Goal: Task Accomplishment & Management: Use online tool/utility

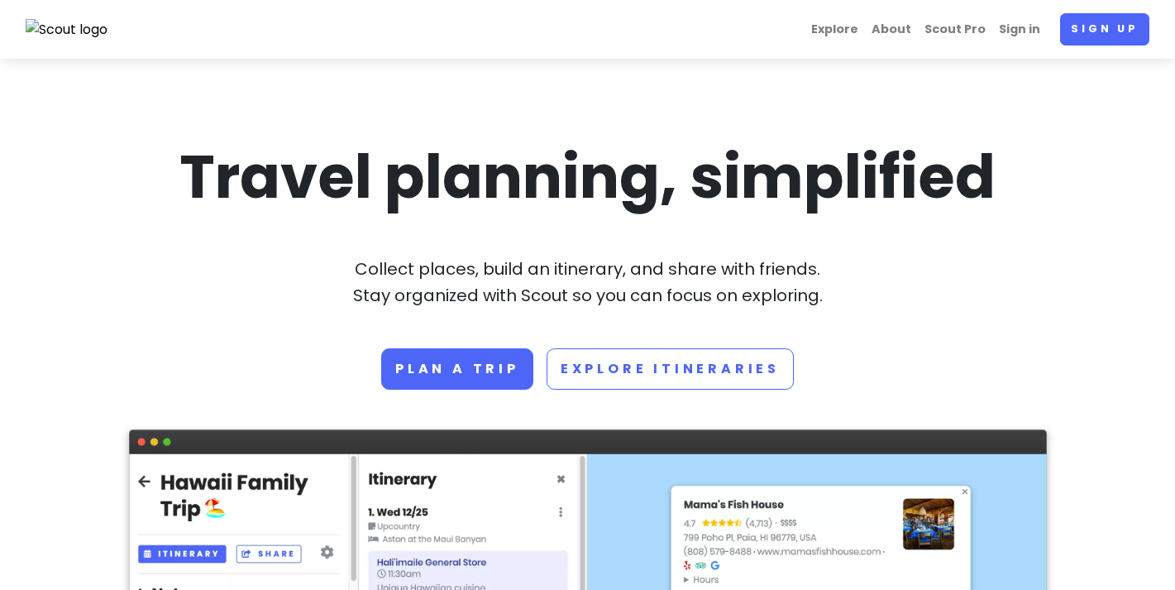
click at [84, 484] on section "Travel planning, simplified Collect places, build an itinerary, and share with …" at bounding box center [587, 588] width 1175 height 1059
click at [1009, 41] on link "Sign in" at bounding box center [1019, 29] width 55 height 32
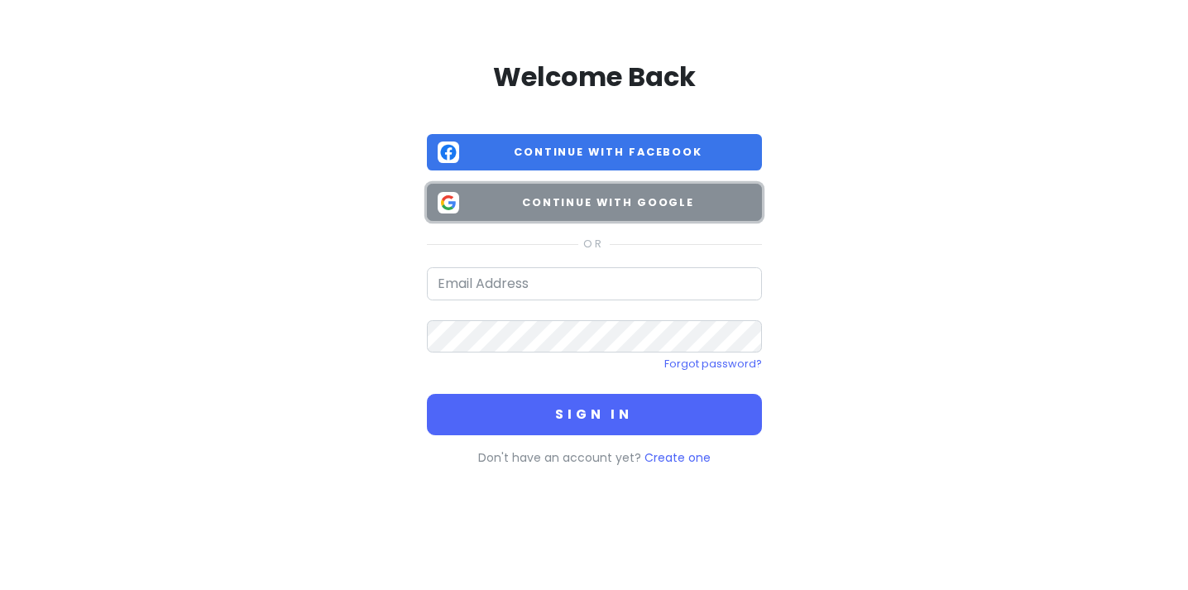
click at [606, 201] on span "Continue with Google" at bounding box center [608, 202] width 285 height 17
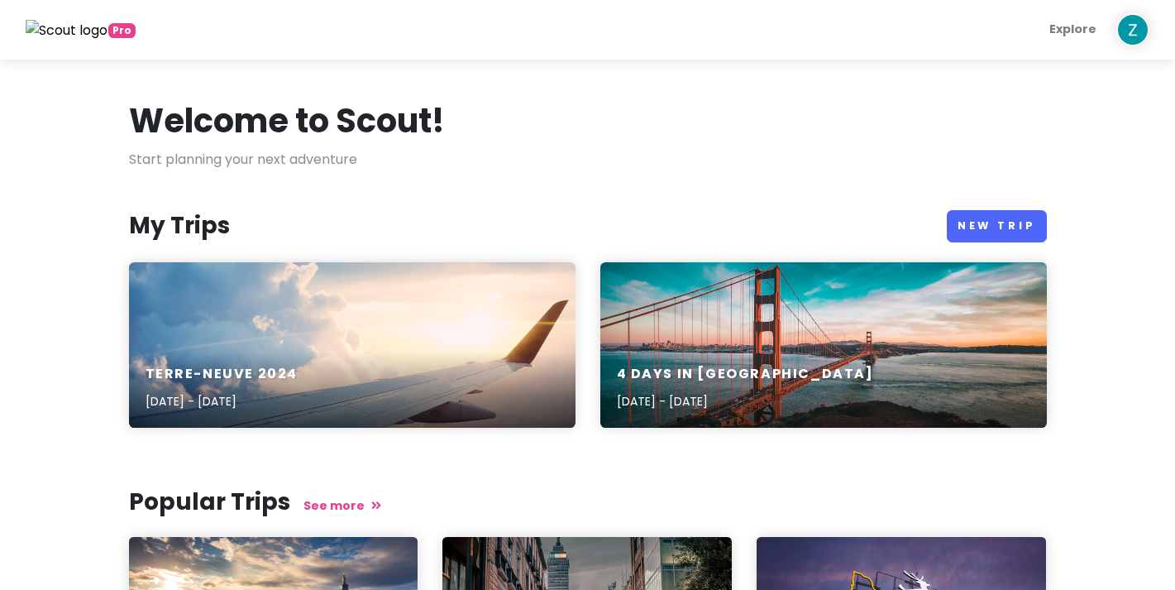
click at [1145, 28] on img at bounding box center [1132, 29] width 33 height 33
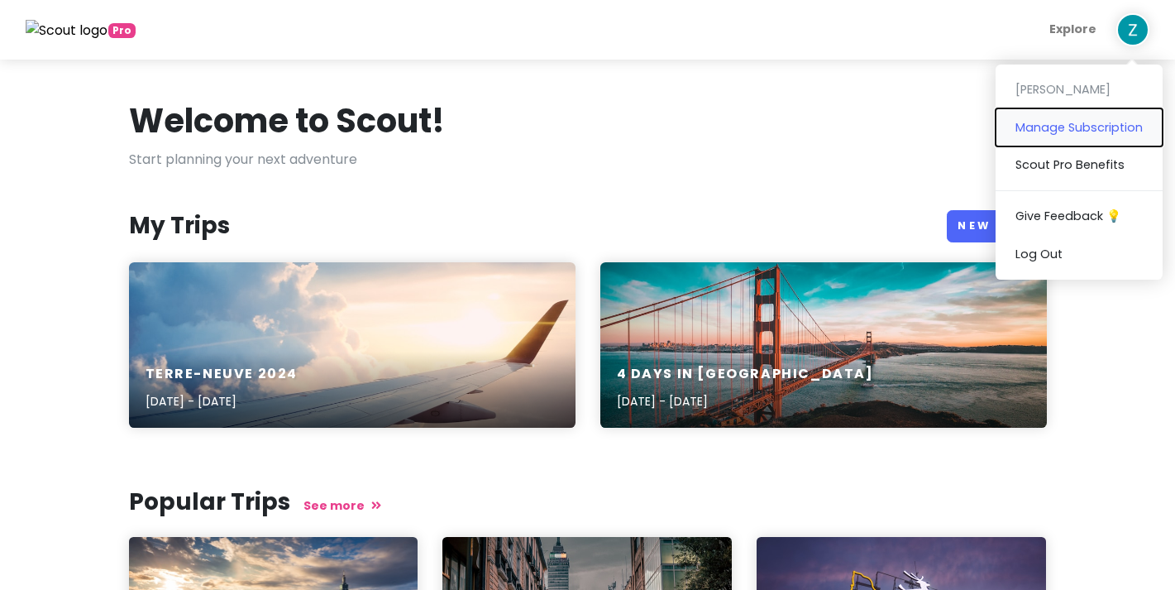
click at [1083, 127] on button "Manage Subscription" at bounding box center [1079, 126] width 167 height 37
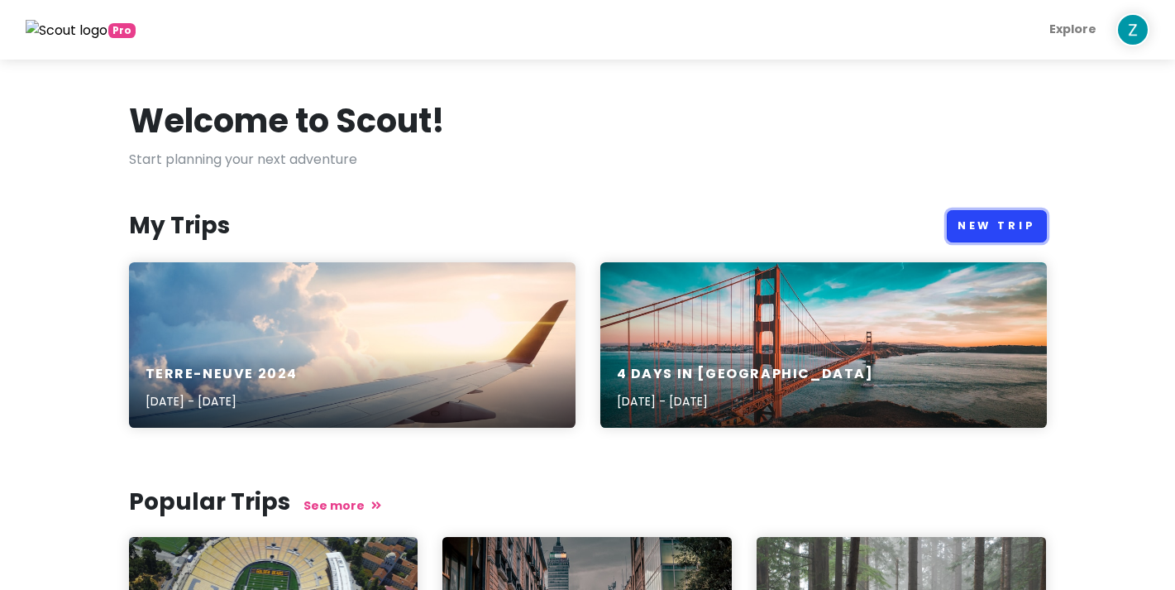
click at [997, 223] on link "New Trip" at bounding box center [997, 226] width 100 height 32
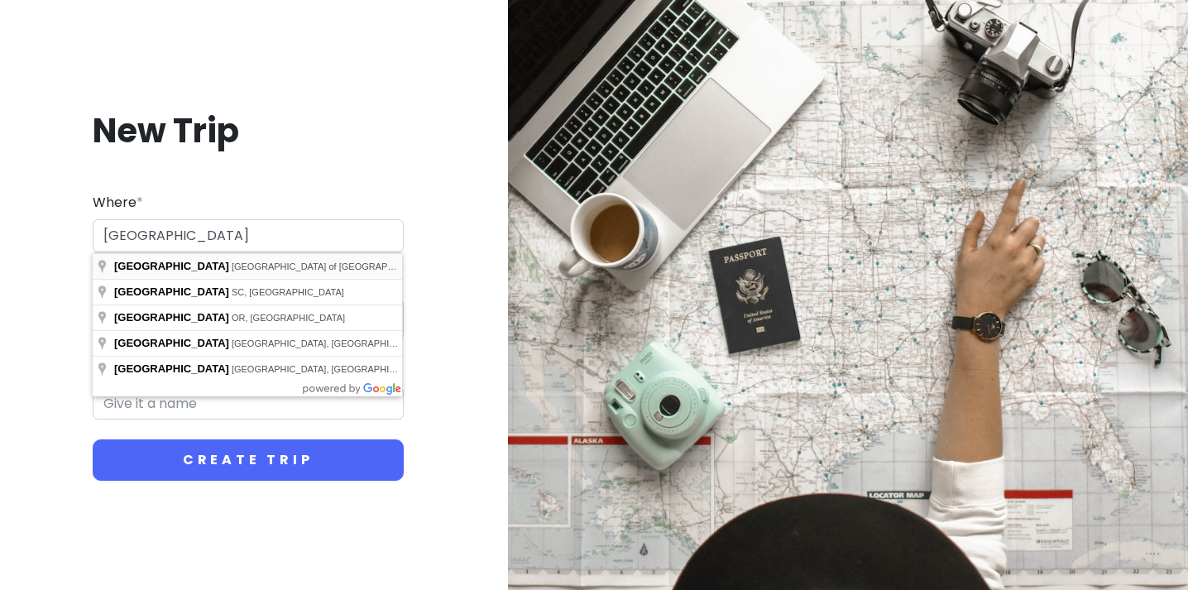
type input "Florence, Metropolitan City of Florence, Italy"
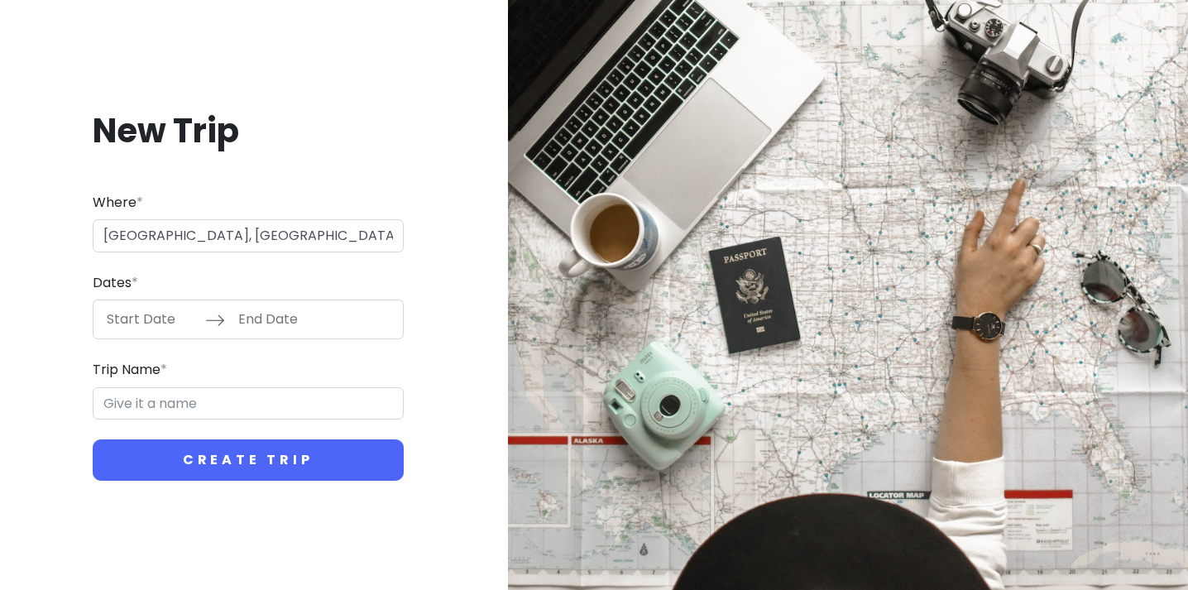
type input "Florence Trip"
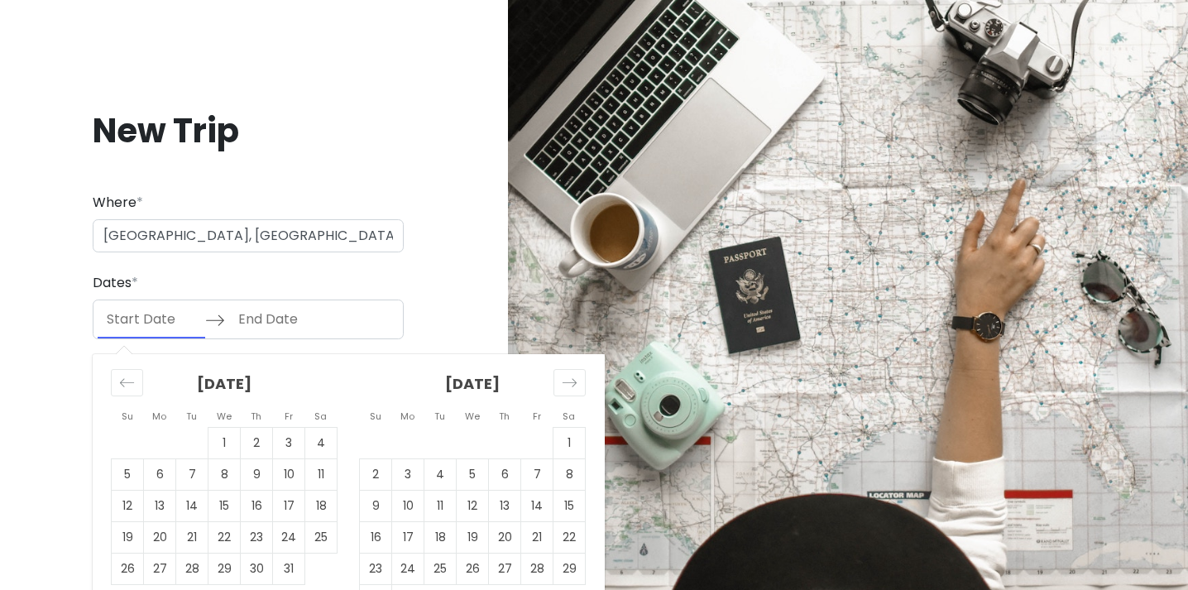
click at [159, 319] on input "Start Date" at bounding box center [152, 319] width 108 height 38
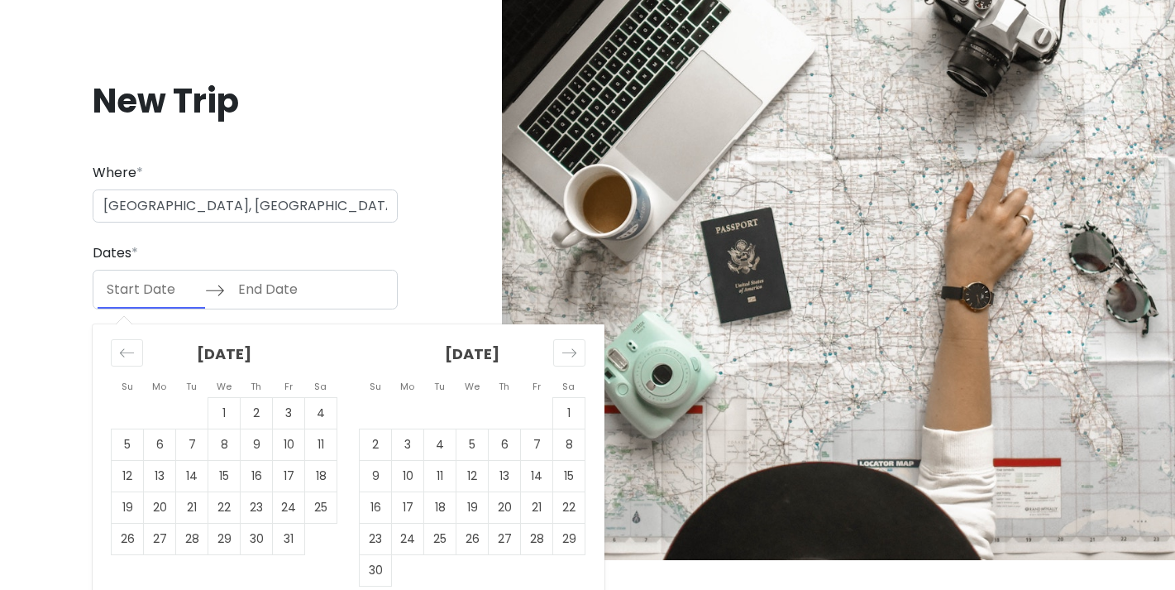
scroll to position [45, 0]
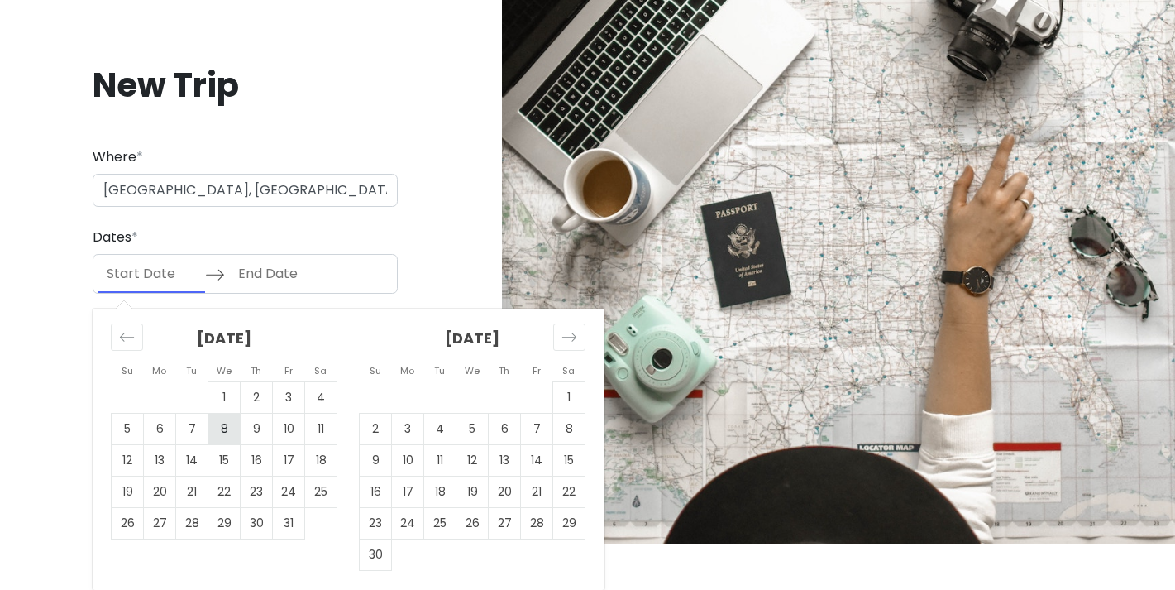
click at [227, 433] on td "8" at bounding box center [224, 429] width 32 height 31
type input "10/08/2025"
click at [251, 431] on td "9" at bounding box center [257, 429] width 32 height 31
type input "10/09/2025"
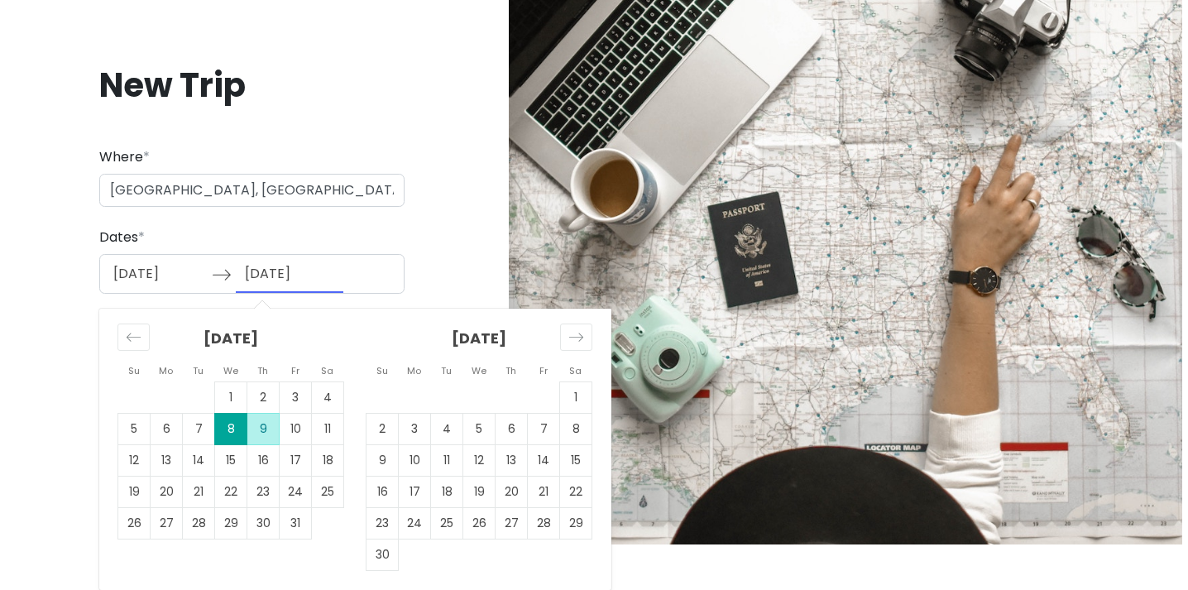
scroll to position [0, 0]
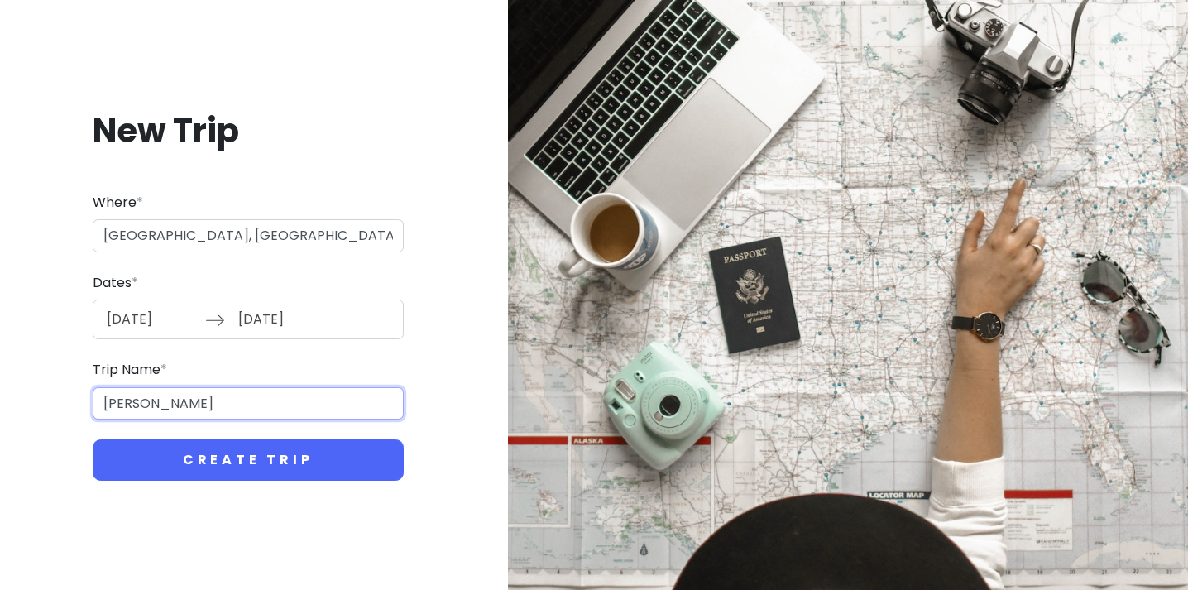
drag, startPoint x: 265, startPoint y: 400, endPoint x: 164, endPoint y: 410, distance: 102.2
click at [164, 410] on input "Florence Trip" at bounding box center [248, 403] width 311 height 33
type input "F"
type input "Virée à Florence"
click at [93, 439] on button "Create Trip" at bounding box center [248, 459] width 311 height 41
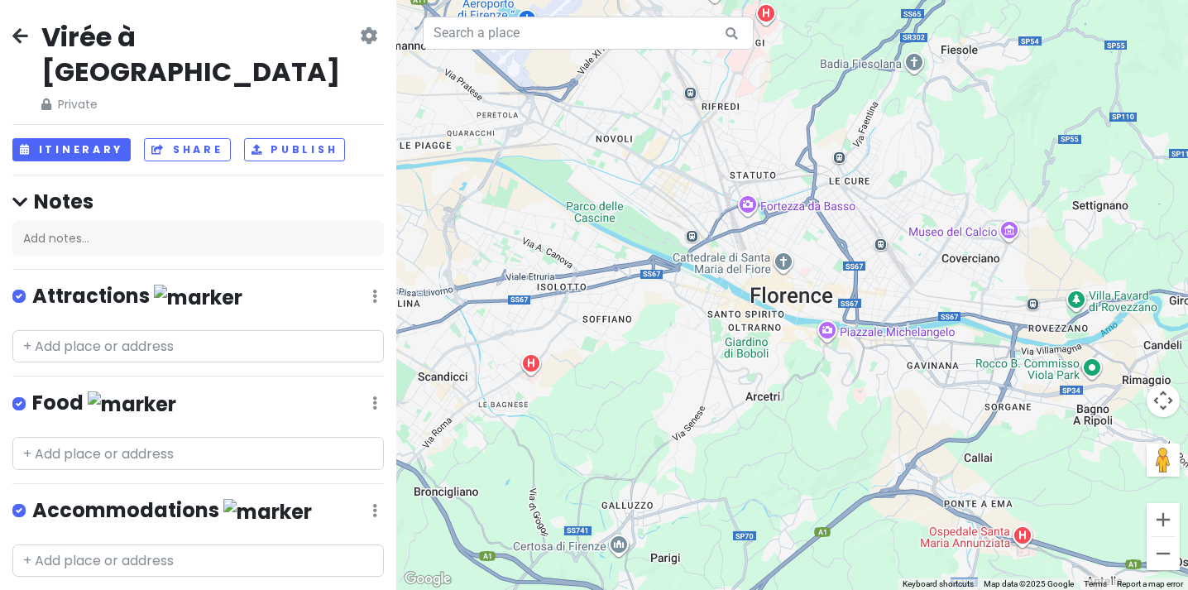
scroll to position [9, 0]
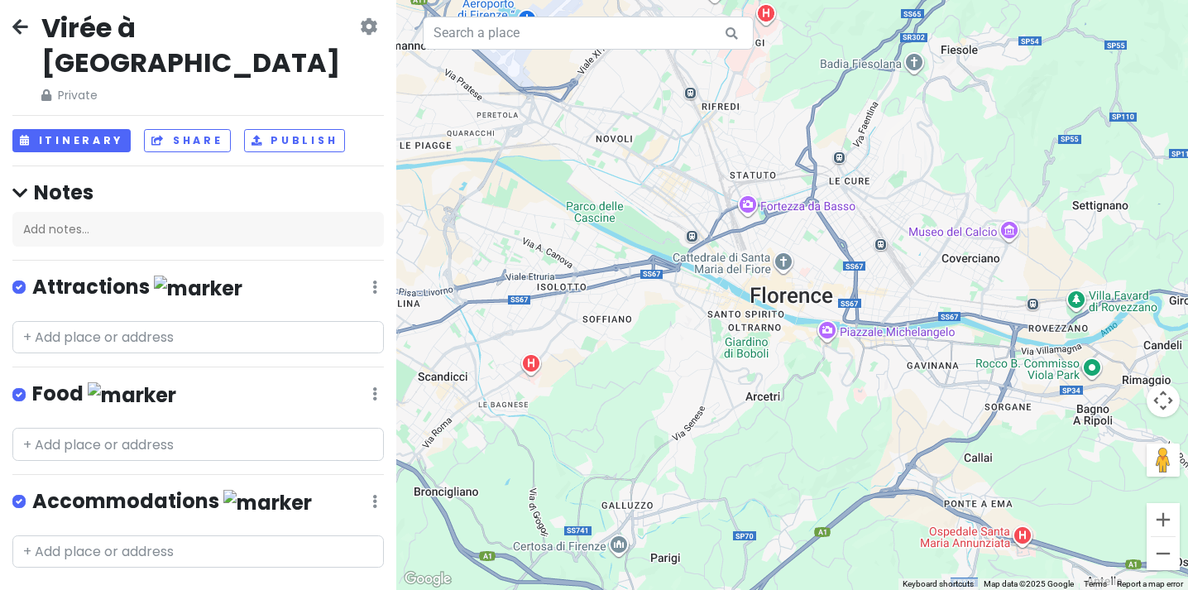
click at [372, 280] on icon at bounding box center [374, 286] width 5 height 13
click at [286, 317] on link "Edit" at bounding box center [326, 337] width 132 height 40
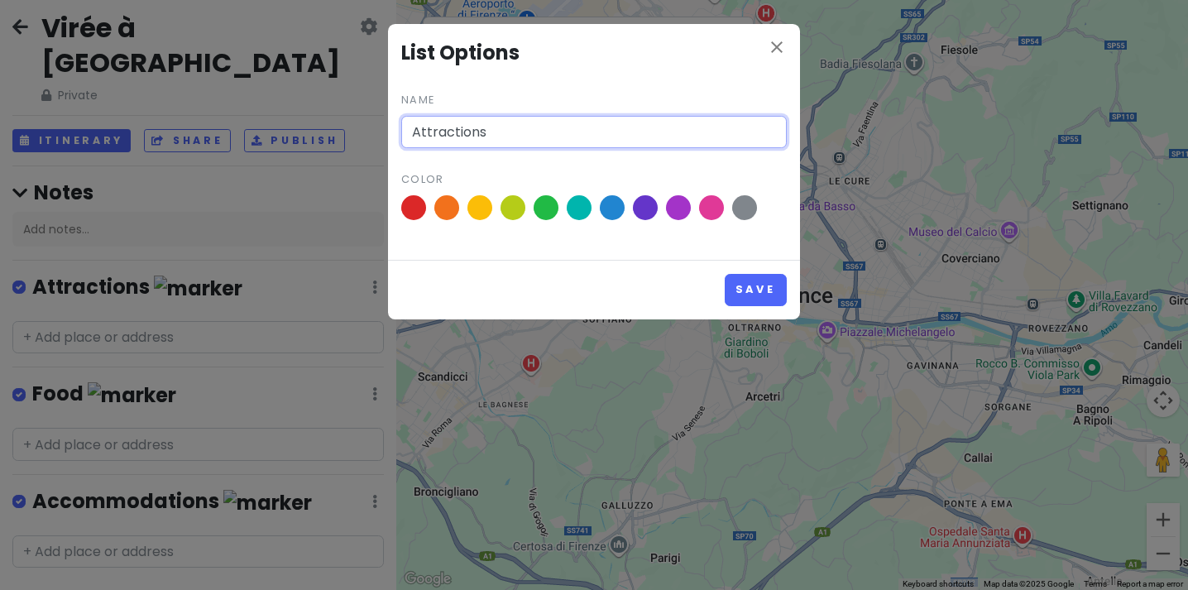
click at [490, 136] on input "Attractions" at bounding box center [593, 132] width 385 height 33
drag, startPoint x: 425, startPoint y: 127, endPoint x: 342, endPoint y: 130, distance: 83.6
click at [342, 130] on div "close List Options Name Attractions Color Save" at bounding box center [594, 295] width 1188 height 590
type input "Vêtement"
click at [578, 213] on span at bounding box center [579, 208] width 29 height 29
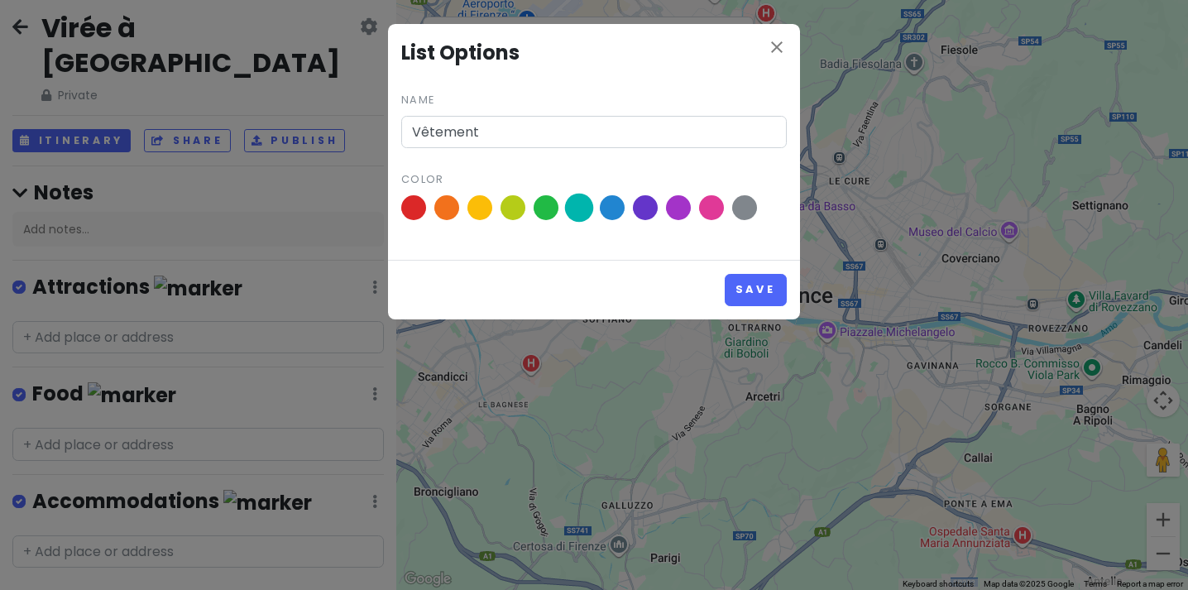
click at [0, 0] on input "radio" at bounding box center [0, 0] width 0 height 0
click at [760, 286] on button "Save" at bounding box center [755, 290] width 62 height 32
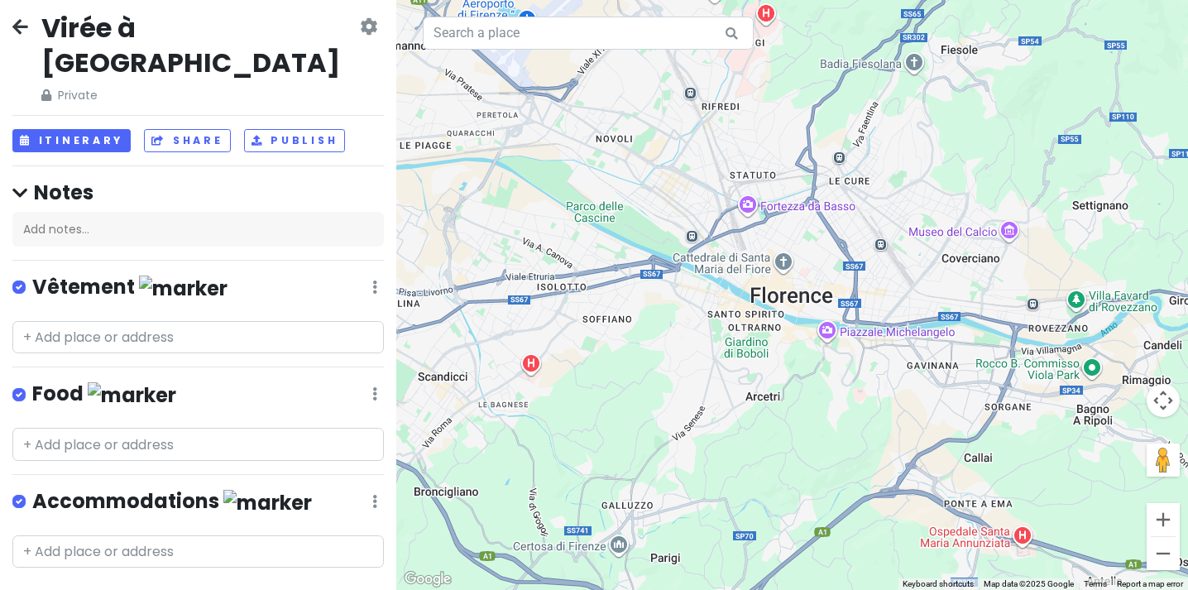
click at [372, 387] on icon at bounding box center [374, 393] width 5 height 13
click at [328, 423] on link "Edit" at bounding box center [326, 443] width 132 height 40
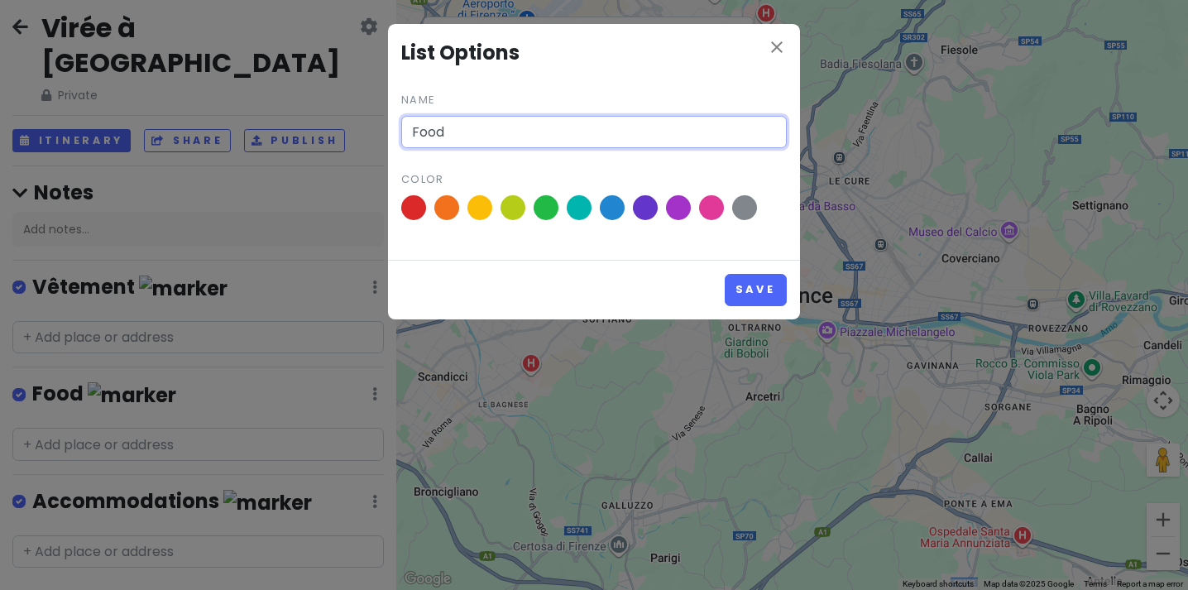
click at [591, 146] on input "Food" at bounding box center [593, 132] width 385 height 33
drag, startPoint x: 326, startPoint y: 136, endPoint x: 317, endPoint y: 139, distance: 9.4
click at [317, 139] on div "close List Options Name Food Color Save" at bounding box center [594, 295] width 1188 height 590
type input "Cuir!"
click at [452, 210] on span at bounding box center [447, 208] width 29 height 29
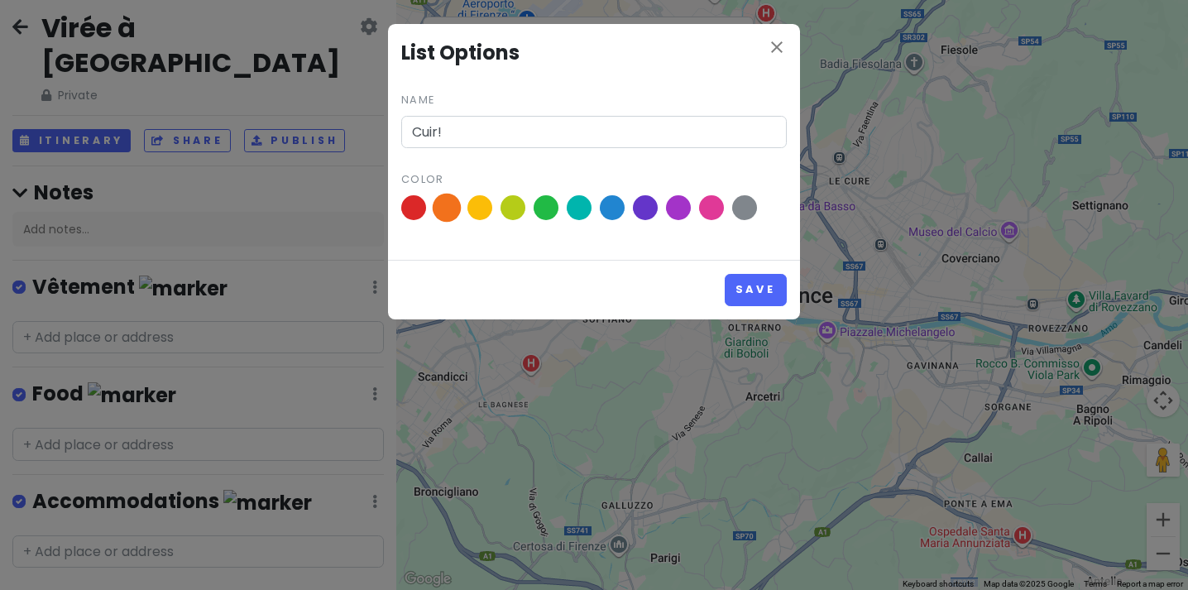
click at [0, 0] on input "radio" at bounding box center [0, 0] width 0 height 0
click at [758, 288] on button "Save" at bounding box center [755, 290] width 62 height 32
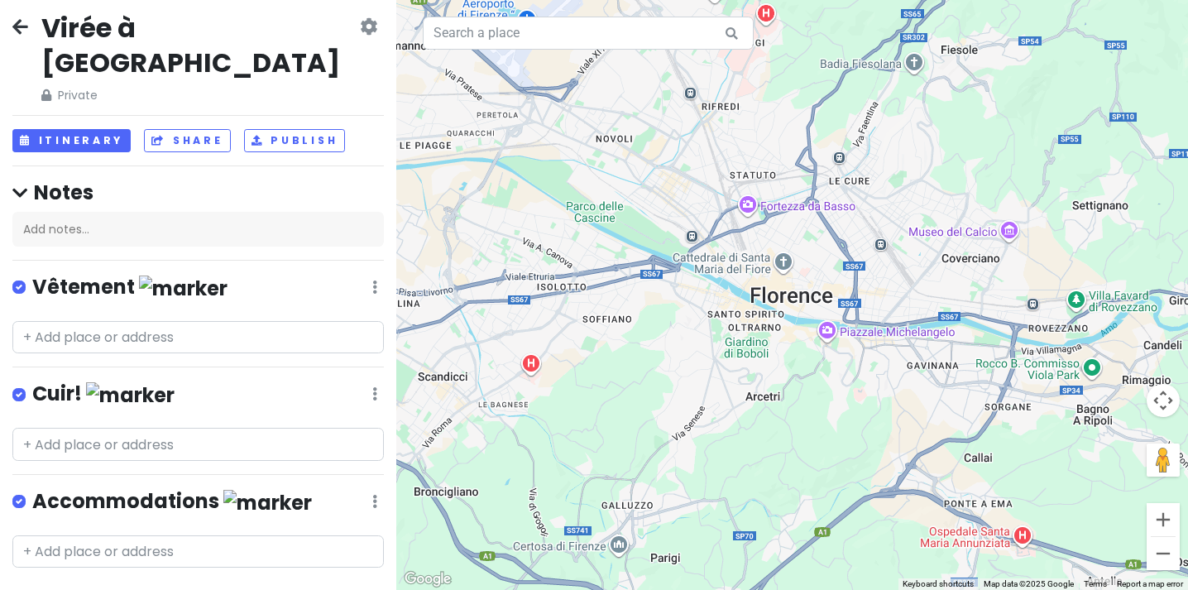
drag, startPoint x: 373, startPoint y: 467, endPoint x: 352, endPoint y: 464, distance: 20.9
click at [367, 466] on div "Virée à Florence Private Change Dates Make a Copy Delete Trip Give Feedback 💡 S…" at bounding box center [198, 295] width 396 height 590
click at [352, 488] on div "Accommodations Edit Reorder Delete List" at bounding box center [197, 505] width 371 height 34
click at [372, 495] on icon at bounding box center [374, 501] width 5 height 13
click at [295, 366] on link "Edit" at bounding box center [326, 386] width 132 height 40
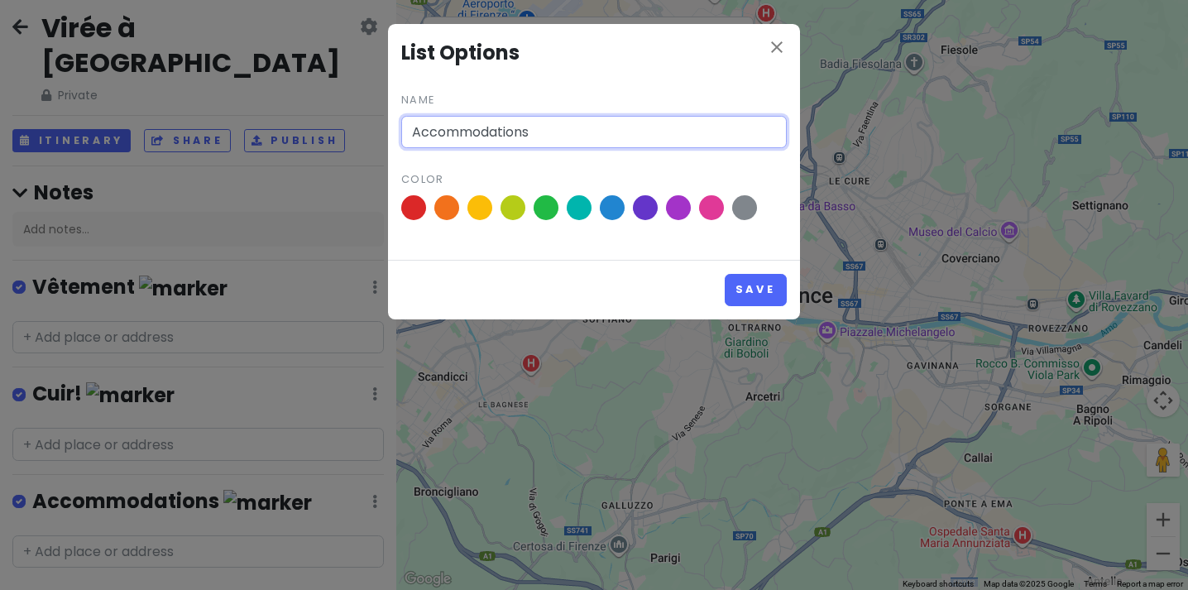
click at [492, 133] on input "Accommodations" at bounding box center [593, 132] width 385 height 33
drag, startPoint x: 568, startPoint y: 129, endPoint x: 268, endPoint y: 124, distance: 300.3
click at [270, 125] on div "close List Options Name Accommodations Color Save" at bounding box center [594, 295] width 1188 height 590
type input "Produits Beauté"
click at [477, 210] on span at bounding box center [480, 208] width 29 height 29
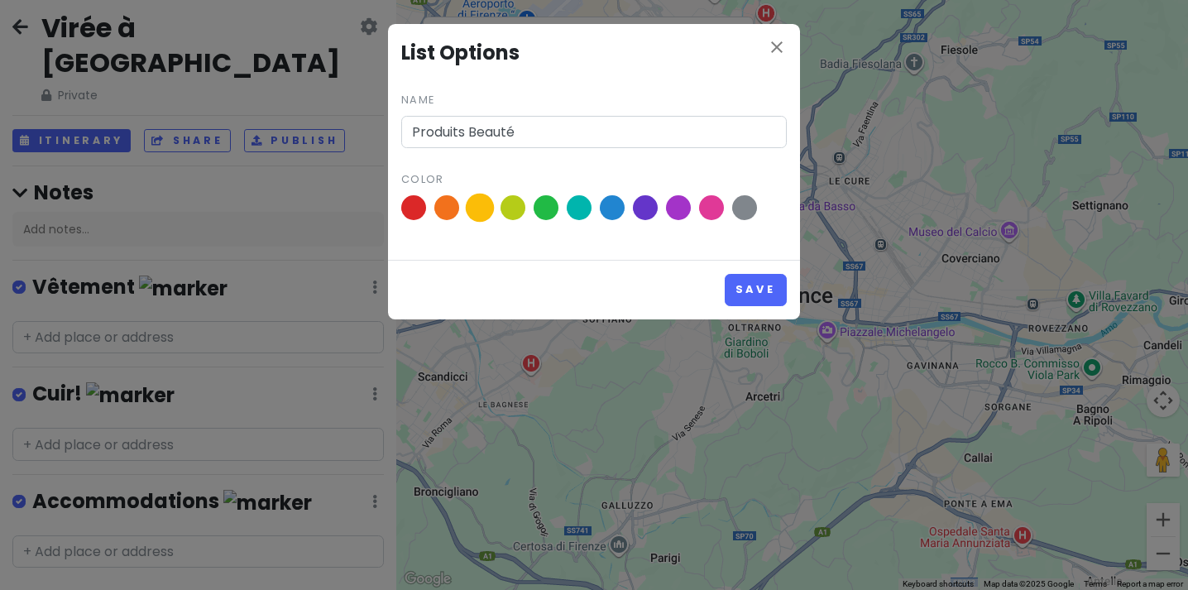
click at [0, 0] on input "radio" at bounding box center [0, 0] width 0 height 0
click at [778, 296] on button "Save" at bounding box center [755, 290] width 62 height 32
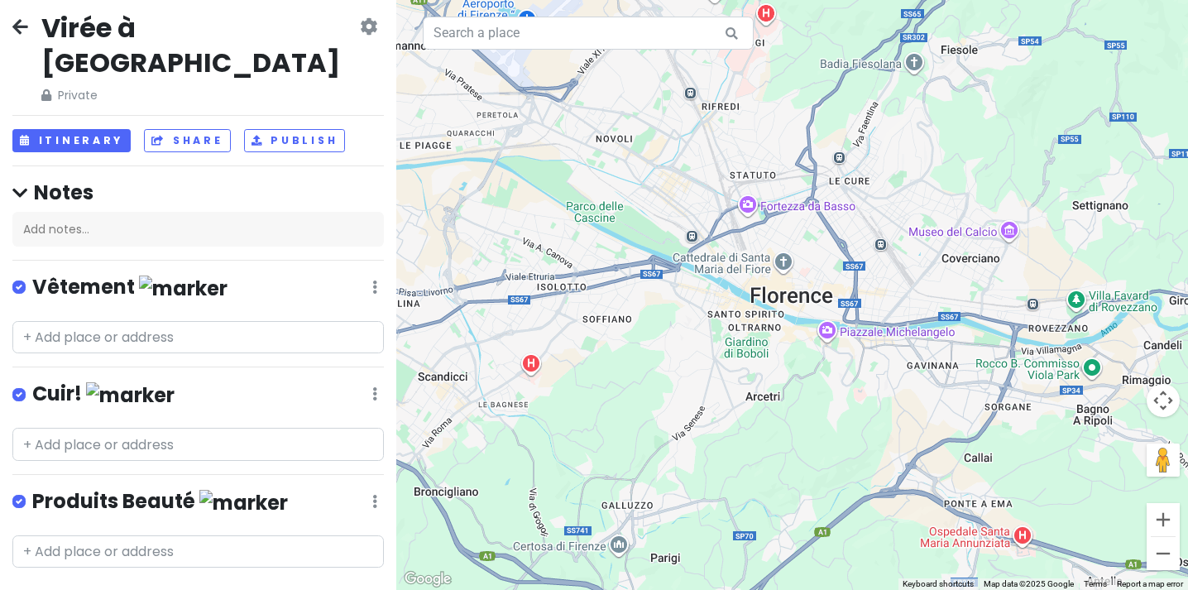
click at [113, 588] on link "+ Add a section" at bounding box center [75, 597] width 100 height 19
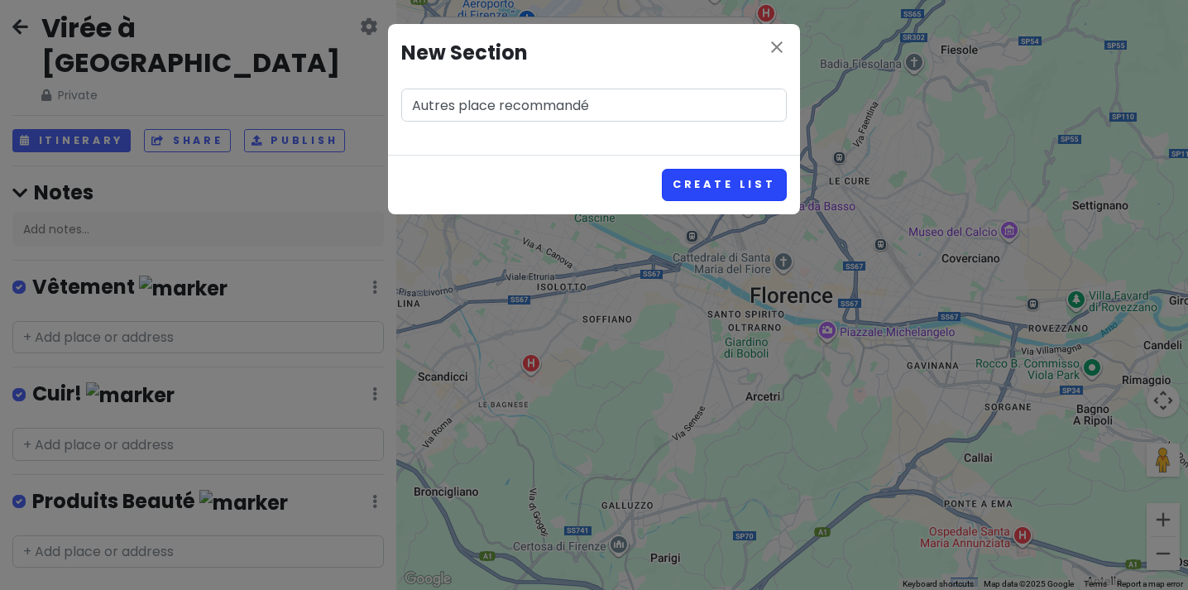
type input "Autres place recommandé"
click at [748, 192] on button "Create List" at bounding box center [724, 185] width 125 height 32
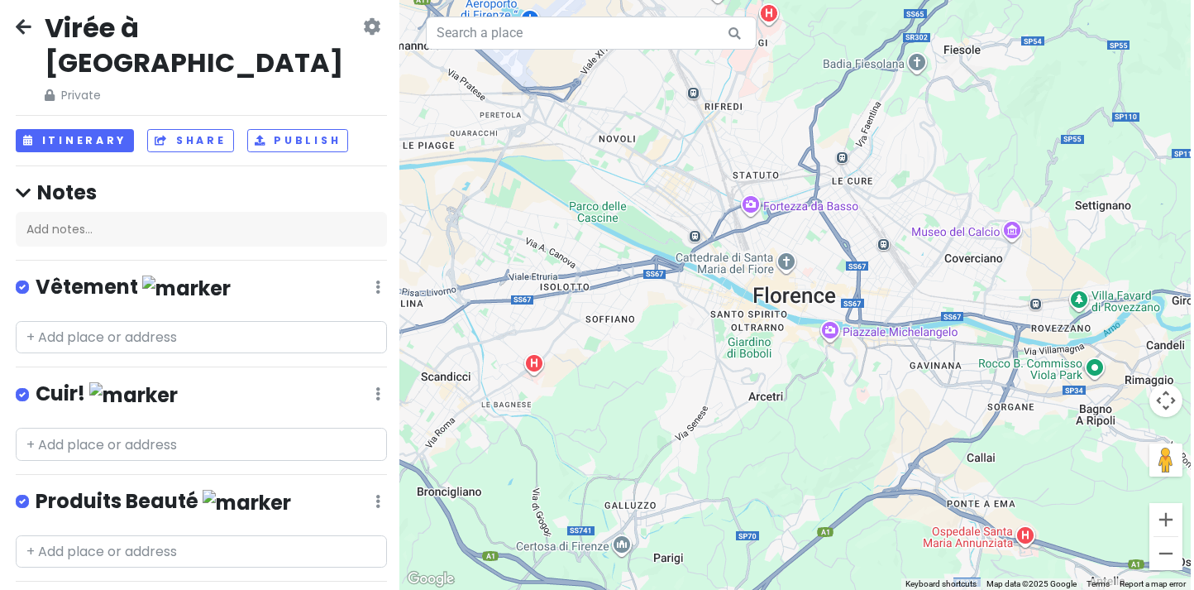
scroll to position [115, 0]
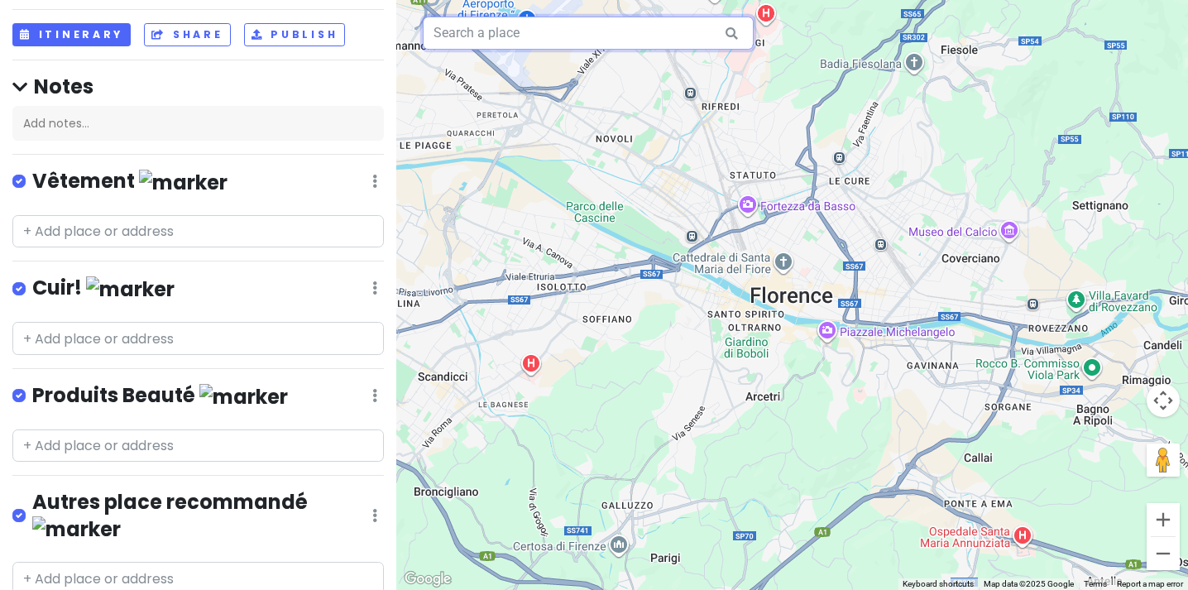
click at [528, 31] on input "text" at bounding box center [588, 33] width 331 height 33
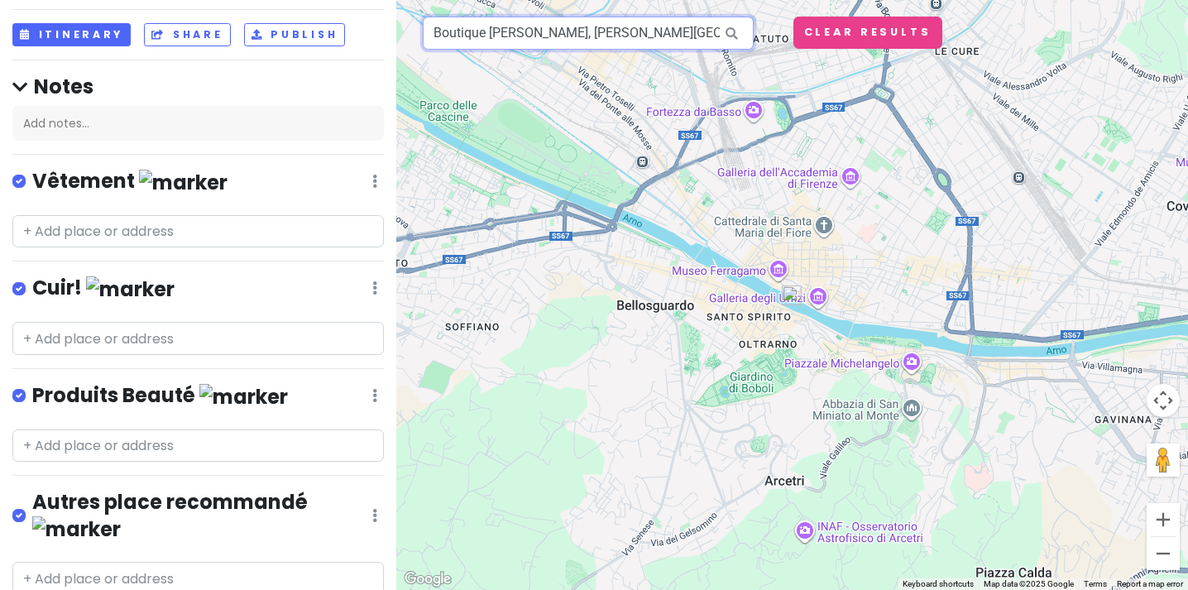
click at [697, 40] on input "Boutique Nadine, Lungarno degli Acciaiuoli, Florence, Metropolitan City of Flor…" at bounding box center [588, 33] width 331 height 33
click at [550, 27] on input "Boutique Nadine, Lungarno degli Acciaiuoli, Florence, Metropolitan City of Flor…" at bounding box center [588, 33] width 331 height 33
click at [793, 295] on img at bounding box center [792, 295] width 20 height 20
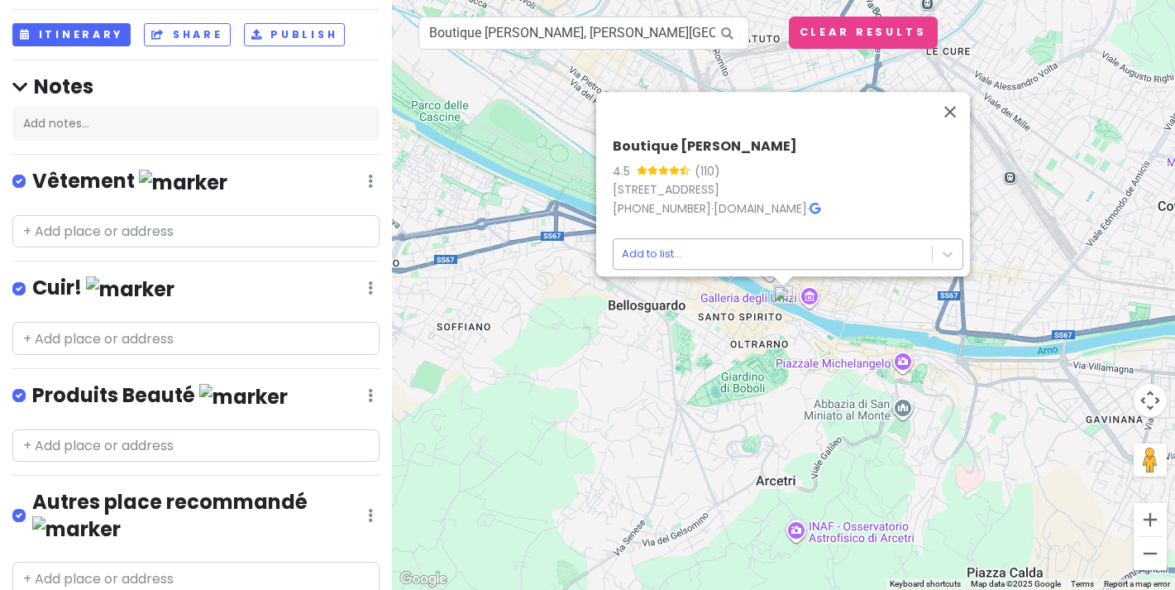
click at [806, 242] on body "Virée à Florence Private Change Dates Make a Copy Delete Trip Give Feedback 💡 S…" at bounding box center [587, 295] width 1175 height 590
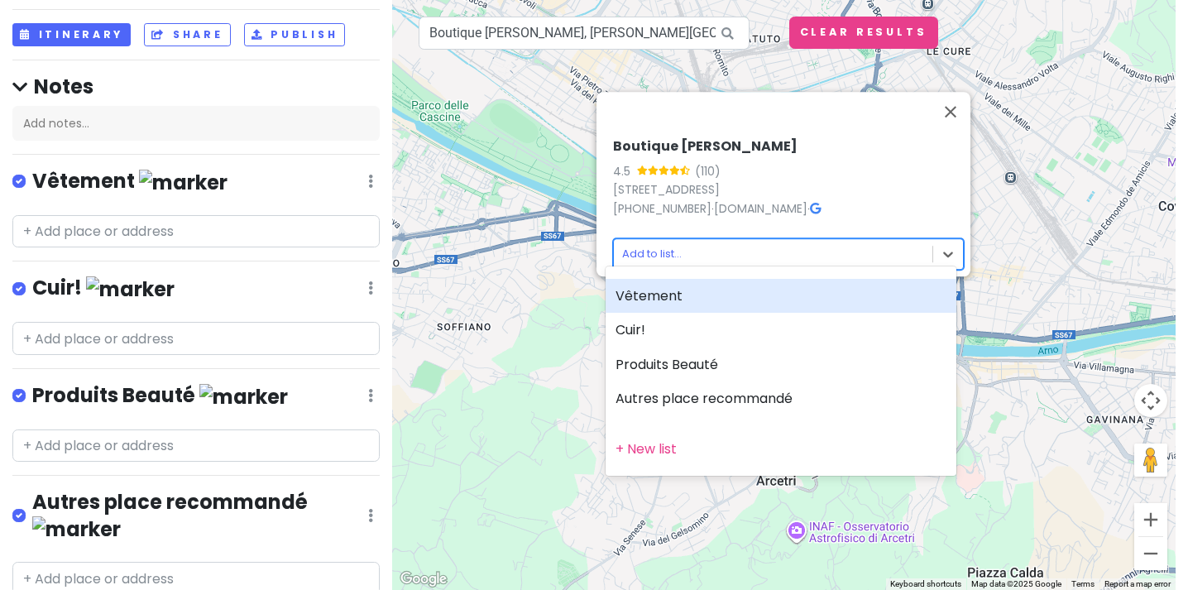
click at [745, 297] on div "Vêtement" at bounding box center [780, 296] width 351 height 35
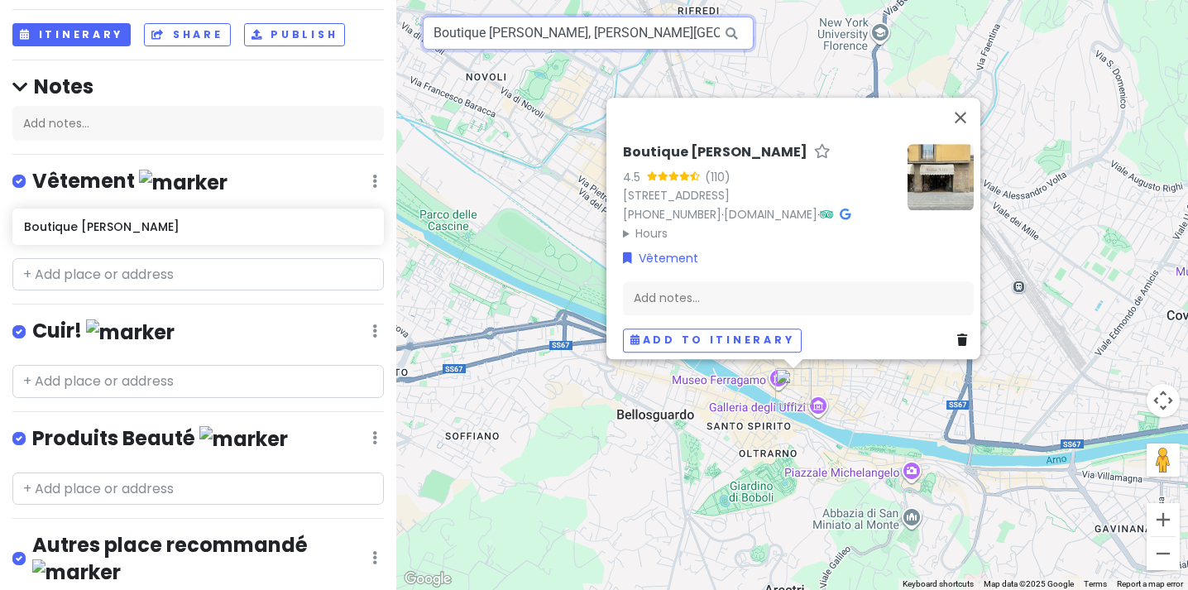
click at [604, 34] on input "Boutique Nadine, Lungarno degli Acciaiuoli, Florence, Metropolitan City of Flor…" at bounding box center [588, 33] width 331 height 33
click at [725, 34] on icon at bounding box center [731, 34] width 37 height 34
click at [664, 31] on input "Boutique Nadine, Lungarno degli Acciaiuoli, Florence, Metropolitan City of Flor…" at bounding box center [588, 33] width 331 height 33
paste input "Flow Store"
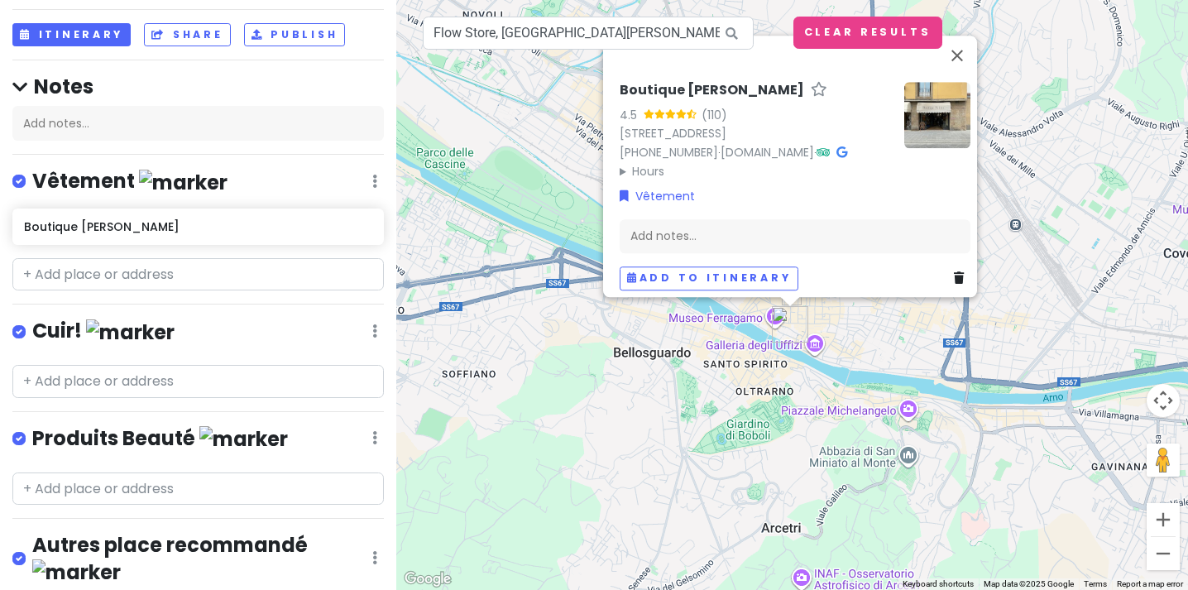
drag, startPoint x: 934, startPoint y: 146, endPoint x: 925, endPoint y: 177, distance: 31.9
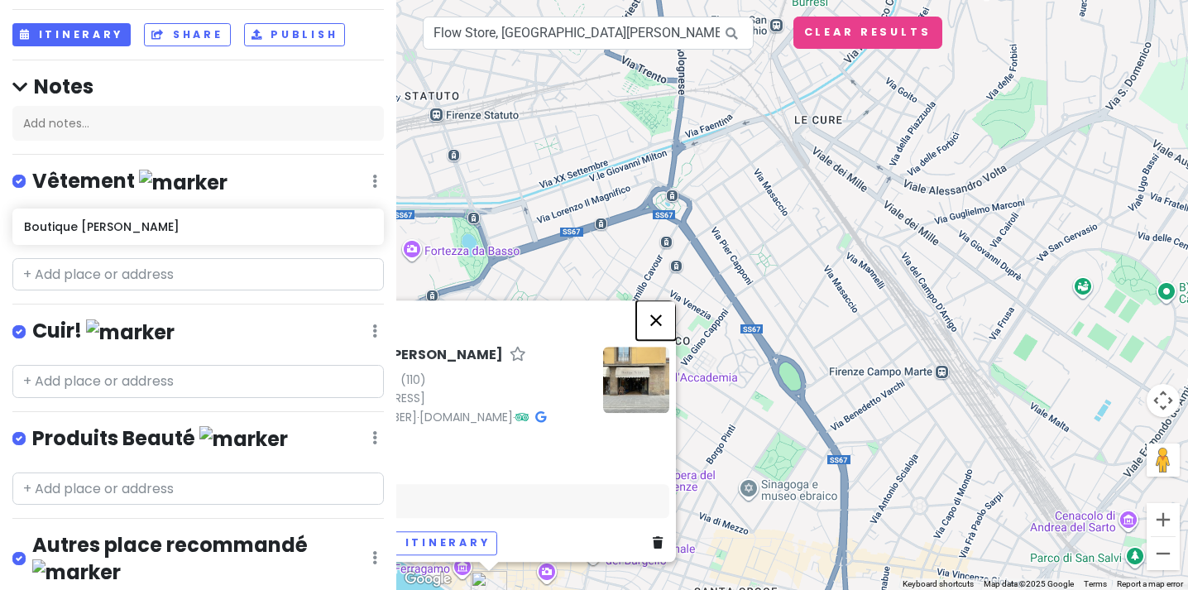
click at [662, 300] on button "Close" at bounding box center [656, 320] width 40 height 40
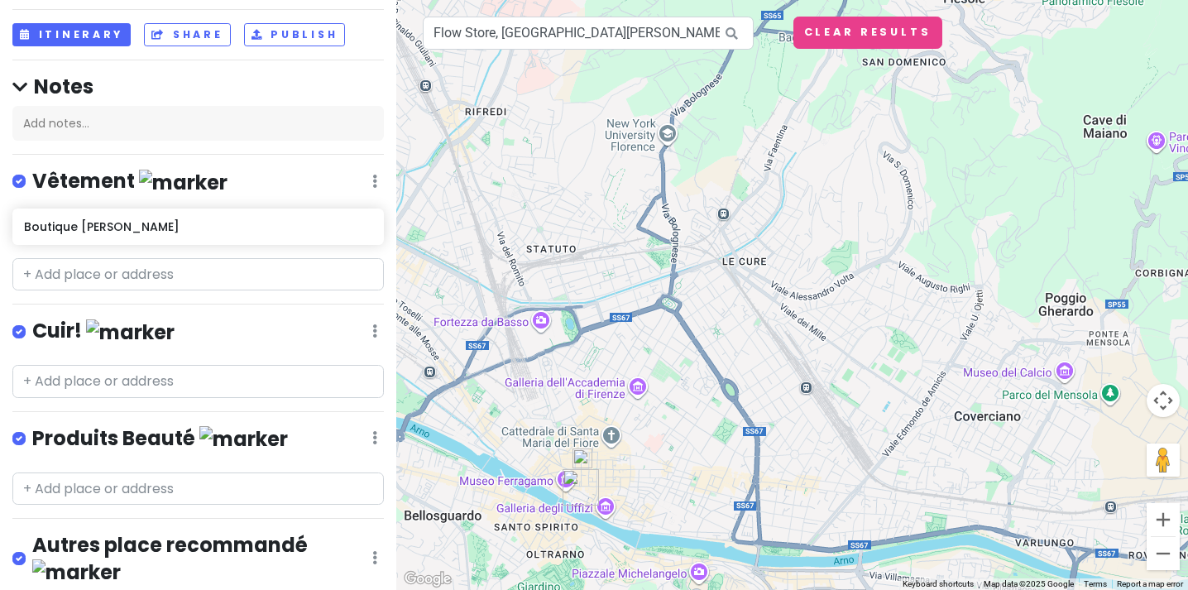
click at [581, 461] on img at bounding box center [582, 458] width 20 height 20
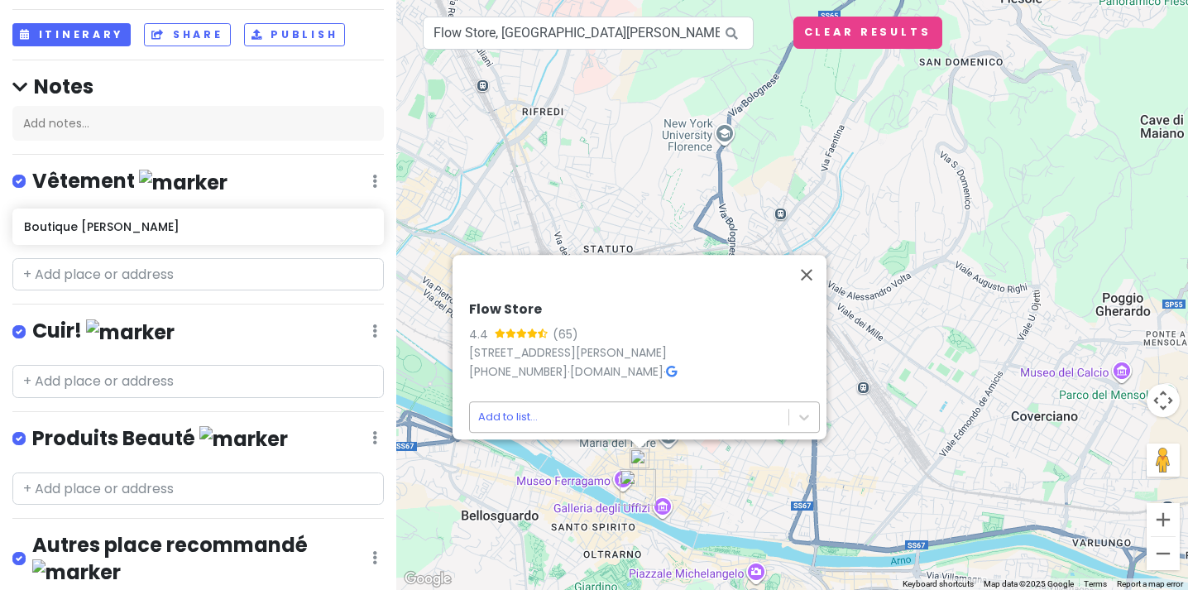
click at [619, 409] on body "Virée à Florence Private Change Dates Make a Copy Delete Trip Give Feedback 💡 S…" at bounding box center [594, 295] width 1188 height 590
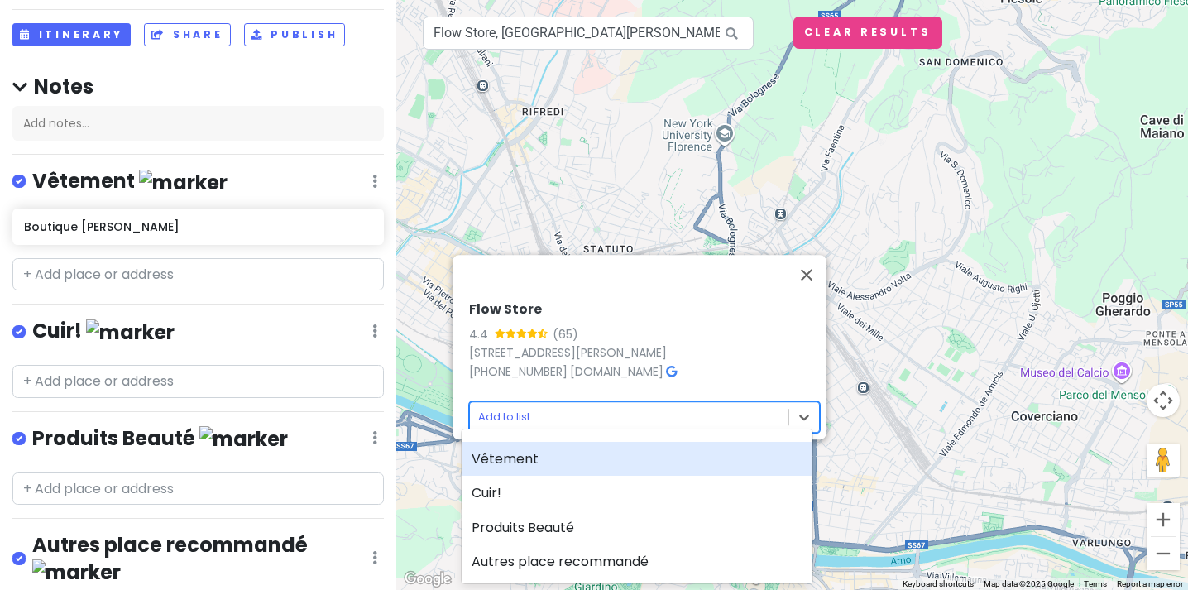
drag, startPoint x: 561, startPoint y: 465, endPoint x: 594, endPoint y: 430, distance: 48.0
click at [560, 465] on div "Vêtement" at bounding box center [636, 459] width 351 height 35
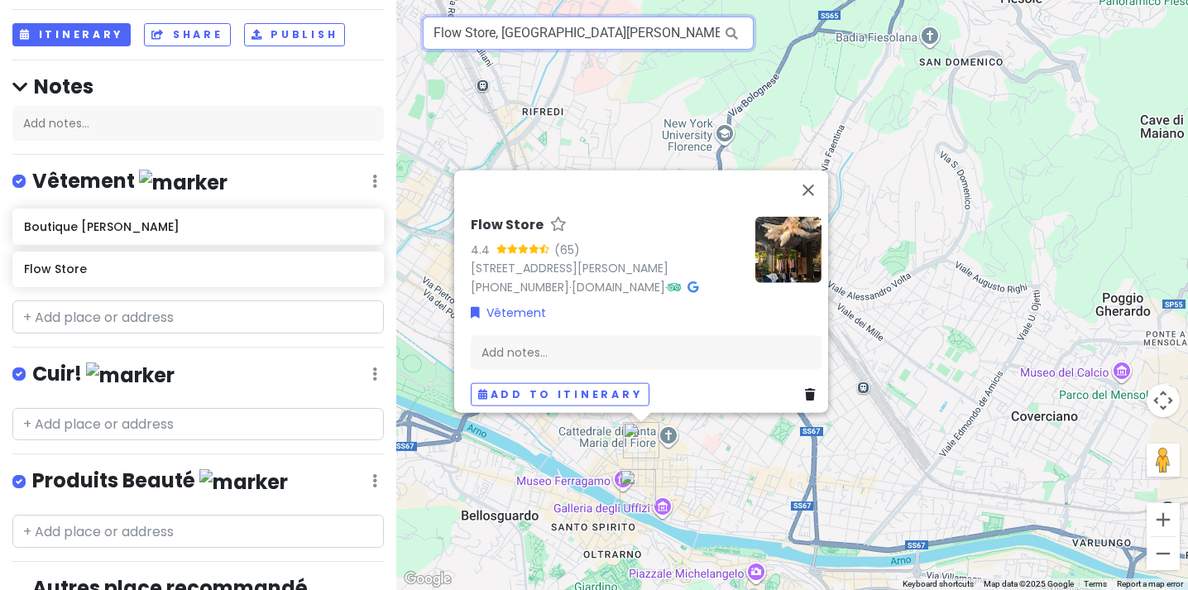
click at [674, 41] on input "Flow Store, Via de' Vecchietti, Florence, Metropolitan City of Florence, Italy" at bounding box center [588, 33] width 331 height 33
paste input "Mio Concept Store"
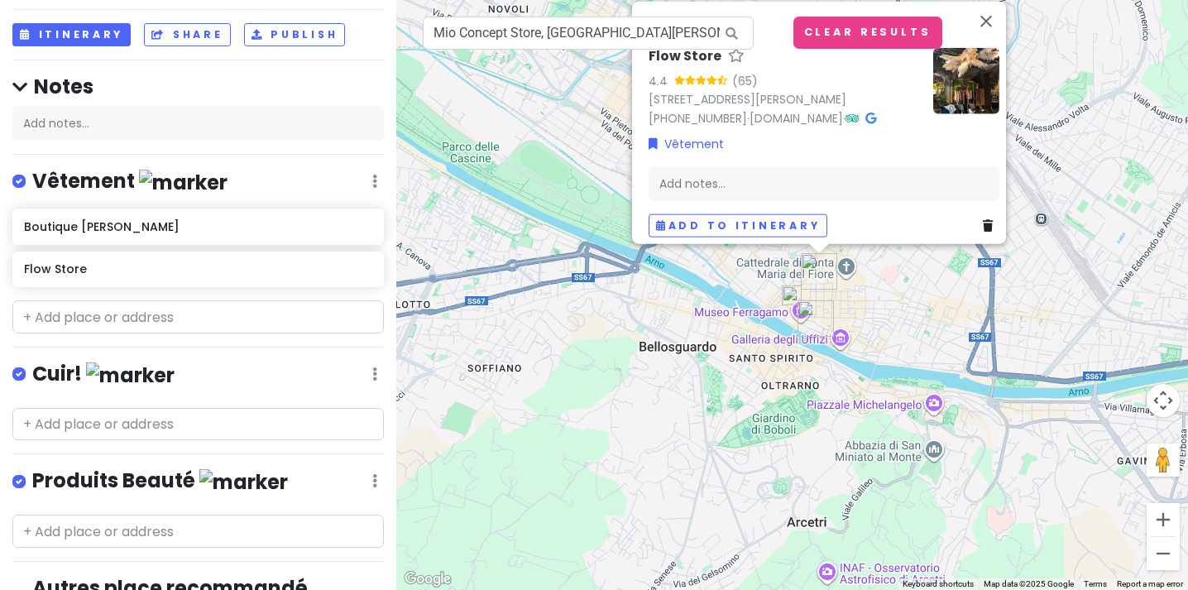
drag, startPoint x: 935, startPoint y: 143, endPoint x: 880, endPoint y: 217, distance: 92.1
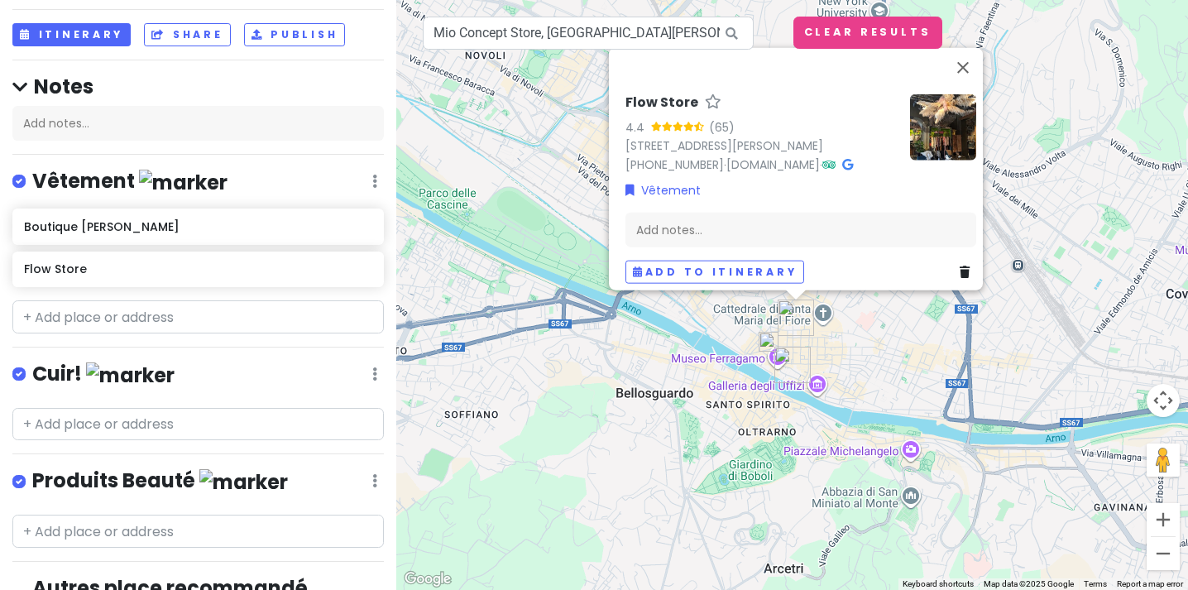
drag, startPoint x: 860, startPoint y: 310, endPoint x: 840, endPoint y: 365, distance: 58.1
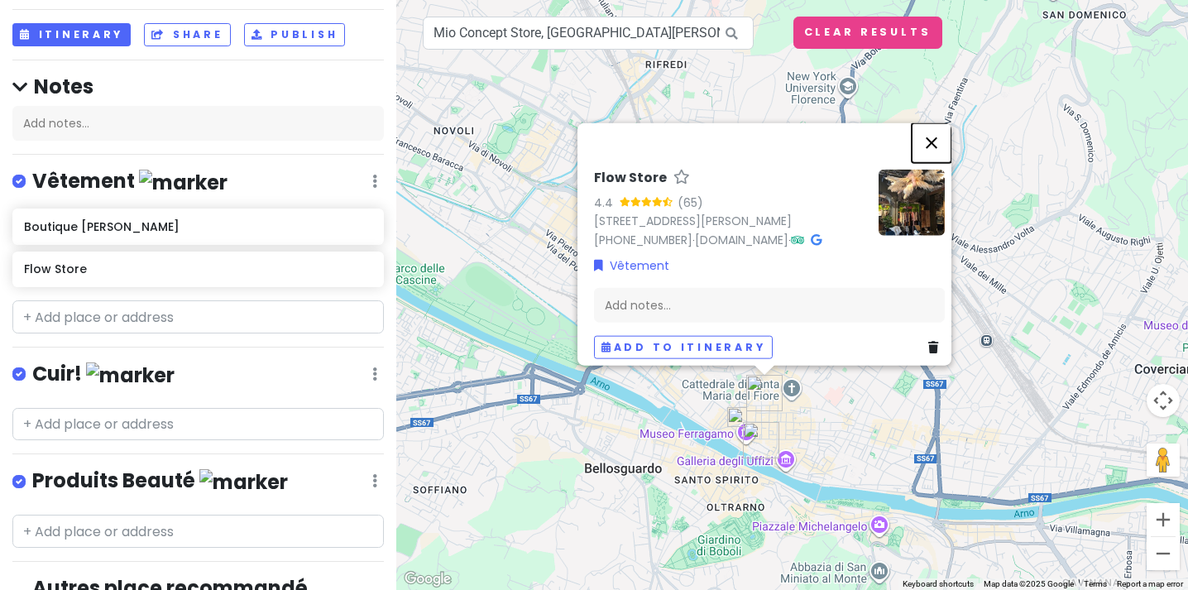
click at [935, 129] on button "Close" at bounding box center [931, 142] width 40 height 40
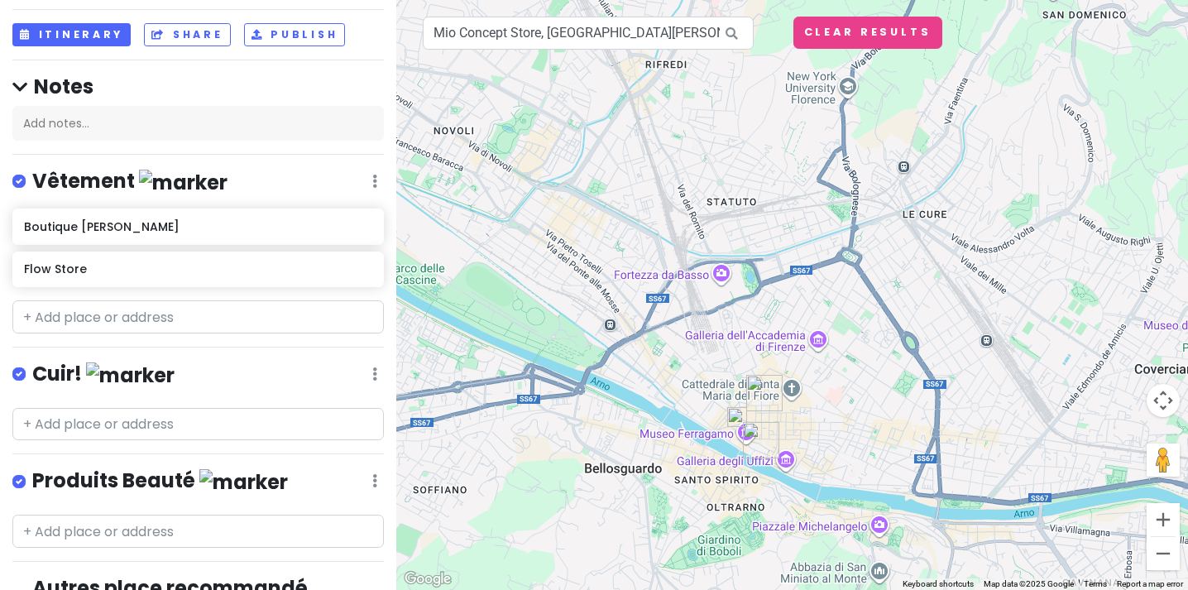
click at [737, 420] on img at bounding box center [737, 417] width 20 height 20
click at [736, 419] on img at bounding box center [737, 417] width 20 height 20
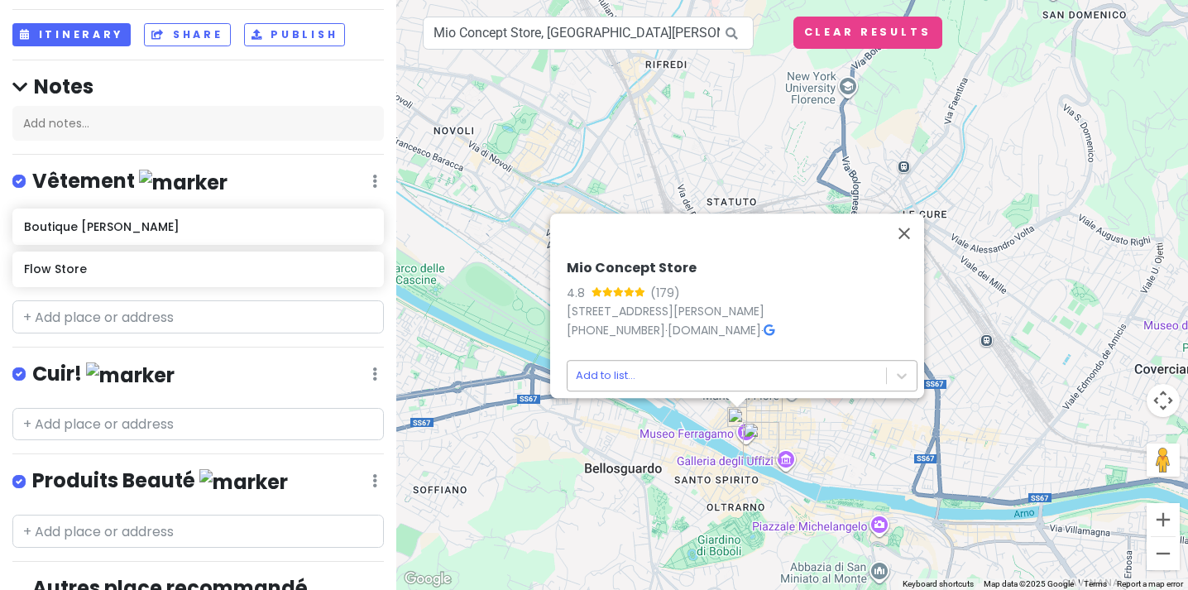
click at [667, 363] on body "Virée à Florence Private Change Dates Make a Copy Delete Trip Give Feedback 💡 S…" at bounding box center [594, 295] width 1188 height 590
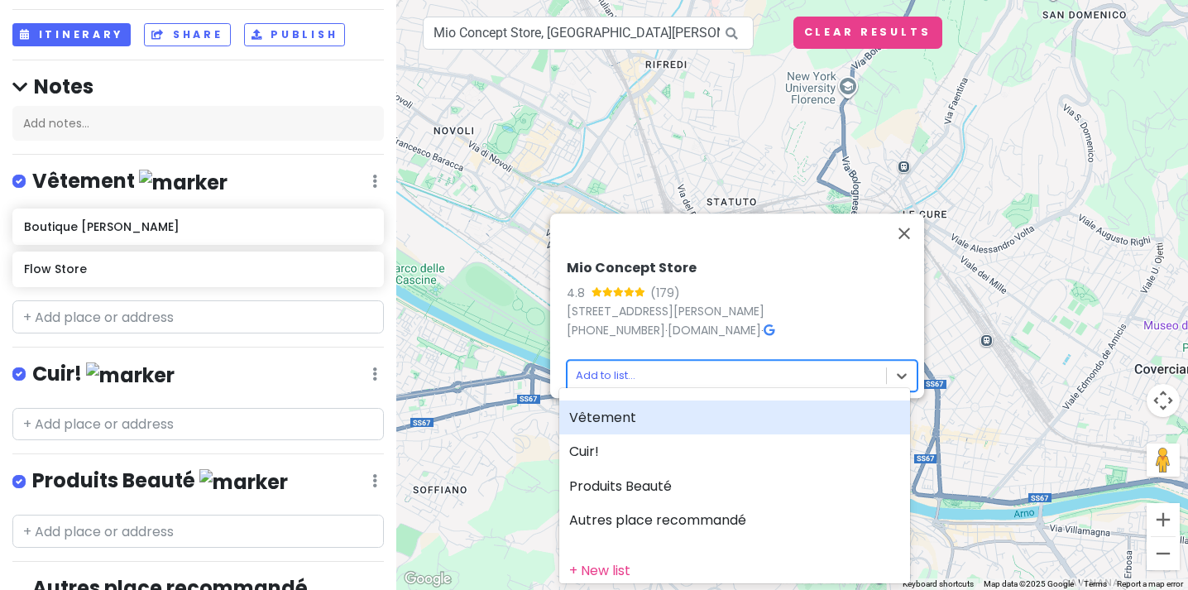
click at [650, 418] on div "Vêtement" at bounding box center [734, 417] width 351 height 35
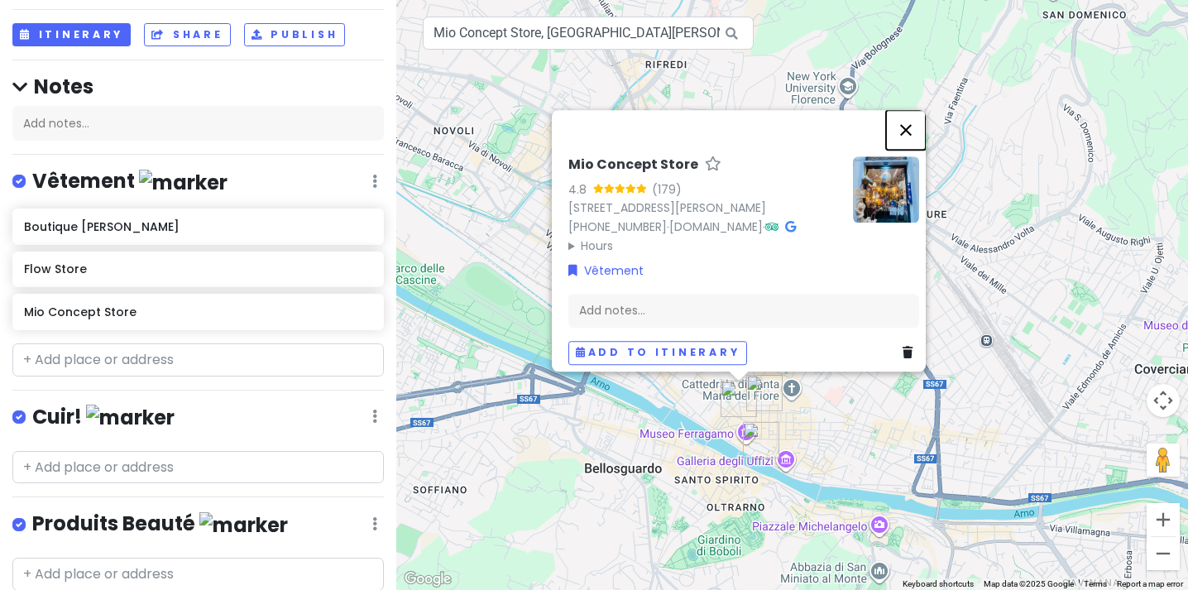
click at [920, 110] on button "Close" at bounding box center [906, 130] width 40 height 40
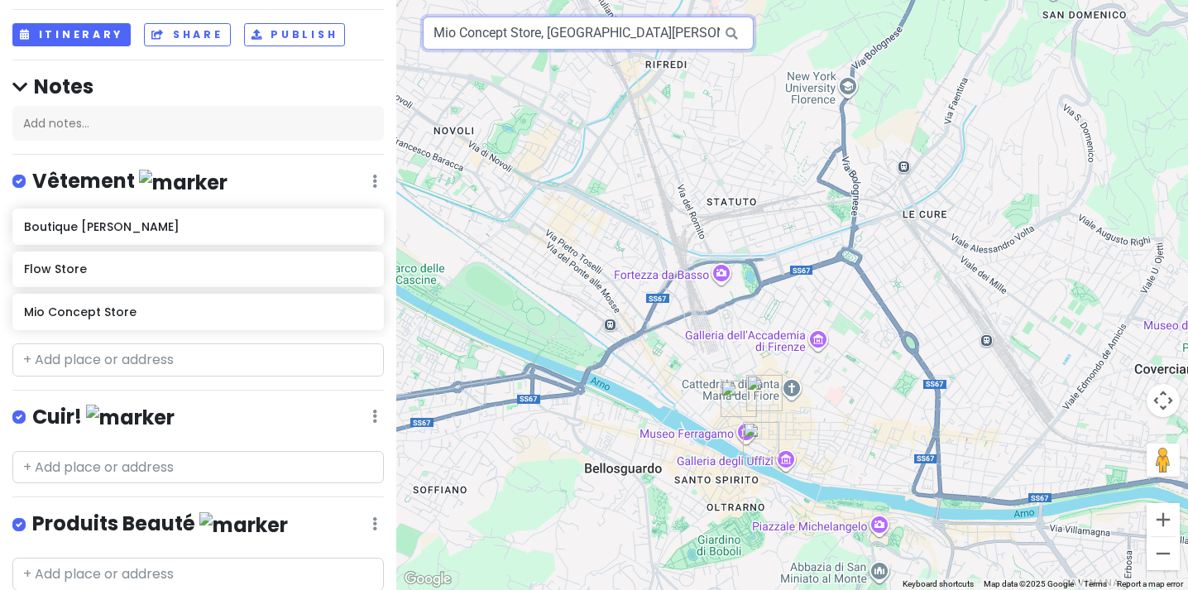
click at [519, 42] on input "Mio Concept Store, Via della Spada, Florence, Metropolitan City of Florence, It…" at bounding box center [588, 33] width 331 height 33
paste input "Benheart"
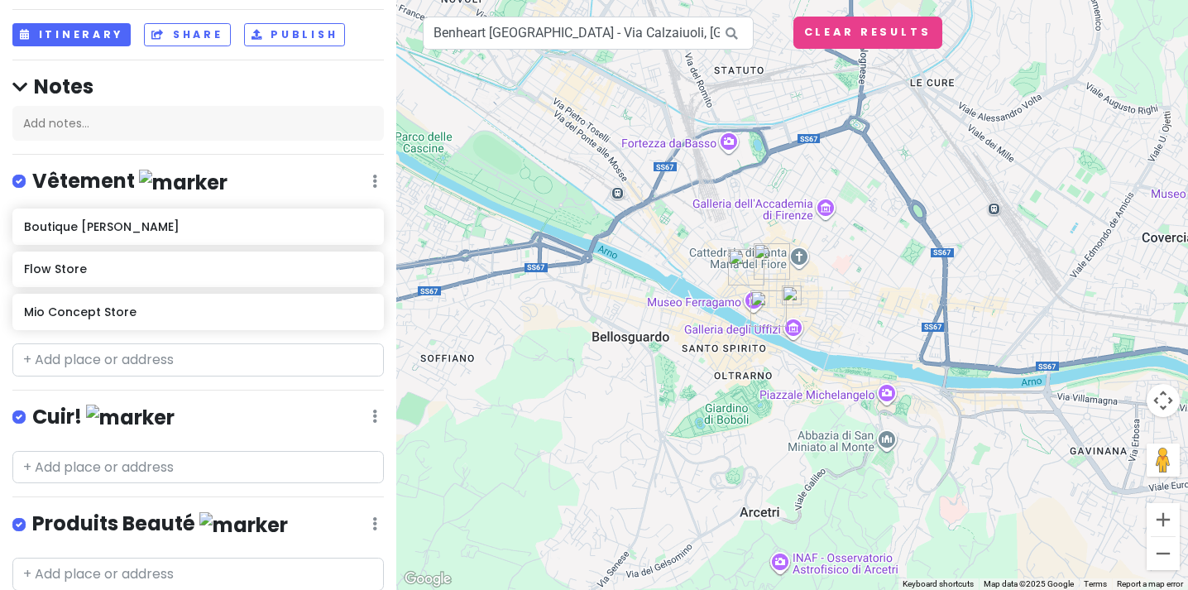
click at [791, 294] on img at bounding box center [792, 295] width 20 height 20
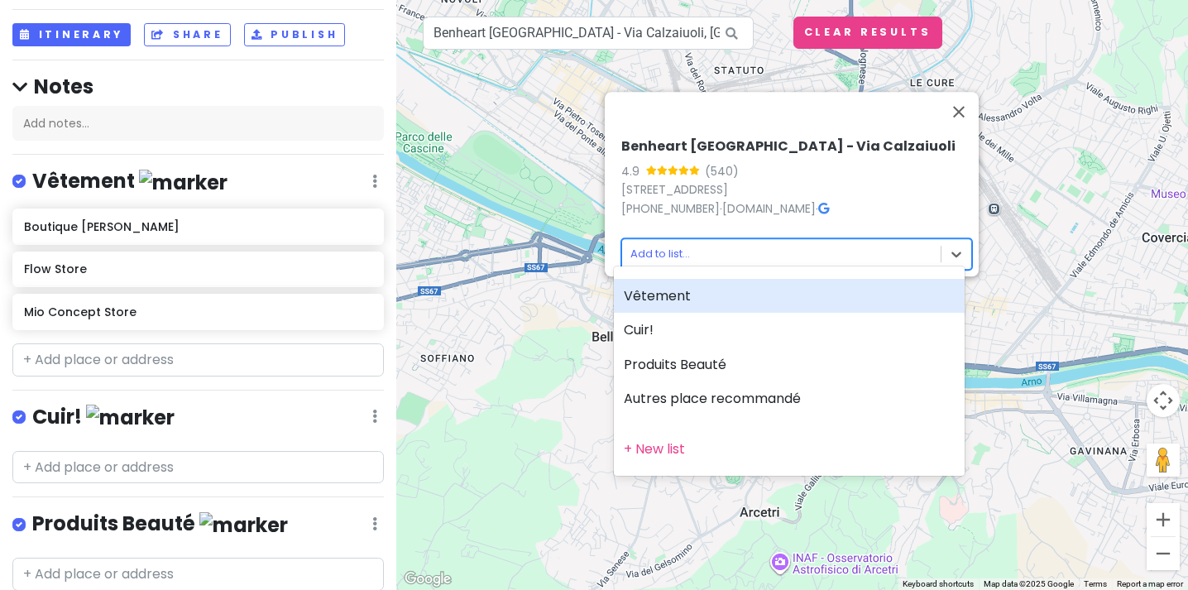
click at [793, 246] on body "Virée à Florence Private Change Dates Make a Copy Delete Trip Give Feedback 💡 S…" at bounding box center [594, 295] width 1188 height 590
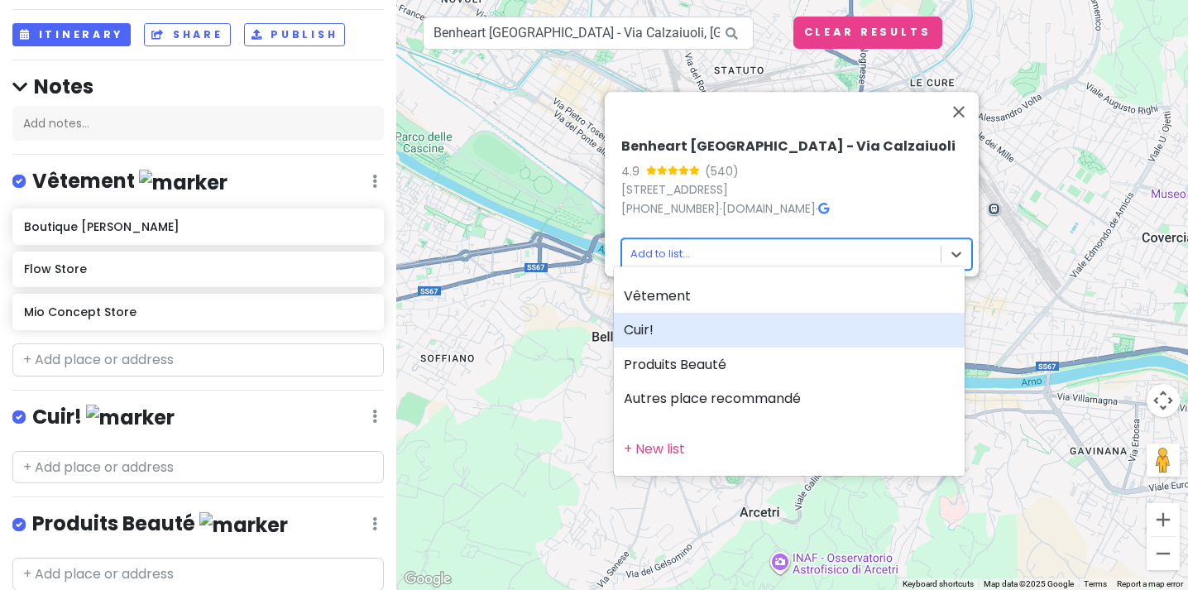
click at [742, 330] on div "Cuir!" at bounding box center [789, 330] width 351 height 35
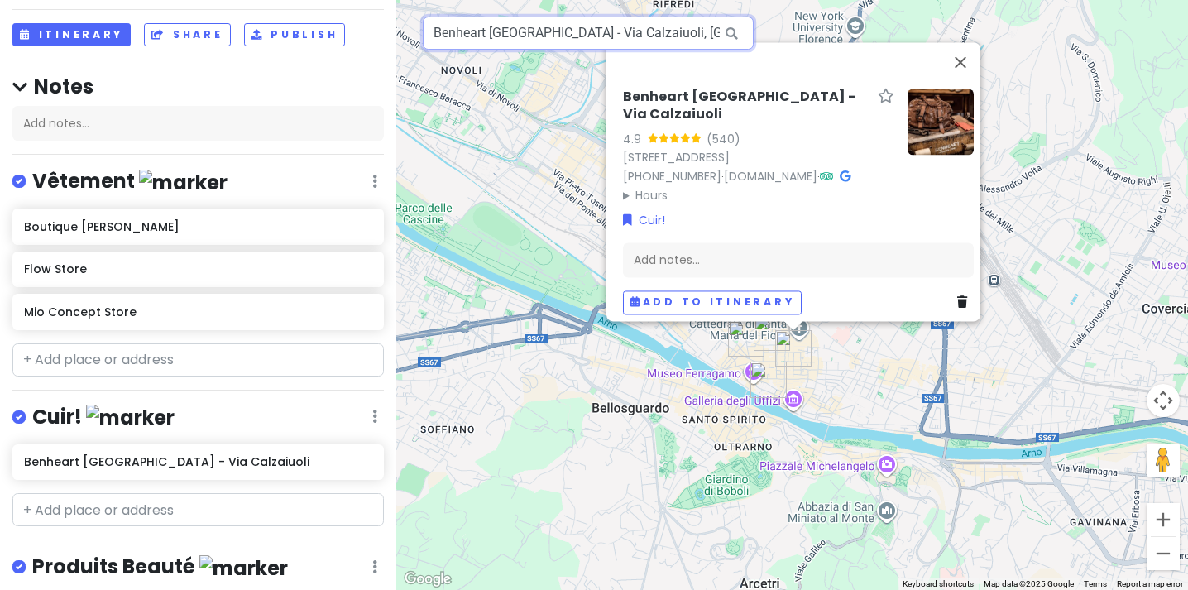
click at [636, 37] on input "Benheart Firenze - Via Calzaiuoli, Via dei Calzaiuoli, Florence, Metropolitan C…" at bounding box center [588, 33] width 331 height 33
paste input "Giorgio 1966"
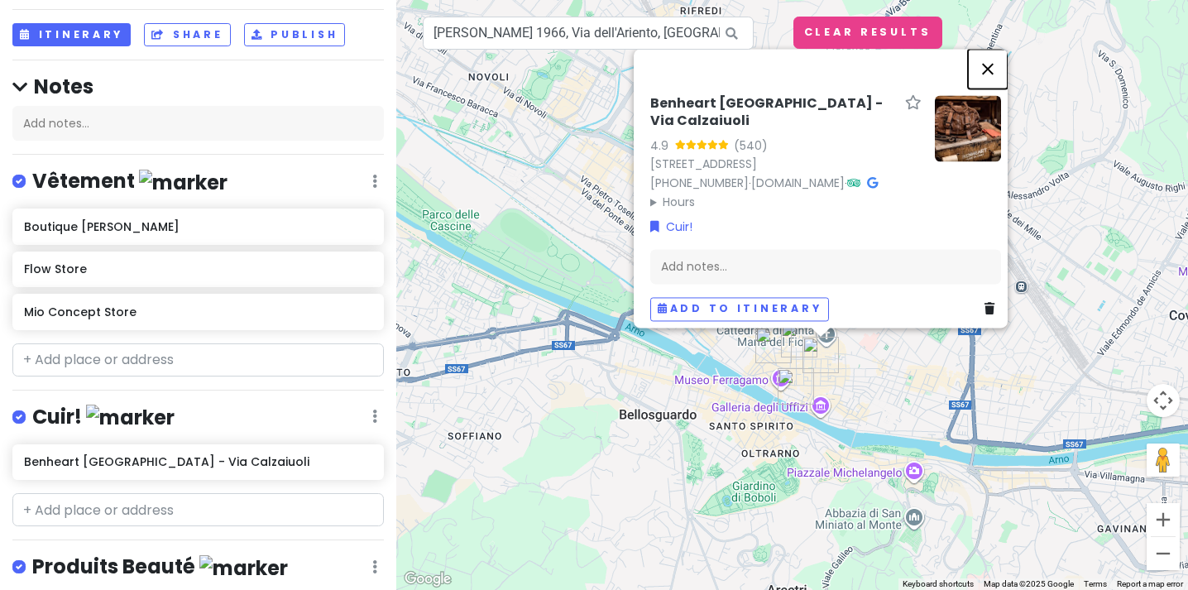
click at [996, 74] on button "Close" at bounding box center [988, 69] width 40 height 40
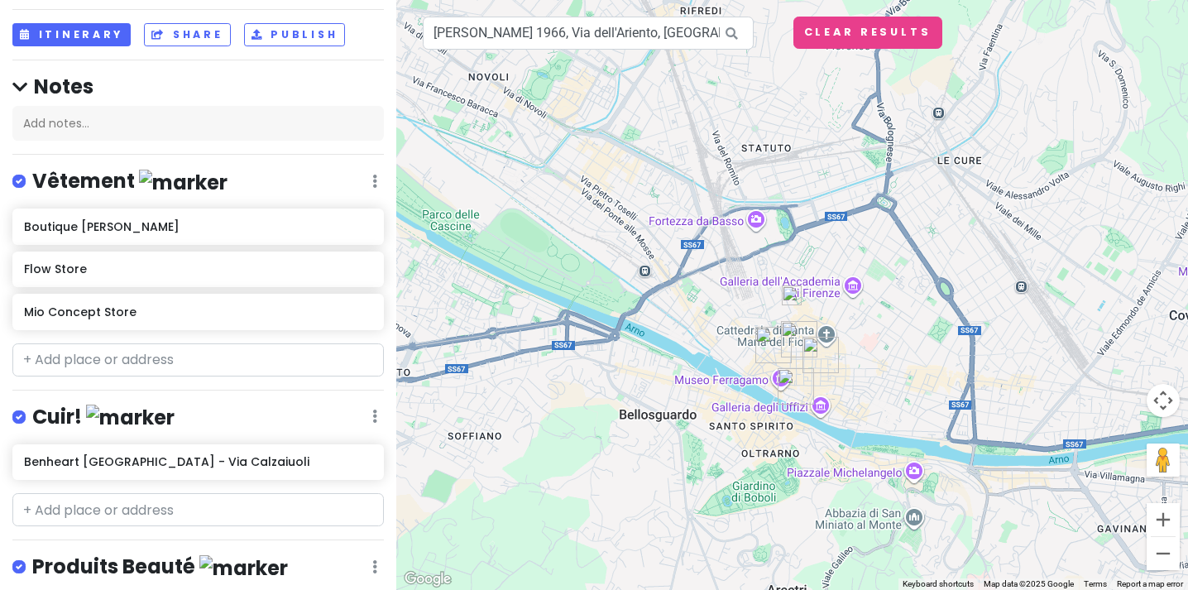
click at [788, 299] on img at bounding box center [792, 295] width 20 height 20
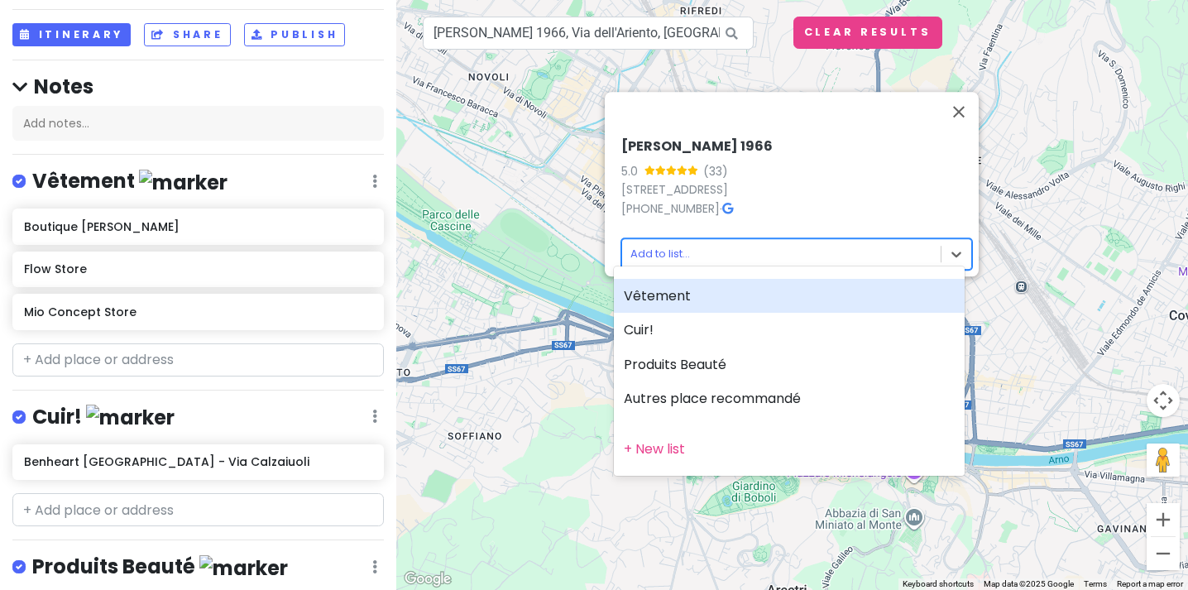
click at [888, 237] on body "Virée à Florence Private Change Dates Make a Copy Delete Trip Give Feedback 💡 S…" at bounding box center [594, 295] width 1188 height 590
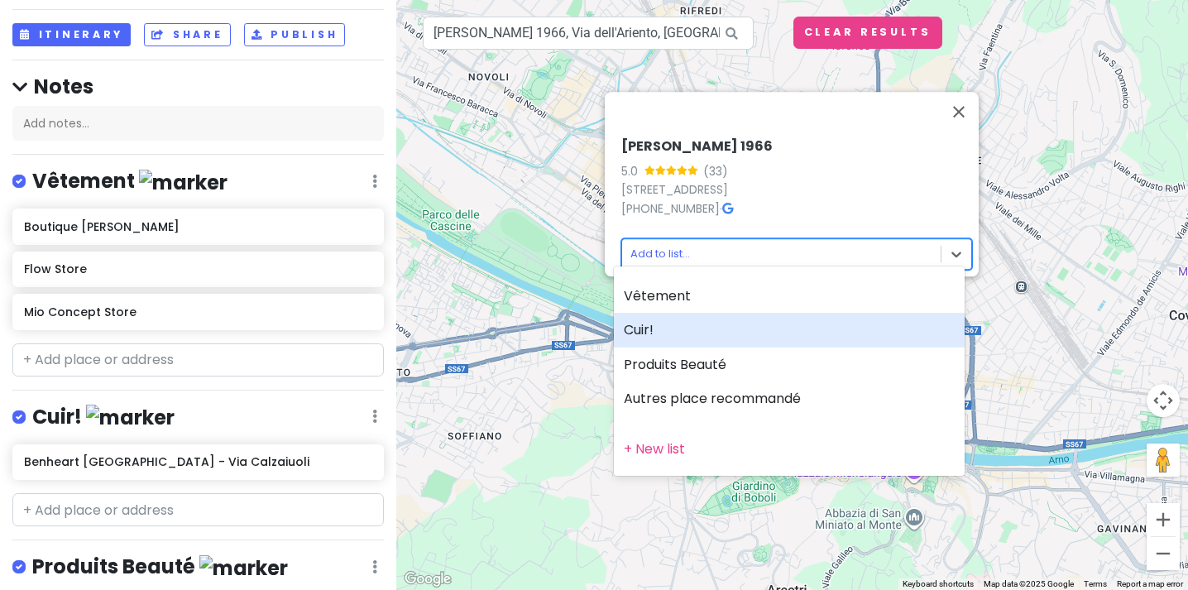
click at [724, 326] on div "Cuir!" at bounding box center [789, 330] width 351 height 35
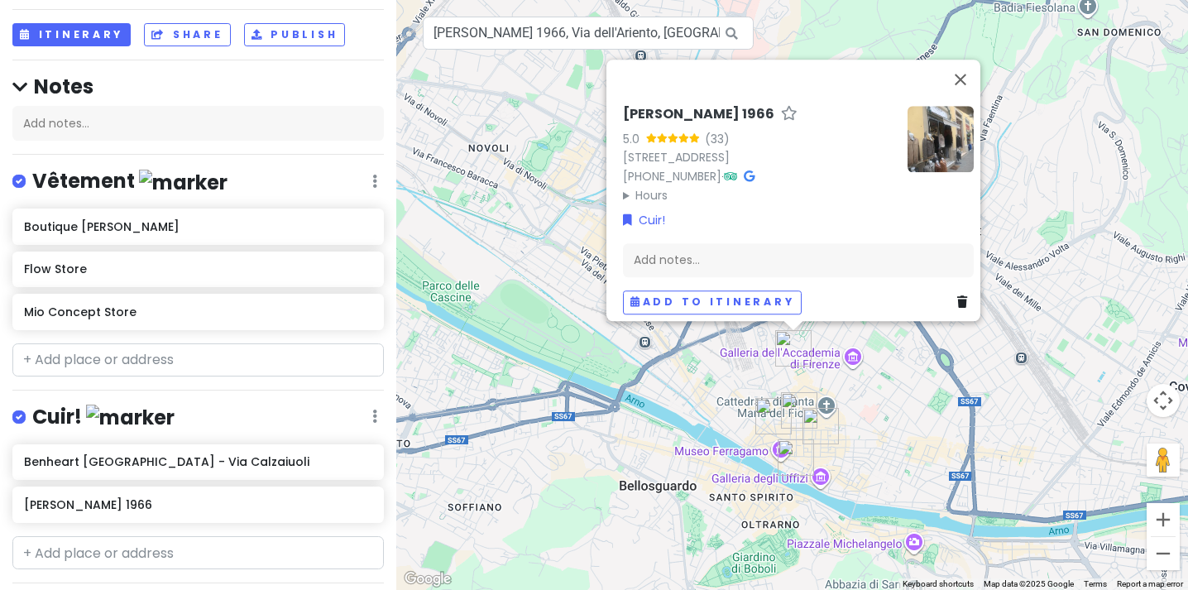
click at [716, 40] on icon at bounding box center [731, 34] width 37 height 34
click at [723, 33] on icon at bounding box center [731, 34] width 37 height 34
click at [663, 30] on input "Giorgio firenze 1966, Via dell'Ariento, Florence, Metropolitan City of Florence…" at bounding box center [588, 33] width 331 height 33
paste input "Infinity Firenze"
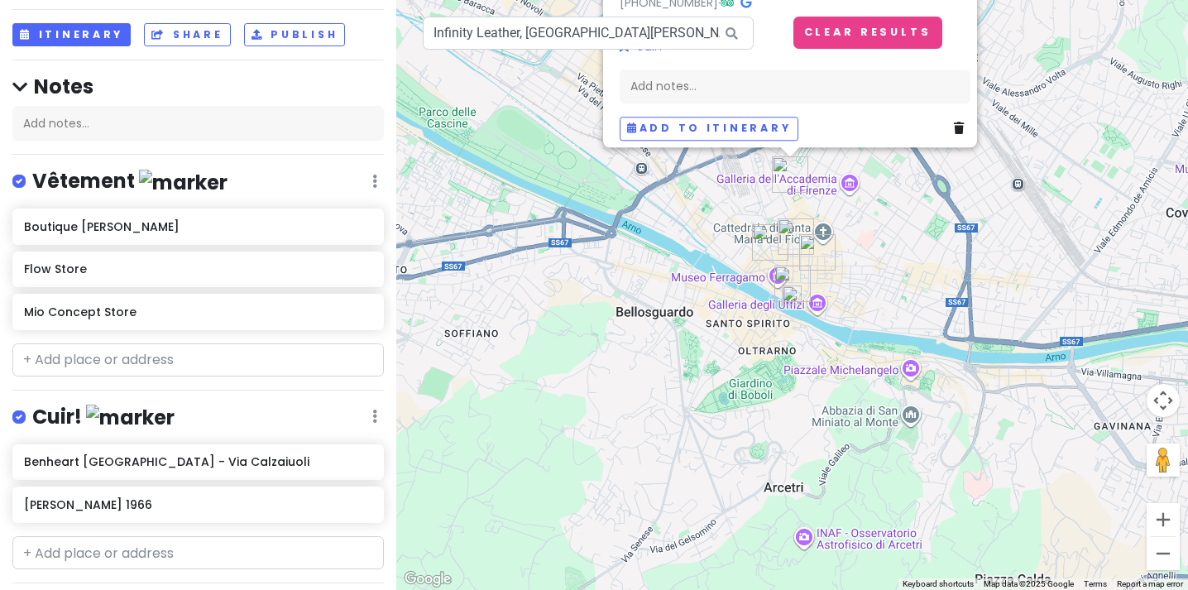
click at [792, 295] on img at bounding box center [792, 295] width 20 height 20
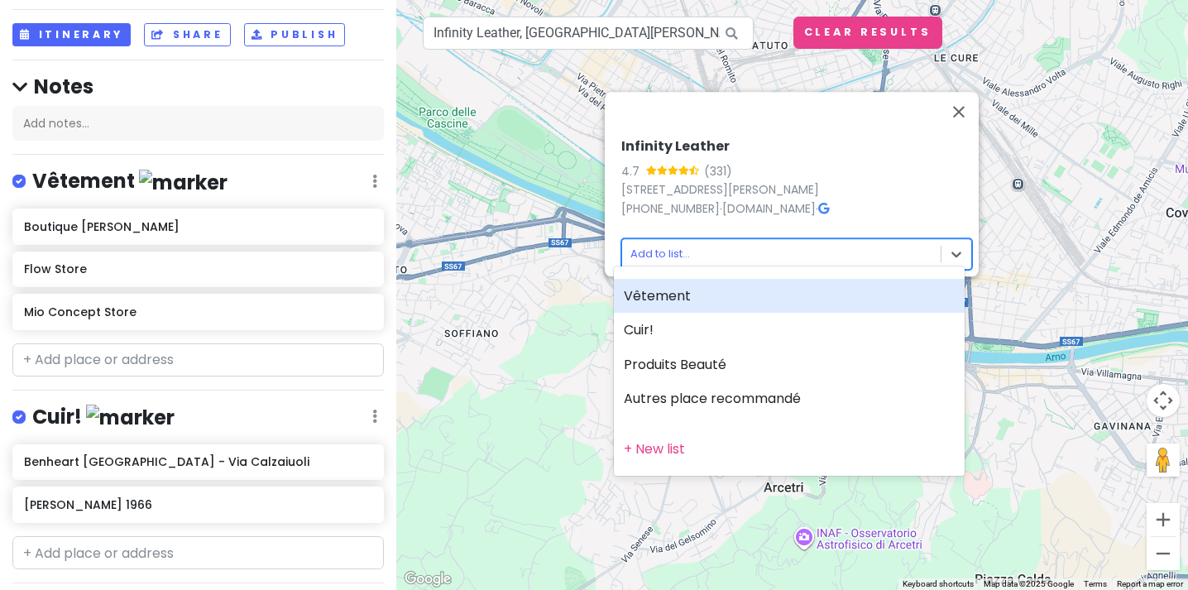
click at [913, 237] on body "Virée à Florence Private Change Dates Make a Copy Delete Trip Give Feedback 💡 S…" at bounding box center [594, 295] width 1188 height 590
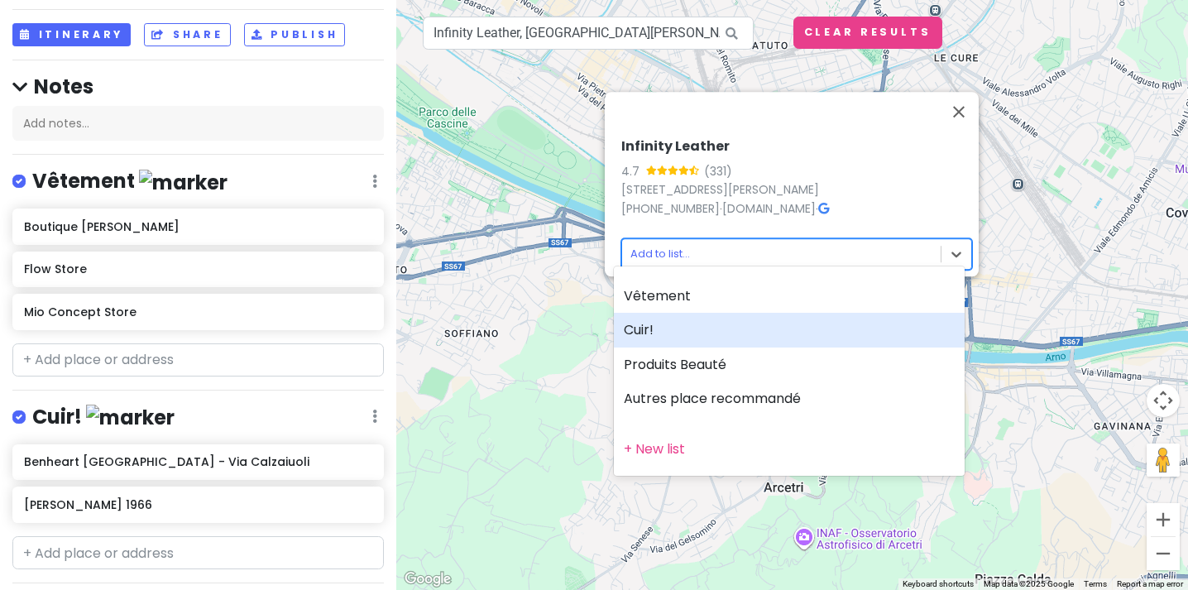
click at [691, 323] on div "Cuir!" at bounding box center [789, 330] width 351 height 35
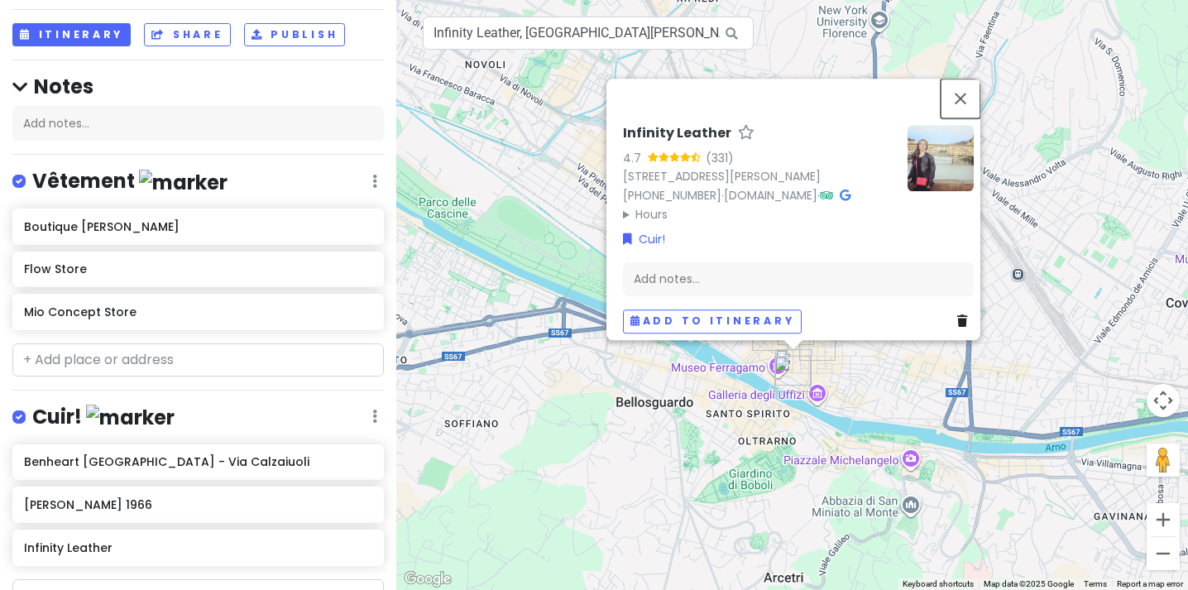
click at [967, 79] on button "Close" at bounding box center [960, 99] width 40 height 40
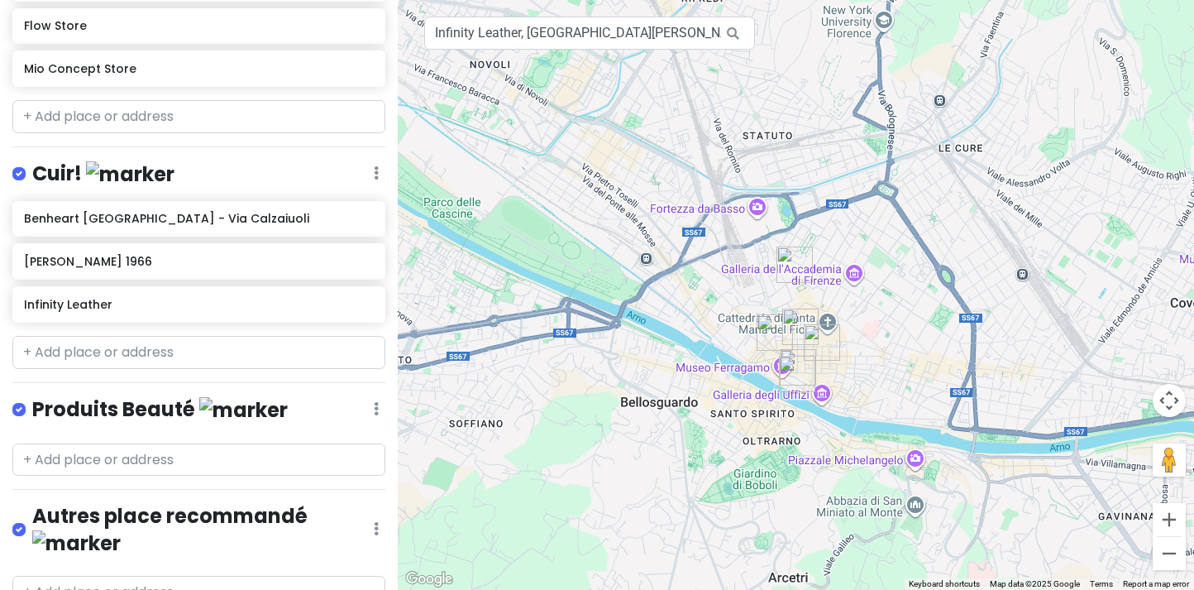
scroll to position [372, 0]
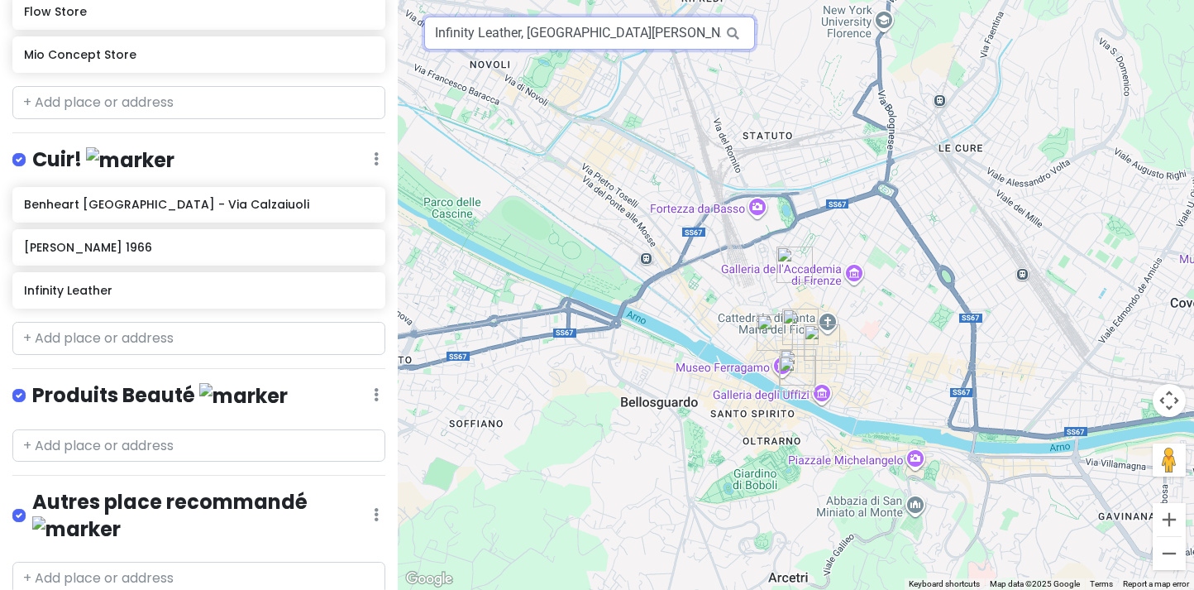
click at [487, 45] on input "Infinity Leather, Borgo Santi Apostoli, Florence, Metropolitan City of Florence…" at bounding box center [589, 33] width 331 height 33
paste input "Riccardo Barthel"
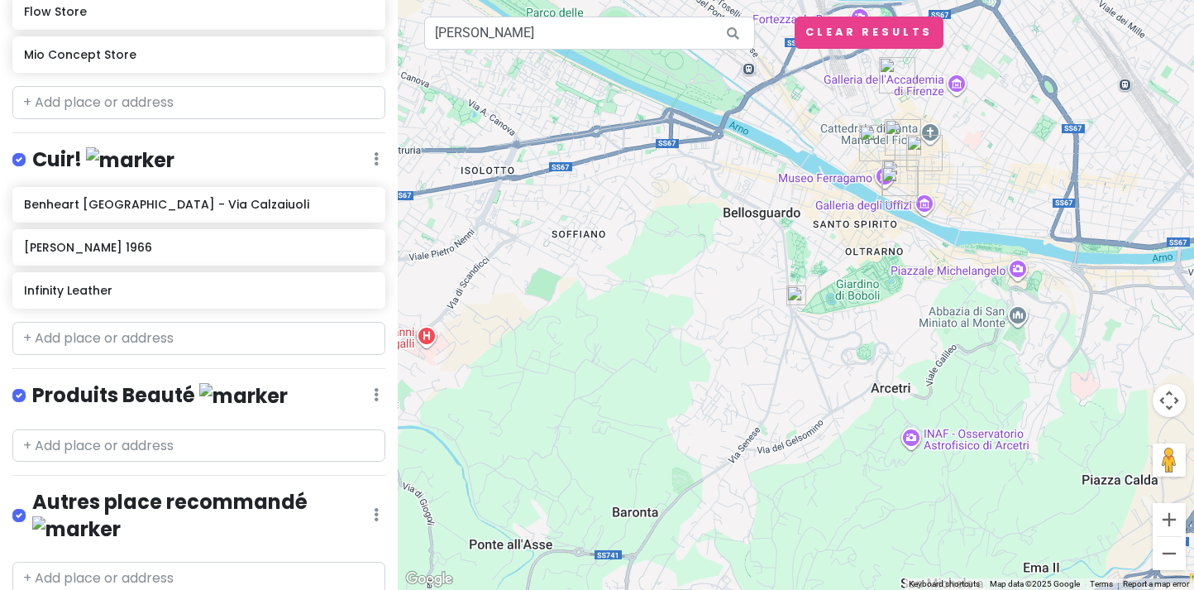
click at [799, 302] on img at bounding box center [797, 295] width 20 height 20
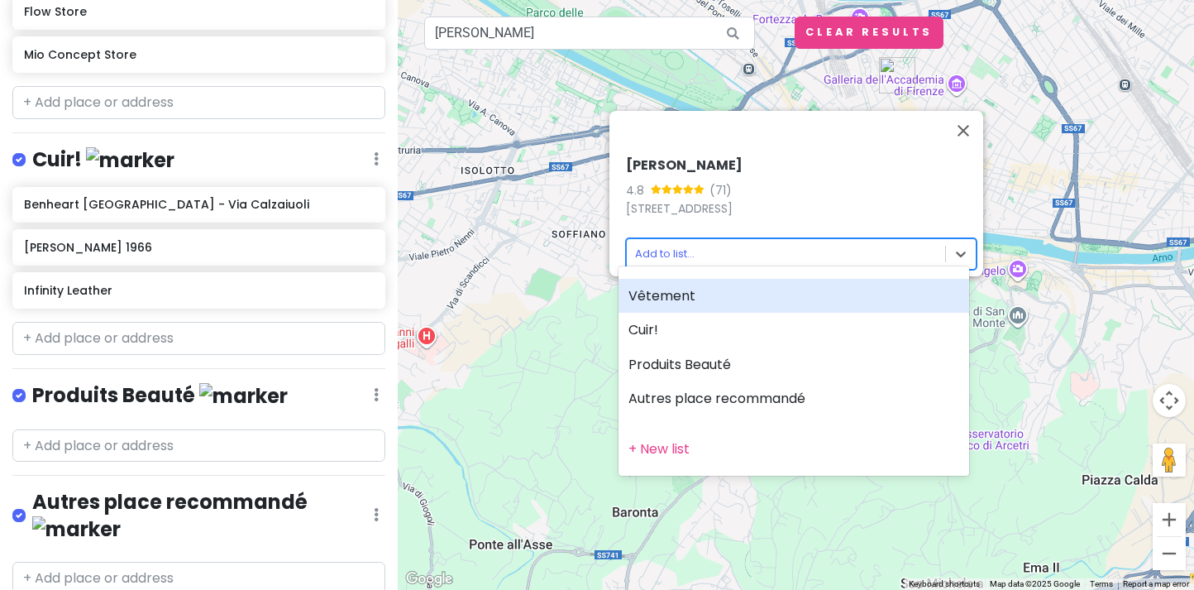
click at [837, 247] on body "Virée à Florence Private Change Dates Make a Copy Delete Trip Give Feedback 💡 S…" at bounding box center [597, 295] width 1194 height 590
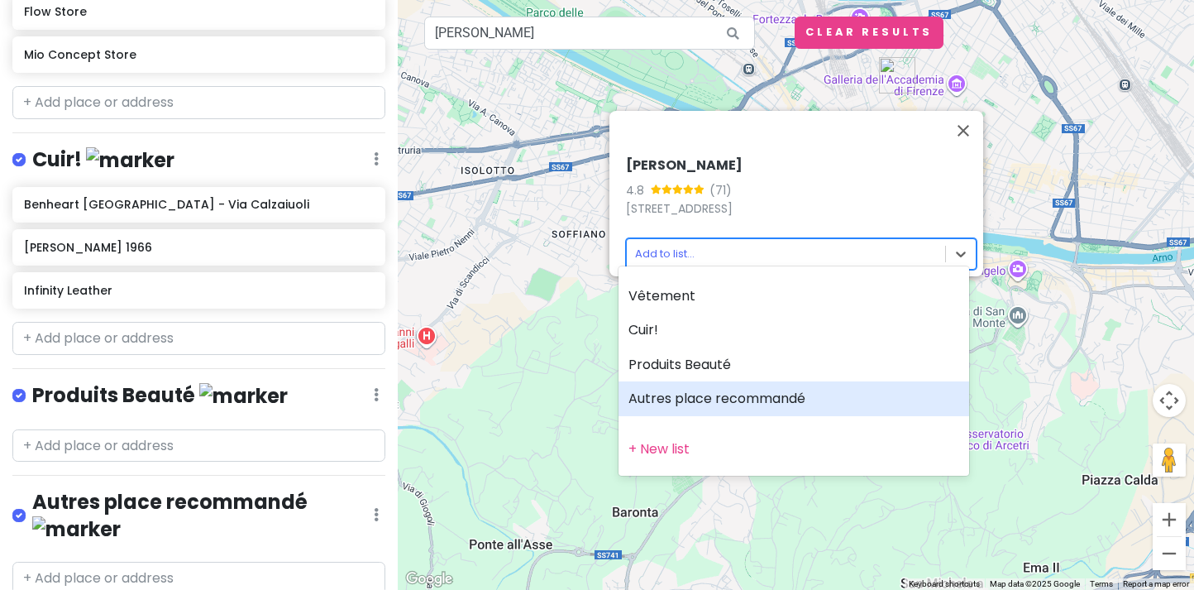
click at [767, 399] on div "Autres place recommandé" at bounding box center [794, 398] width 351 height 35
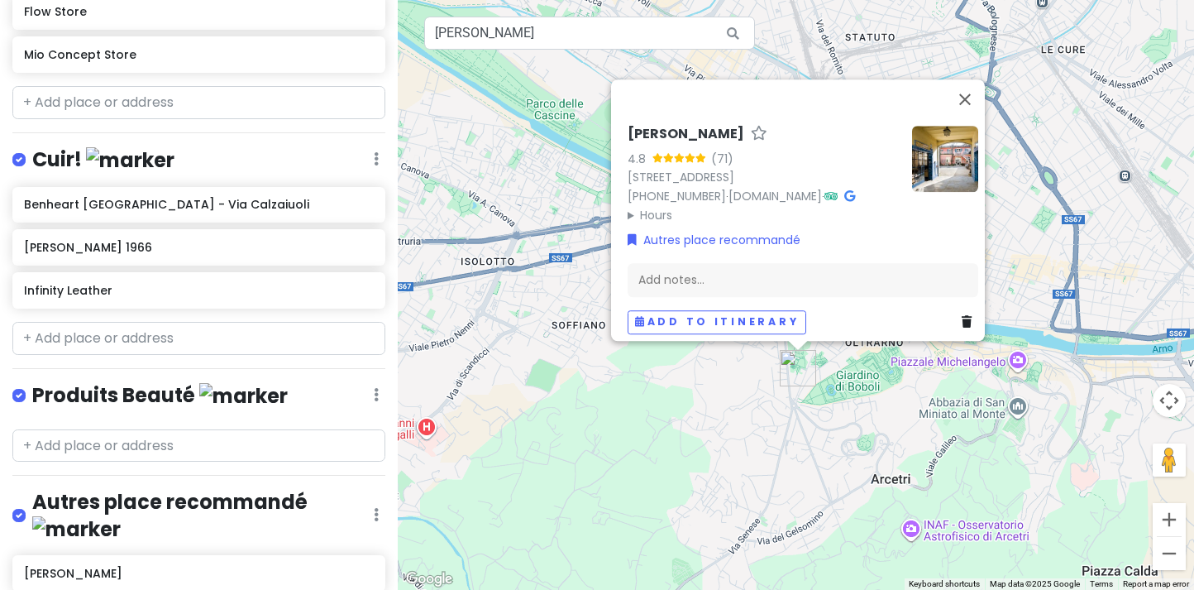
click at [7, 438] on div "Virée à Florence Private Change Dates Make a Copy Delete Trip Give Feedback 💡 S…" at bounding box center [199, 295] width 398 height 590
click at [572, 42] on input "Riccardo Barthel" at bounding box center [589, 33] width 331 height 33
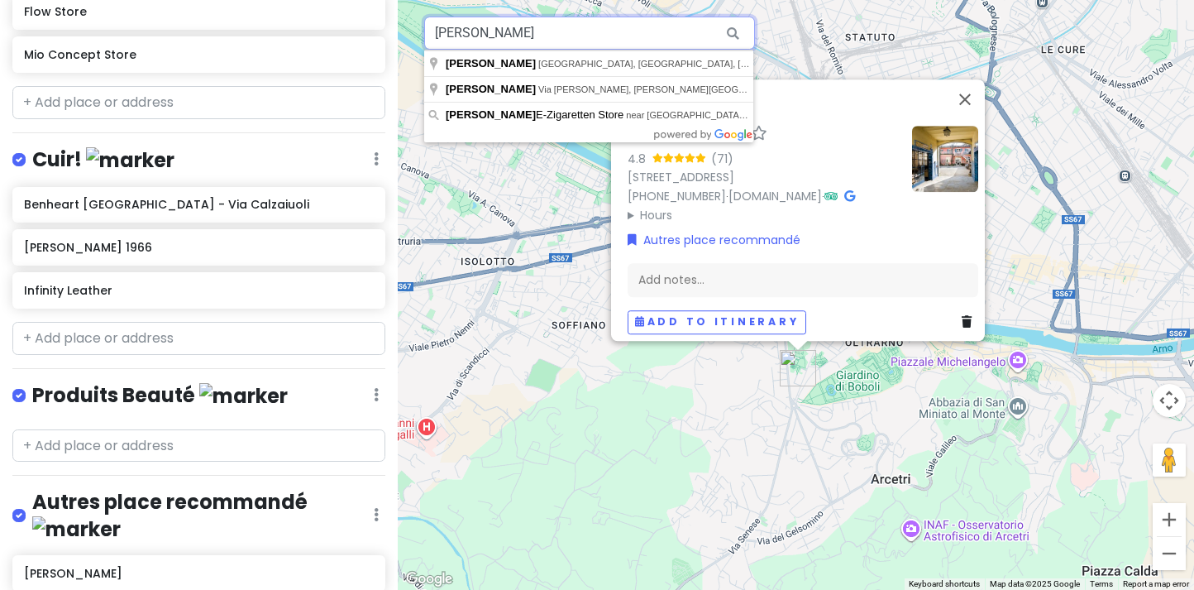
paste input "La Bottega del Mosaico"
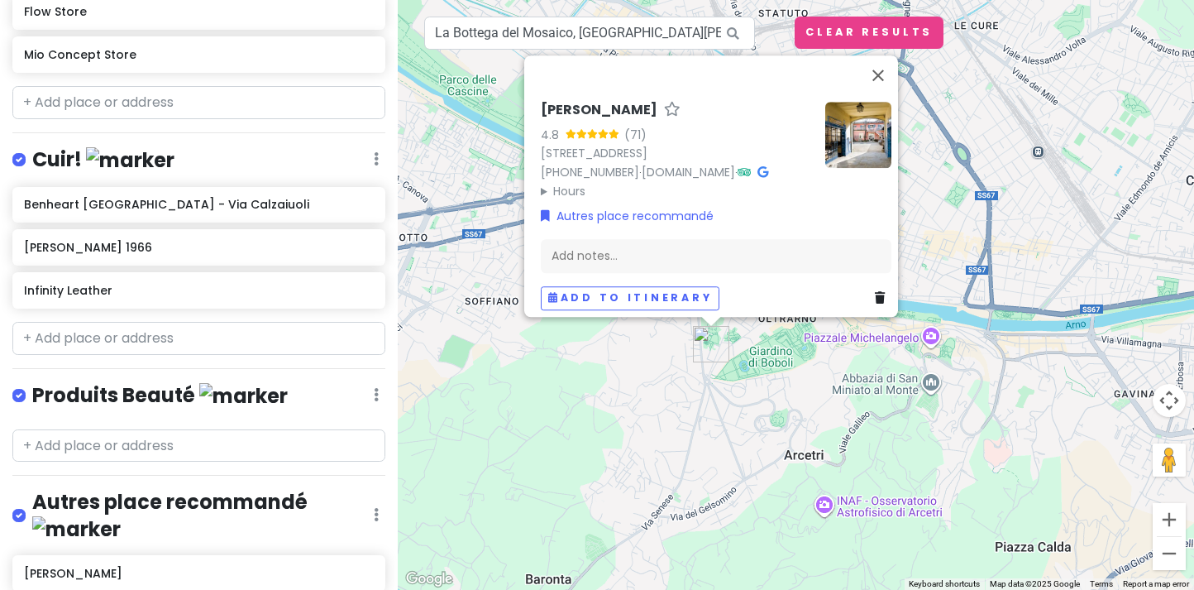
drag, startPoint x: 1024, startPoint y: 152, endPoint x: 1020, endPoint y: 227, distance: 74.5
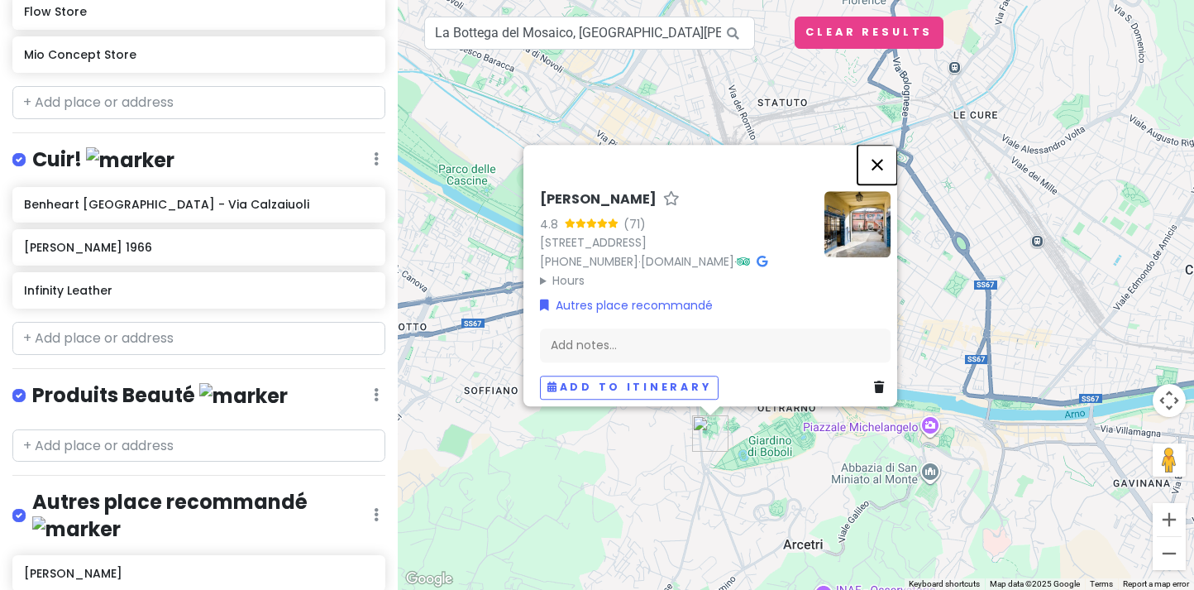
click at [887, 145] on button "Close" at bounding box center [878, 165] width 40 height 40
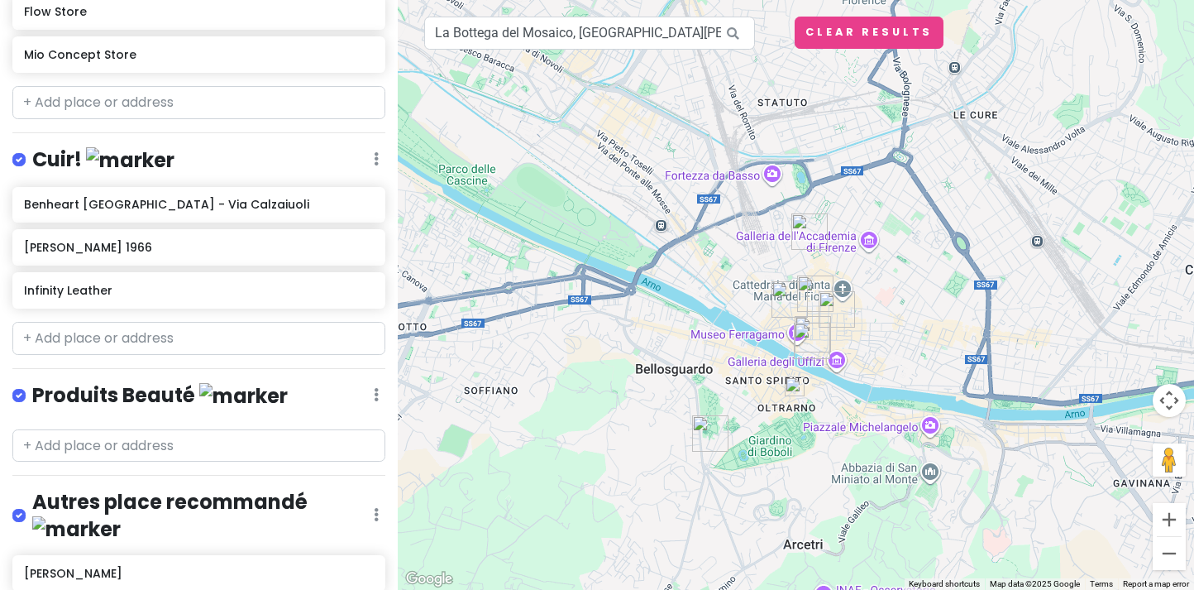
click at [797, 384] on img at bounding box center [795, 386] width 20 height 20
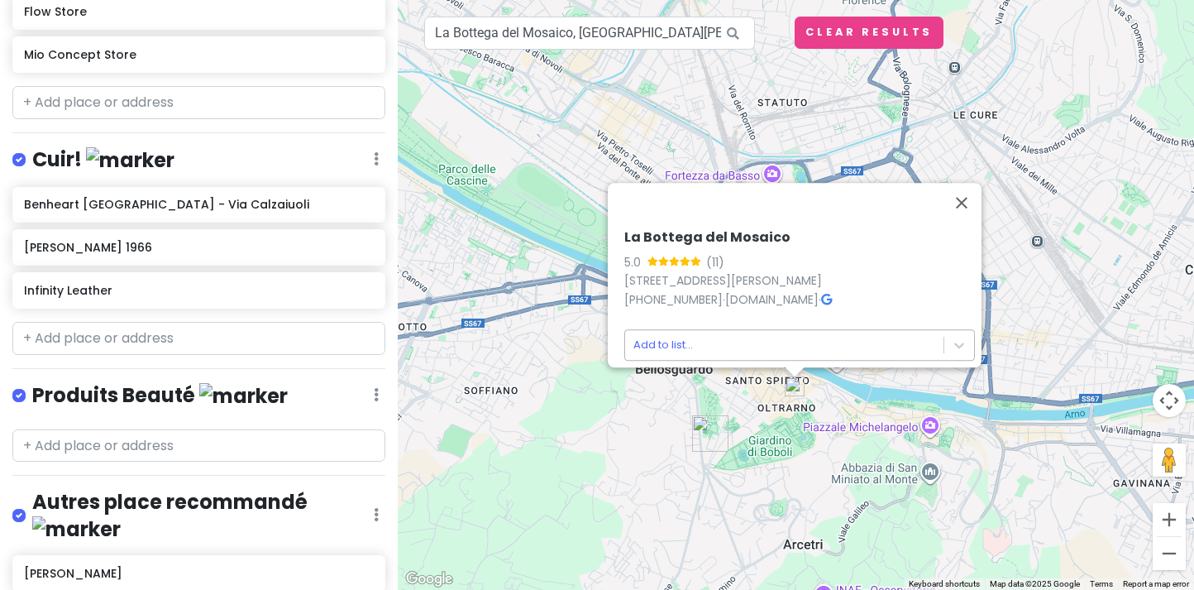
click at [702, 342] on body "Virée à Florence Private Change Dates Make a Copy Delete Trip Give Feedback 💡 S…" at bounding box center [597, 295] width 1194 height 590
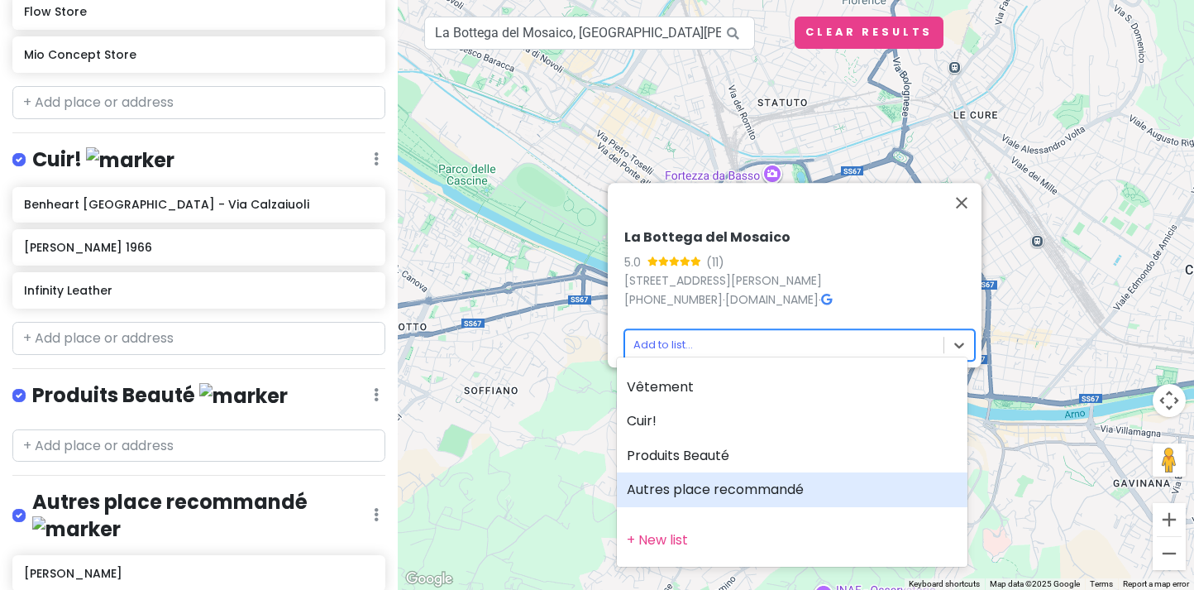
click at [705, 492] on div "Autres place recommandé" at bounding box center [792, 489] width 351 height 35
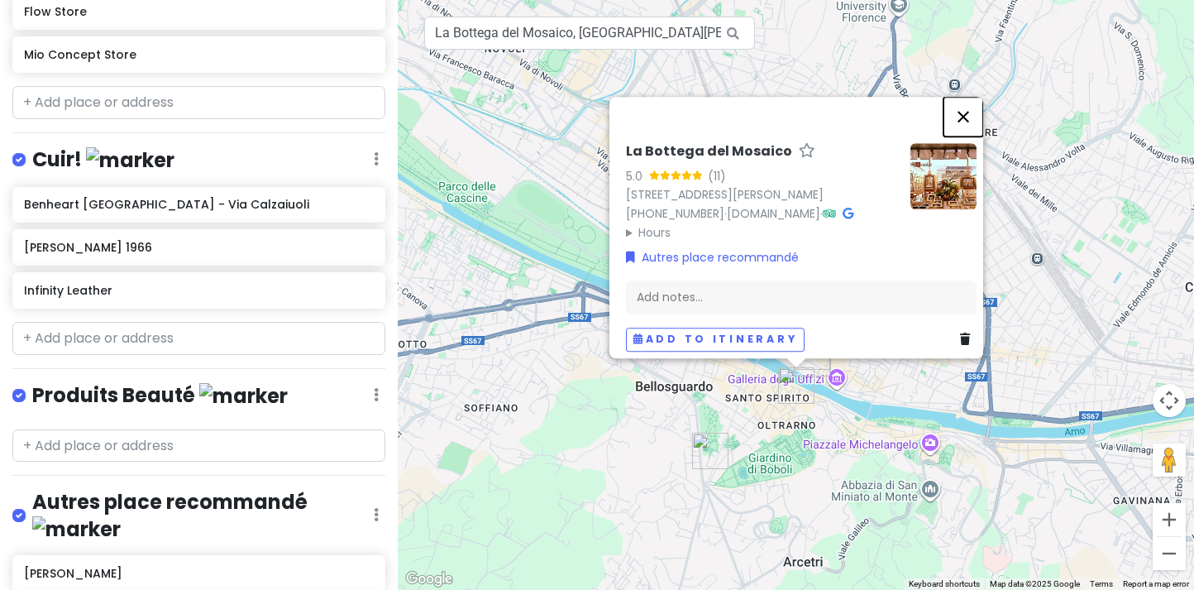
drag, startPoint x: 970, startPoint y: 68, endPoint x: 685, endPoint y: 55, distance: 285.6
click at [969, 97] on button "Close" at bounding box center [964, 117] width 40 height 40
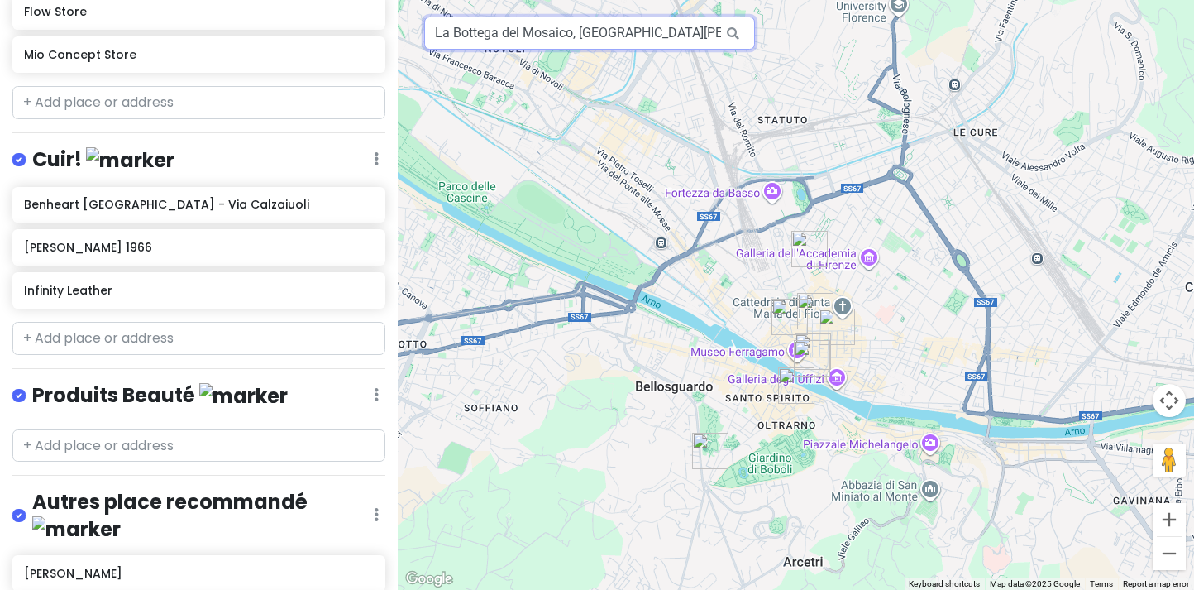
click at [615, 41] on input "La Bottega del Mosaico, Via de' Guicciardini, Florence, Metropolitan City of Fl…" at bounding box center [589, 33] width 331 height 33
paste input "& Compan"
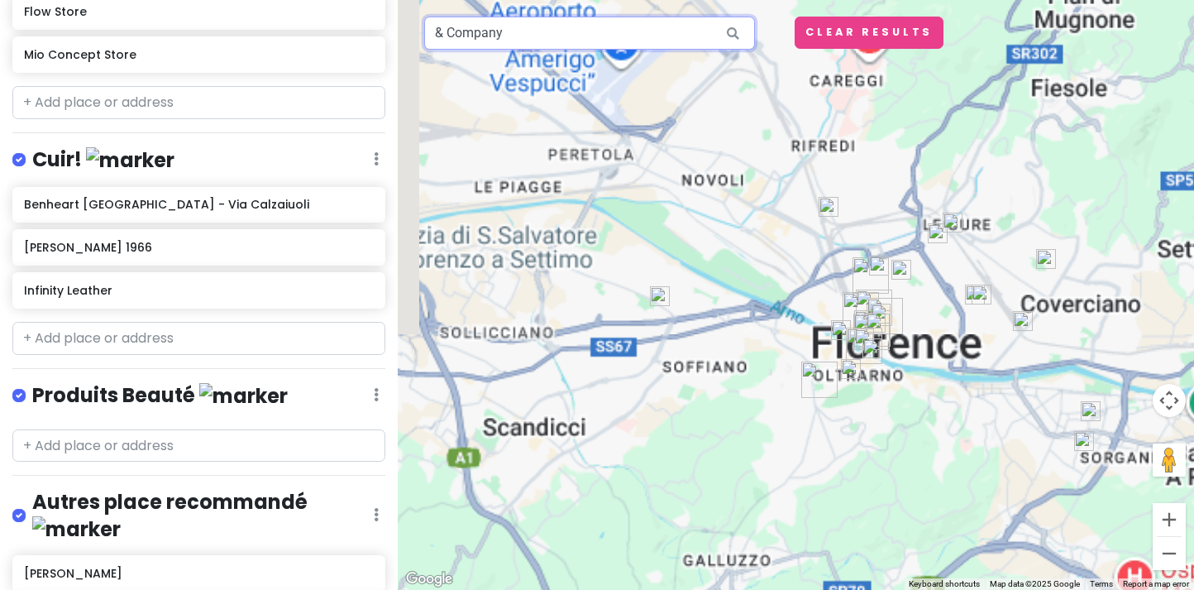
click at [648, 32] on input "& Company" at bounding box center [589, 33] width 331 height 33
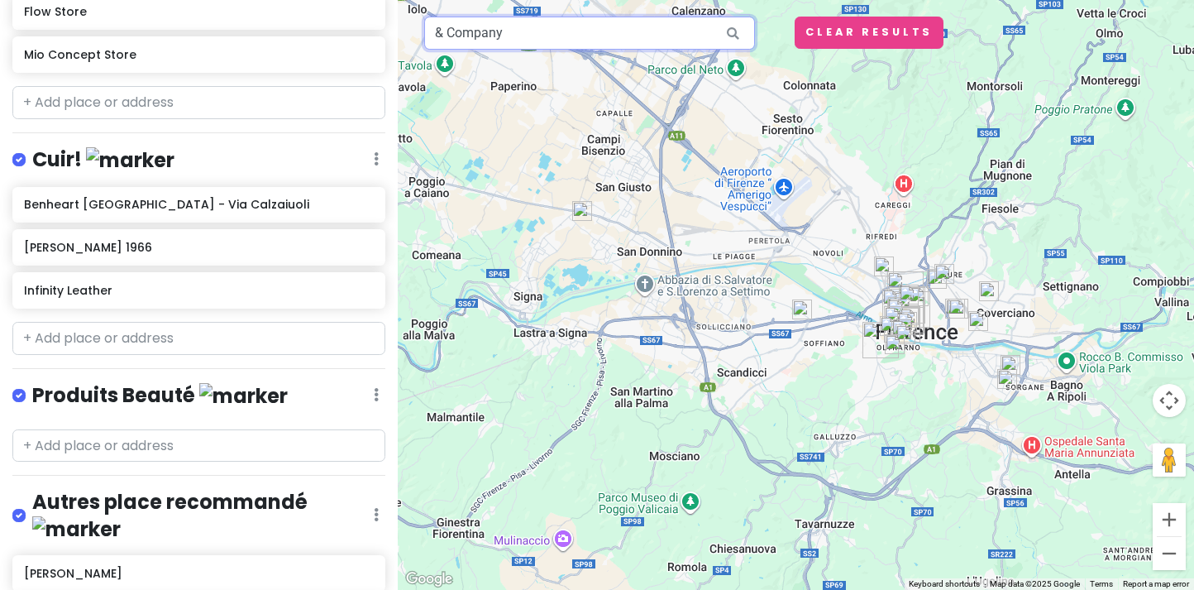
click at [681, 37] on input "& Company" at bounding box center [589, 33] width 331 height 33
drag, startPoint x: 657, startPoint y: 34, endPoint x: 222, endPoint y: 25, distance: 434.3
click at [151, 19] on div "Virée à Florence Private Change Dates Make a Copy Delete Trip Give Feedback 💡 S…" at bounding box center [597, 295] width 1194 height 590
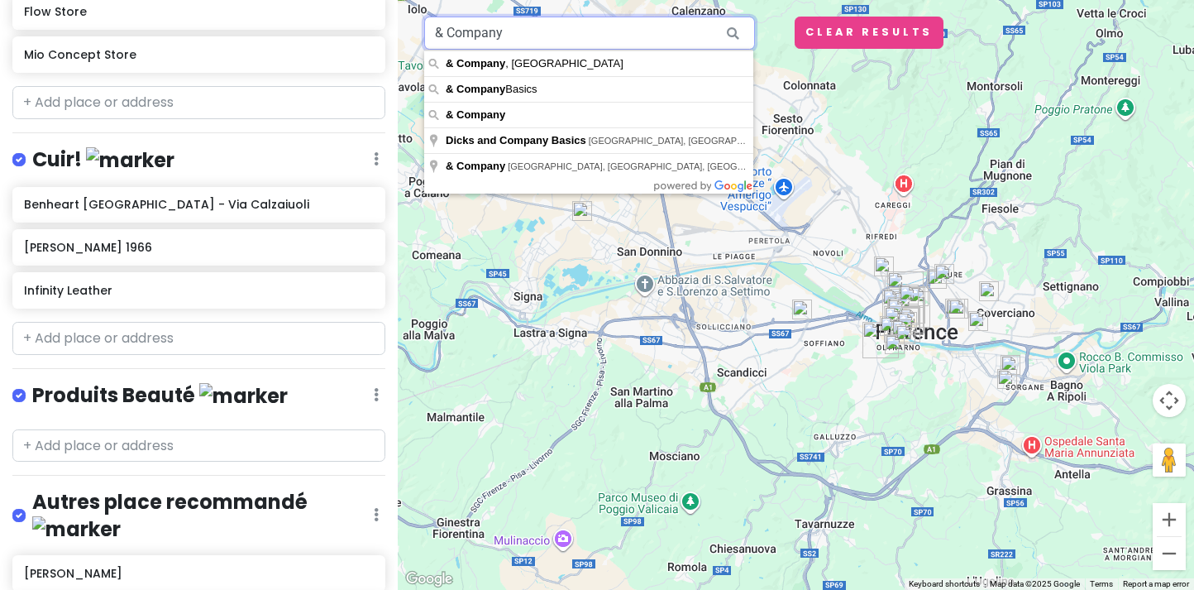
paste input "text"
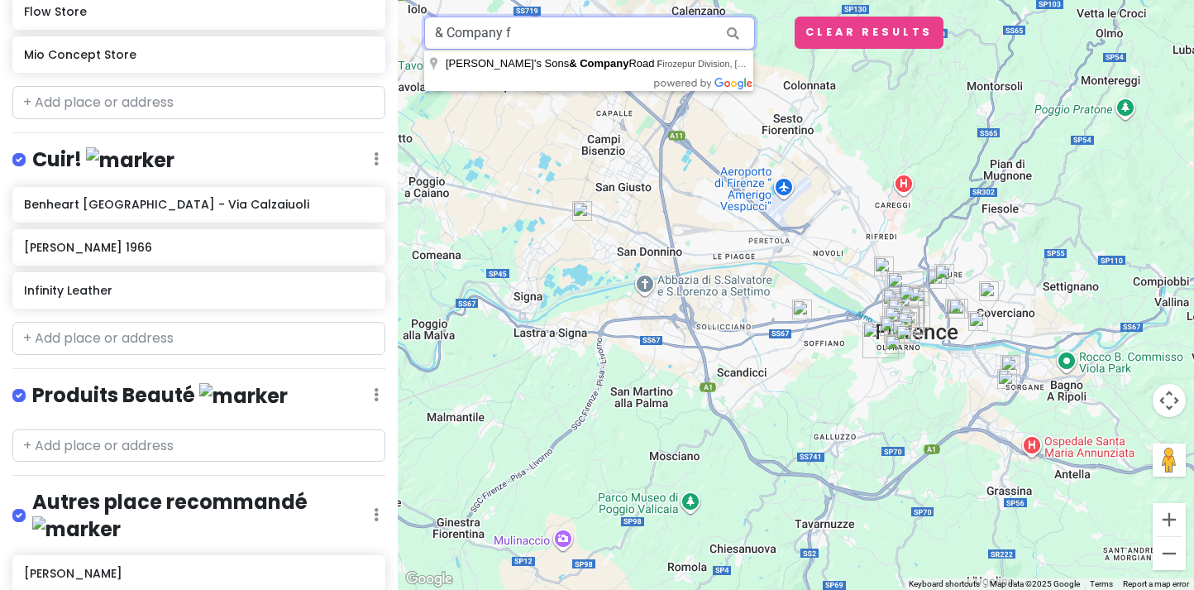
click at [527, 31] on input "& Company f" at bounding box center [589, 33] width 331 height 33
paste input "Farmacia Santa Maria Novella"
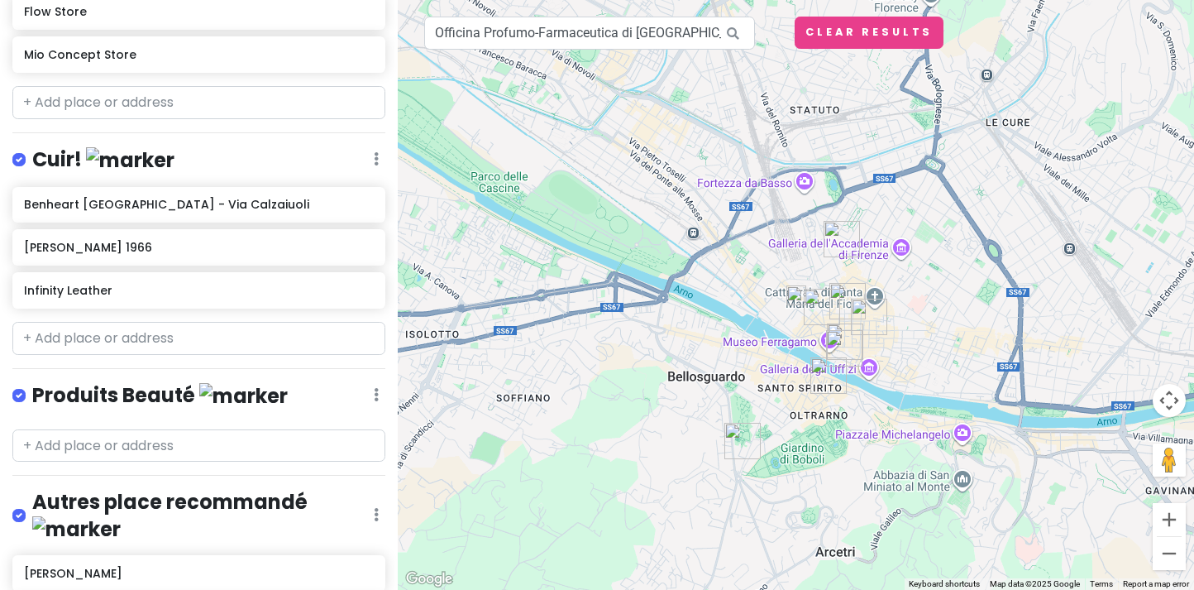
click at [799, 306] on div at bounding box center [796, 295] width 796 height 590
click at [795, 297] on img at bounding box center [797, 295] width 20 height 20
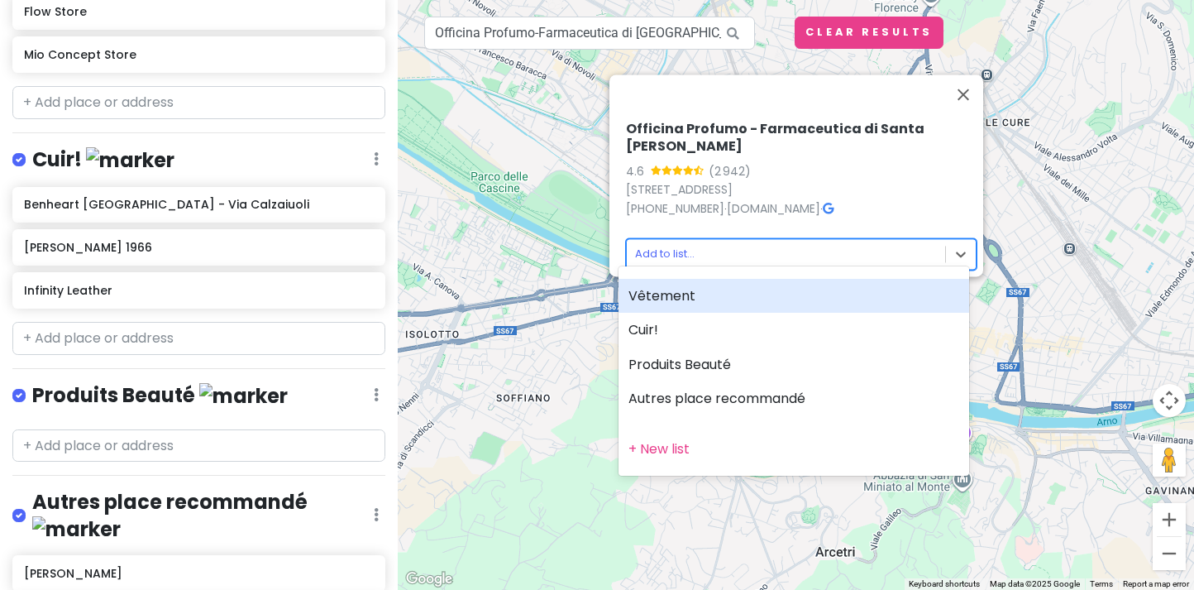
click at [816, 237] on body "Virée à Florence Private Change Dates Make a Copy Delete Trip Give Feedback 💡 S…" at bounding box center [597, 295] width 1194 height 590
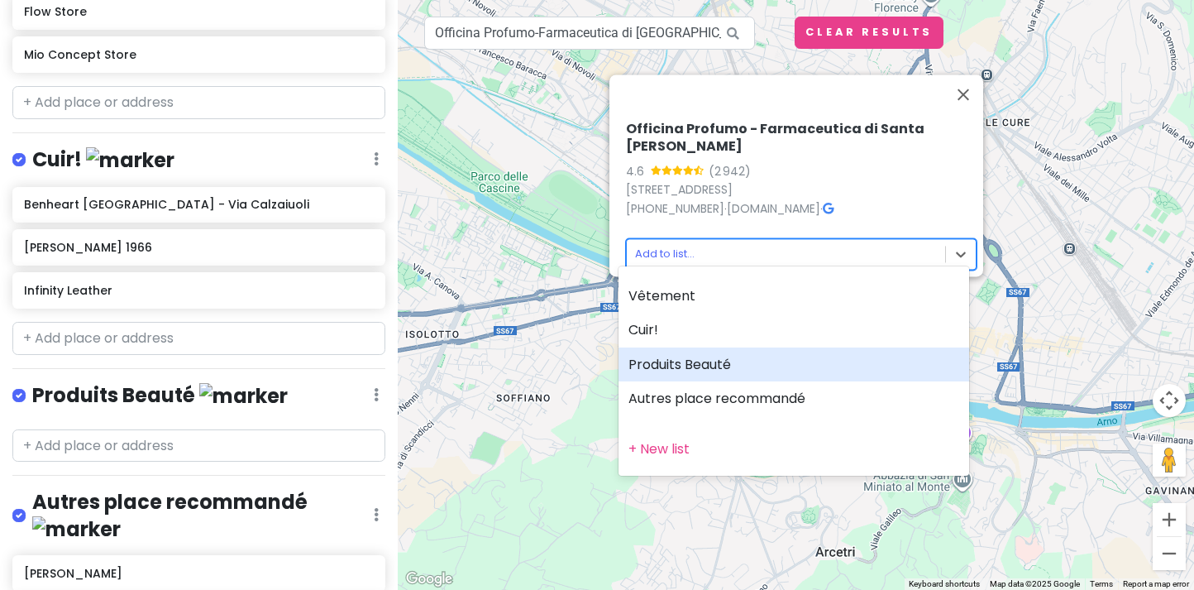
click at [723, 367] on div "Produits Beauté" at bounding box center [794, 364] width 351 height 35
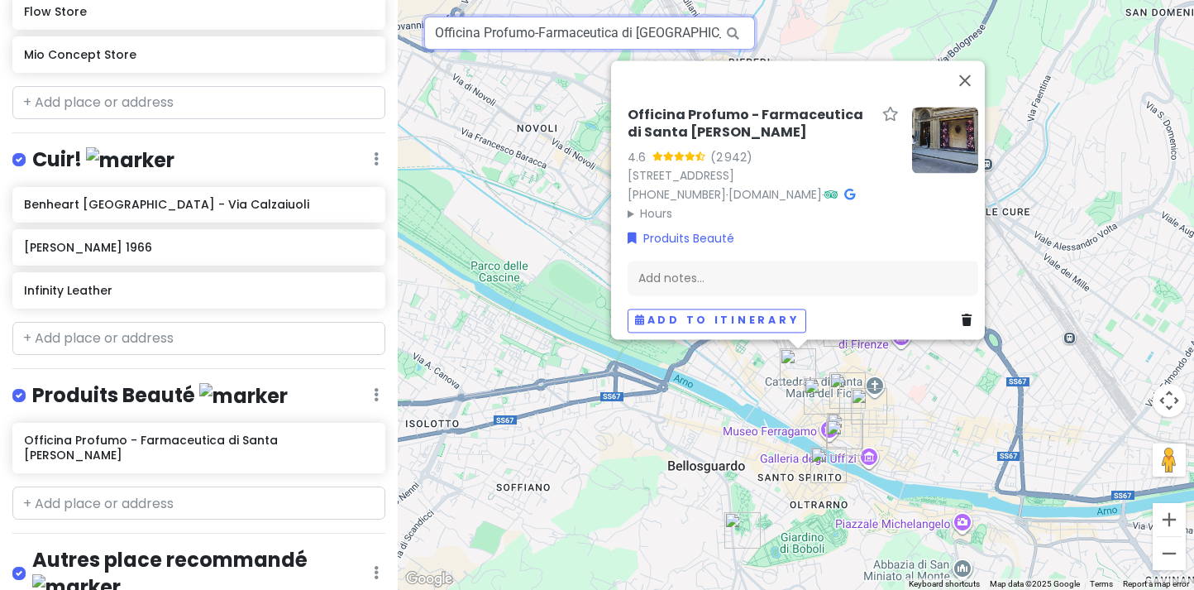
click at [628, 43] on input "Officina Profumo-Farmaceutica di Santa Maria Novella, Via della Scala, Florence…" at bounding box center [589, 33] width 331 height 33
paste input "Madova Gloves"
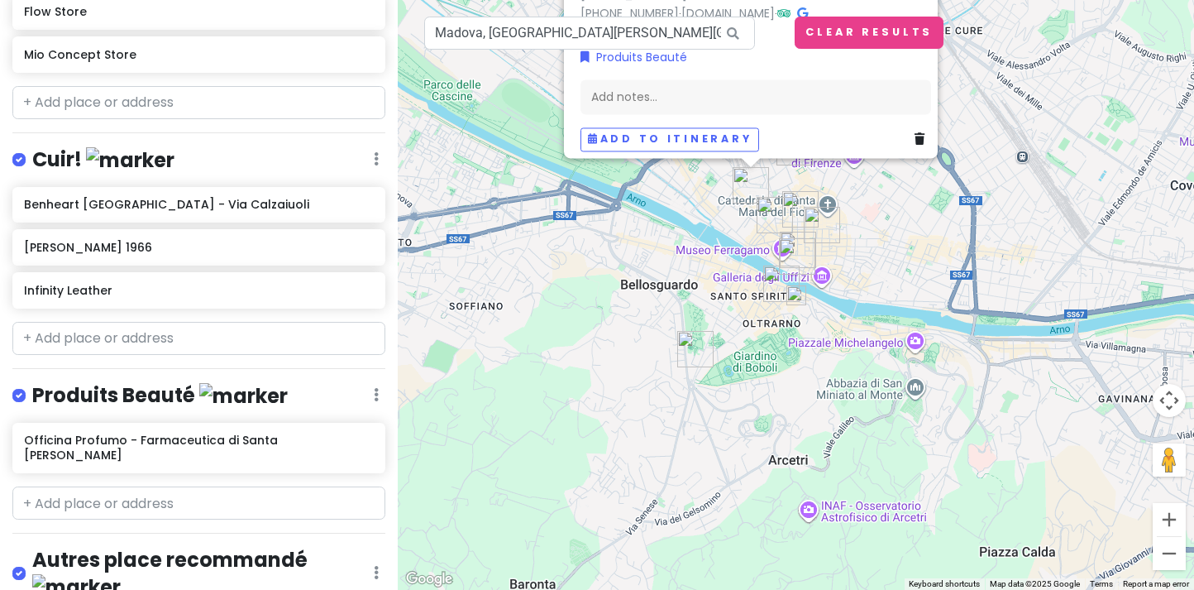
click at [796, 297] on img at bounding box center [797, 295] width 20 height 20
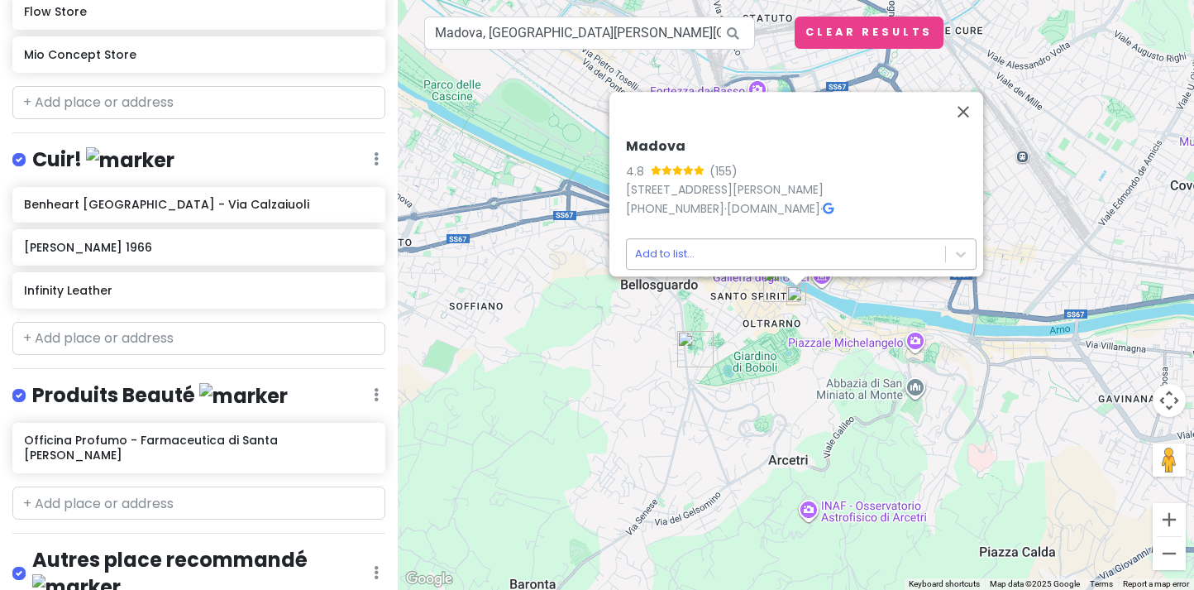
click at [754, 242] on body "Virée à Florence Private Change Dates Make a Copy Delete Trip Give Feedback 💡 S…" at bounding box center [597, 295] width 1194 height 590
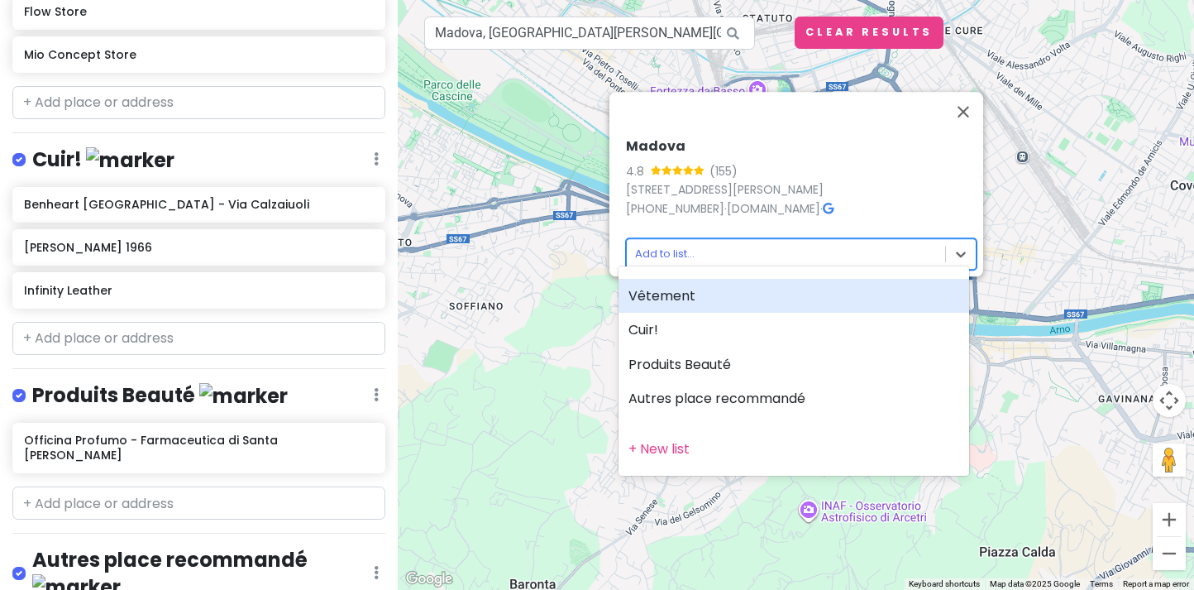
click at [733, 297] on div "Vêtement" at bounding box center [794, 296] width 351 height 35
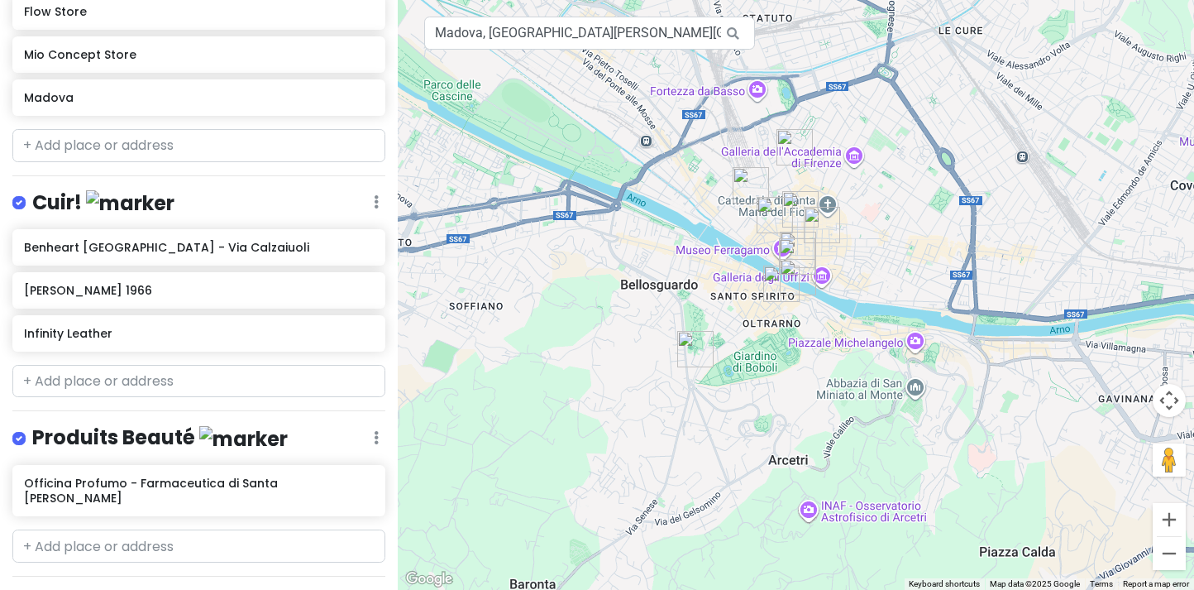
scroll to position [415, 0]
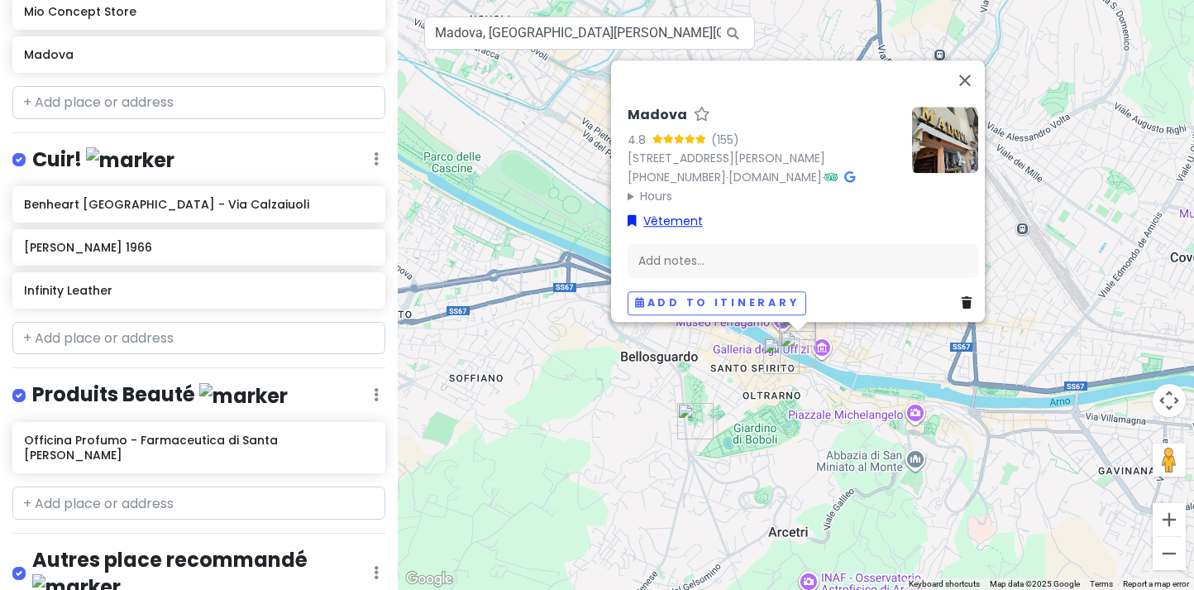
click at [649, 212] on link "Vêtement" at bounding box center [665, 221] width 75 height 18
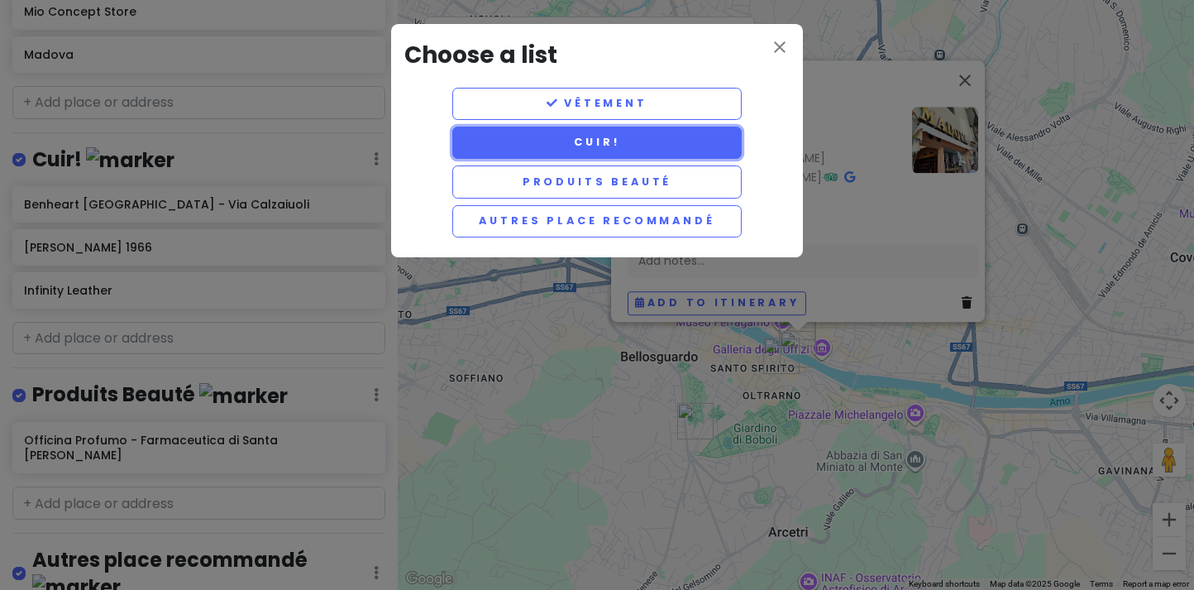
click at [592, 146] on button "Cuir!" at bounding box center [596, 143] width 289 height 32
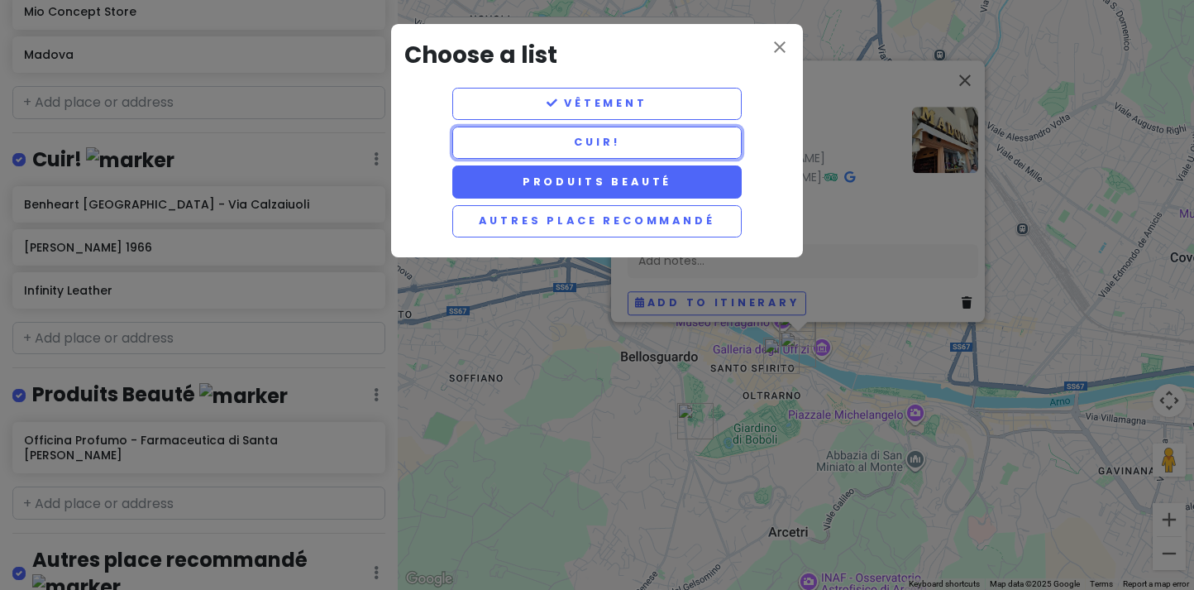
scroll to position [372, 0]
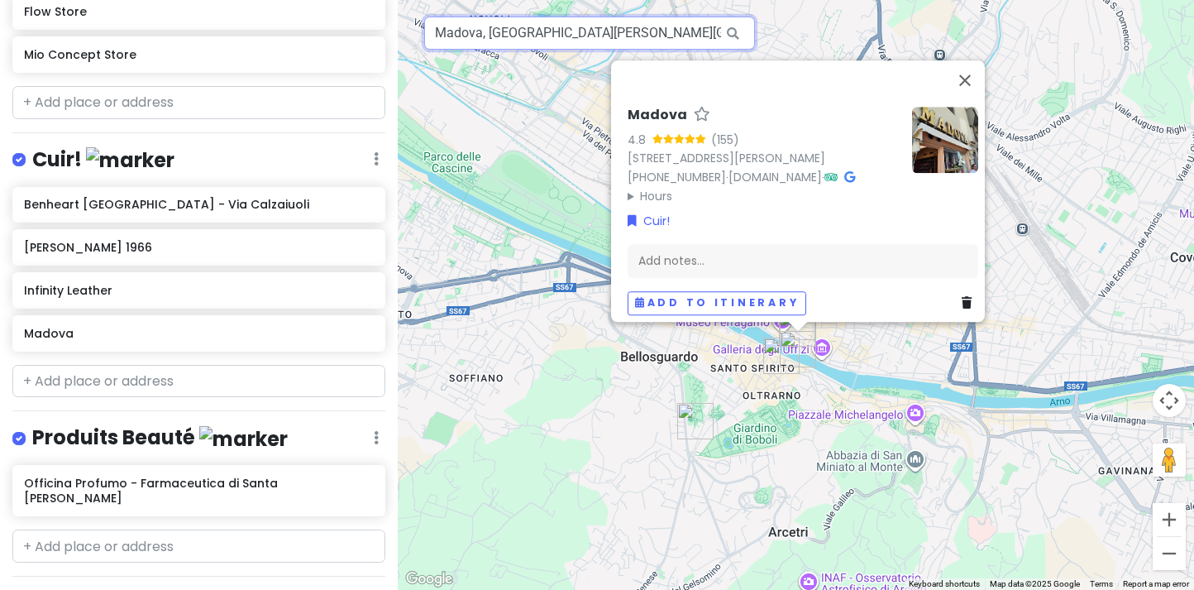
click at [611, 34] on input "Madova, Via de' Guicciardini, Florence, Metropolitan City of Florence, Italy" at bounding box center [589, 33] width 331 height 33
paste input "AquaFlor Firenze"
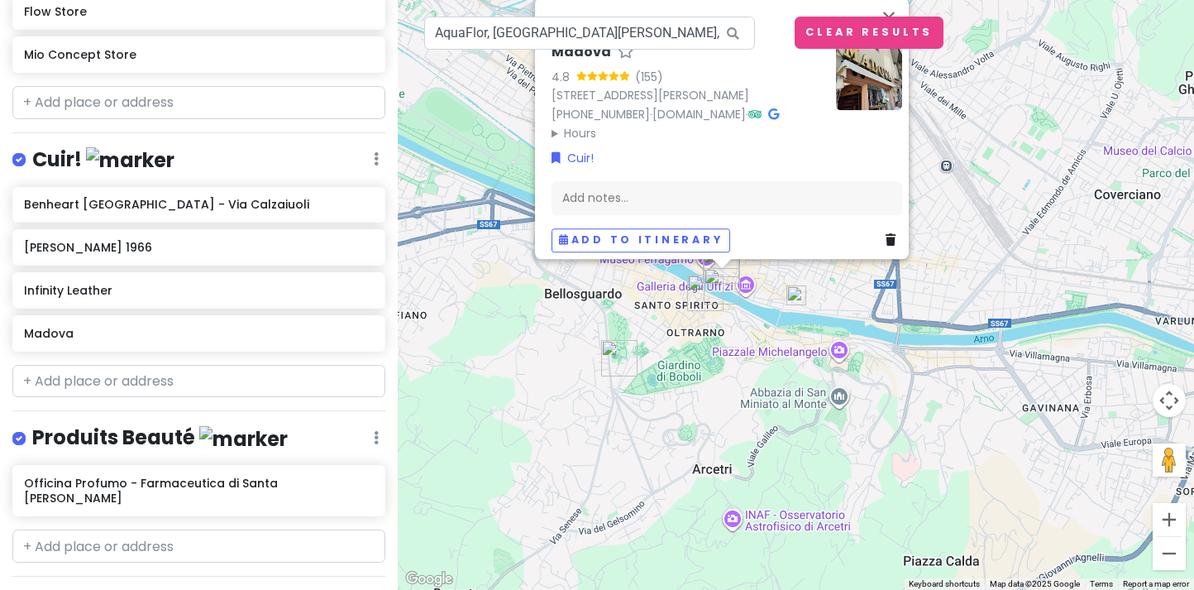
click at [797, 292] on img at bounding box center [797, 295] width 20 height 20
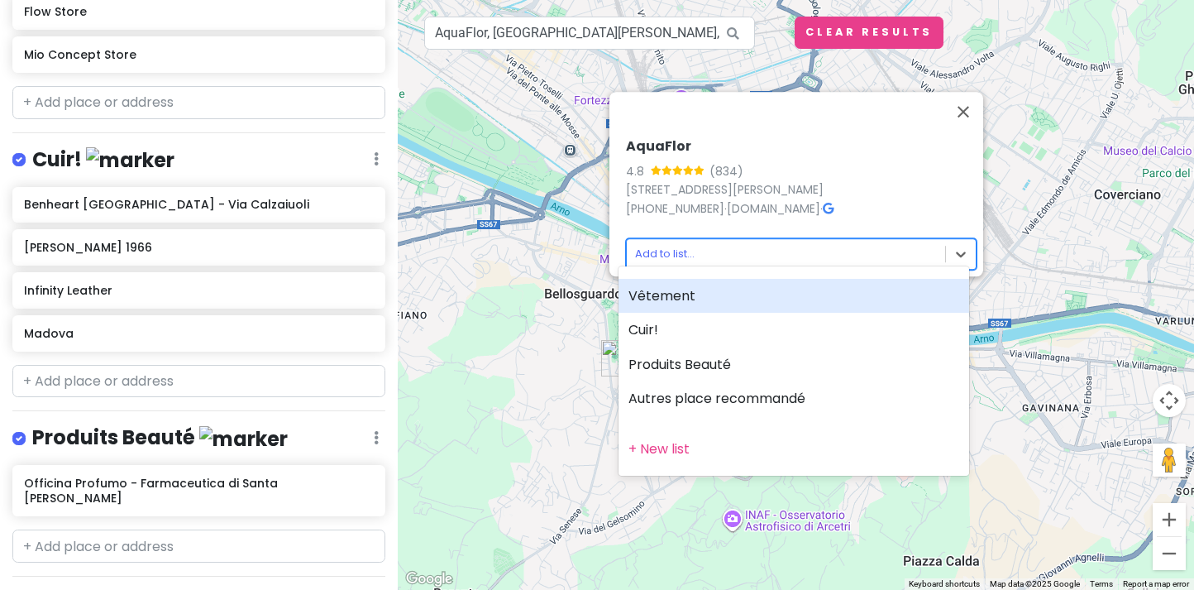
click at [758, 245] on body "Virée à Florence Private Change Dates Make a Copy Delete Trip Give Feedback 💡 S…" at bounding box center [597, 295] width 1194 height 590
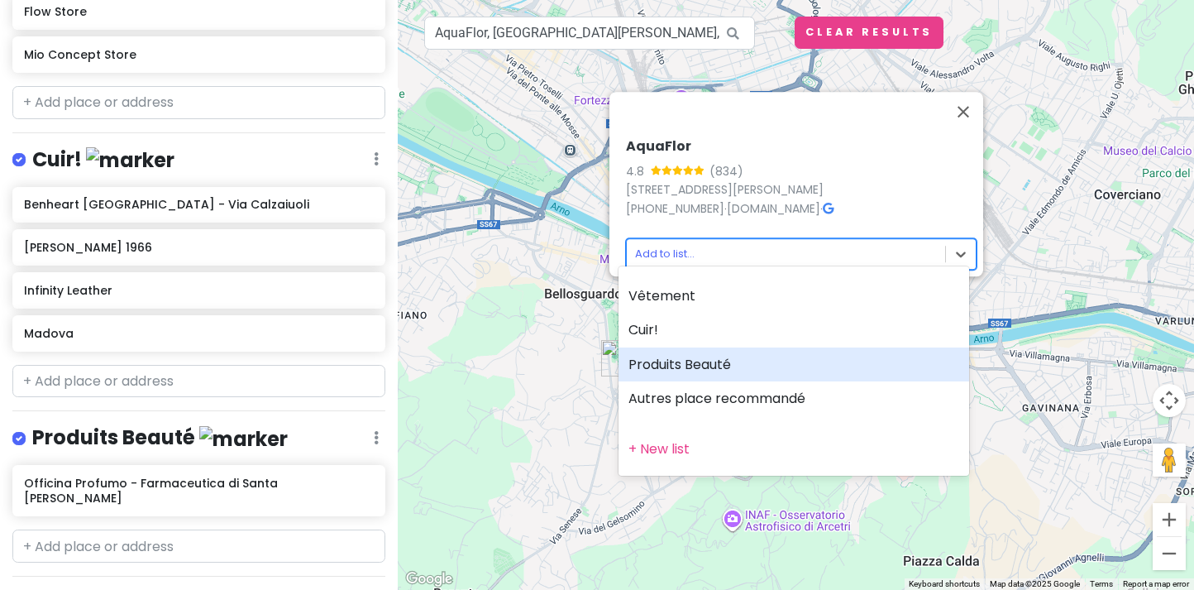
click at [705, 373] on div "Produits Beauté" at bounding box center [794, 364] width 351 height 35
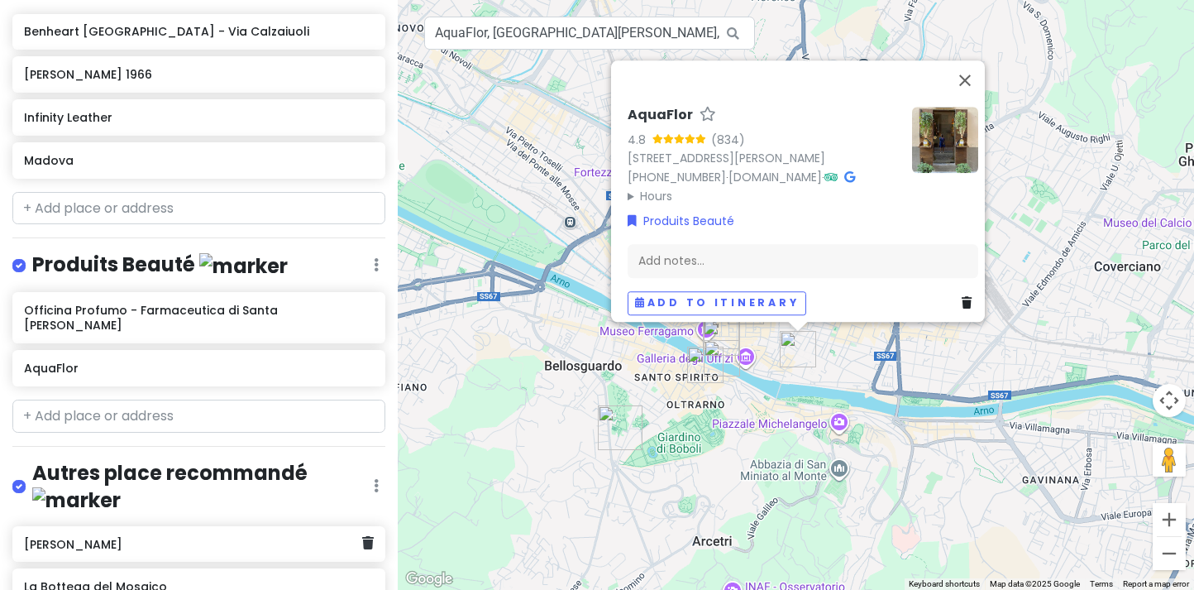
scroll to position [586, 0]
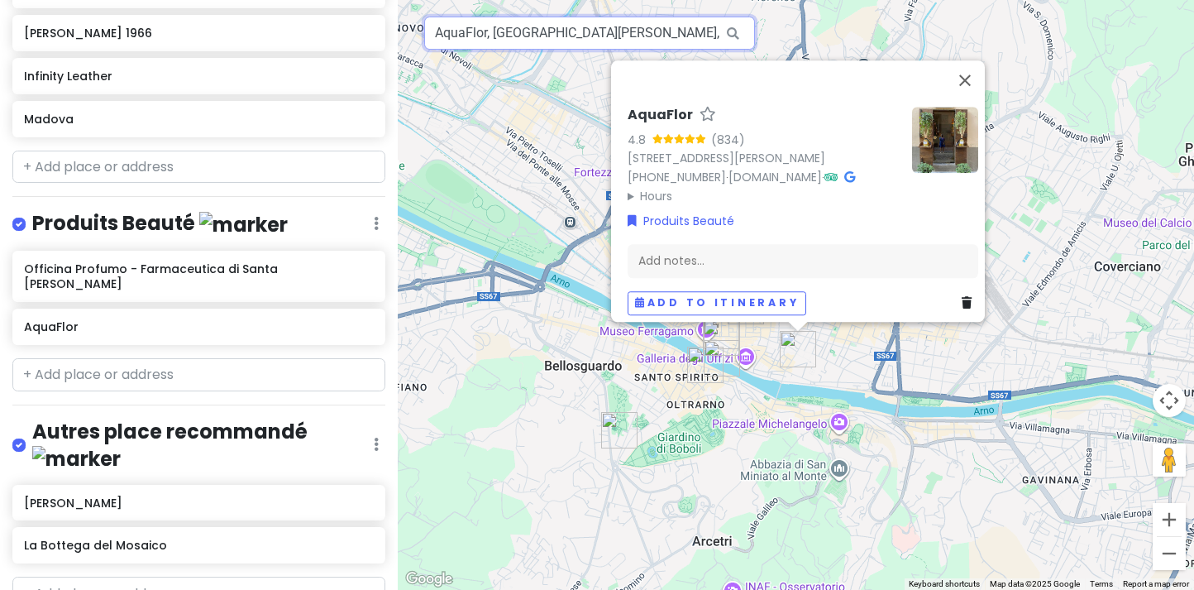
click at [557, 32] on input "AquaFlor, Borgo Santa Croce, Firenze, Metropolitan City of Florence, Italy" at bounding box center [589, 33] width 331 height 33
paste input "Oltrarno"
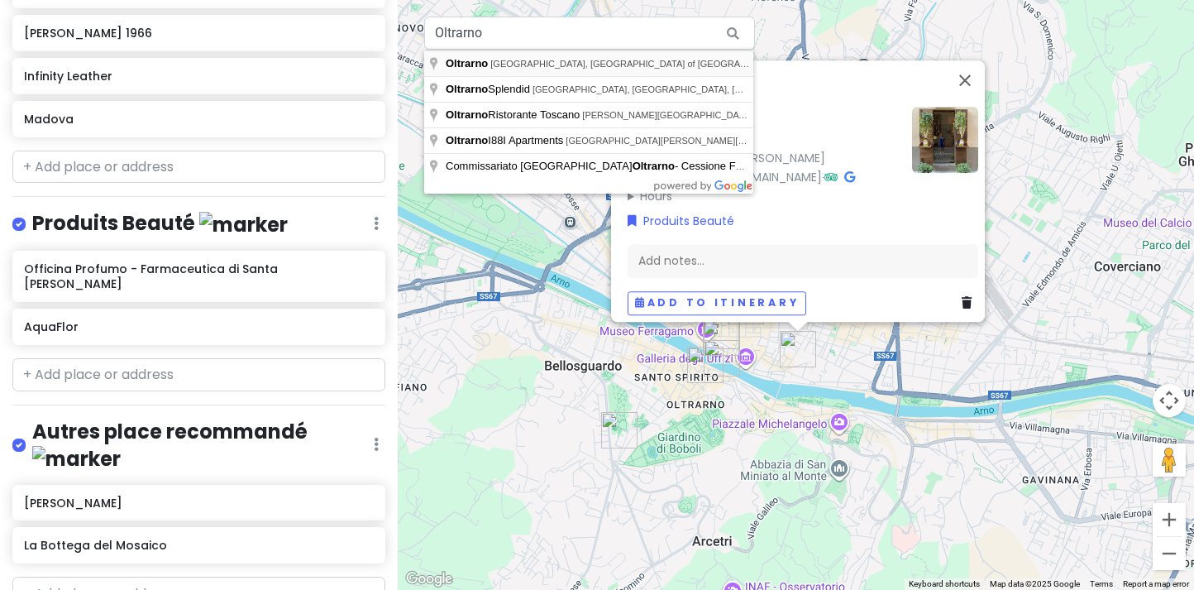
type input "Oltrarno, Florence, Metropolitan City of Florence, Italy"
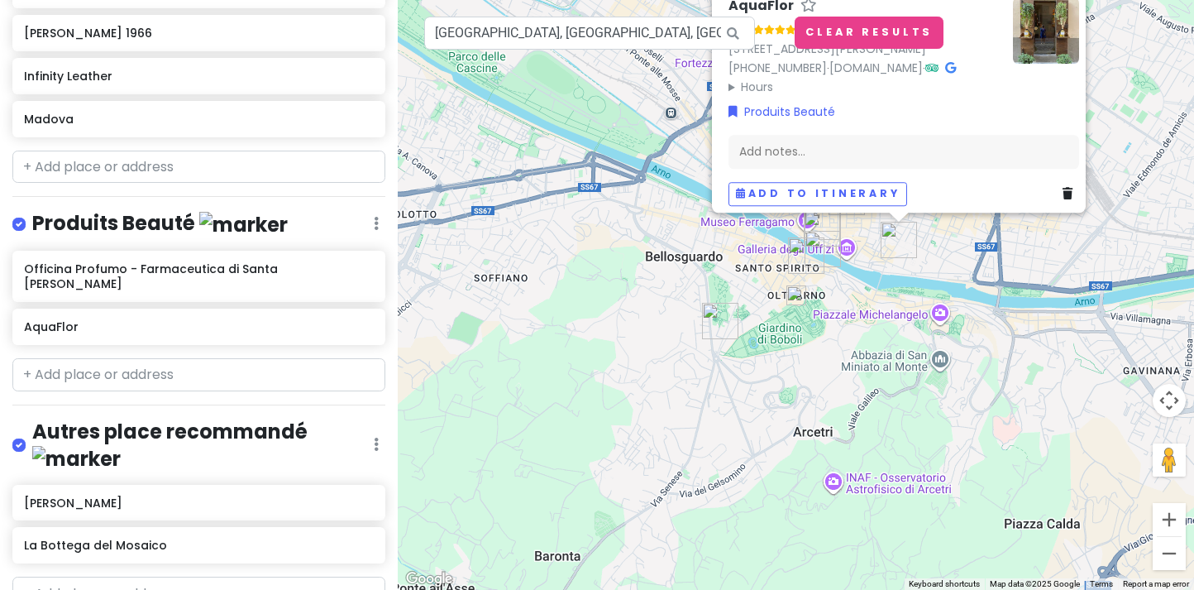
click at [795, 295] on img at bounding box center [797, 295] width 20 height 20
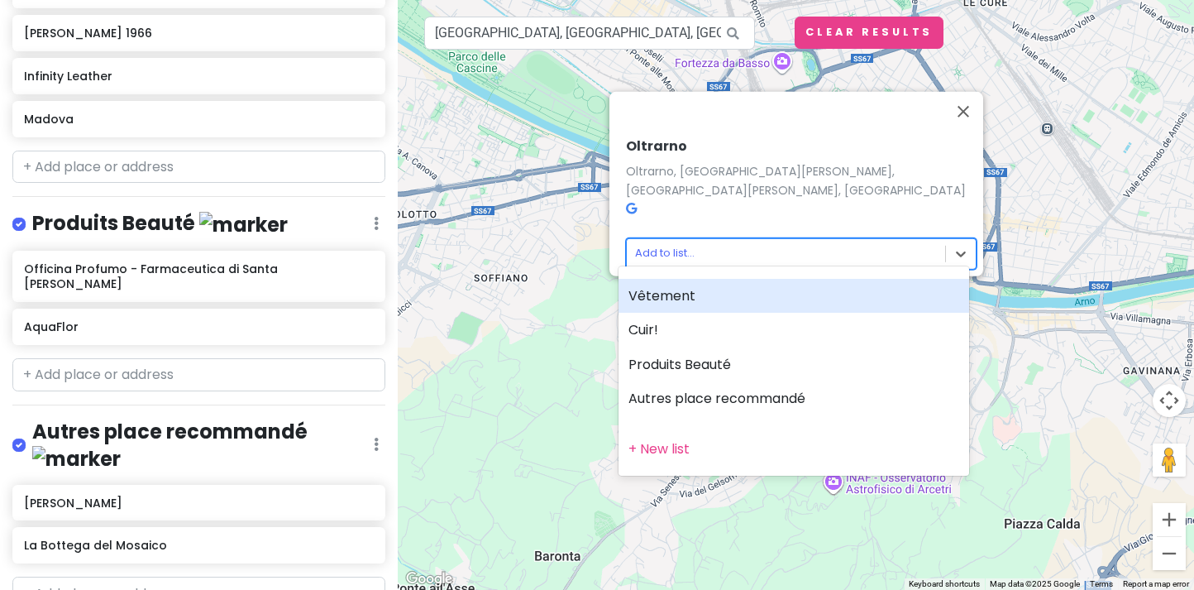
click at [752, 237] on body "Virée à Florence Private Change Dates Make a Copy Delete Trip Give Feedback 💡 S…" at bounding box center [597, 295] width 1194 height 590
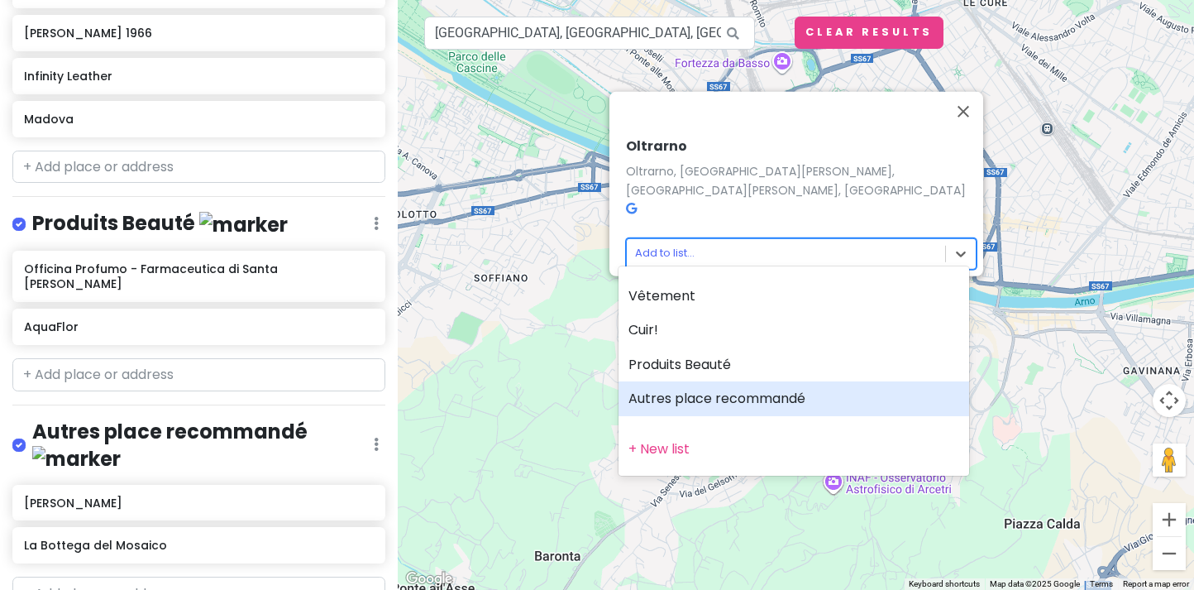
click at [753, 403] on div "Autres place recommandé" at bounding box center [794, 398] width 351 height 35
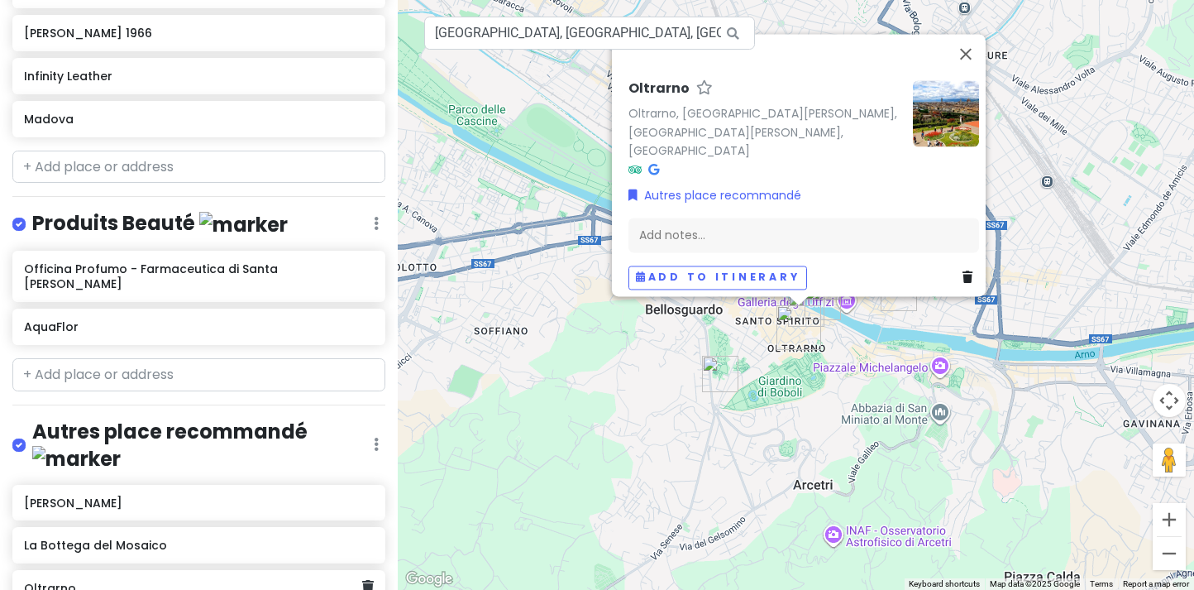
click at [248, 570] on div "Oltrarno" at bounding box center [198, 588] width 373 height 36
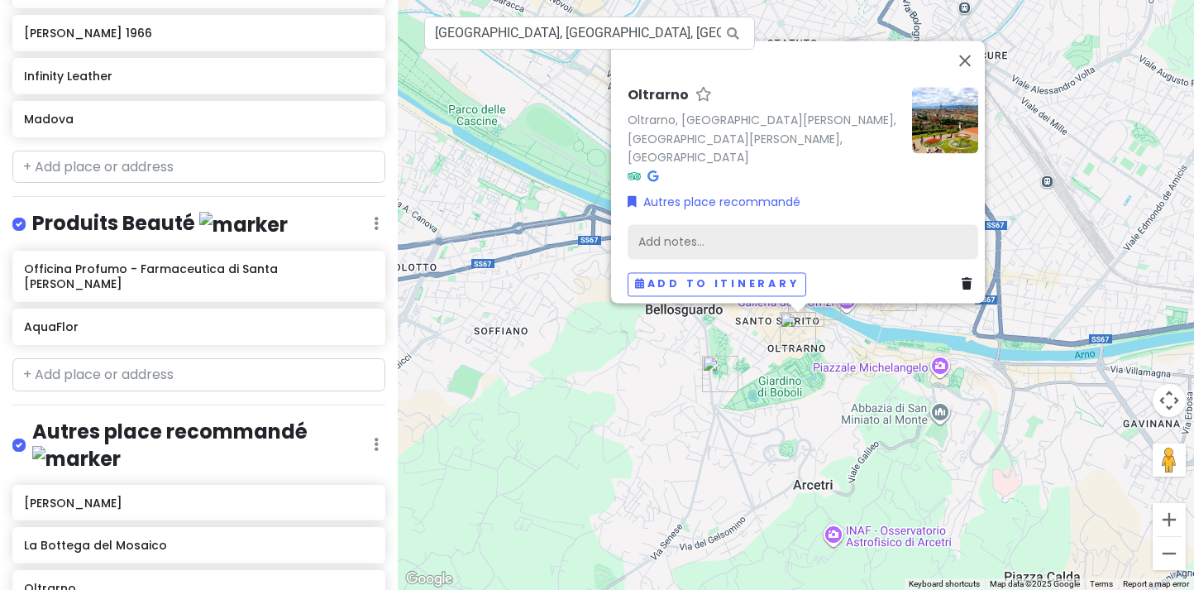
click at [681, 231] on div "Add notes..." at bounding box center [803, 241] width 351 height 35
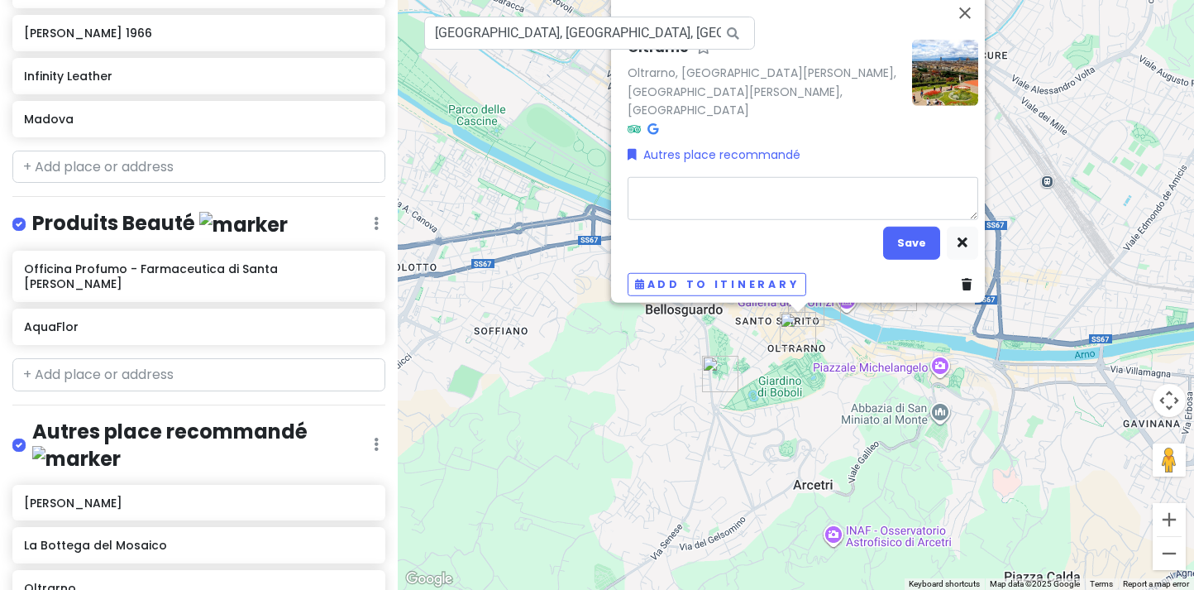
type textarea "x"
type textarea "Q"
type textarea "x"
type textarea "Qu"
type textarea "x"
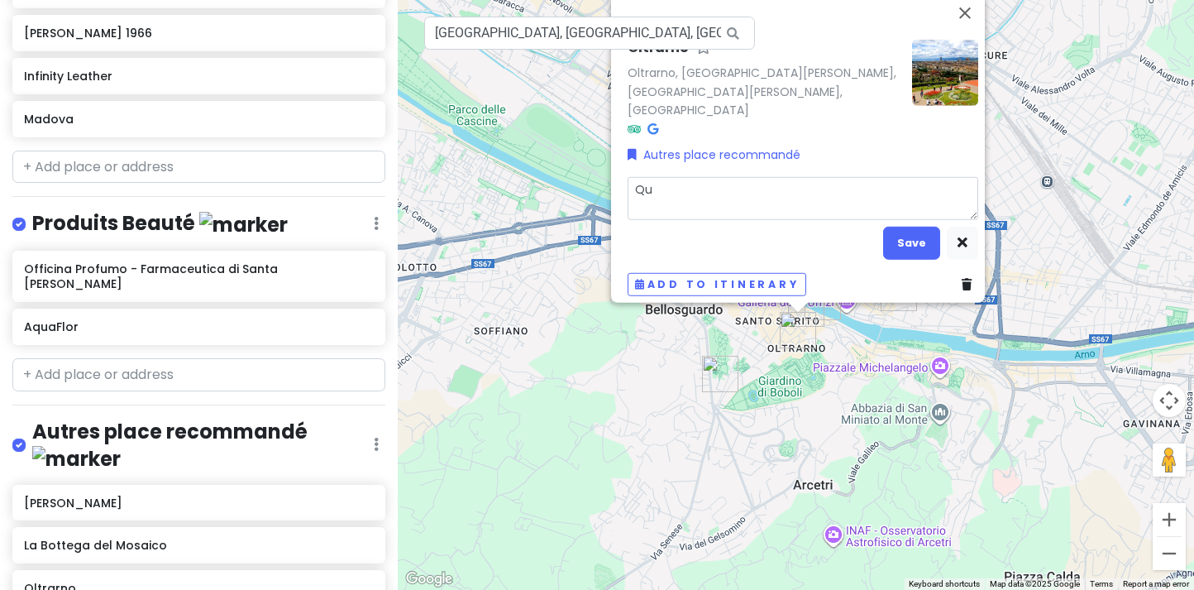
type textarea "Qua"
type textarea "x"
type textarea "Quar"
type textarea "x"
type textarea "Quart"
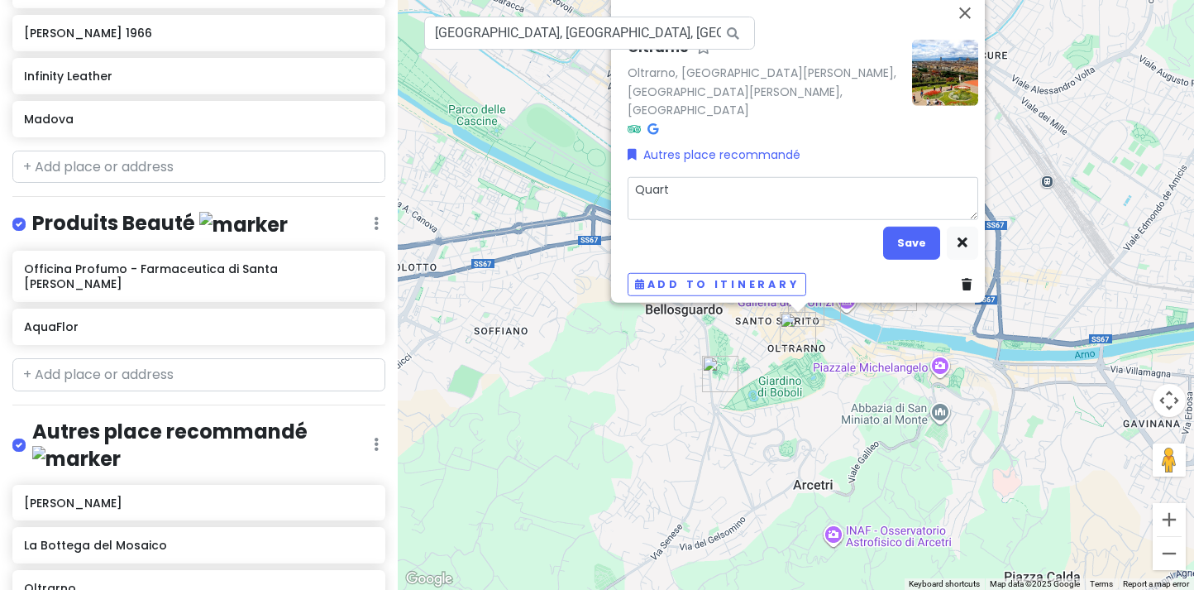
type textarea "x"
type textarea "Quarti"
type textarea "x"
type textarea "Quartie"
type textarea "x"
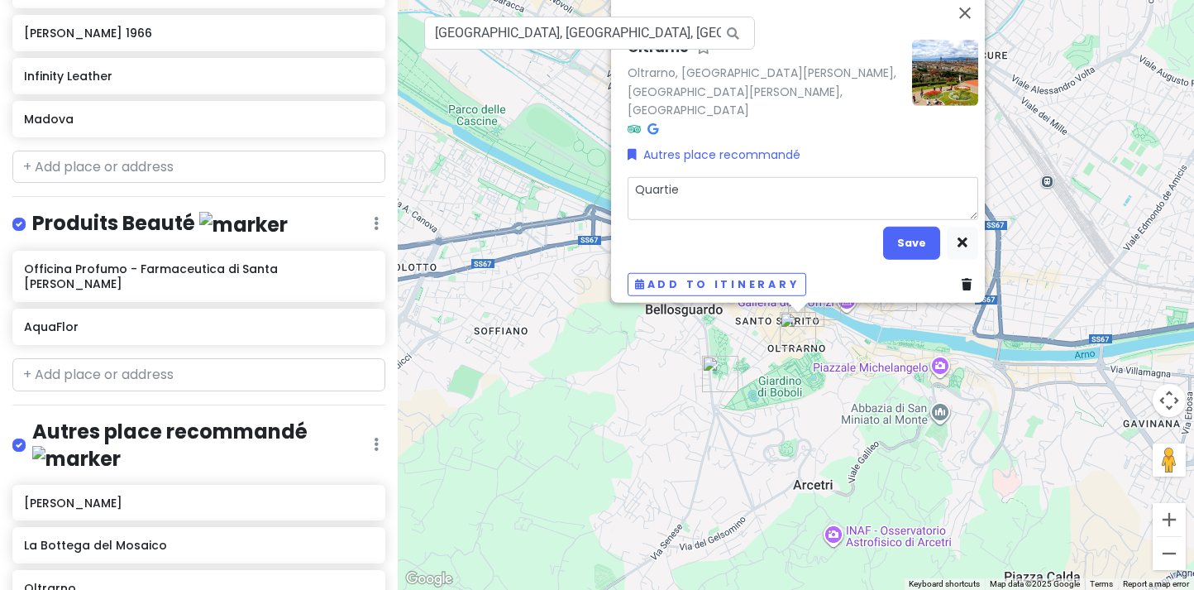
type textarea "Quartier"
type textarea "x"
type textarea "Quartier"
type textarea "x"
type textarea "Quartier H"
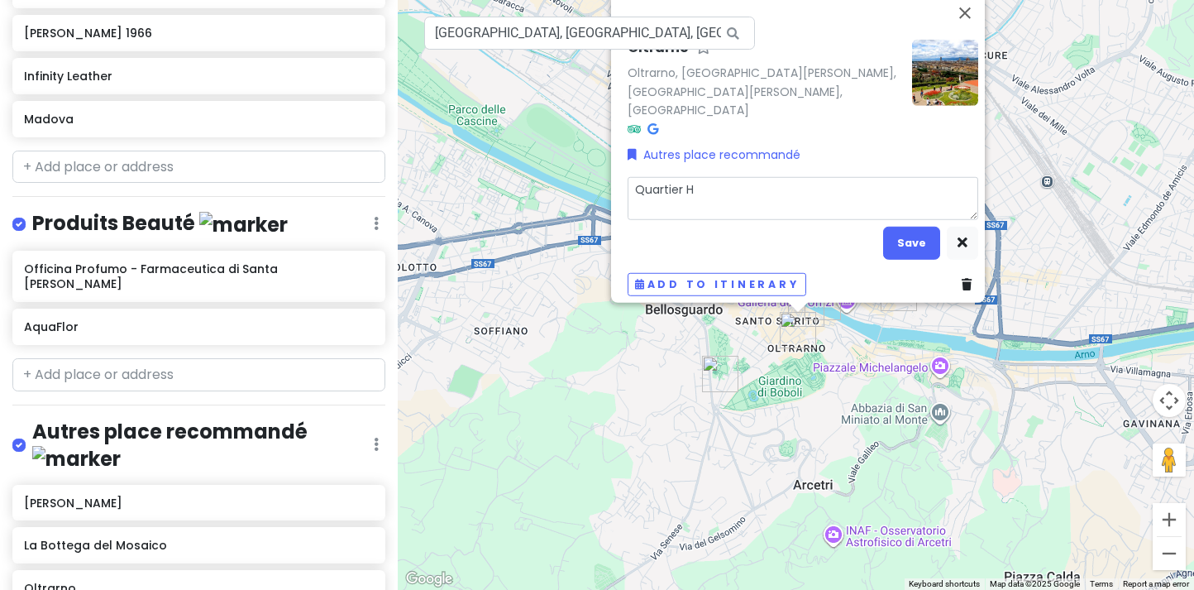
type textarea "x"
type textarea "Quartier HA"
type textarea "x"
type textarea "Quartier HAU"
type textarea "x"
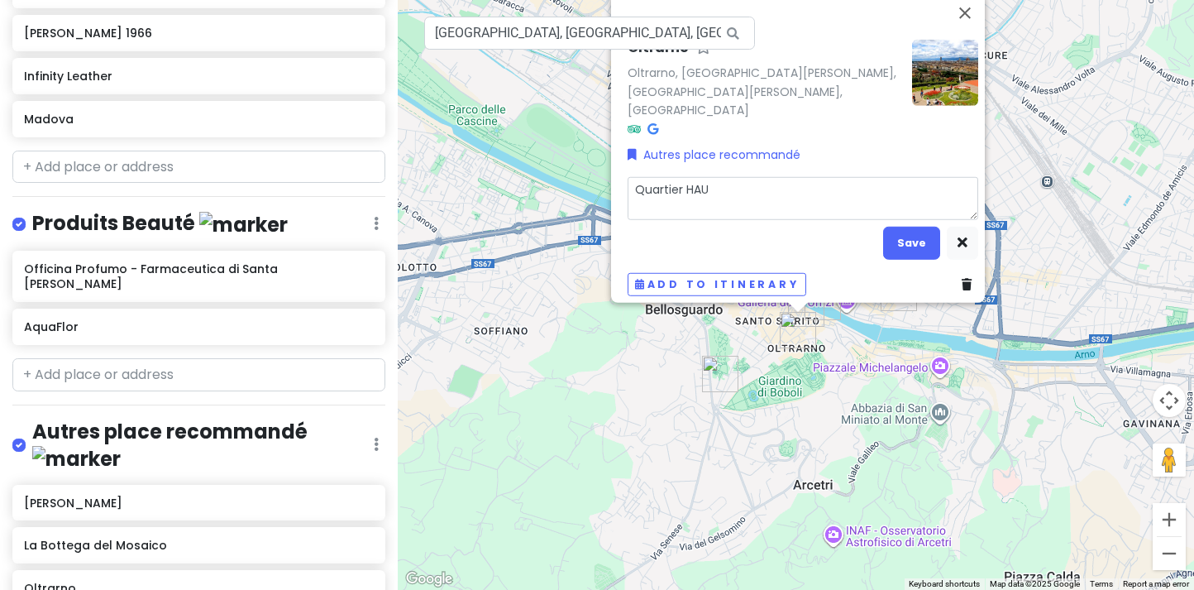
type textarea "Quartier HAUT"
type textarea "x"
type textarea "Quartier HAUTE"
type textarea "x"
type textarea "Quartier HAUTEM"
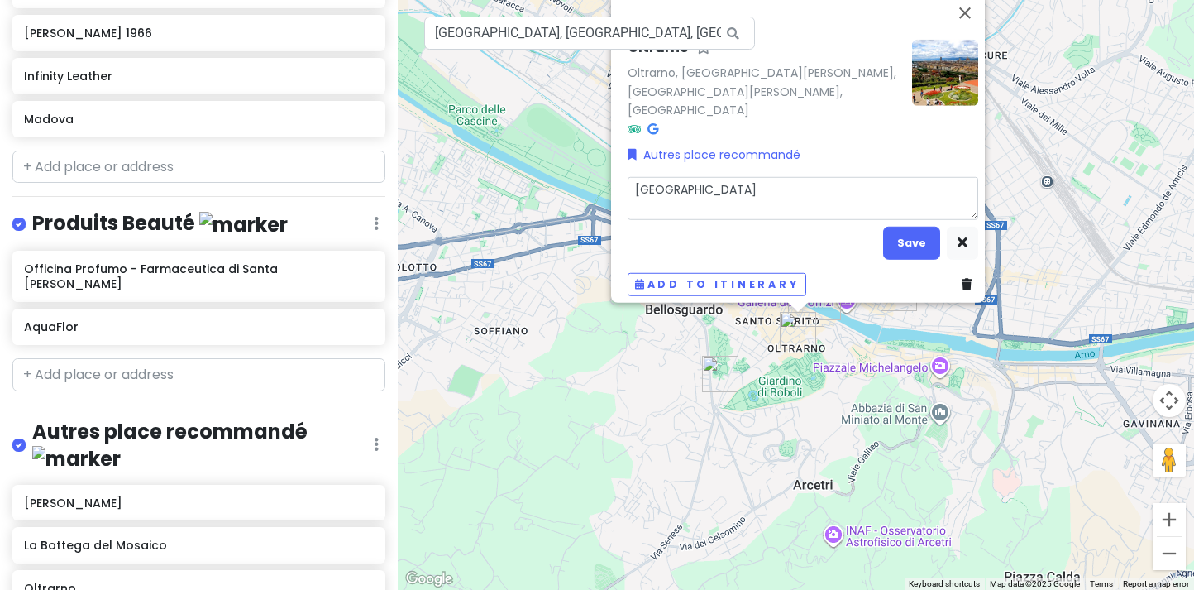
type textarea "x"
type textarea "Quartier HAUTEME"
type textarea "x"
type textarea "Quartier HAUTEMEN"
type textarea "x"
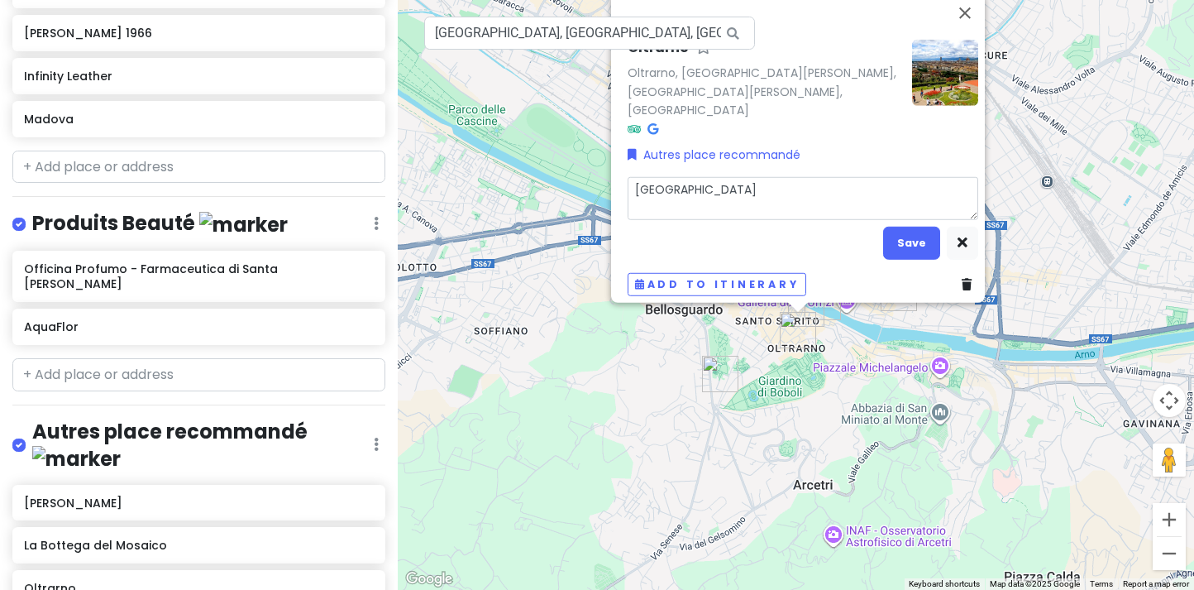
type textarea "Quartier HAUTEMENT"
type textarea "x"
type textarea "Quartier HAUTEMENT"
type textarea "x"
type textarea "Quartier HAUTEMENT r"
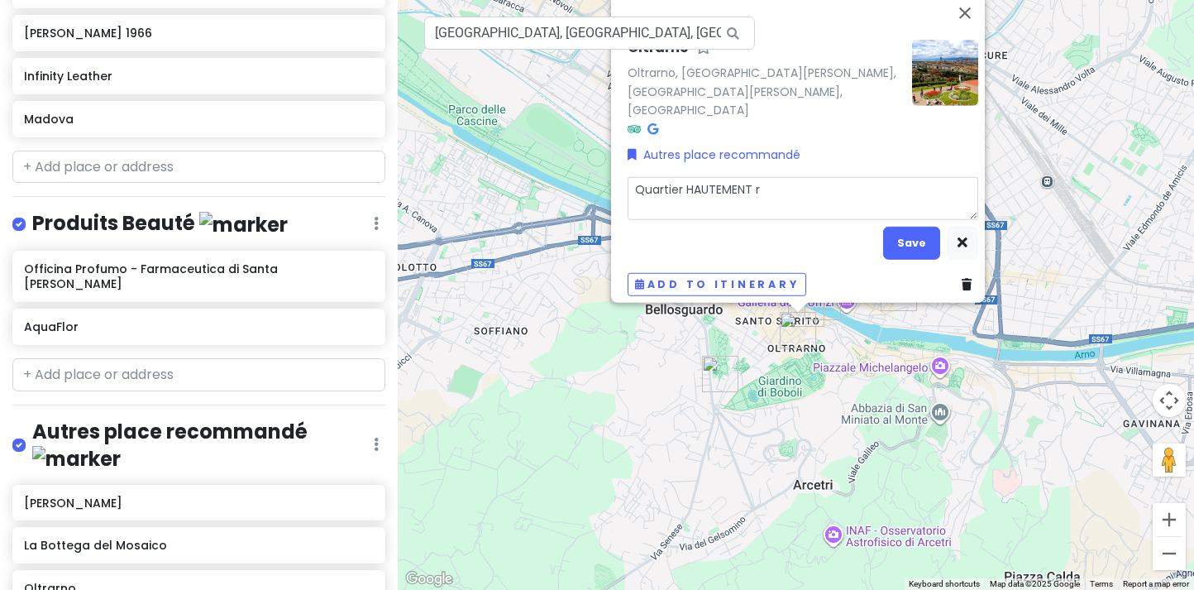
type textarea "x"
type textarea "Quartier HAUTEMENT re"
type textarea "x"
type textarea "Quartier HAUTEMENT rec"
type textarea "x"
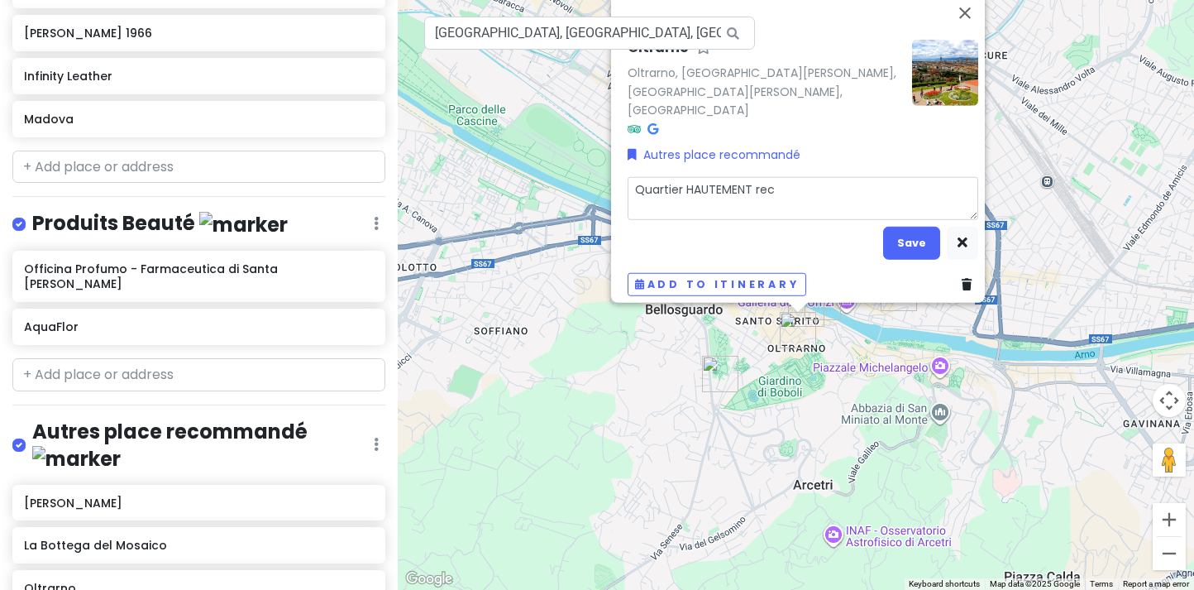
type textarea "Quartier HAUTEMENT reco"
type textarea "x"
type textarea "Quartier HAUTEMENT recom"
type textarea "x"
type textarea "Quartier HAUTEMENT recomm"
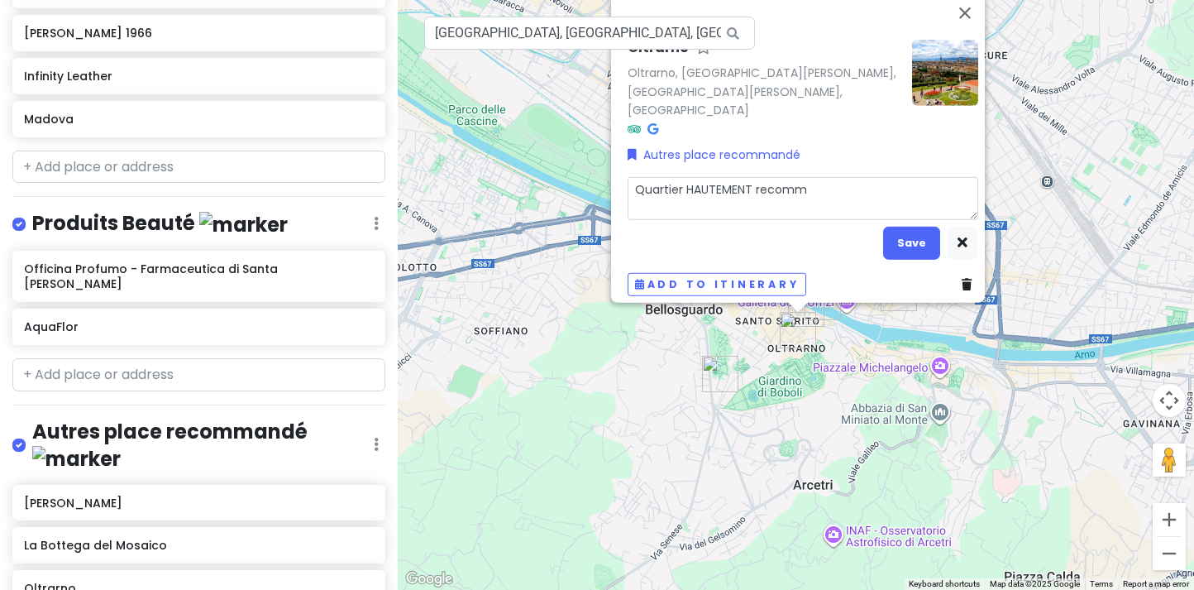
type textarea "x"
type textarea "Quartier HAUTEMENT recomma"
type textarea "x"
type textarea "Quartier HAUTEMENT recomman"
type textarea "x"
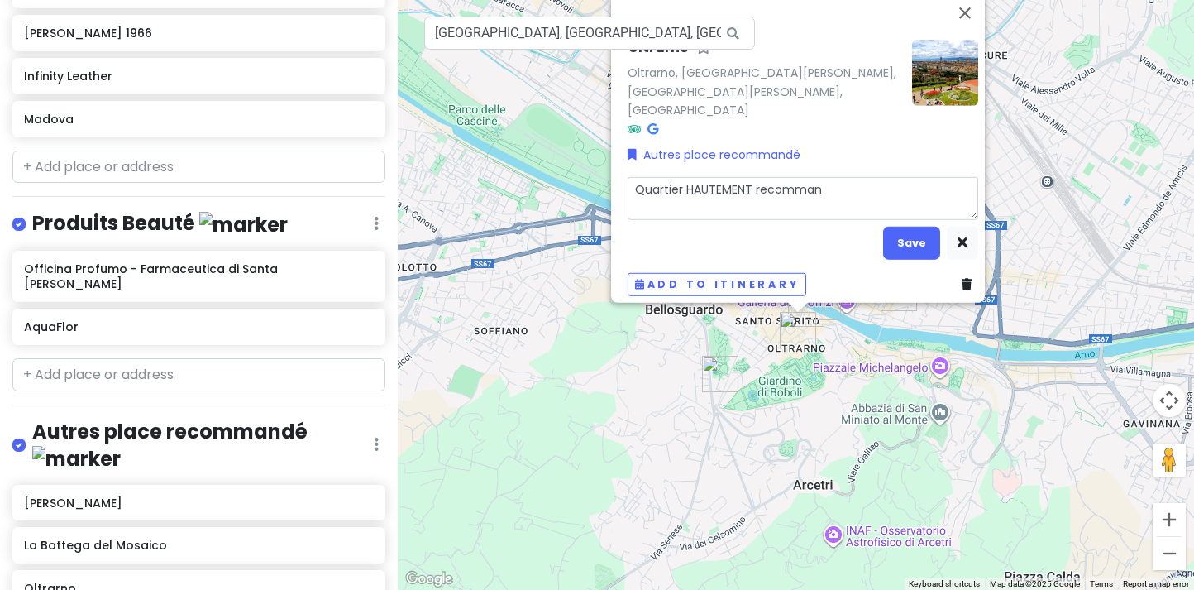
type textarea "Quartier HAUTEMENT recommand"
type textarea "x"
type textarea "Quartier HAUTEMENT recommandé"
click at [892, 240] on button "Save" at bounding box center [911, 243] width 57 height 32
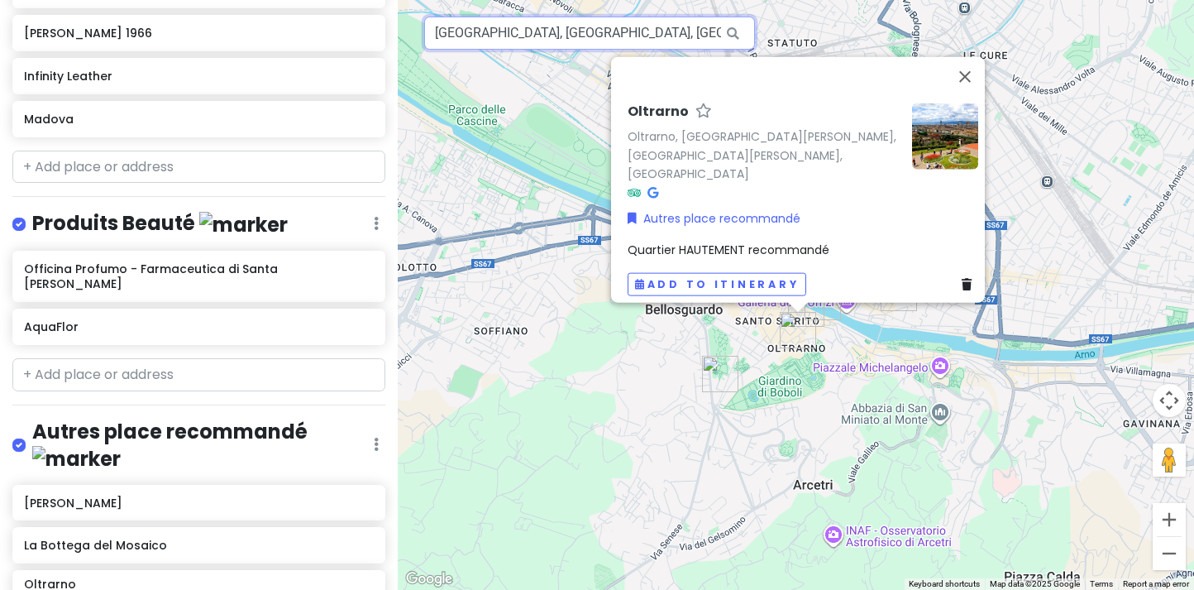
click at [537, 33] on input "Oltrarno, Florence, Metropolitan City of Florence, Italy" at bounding box center [589, 33] width 331 height 33
paste input "Santa Croce"
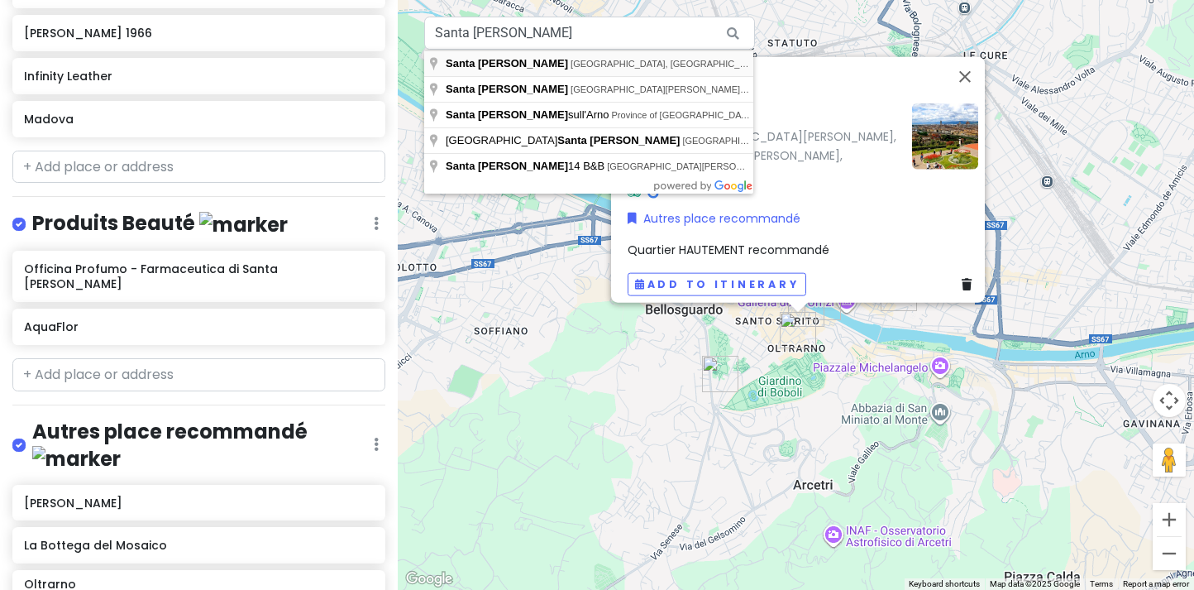
type input "Santa Croce, Florence, Metropolitan City of Florence, Italy"
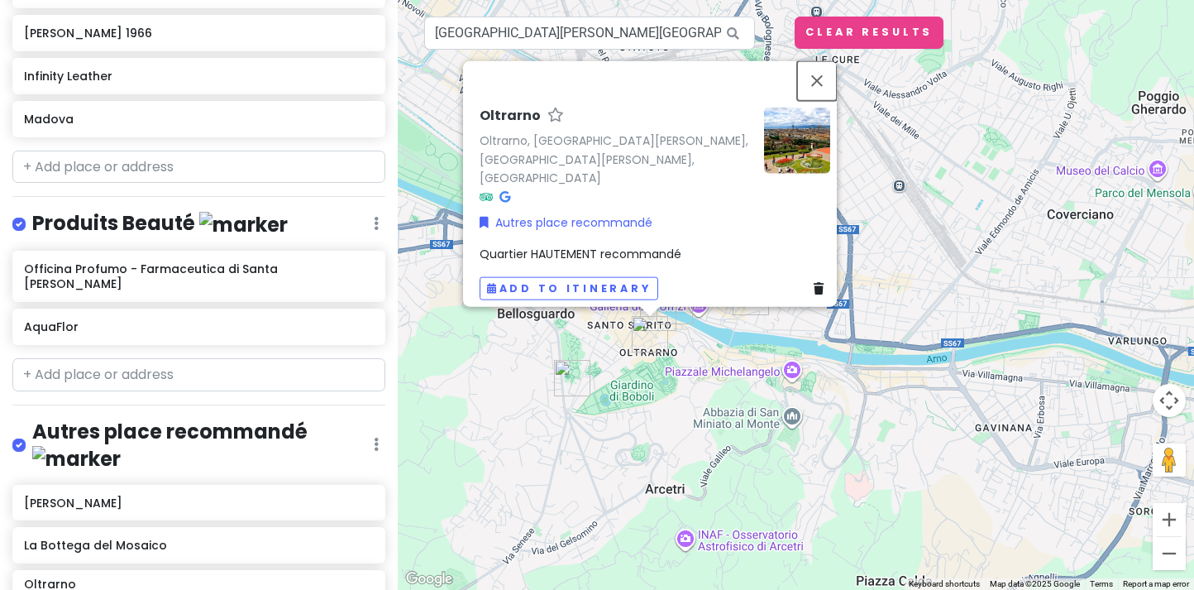
drag, startPoint x: 828, startPoint y: 90, endPoint x: 815, endPoint y: 102, distance: 17.0
click at [825, 91] on button "Close" at bounding box center [817, 80] width 40 height 40
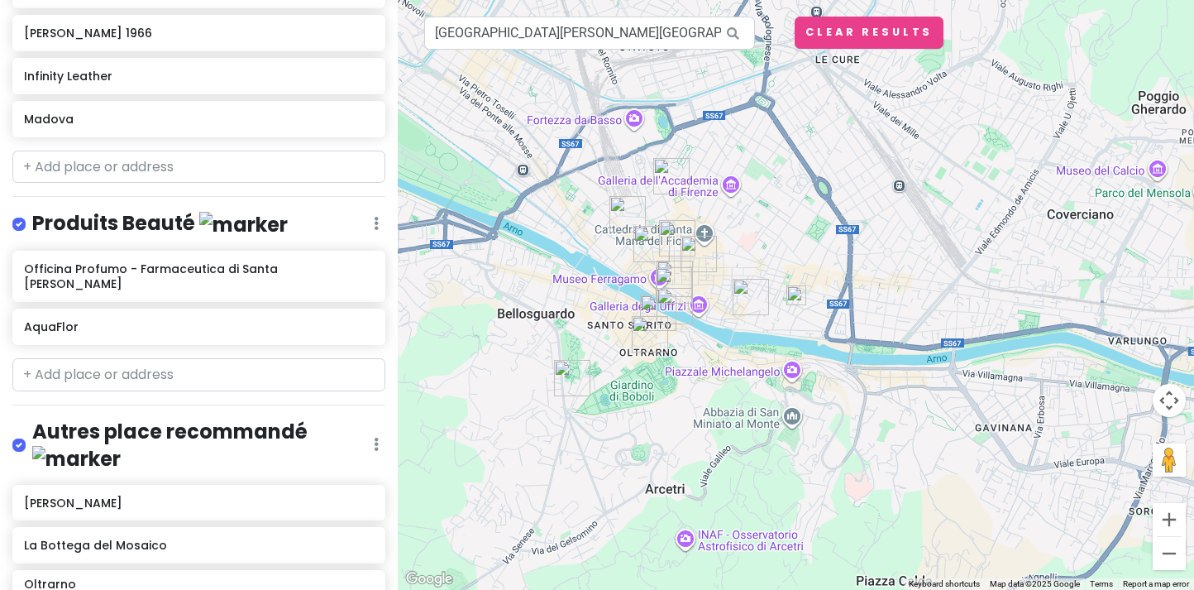
click at [798, 291] on img at bounding box center [797, 295] width 20 height 20
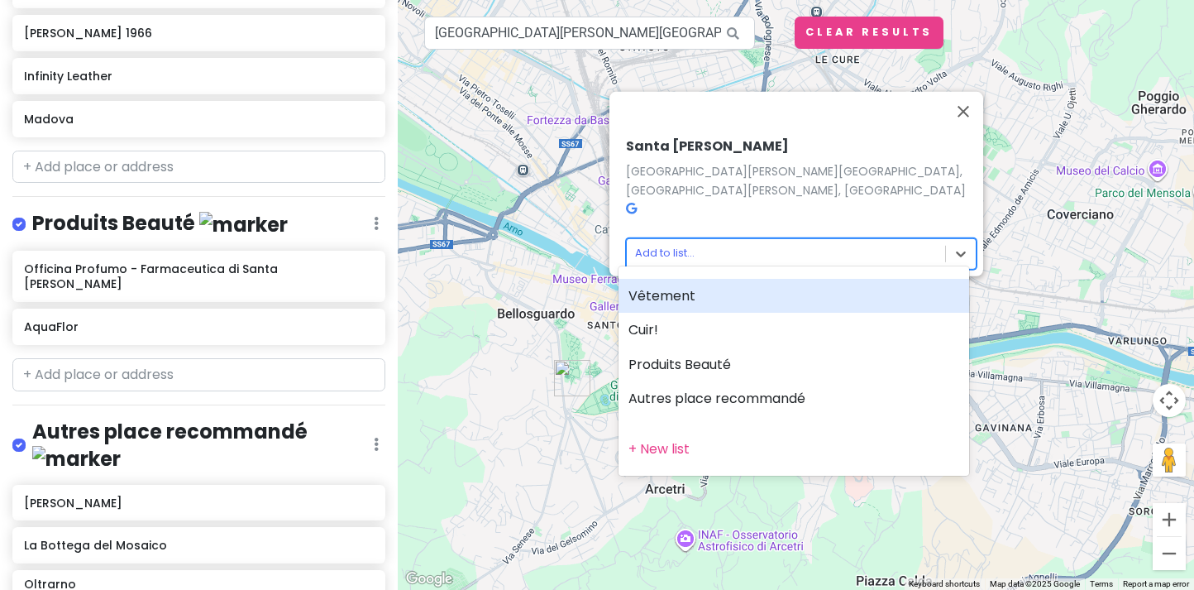
click at [731, 241] on body "Virée à Florence Private Change Dates Make a Copy Delete Trip Give Feedback 💡 S…" at bounding box center [597, 295] width 1194 height 590
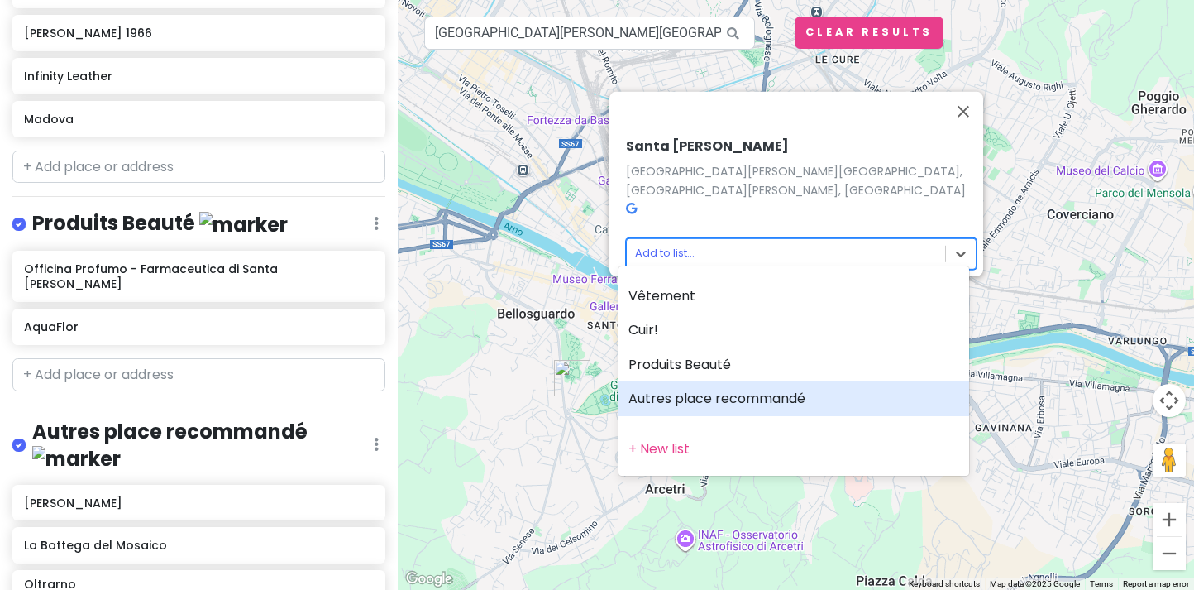
click at [700, 395] on div "Autres place recommandé" at bounding box center [794, 398] width 351 height 35
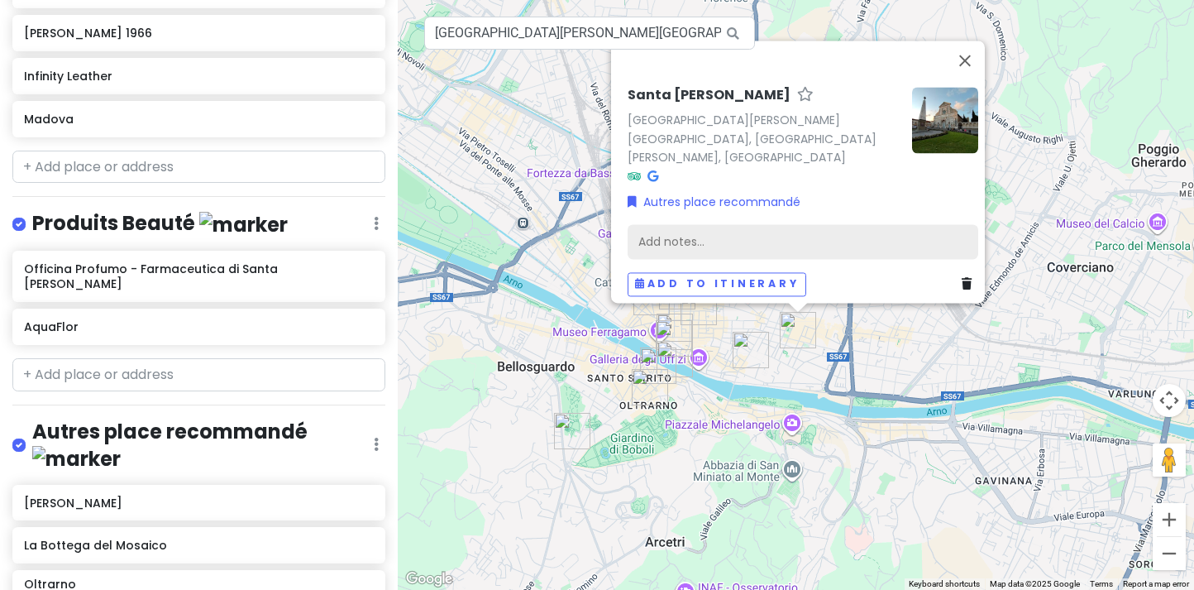
click at [662, 240] on div "Add notes..." at bounding box center [803, 241] width 351 height 35
click at [715, 230] on div "Add notes..." at bounding box center [803, 241] width 351 height 35
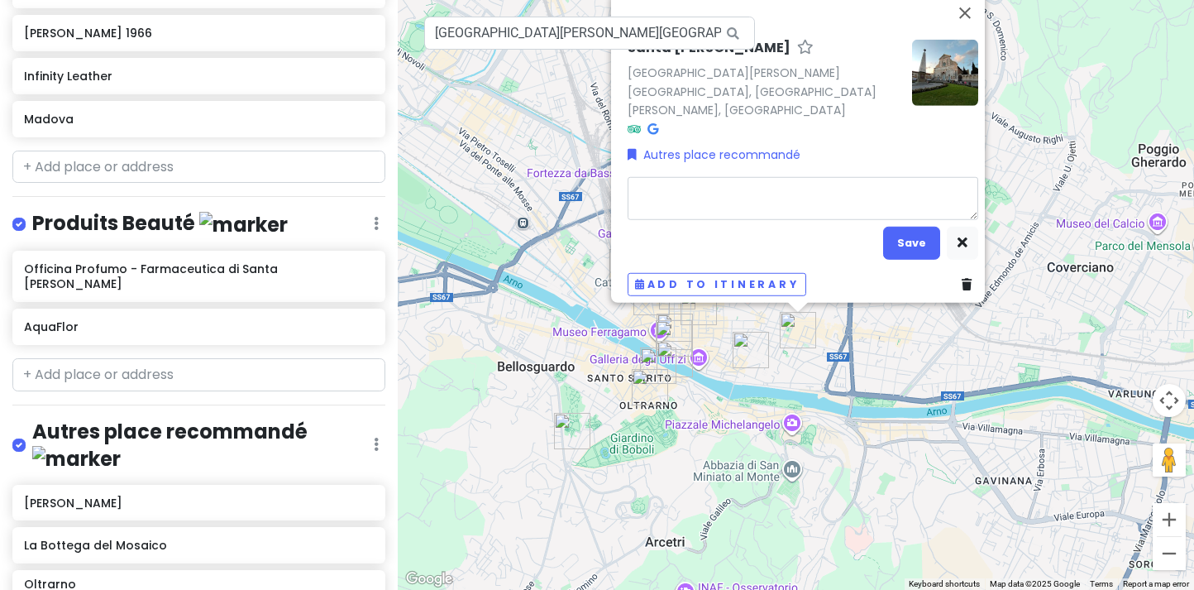
type textarea "x"
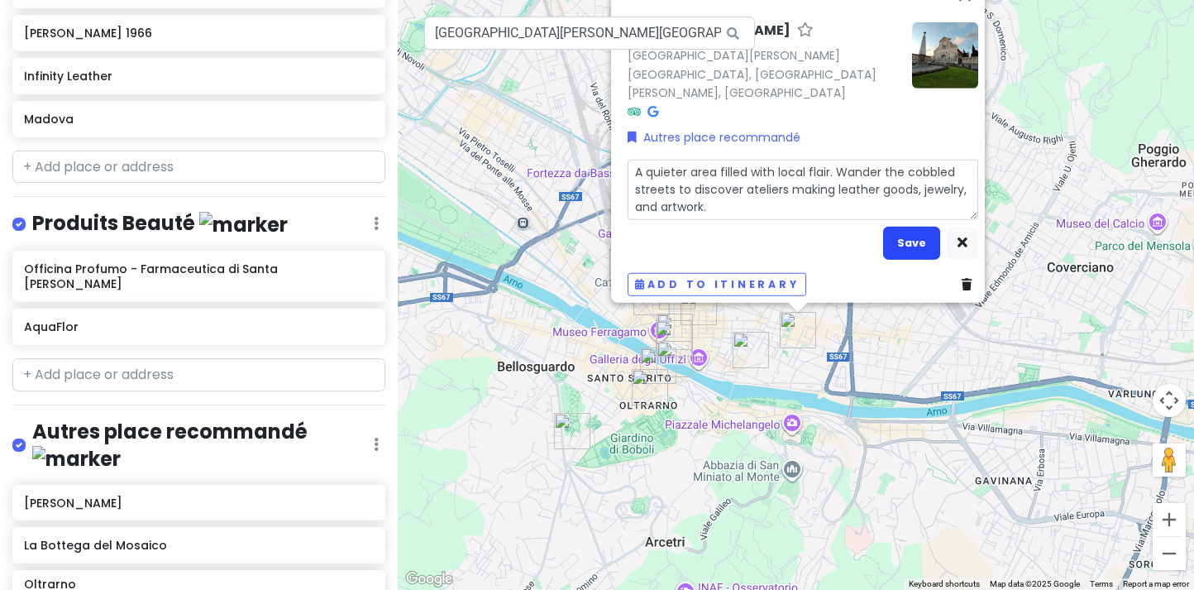
type textarea "A quieter area filled with local flair. Wander the cobbled streets to discover …"
click at [895, 227] on button "Save" at bounding box center [911, 243] width 57 height 32
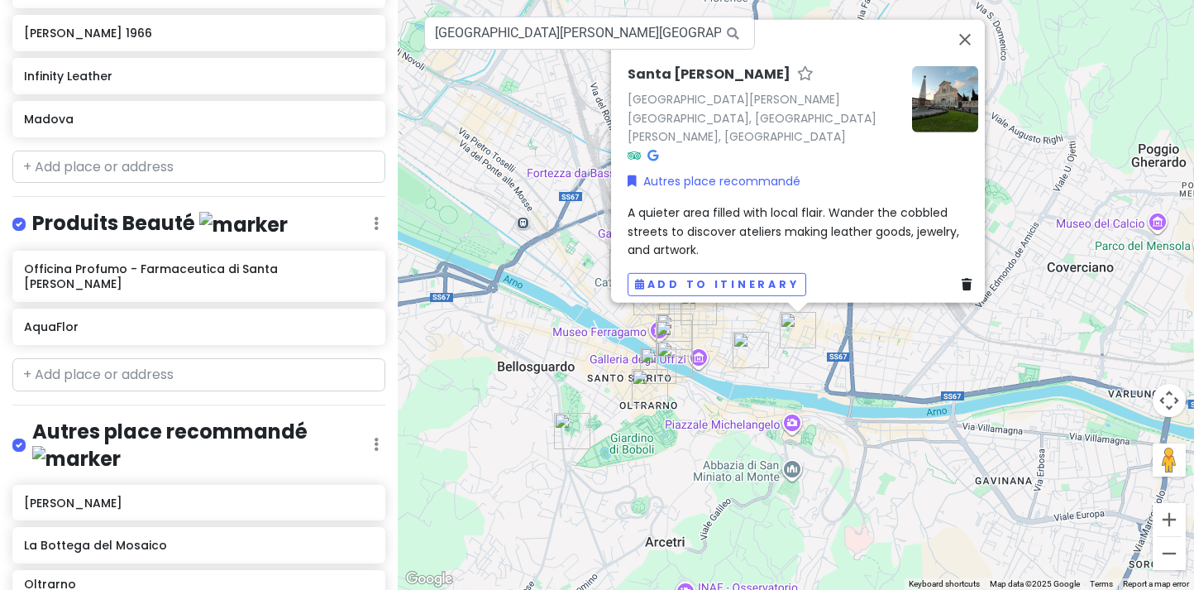
scroll to position [688, 0]
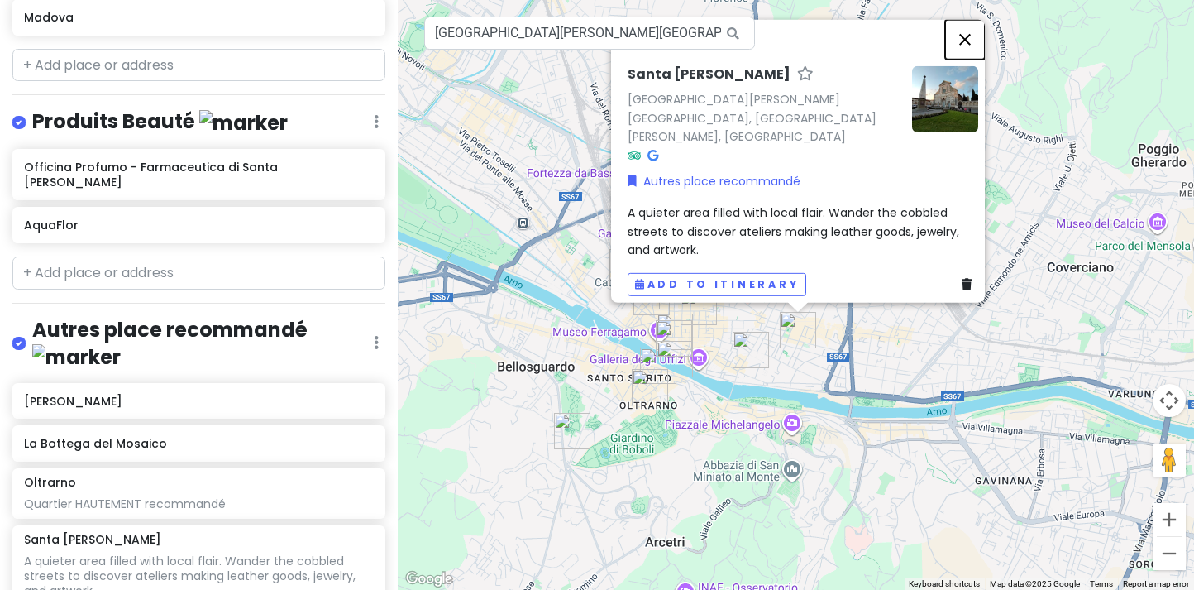
click at [971, 38] on button "Close" at bounding box center [965, 39] width 40 height 40
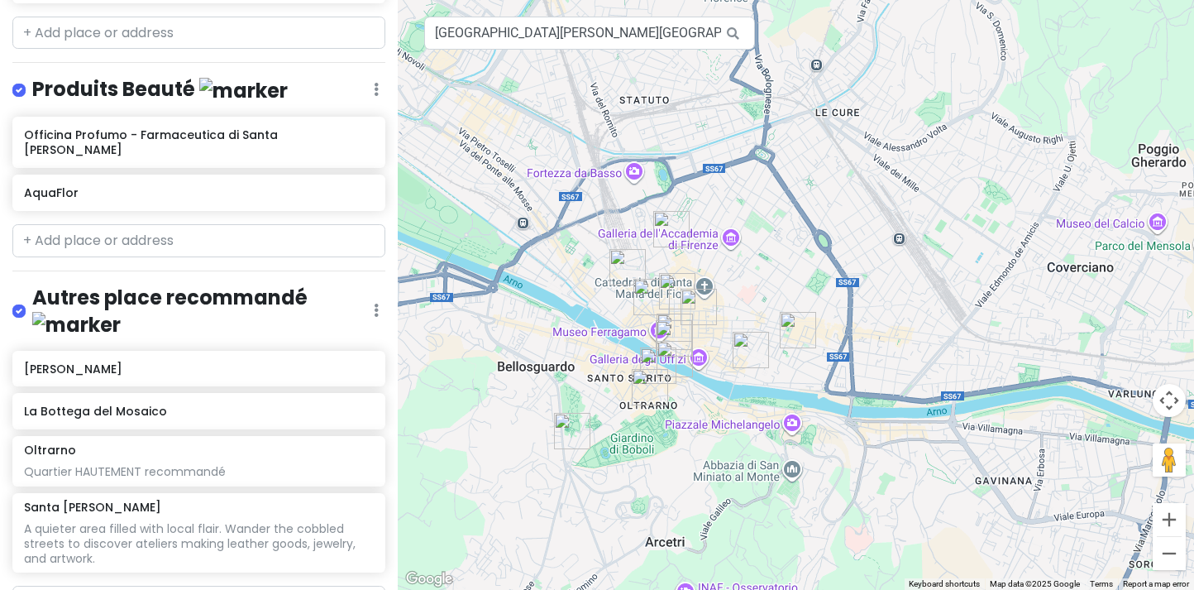
scroll to position [729, 0]
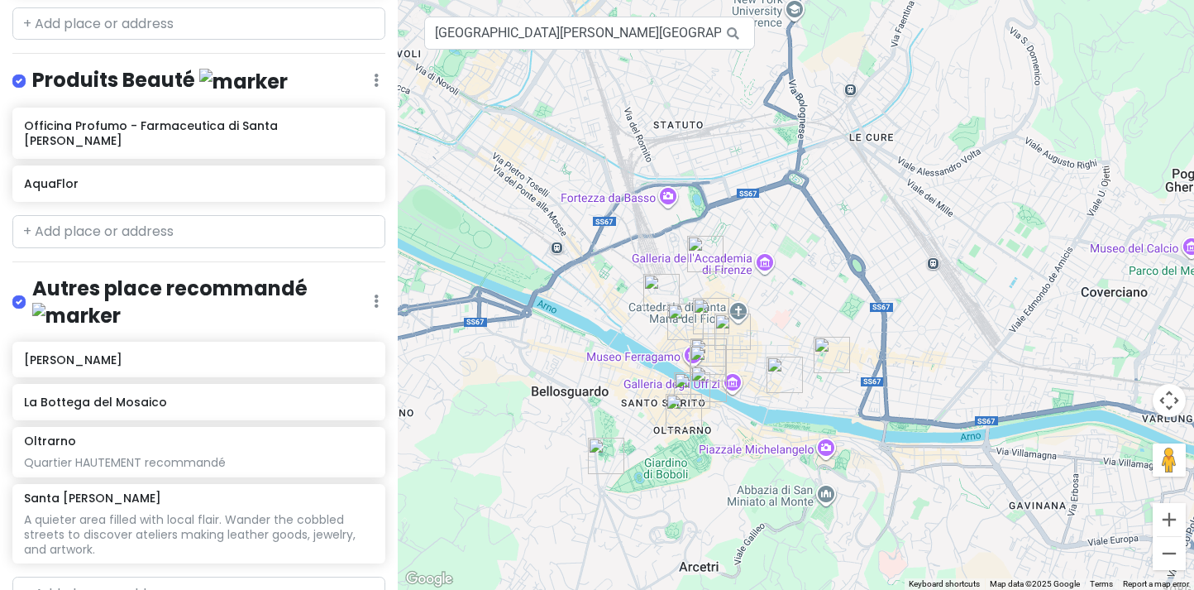
drag, startPoint x: 687, startPoint y: 442, endPoint x: 720, endPoint y: 463, distance: 38.8
click at [724, 465] on div at bounding box center [796, 295] width 796 height 590
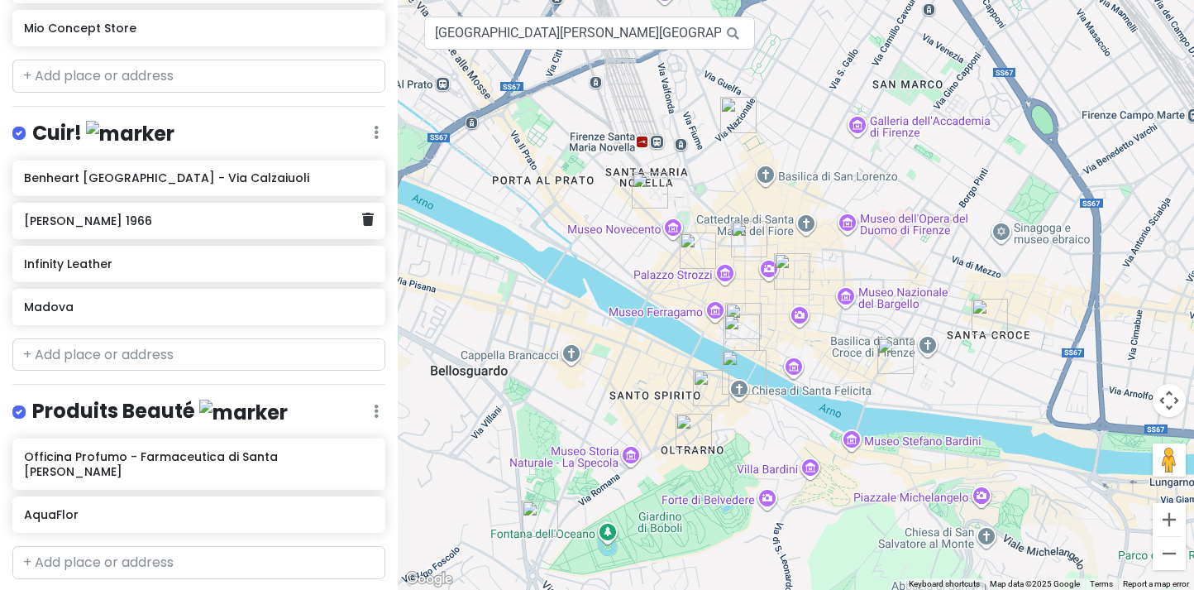
scroll to position [0, 0]
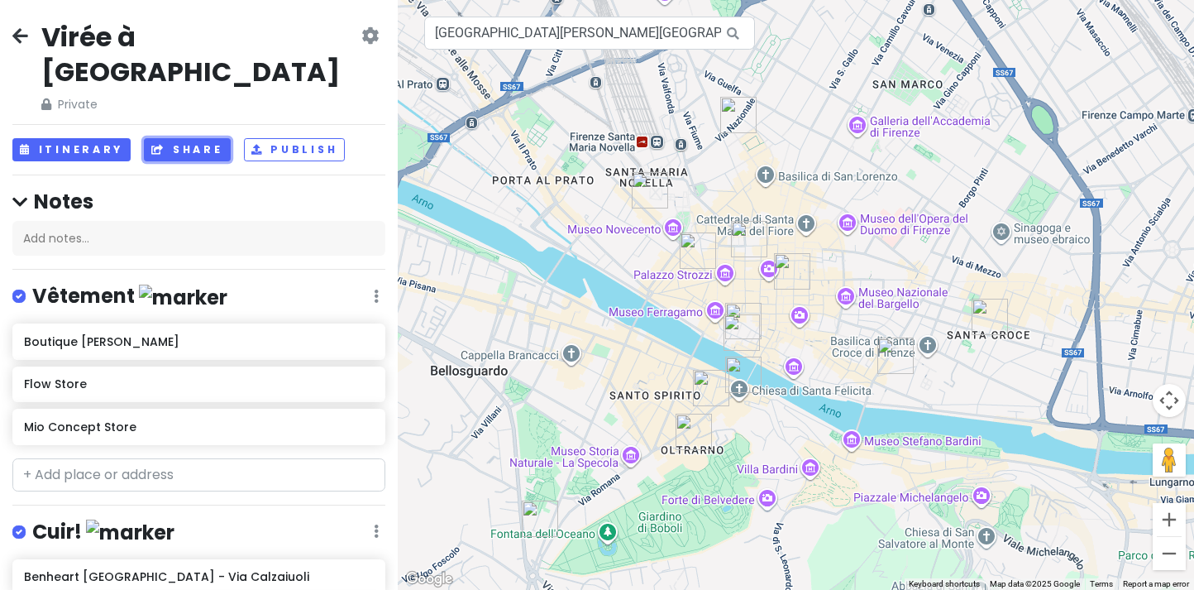
click at [184, 138] on button "Share" at bounding box center [187, 150] width 86 height 24
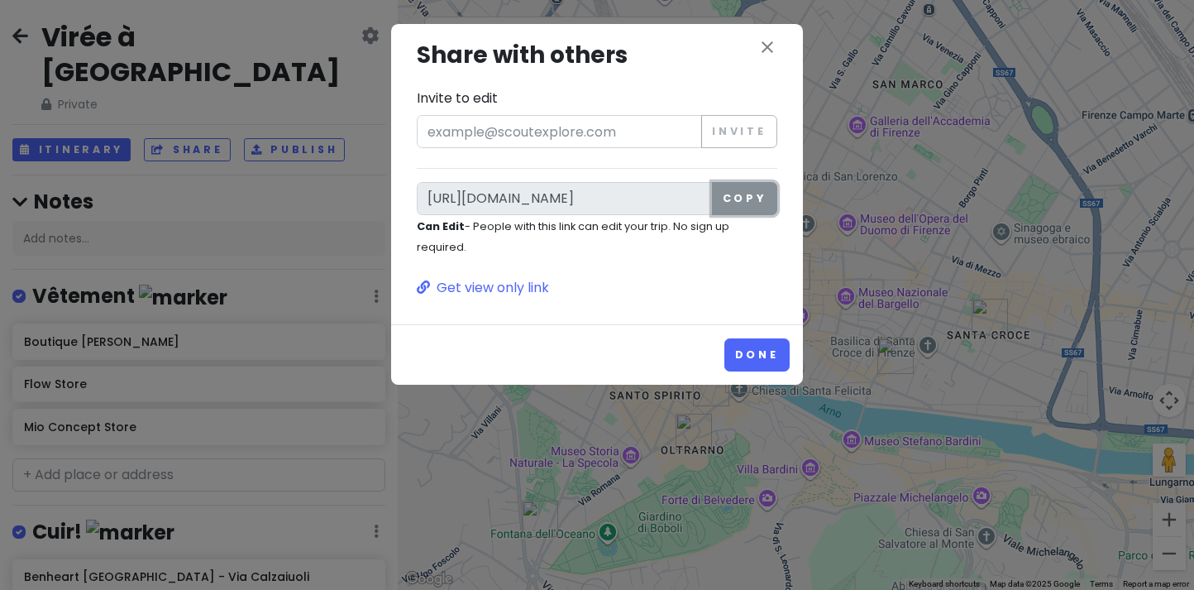
click at [734, 198] on button "Copy" at bounding box center [744, 198] width 65 height 33
click at [711, 292] on p "Get view only link" at bounding box center [597, 288] width 361 height 22
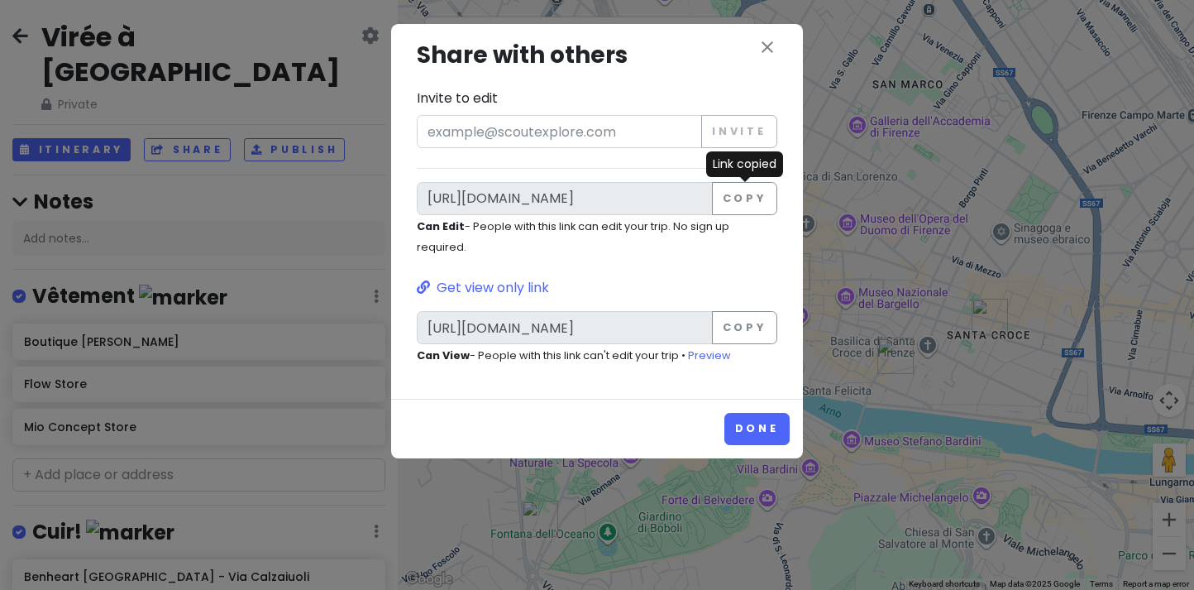
click at [780, 47] on div "close Share with others Invite to edit Invite https://scoutexplore.com/t/oljwl5…" at bounding box center [596, 201] width 385 height 328
click at [772, 47] on icon "close" at bounding box center [768, 47] width 20 height 20
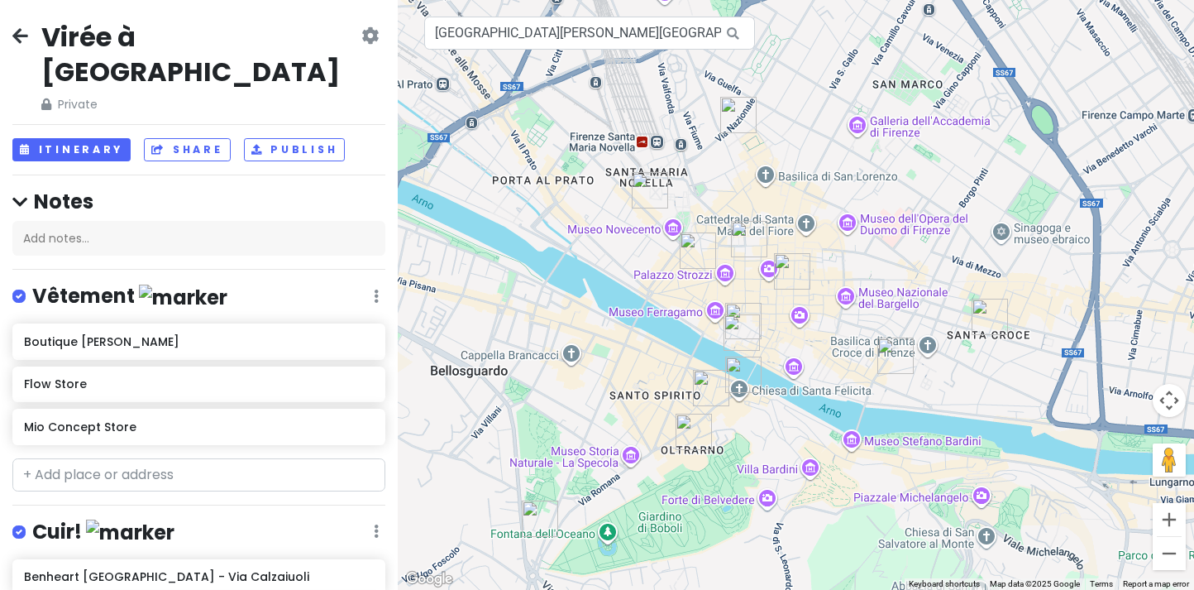
click at [540, 520] on img "Riccardo Barthel" at bounding box center [540, 518] width 36 height 36
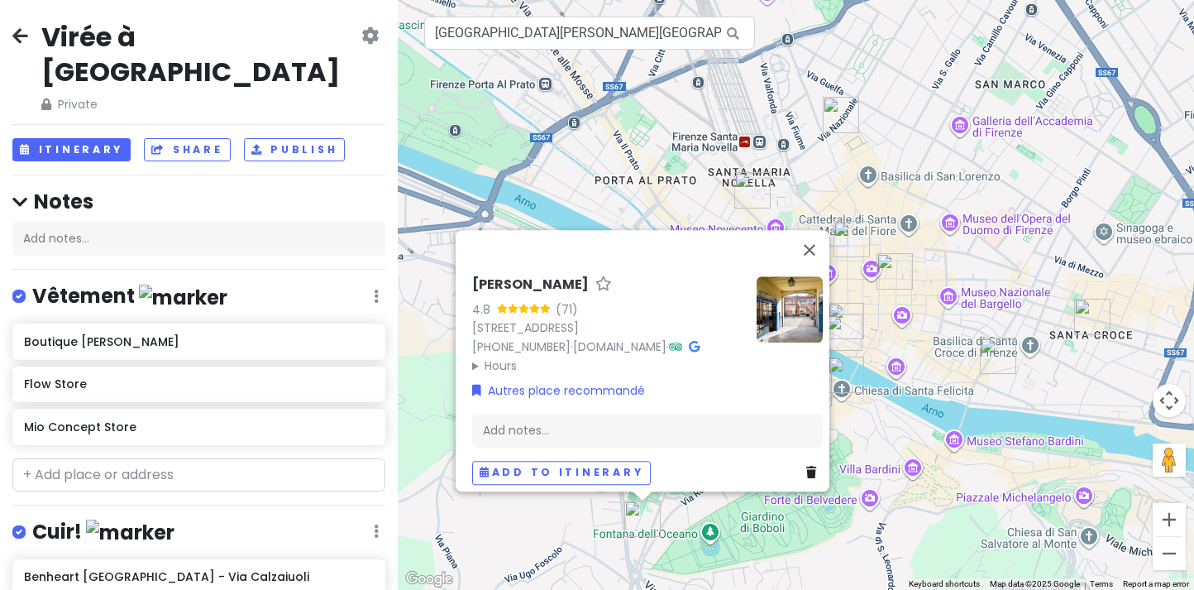
click at [806, 468] on icon at bounding box center [811, 472] width 10 height 12
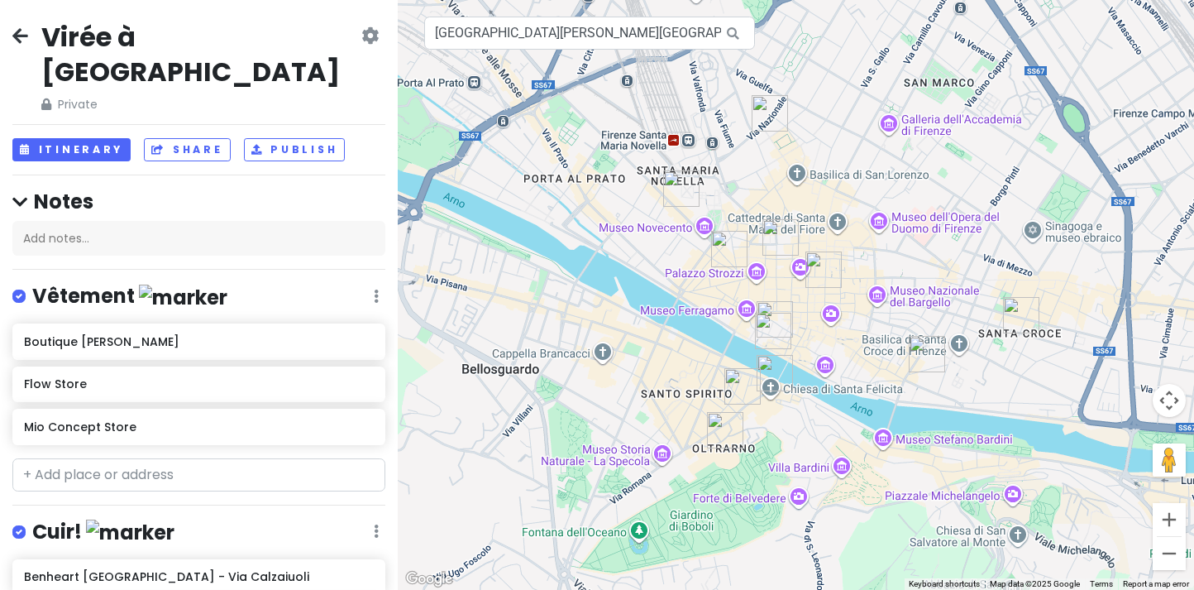
drag, startPoint x: 810, startPoint y: 520, endPoint x: 745, endPoint y: 521, distance: 65.3
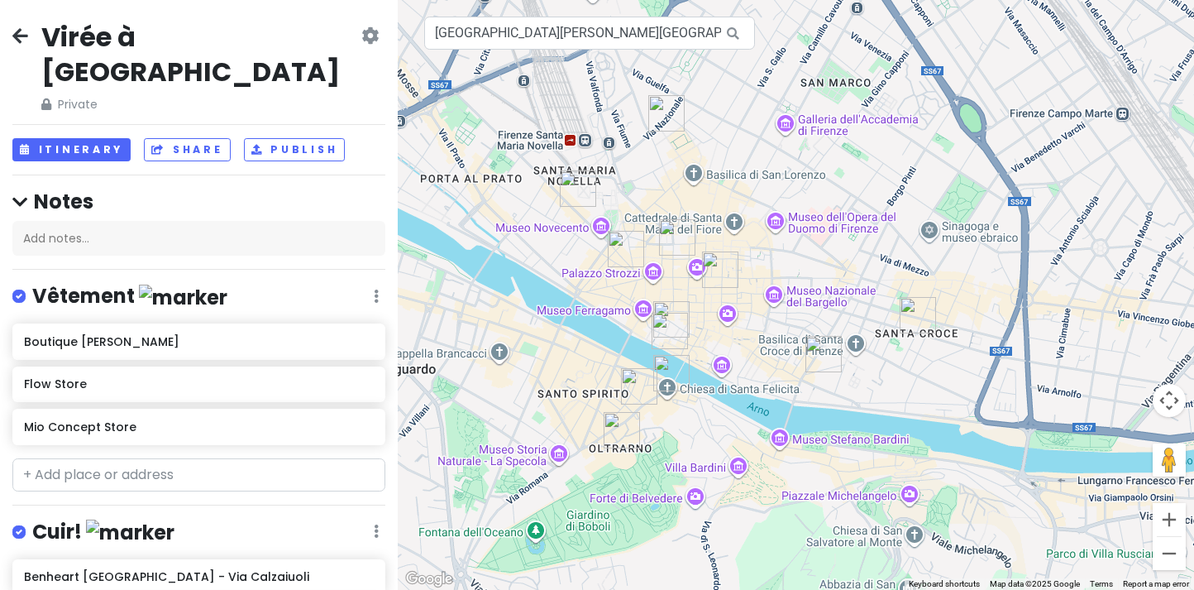
click at [918, 317] on img "Santa Croce" at bounding box center [918, 315] width 36 height 36
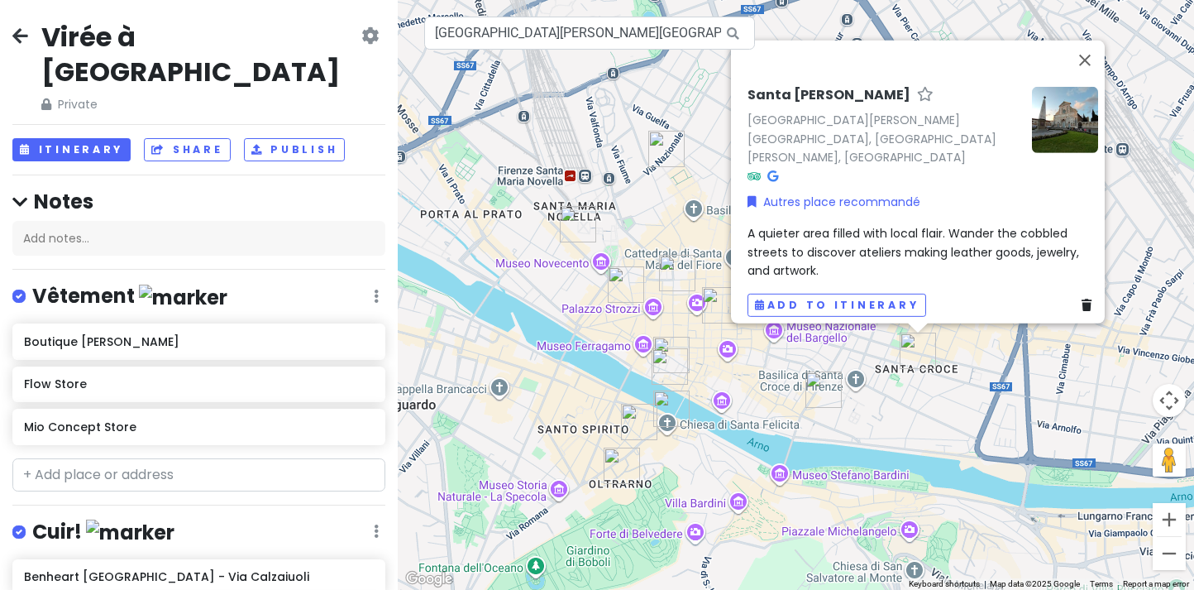
click at [817, 381] on img "AquaFlor" at bounding box center [824, 389] width 36 height 36
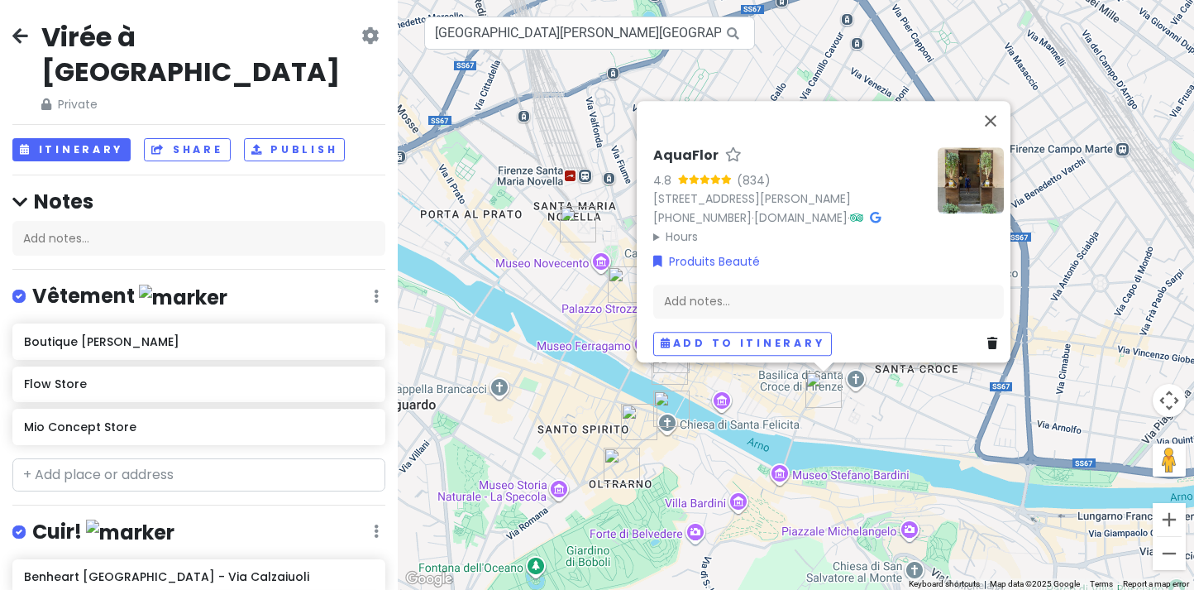
click at [629, 430] on img "La Bottega del Mosaico" at bounding box center [639, 422] width 36 height 36
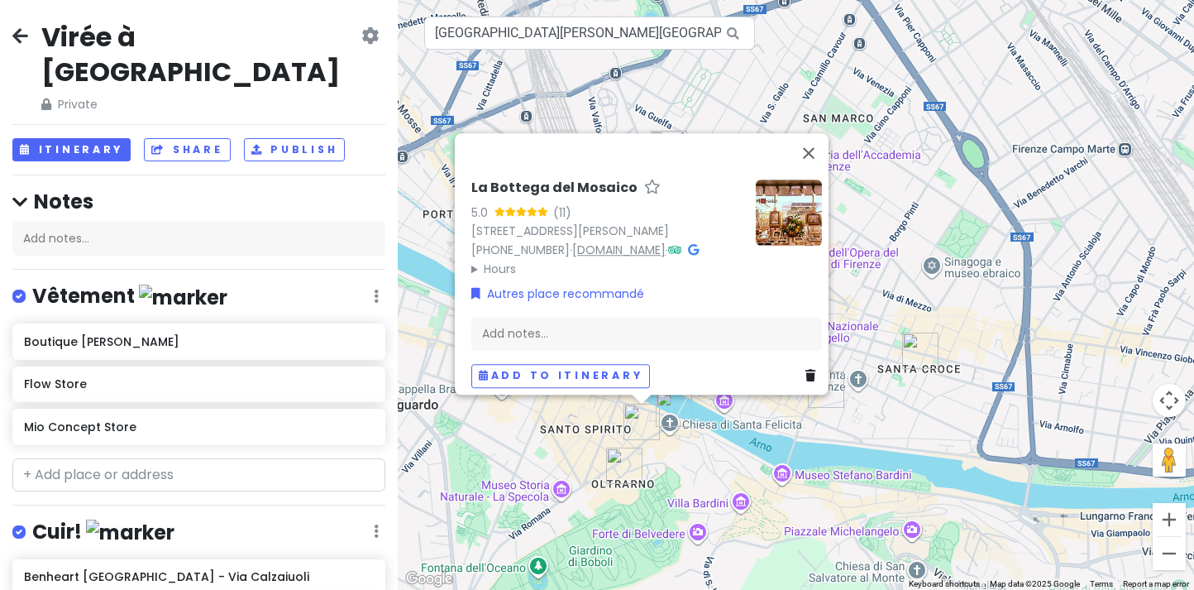
click at [614, 241] on link "www.bottegadelmosaico.com" at bounding box center [618, 249] width 93 height 17
click at [810, 133] on button "Close" at bounding box center [809, 153] width 40 height 40
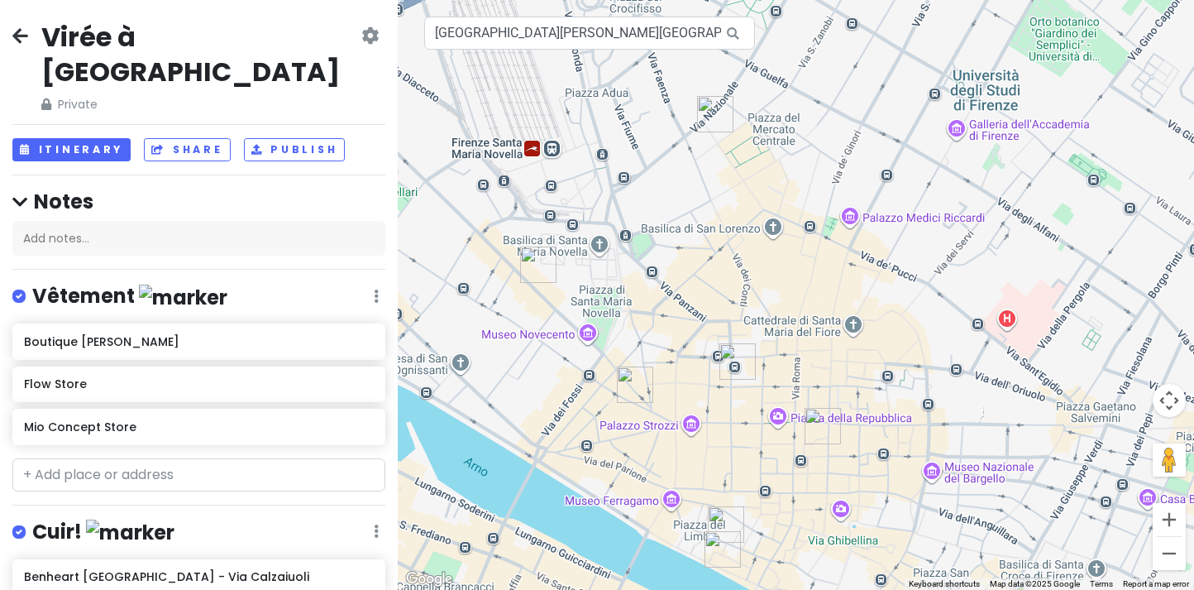
click at [713, 115] on img "Giorgio firenze 1966" at bounding box center [715, 114] width 36 height 36
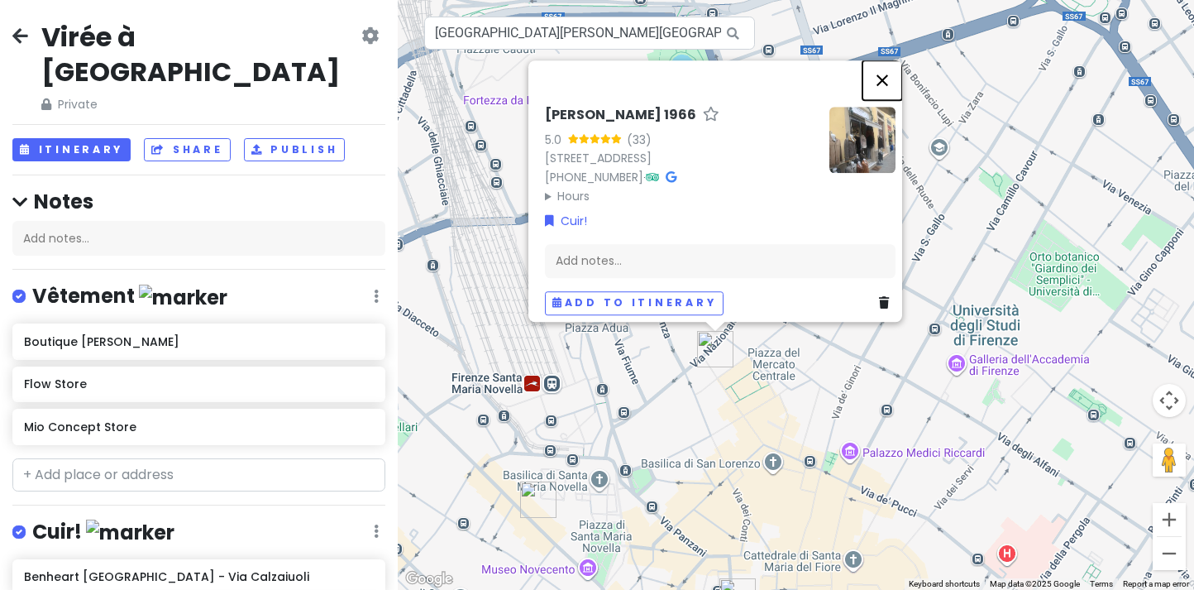
click at [891, 65] on button "Close" at bounding box center [883, 80] width 40 height 40
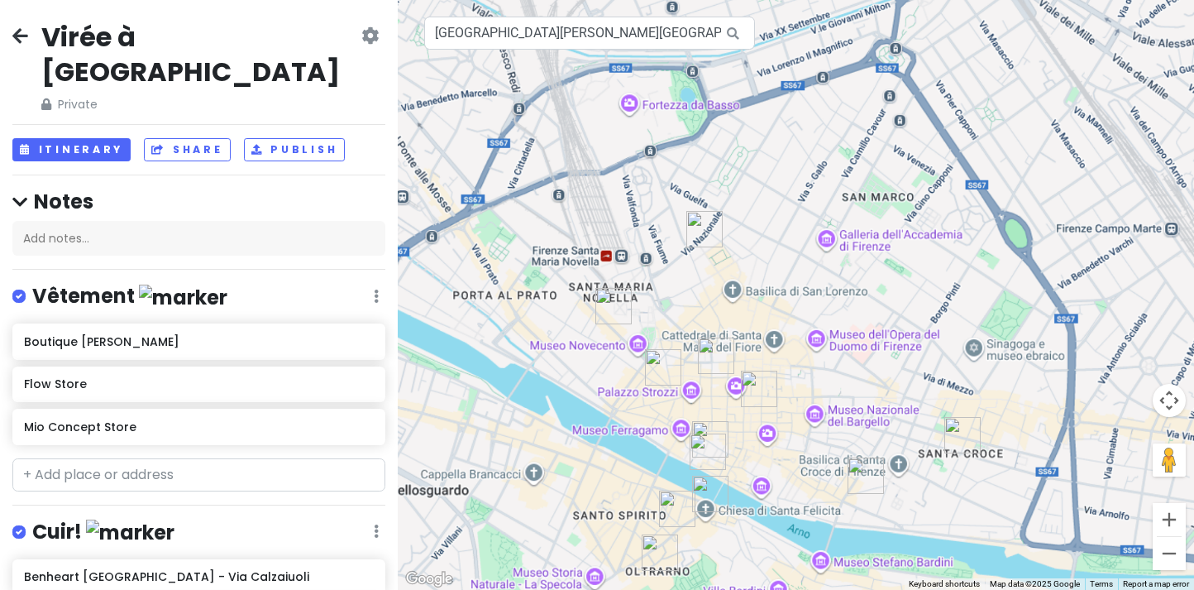
drag, startPoint x: 721, startPoint y: 438, endPoint x: 691, endPoint y: 361, distance: 82.8
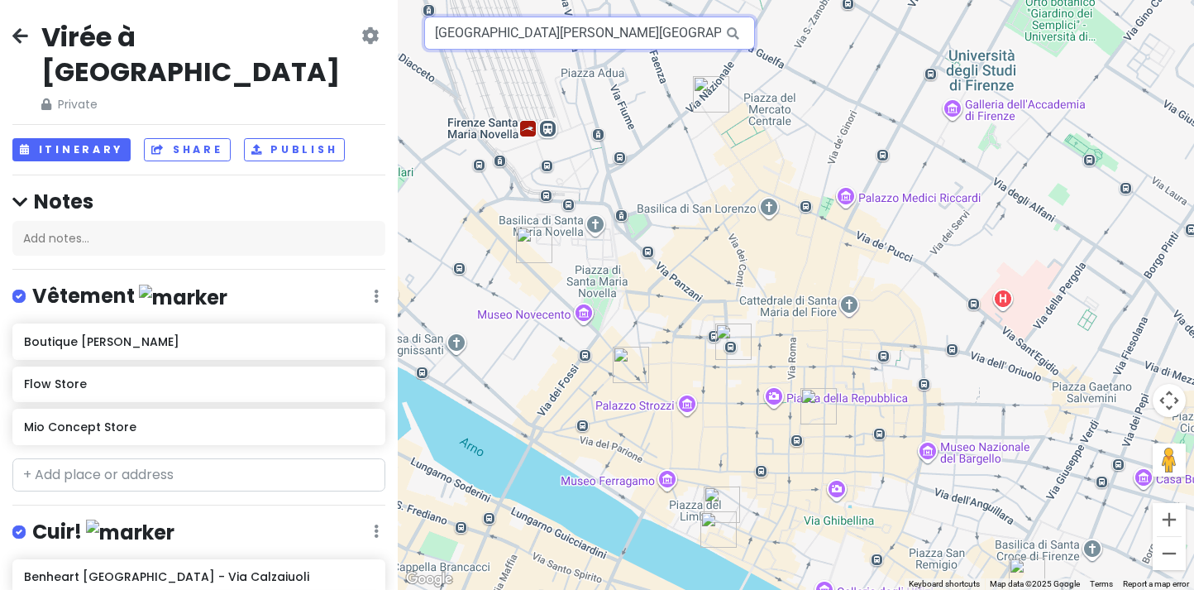
click at [480, 36] on input "Santa Croce, Florence, Metropolitan City of Florence, Italy" at bounding box center [589, 33] width 331 height 33
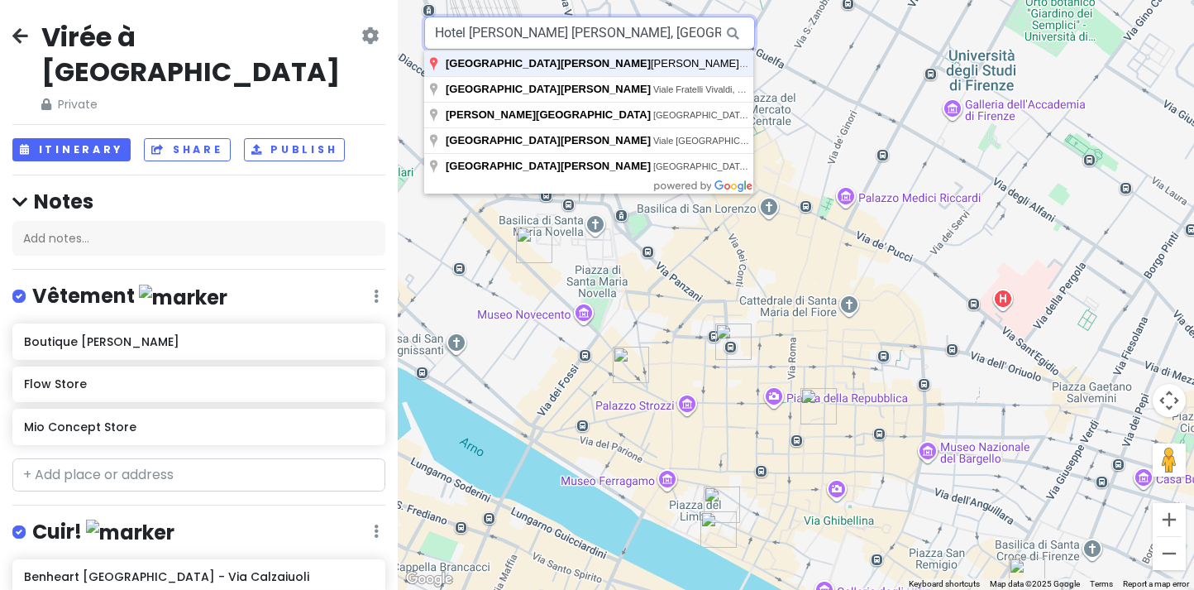
type input "Hotel Adler Cavalieri, Via della Scala, Florence, Metropolitan City of Florence…"
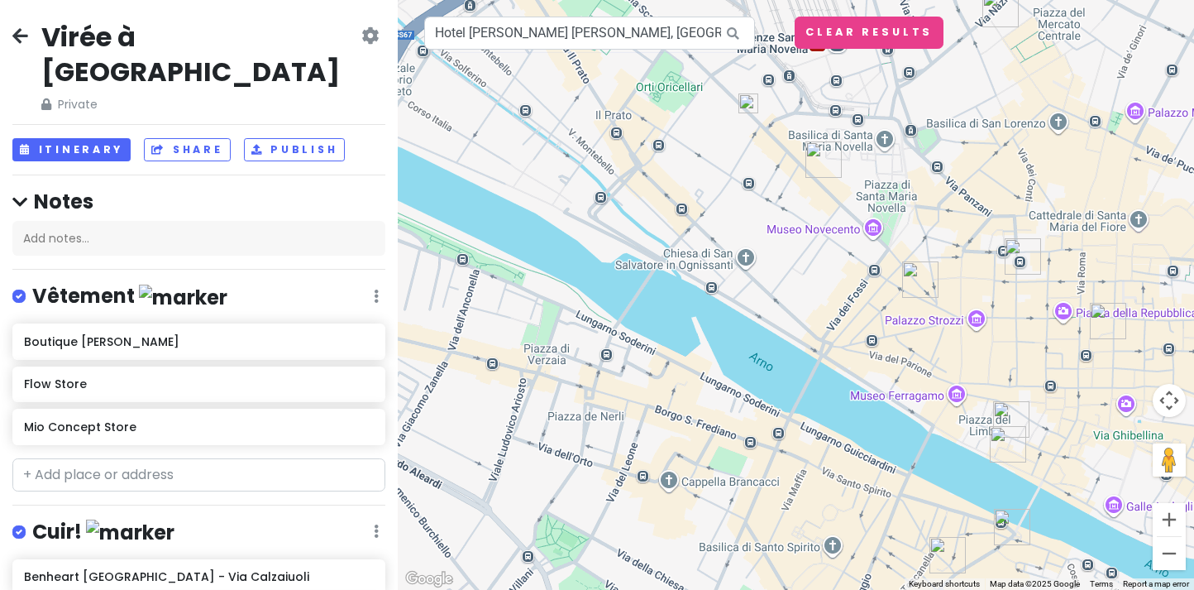
drag, startPoint x: 719, startPoint y: 291, endPoint x: 715, endPoint y: 303, distance: 12.3
click at [715, 303] on div at bounding box center [796, 295] width 796 height 590
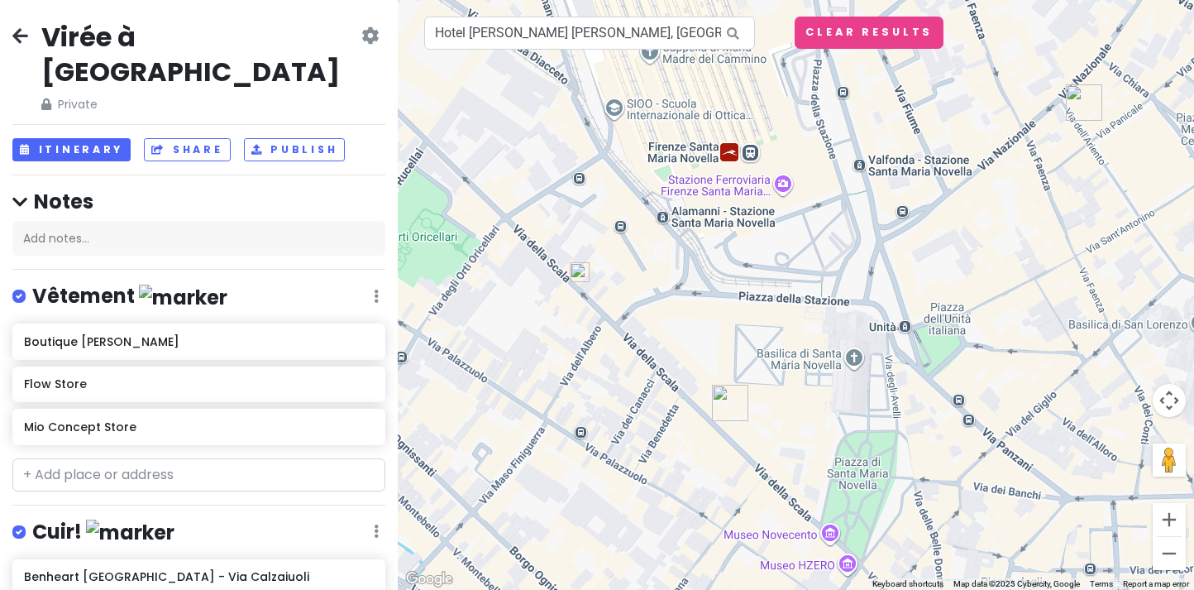
click at [727, 403] on img "Officina Profumo - Farmaceutica di Santa Maria Novella" at bounding box center [730, 403] width 36 height 36
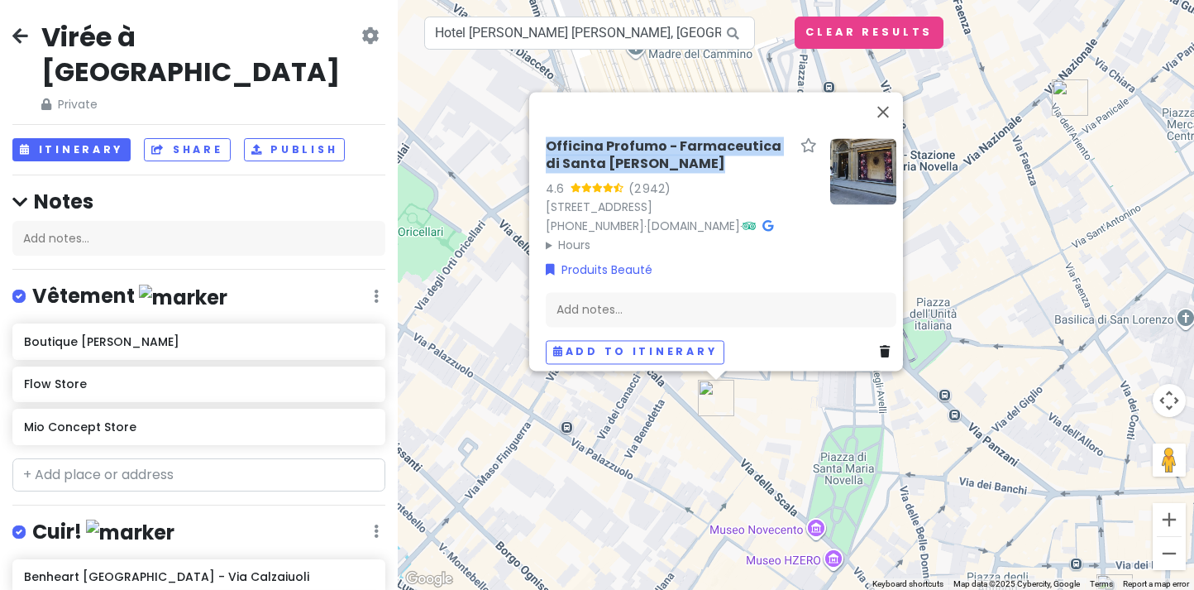
drag, startPoint x: 682, startPoint y: 155, endPoint x: 538, endPoint y: 129, distance: 147.1
click at [539, 131] on div "Officina Profumo - Farmaceutica di Santa Maria Novella 4.6 (2 942) Via della Sc…" at bounding box center [721, 250] width 364 height 239
copy h6 "Officina Profumo - Farmaceutica di Santa Maria Novella"
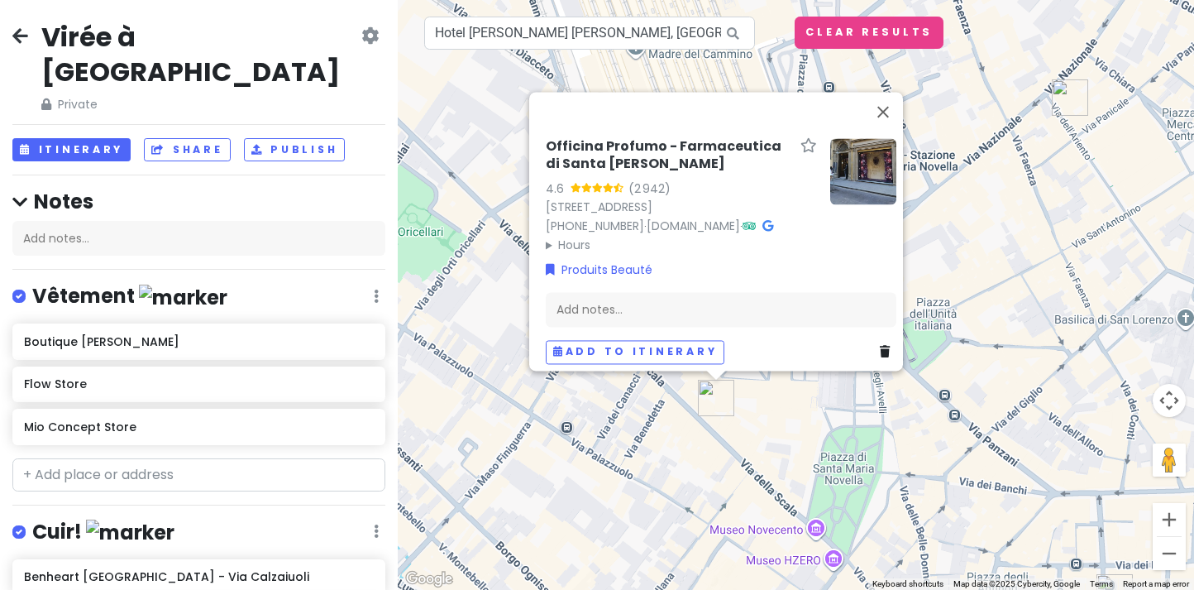
click at [729, 261] on div "Produits Beauté" at bounding box center [721, 270] width 351 height 18
click at [886, 96] on button "Close" at bounding box center [883, 112] width 40 height 40
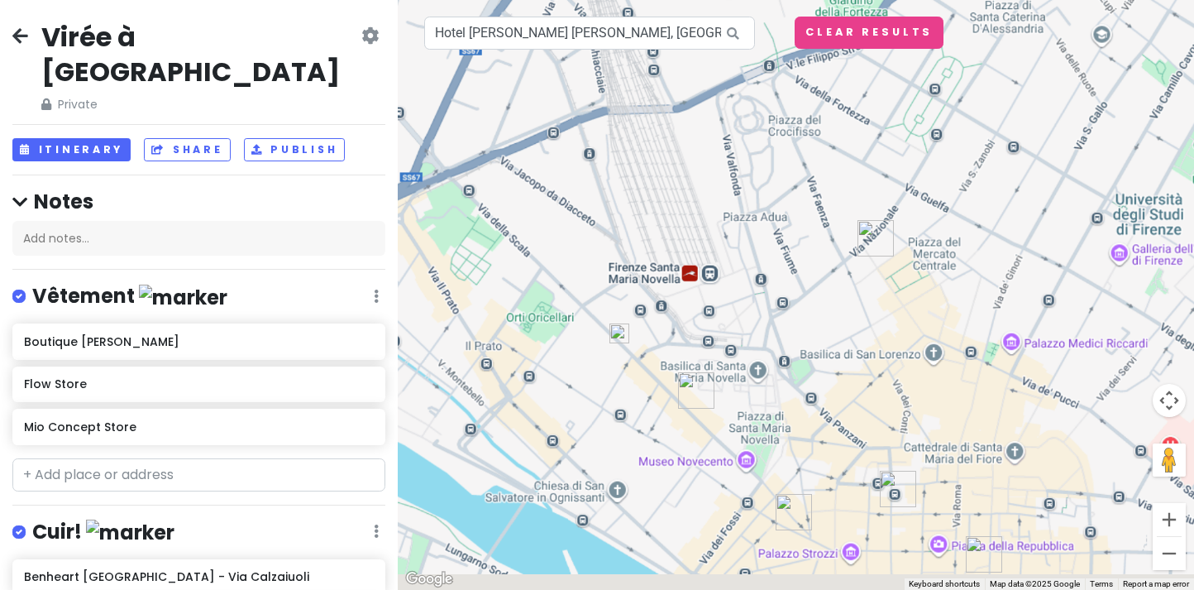
drag, startPoint x: 791, startPoint y: 490, endPoint x: 645, endPoint y: 308, distance: 232.4
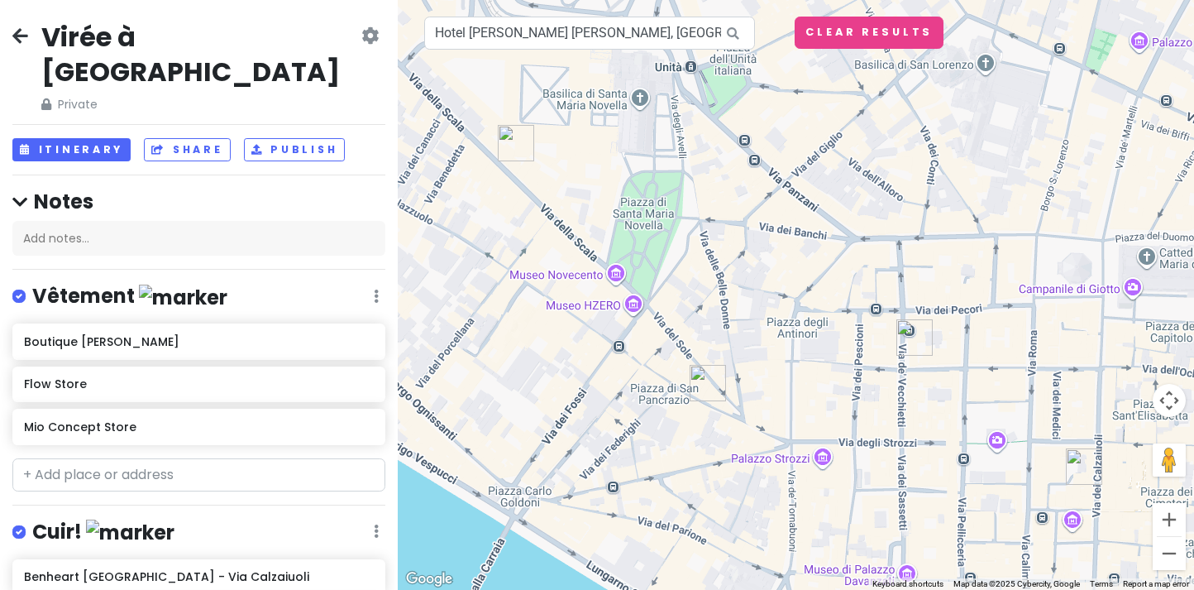
click at [703, 381] on img "Mio Concept Store" at bounding box center [708, 383] width 36 height 36
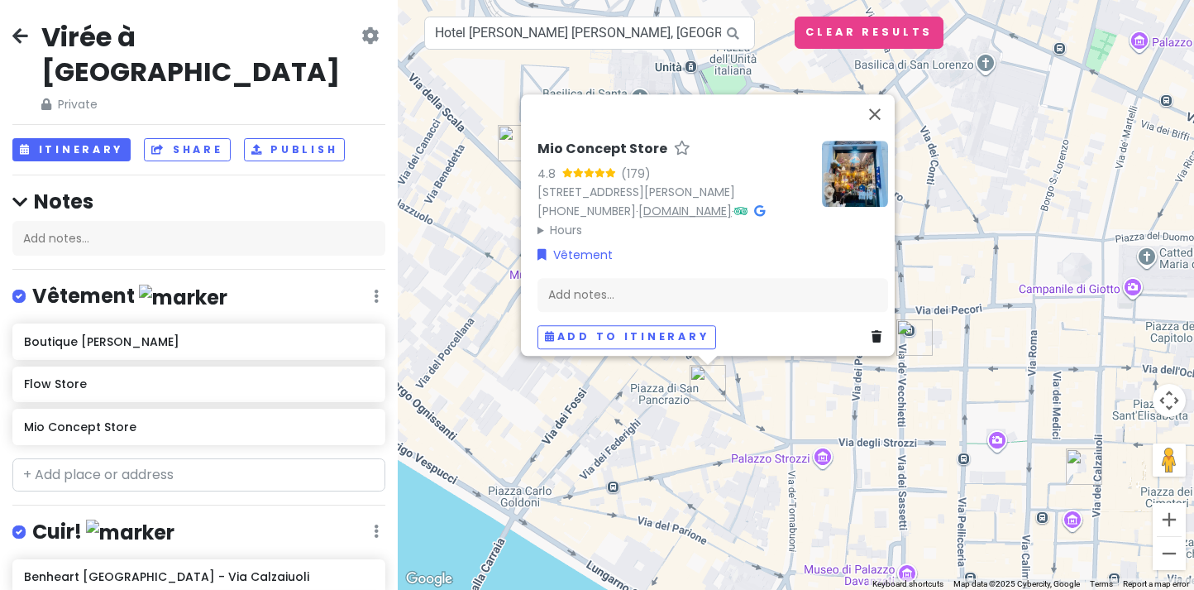
click at [692, 203] on link "www.mio-concept.com" at bounding box center [684, 211] width 93 height 17
click at [874, 94] on button "Close" at bounding box center [875, 114] width 40 height 40
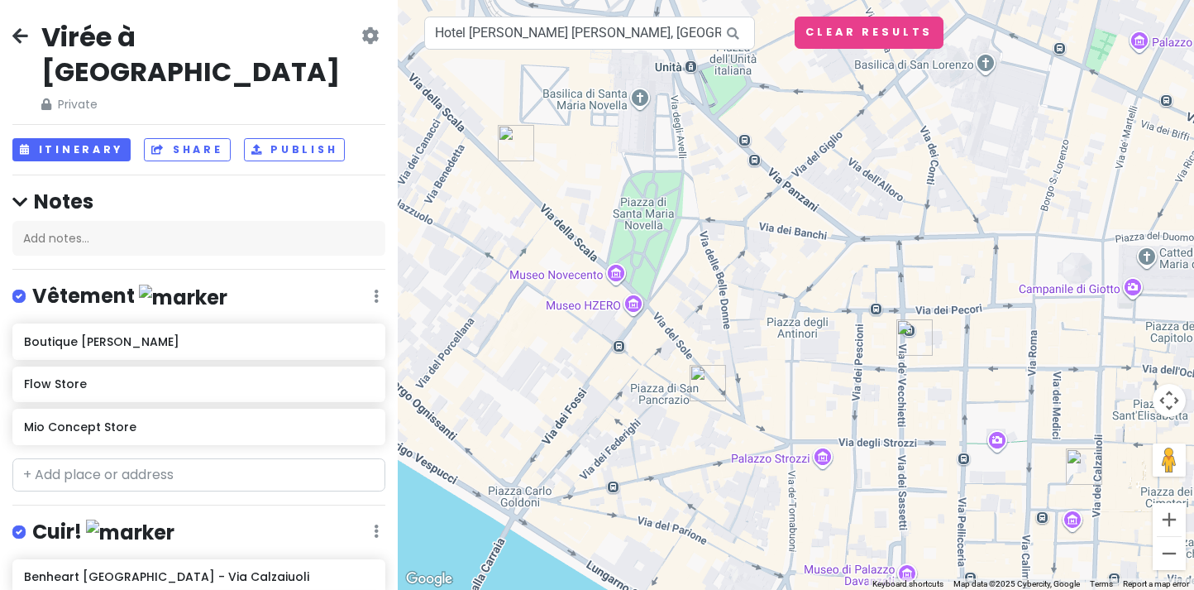
click at [707, 381] on img "Mio Concept Store" at bounding box center [708, 383] width 36 height 36
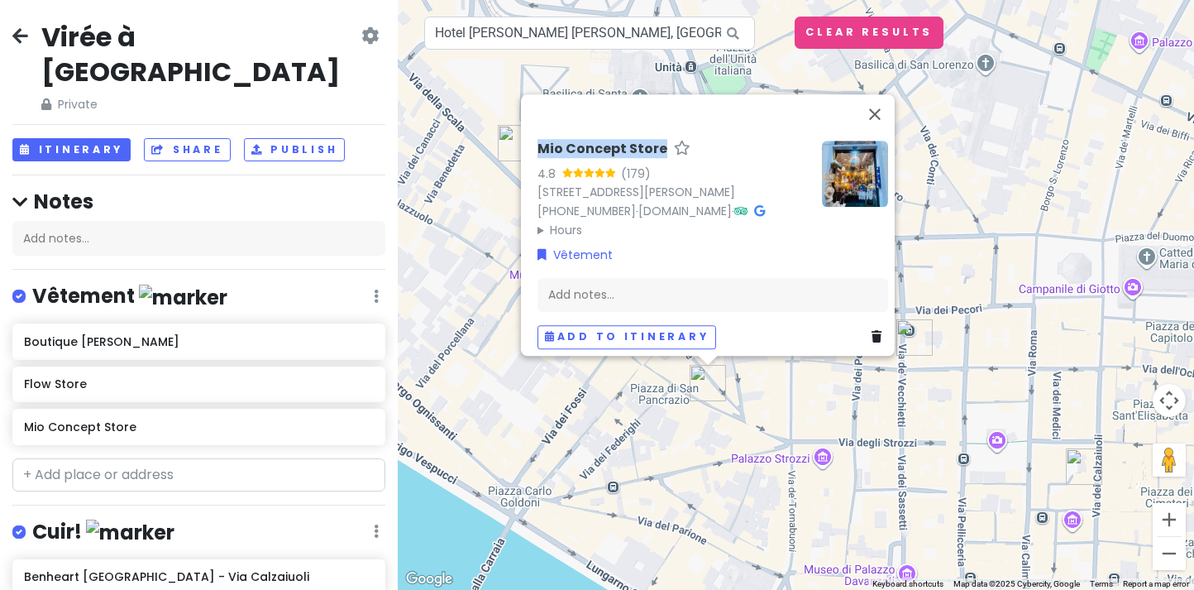
drag, startPoint x: 524, startPoint y: 115, endPoint x: 652, endPoint y: 118, distance: 127.4
click at [652, 134] on div "Mio Concept Store 4.8 (179) Via della Spada, 34R, 50123 Firenze FI, Italy +39 0…" at bounding box center [713, 245] width 364 height 222
copy h6 "Mio Concept Store"
drag, startPoint x: 698, startPoint y: 205, endPoint x: 688, endPoint y: 170, distance: 36.1
click at [699, 204] on div "Mio Concept Store 4.8 (179) Via della Spada, 34R, 50123 Firenze FI, Italy +39 0…" at bounding box center [673, 190] width 271 height 98
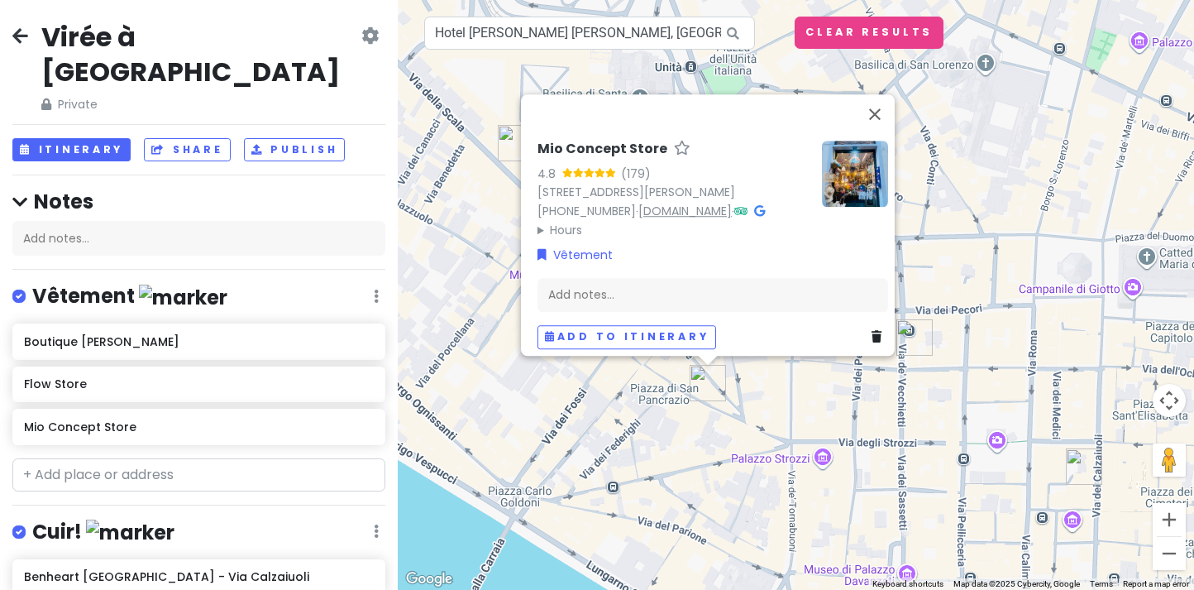
click at [695, 203] on link "www.mio-concept.com" at bounding box center [684, 211] width 93 height 17
click at [889, 94] on button "Close" at bounding box center [875, 114] width 40 height 40
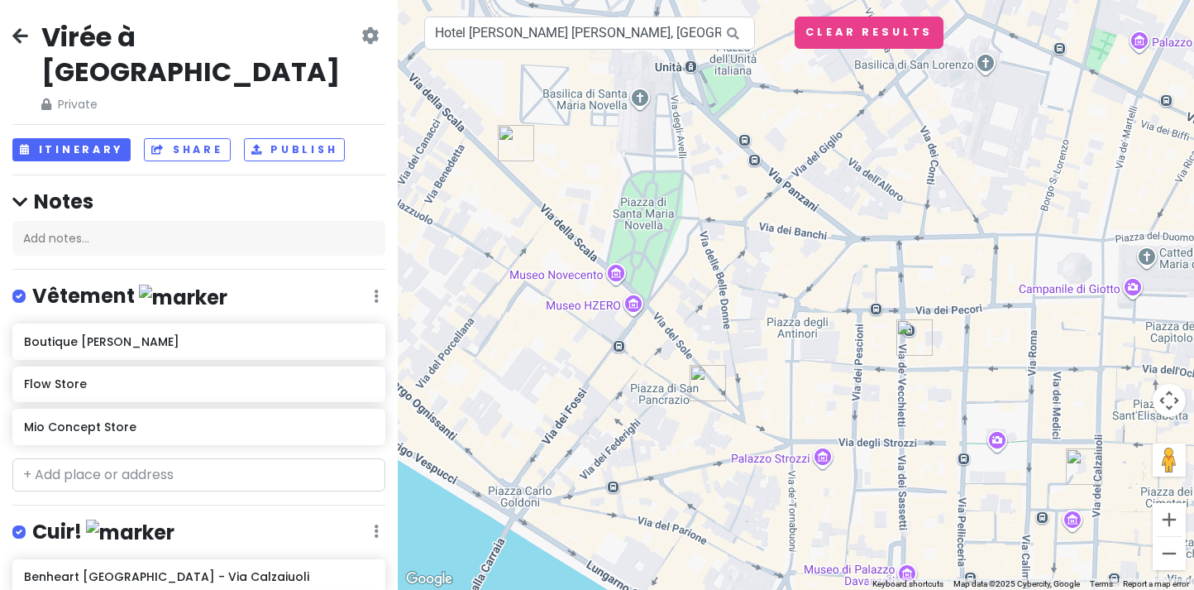
click at [912, 341] on img "Flow Store" at bounding box center [915, 337] width 36 height 36
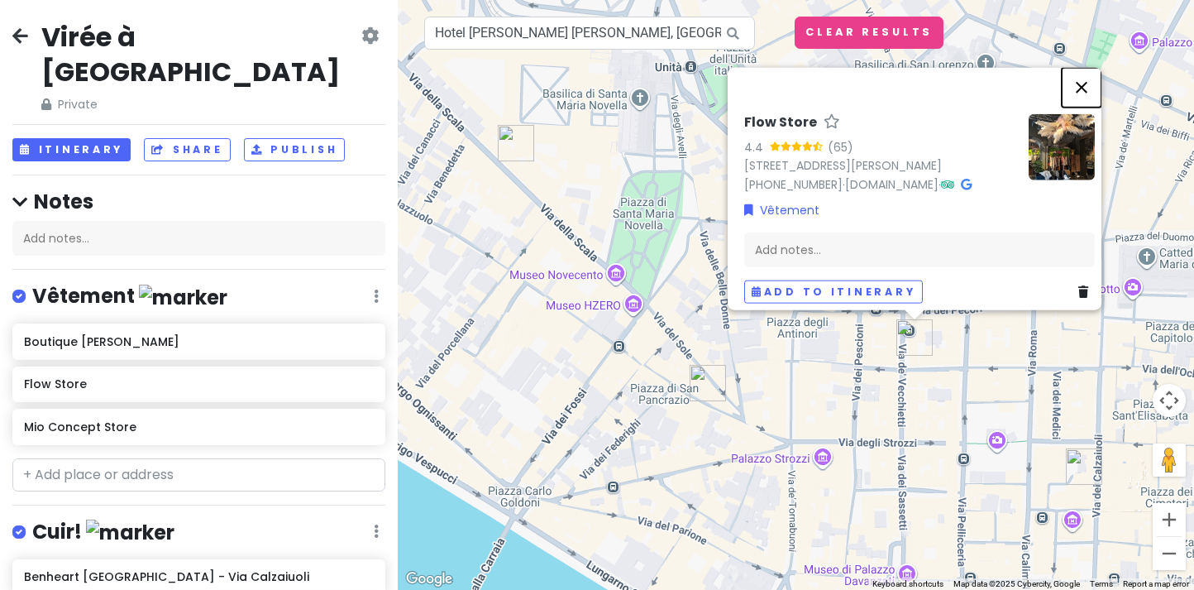
click at [1089, 81] on button "Close" at bounding box center [1082, 87] width 40 height 40
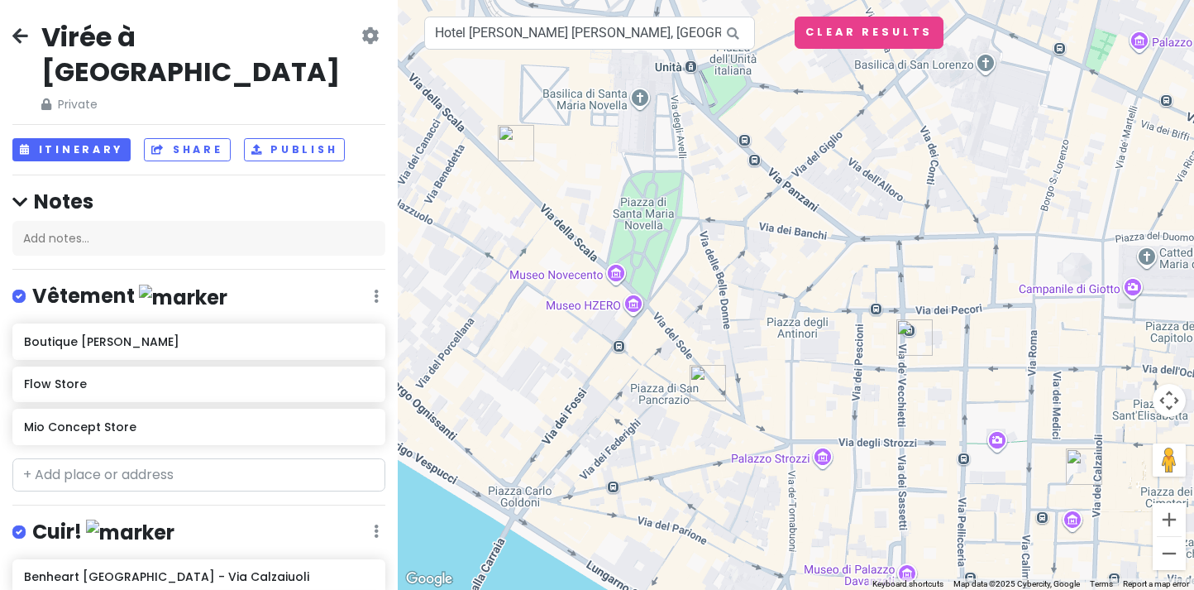
drag, startPoint x: 803, startPoint y: 347, endPoint x: 715, endPoint y: 315, distance: 93.9
click at [697, 312] on div "To navigate, press the arrow keys." at bounding box center [796, 295] width 796 height 590
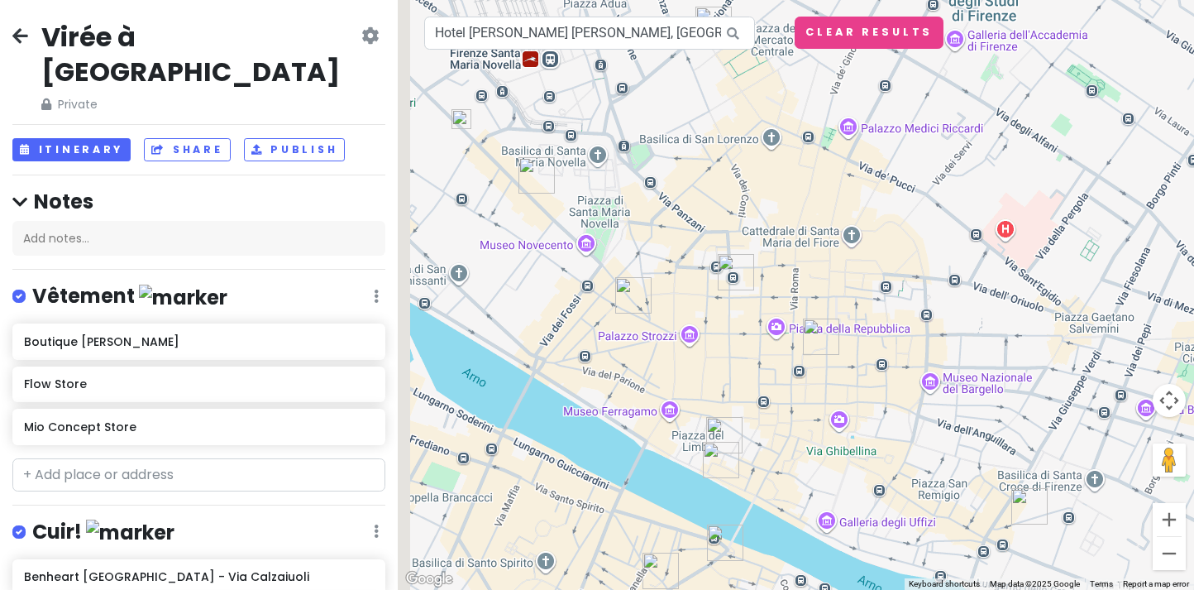
drag, startPoint x: 794, startPoint y: 304, endPoint x: 901, endPoint y: 304, distance: 107.5
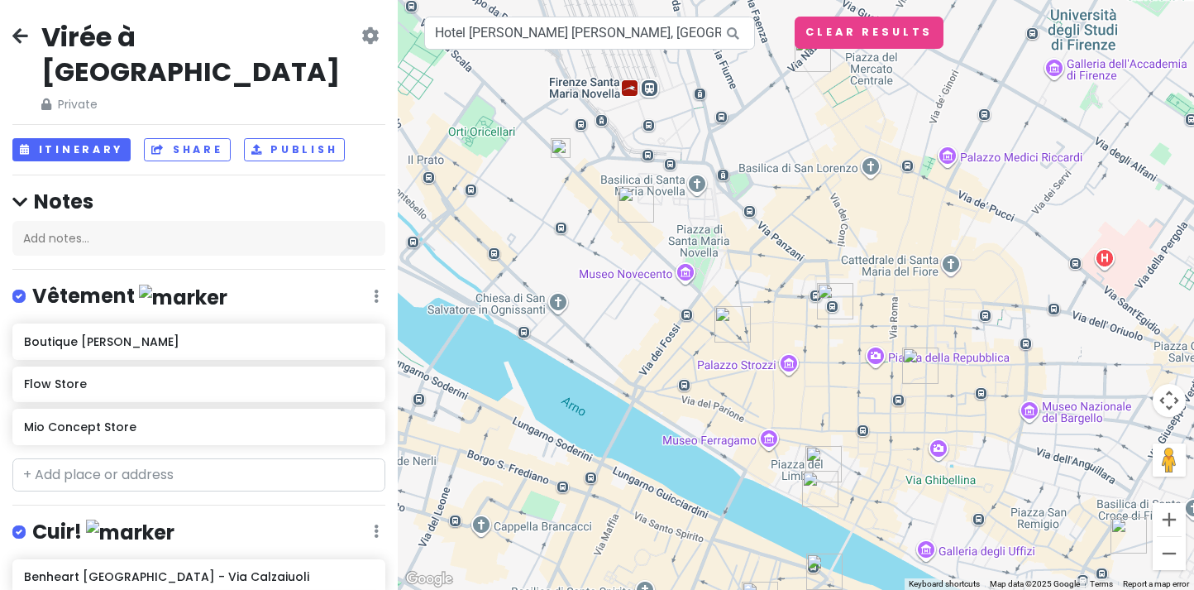
drag, startPoint x: 869, startPoint y: 317, endPoint x: 854, endPoint y: 328, distance: 18.9
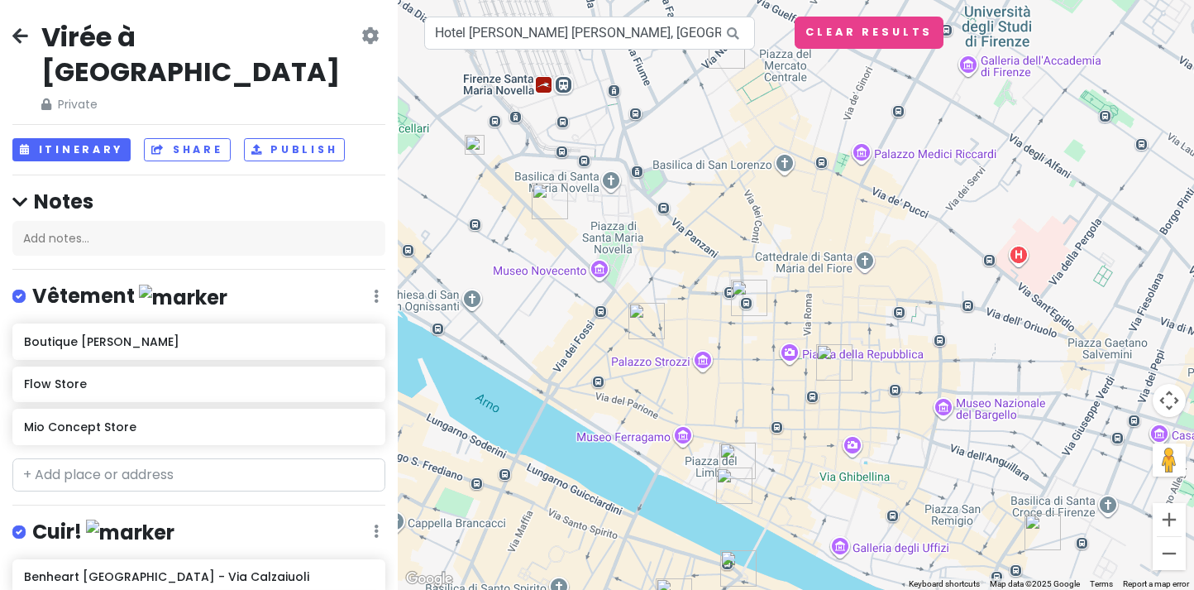
drag, startPoint x: 806, startPoint y: 317, endPoint x: 785, endPoint y: 310, distance: 22.5
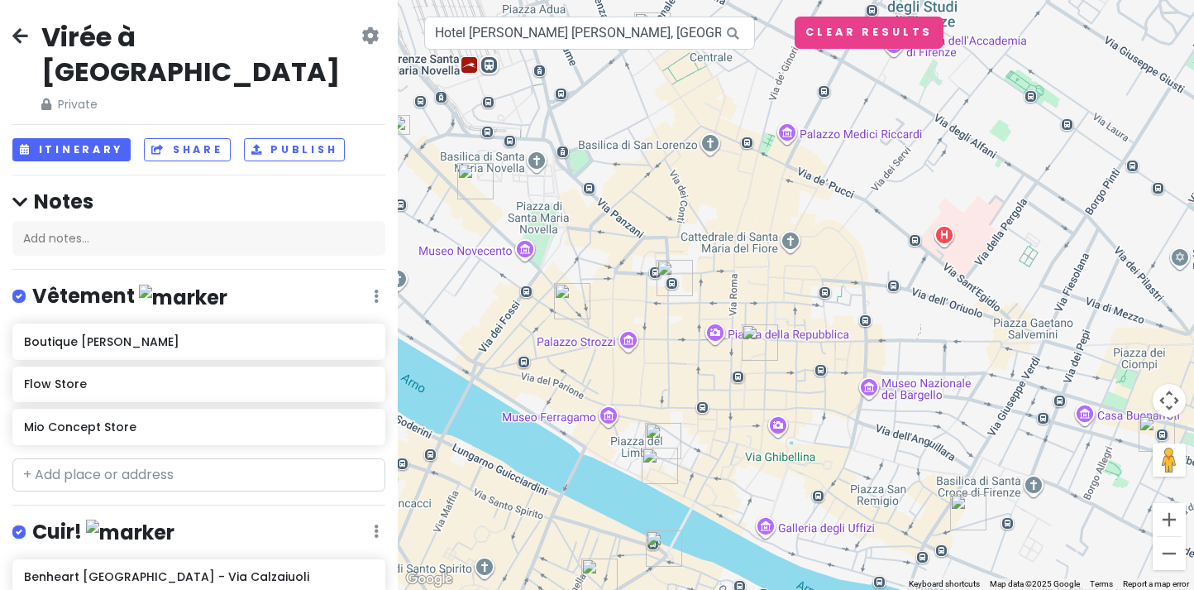
drag, startPoint x: 769, startPoint y: 310, endPoint x: 803, endPoint y: 310, distance: 33.9
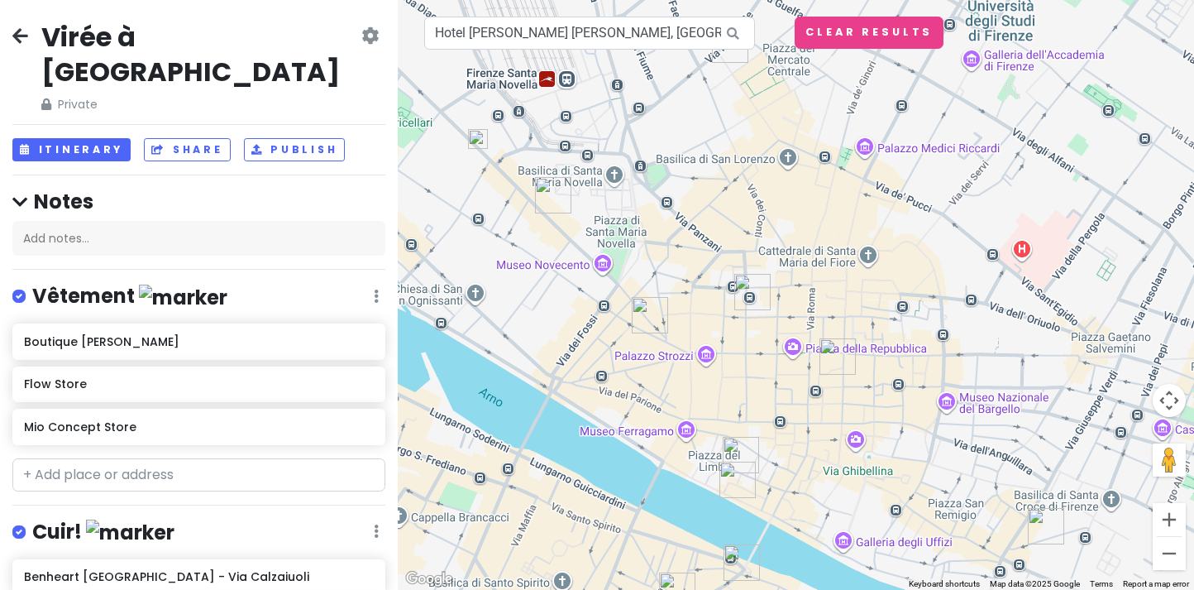
drag, startPoint x: 835, startPoint y: 295, endPoint x: 908, endPoint y: 312, distance: 74.6
click at [909, 311] on div at bounding box center [796, 295] width 796 height 590
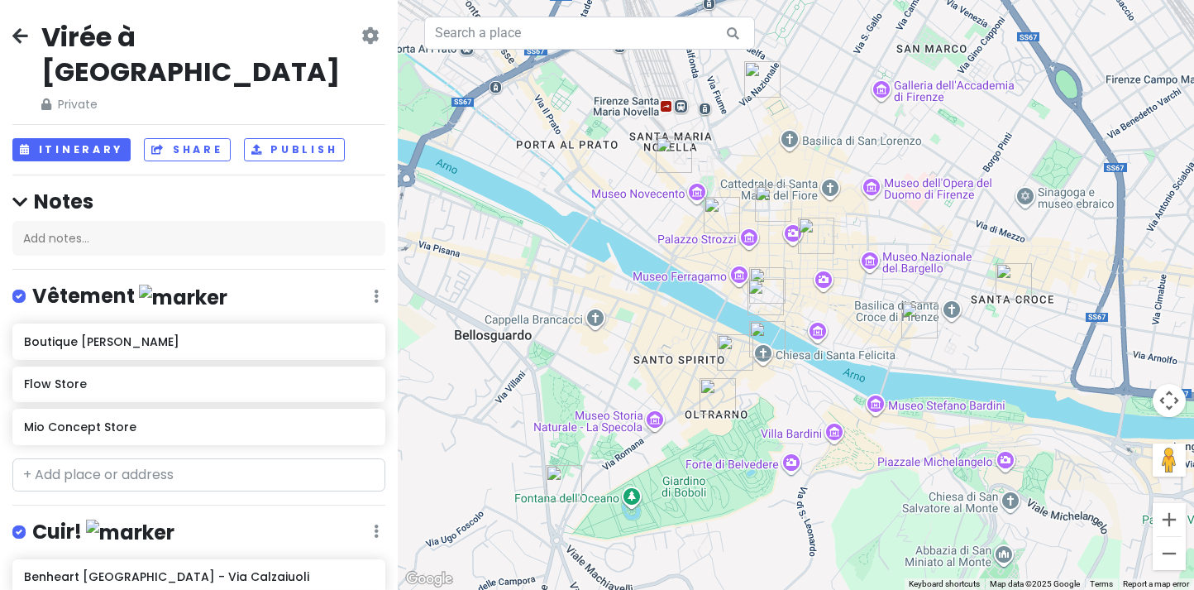
drag, startPoint x: 848, startPoint y: 400, endPoint x: 839, endPoint y: 404, distance: 10.0
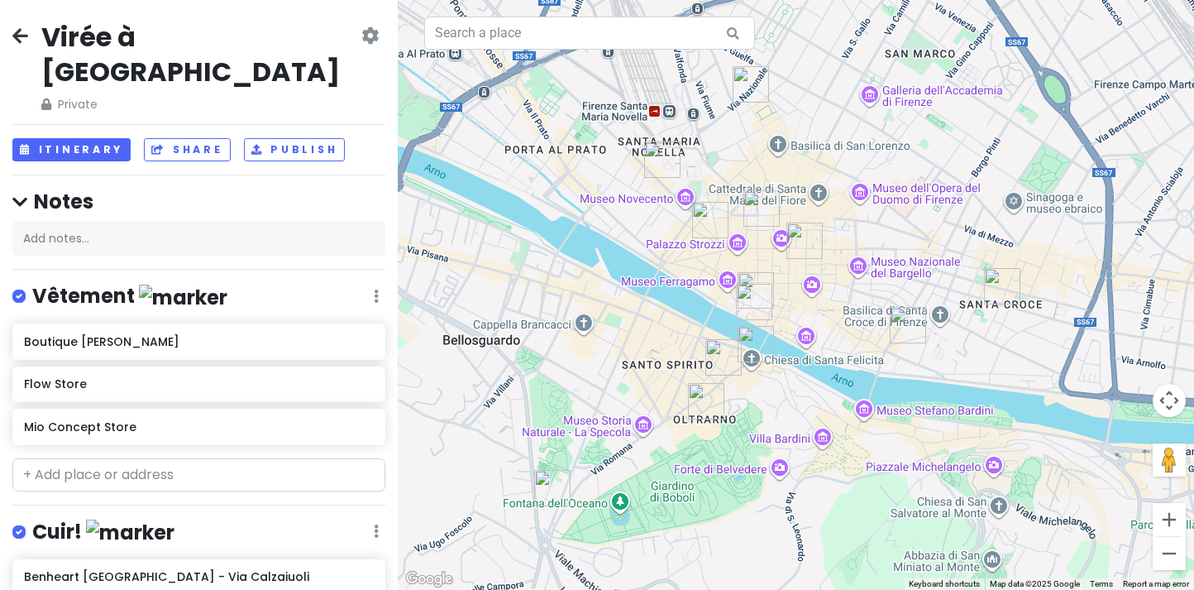
click at [548, 483] on img "Riccardo Barthel" at bounding box center [552, 488] width 36 height 36
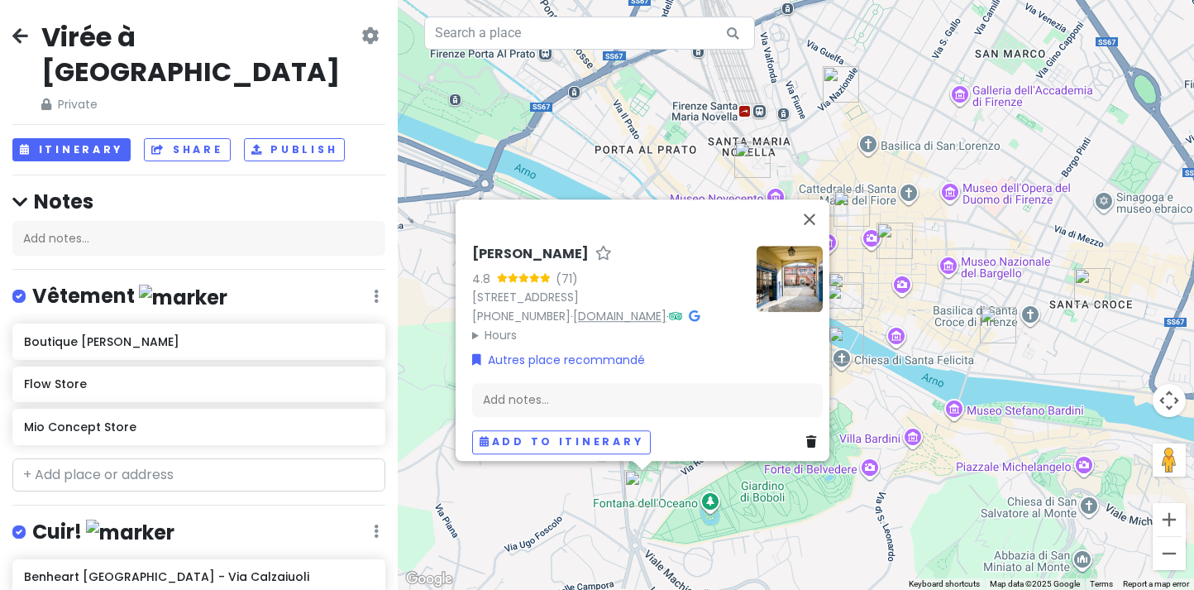
click at [667, 308] on link "www.riccardobarthel.it" at bounding box center [619, 316] width 93 height 17
click at [430, 491] on div "Riccardo Barthel 4.8 (71) Via dei Serragli, 234r, 50124 Firenze FI, Italy +39 0…" at bounding box center [796, 295] width 796 height 590
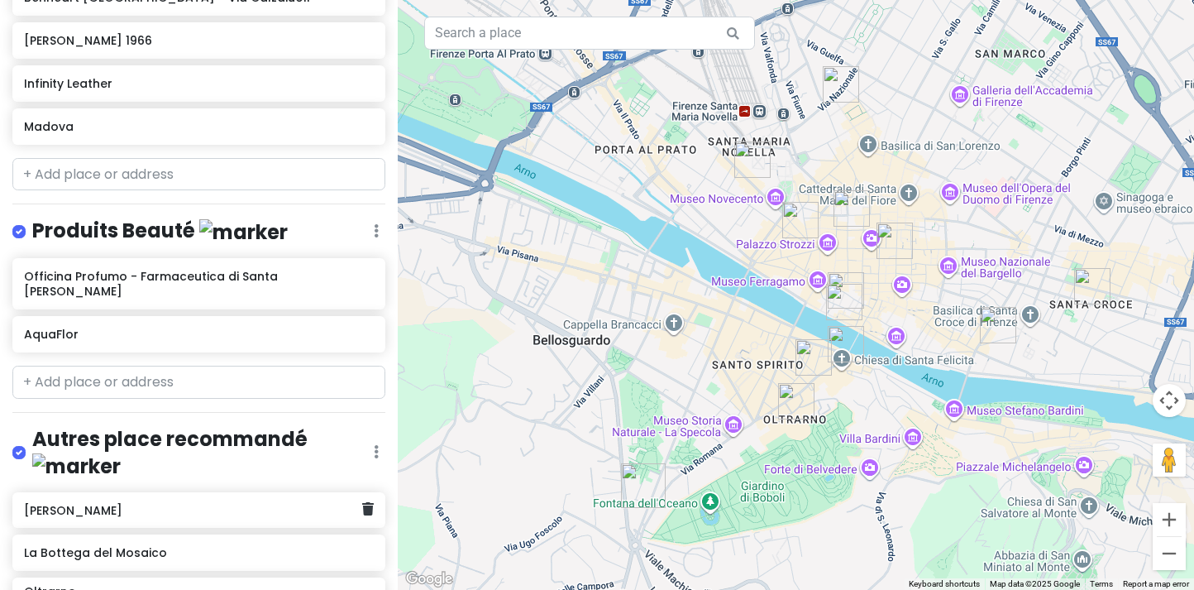
scroll to position [662, 0]
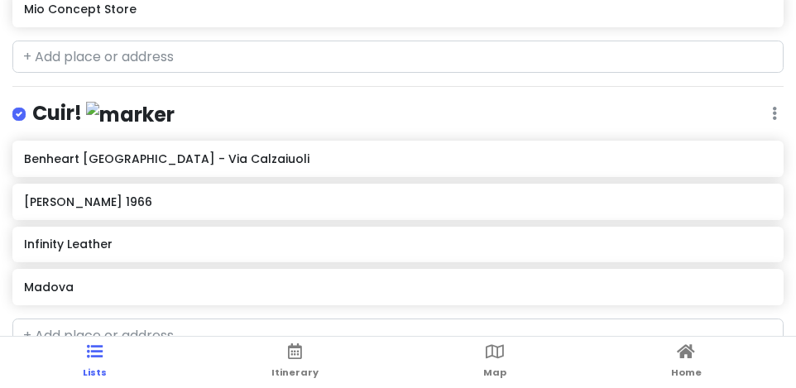
scroll to position [414, 0]
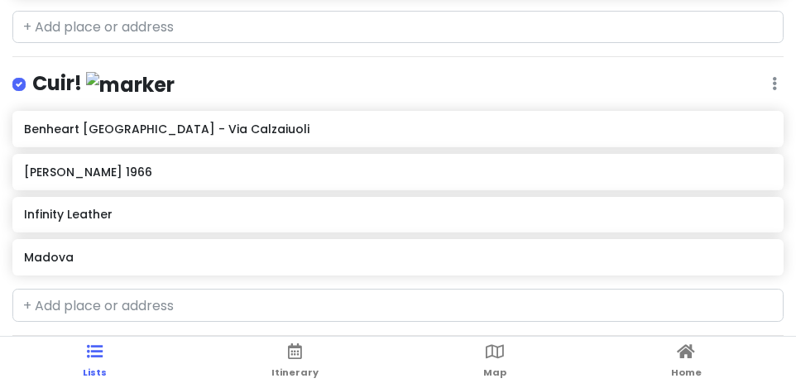
click at [66, 261] on h6 "Madova" at bounding box center [397, 257] width 747 height 15
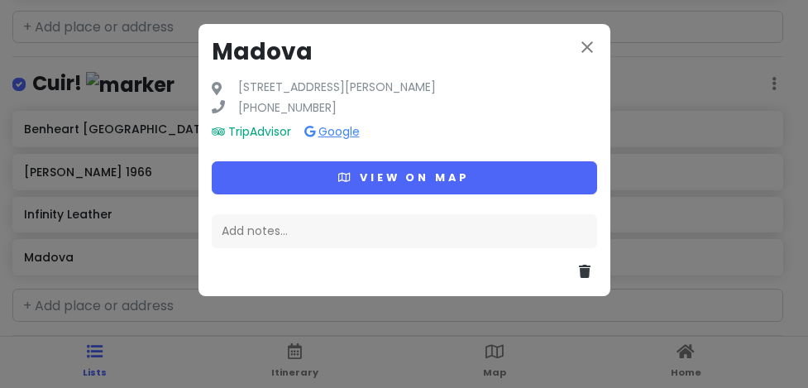
click at [356, 138] on link "Google" at bounding box center [331, 131] width 55 height 17
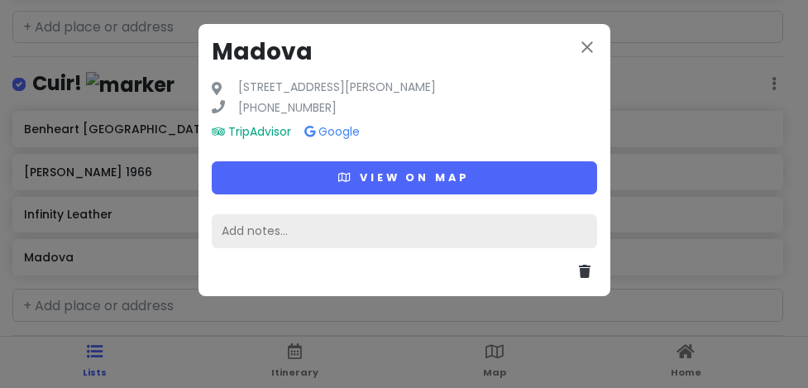
click at [296, 227] on div "Add notes..." at bounding box center [404, 231] width 385 height 35
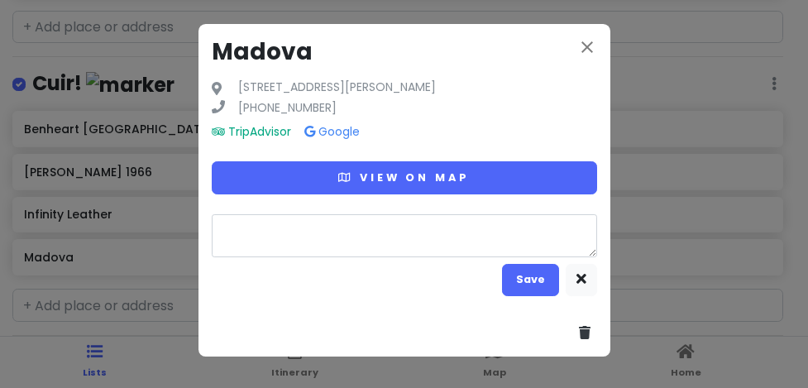
type textarea "x"
type textarea "G"
type textarea "x"
type textarea "GA"
type textarea "x"
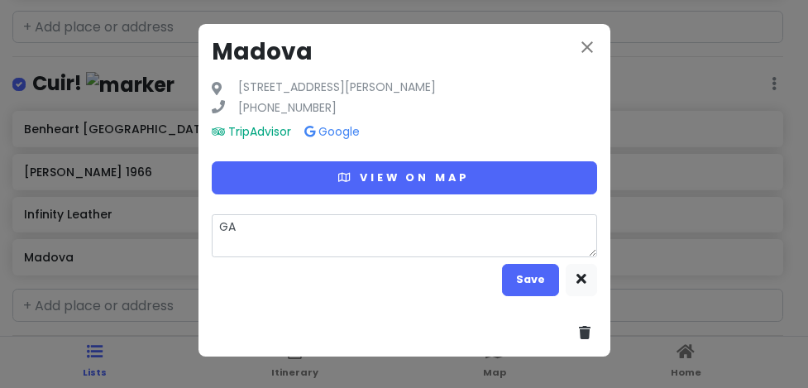
type textarea "GAT"
type textarea "x"
type textarea "GATS"
type textarea "x"
type textarea "GAT"
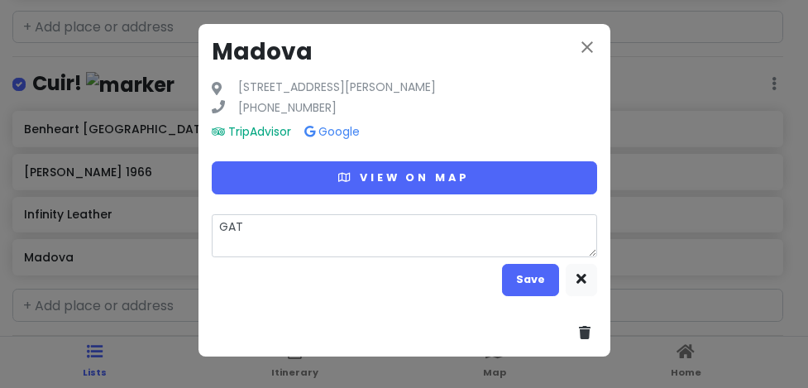
type textarea "x"
type textarea "GA"
type textarea "x"
type textarea "GAN"
type textarea "x"
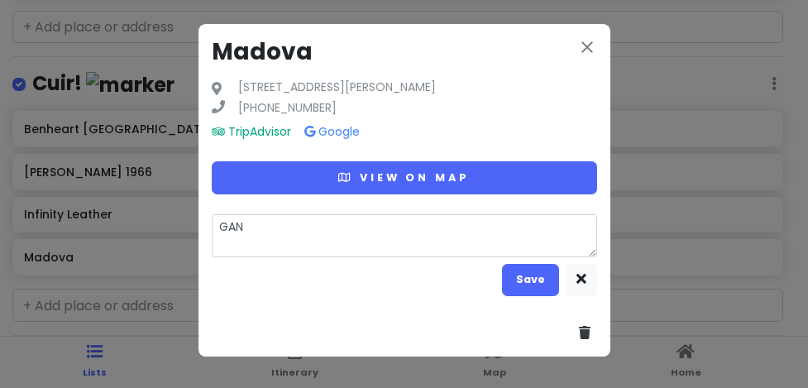
type textarea "GANT"
type textarea "x"
type textarea "GANTS"
type textarea "x"
type textarea "GANTS"
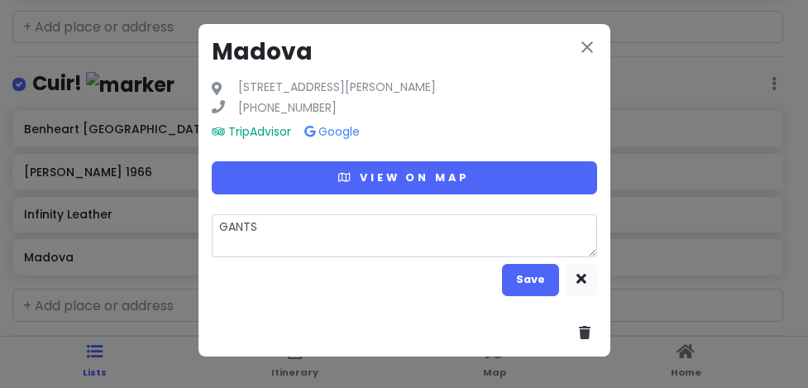
type textarea "x"
type textarea "GANTS"
click at [545, 281] on button "Save" at bounding box center [530, 280] width 57 height 32
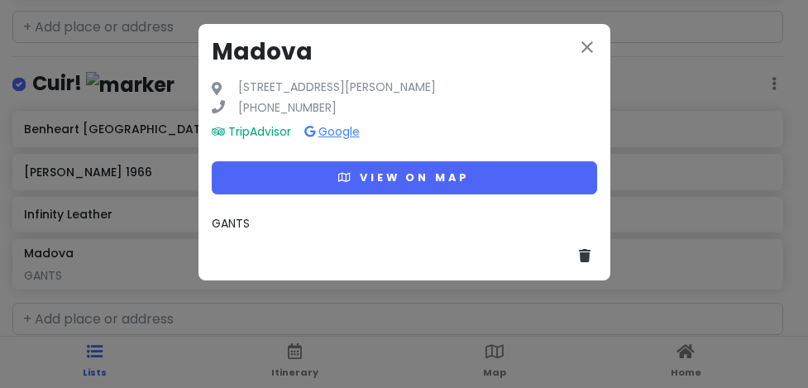
click at [354, 134] on link "Google" at bounding box center [331, 131] width 55 height 17
click at [585, 43] on icon "close" at bounding box center [587, 47] width 20 height 20
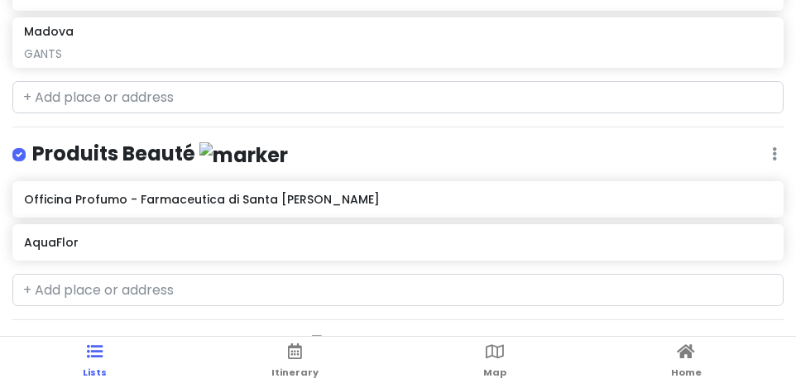
scroll to position [662, 0]
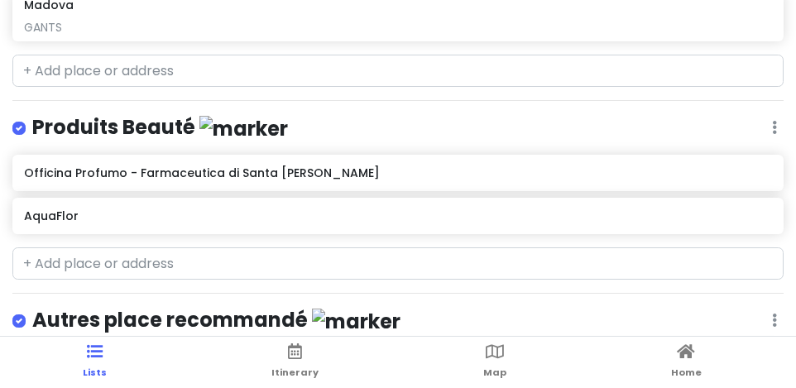
click at [704, 180] on div "Officina Profumo - Farmaceutica di Santa Maria Novella" at bounding box center [397, 173] width 771 height 36
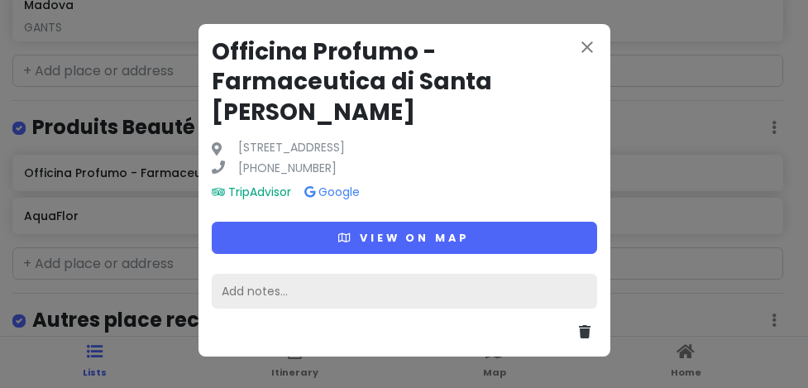
click at [377, 285] on div "Add notes..." at bounding box center [404, 291] width 385 height 35
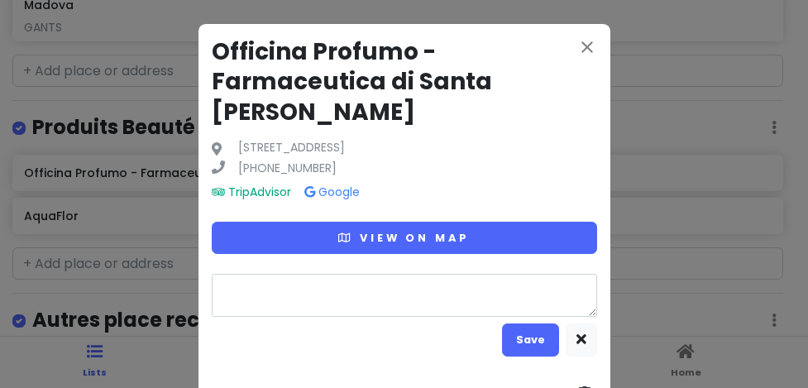
type textarea "x"
type textarea "P"
type textarea "x"
type textarea "Pr"
type textarea "x"
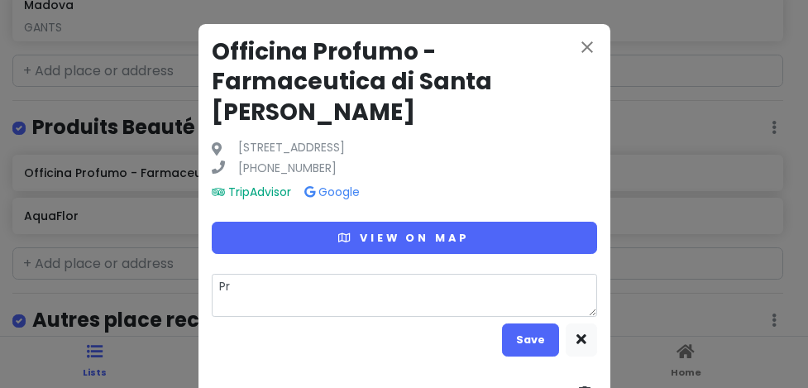
type textarea "Pro"
type textarea "x"
type textarea "Pr"
type textarea "x"
type textarea "Pro"
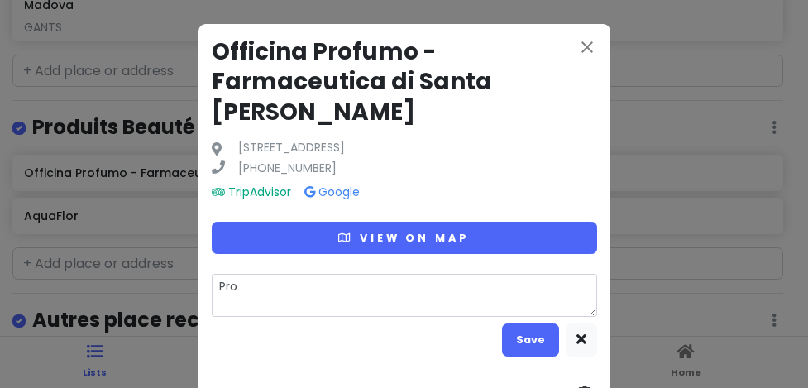
type textarea "x"
type textarea "Prod"
type textarea "x"
type textarea "Produ"
type textarea "x"
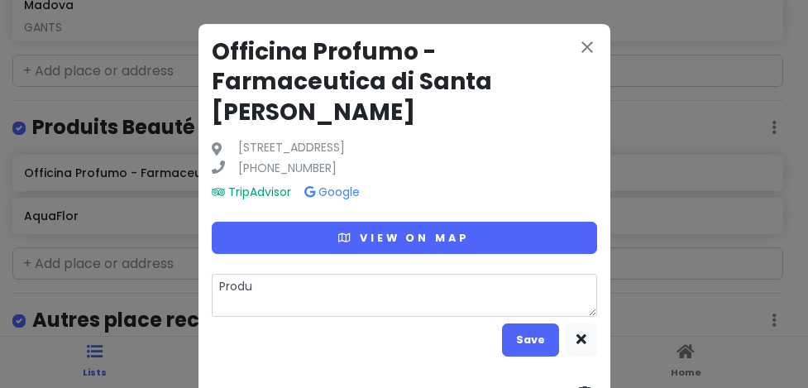
type textarea "Produt"
type textarea "x"
type textarea "Produti"
type textarea "x"
type textarea "Produtis"
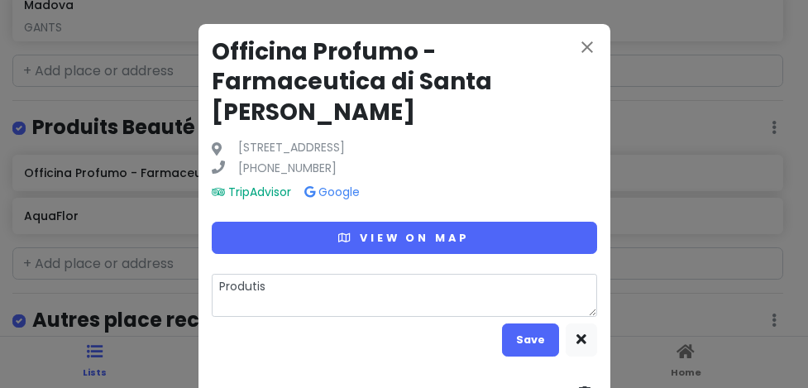
type textarea "x"
type textarea "Produtis"
type textarea "x"
type textarea "Produtis d"
type textarea "x"
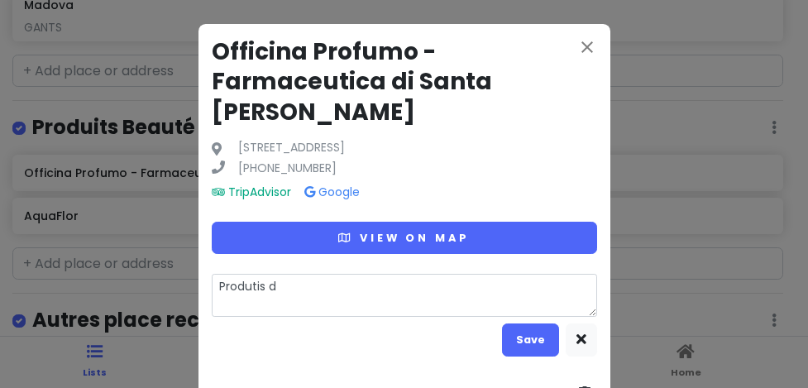
type textarea "Produtis de"
type textarea "x"
type textarea "Produtis de"
type textarea "x"
type textarea "Produtis de b"
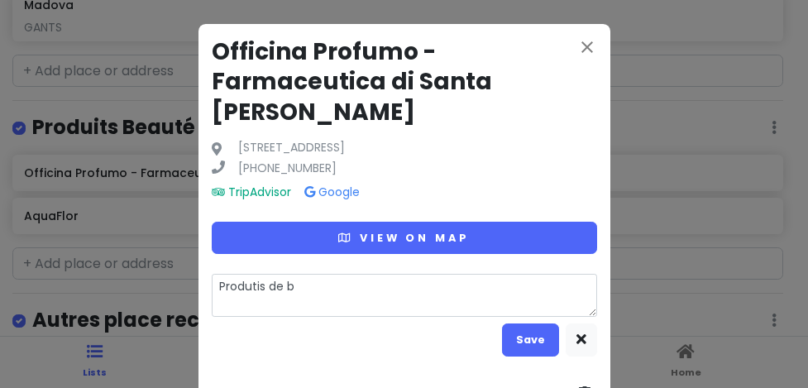
type textarea "x"
type textarea "Produtis de be"
type textarea "x"
type textarea "Produtis de bea"
type textarea "x"
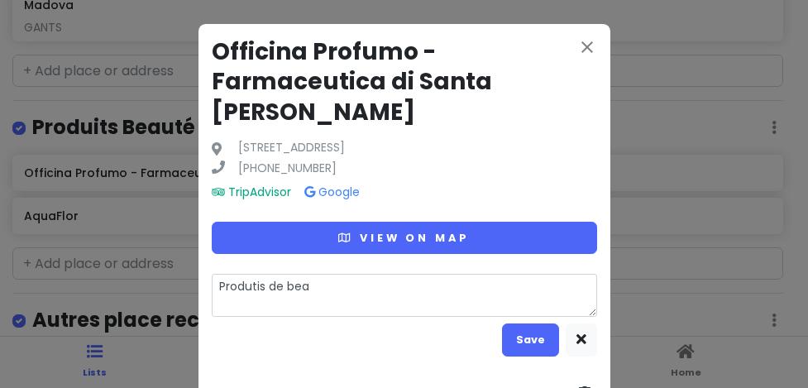
type textarea "Produtis de beau"
type textarea "x"
type textarea "Produtis de beaut"
type textarea "x"
type textarea "Produtis de beauti"
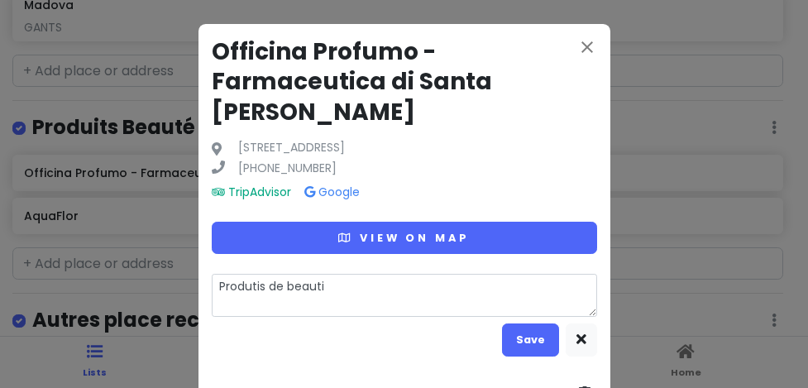
type textarea "x"
type textarea "Produtis de beautié"
type textarea "x"
type textarea "Produtis de beauti"
type textarea "x"
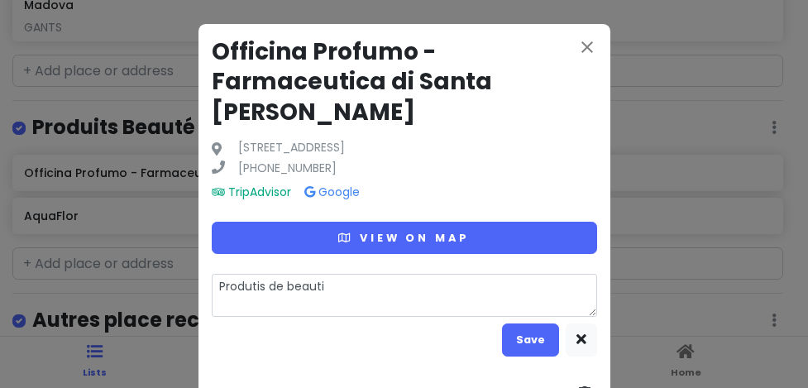
type textarea "Produtis de beaut"
type textarea "x"
type textarea "Produtis de beauté"
type textarea "x"
type textarea "Produtis de beauté"
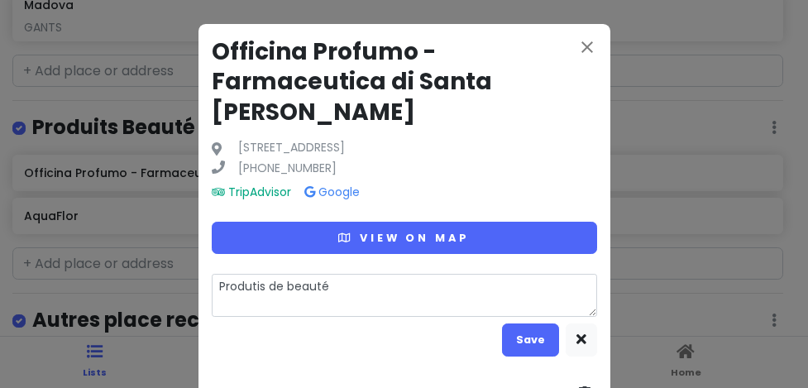
type textarea "x"
type textarea "Produtis de beauté e"
type textarea "x"
type textarea "Produtis de beauté et"
type textarea "x"
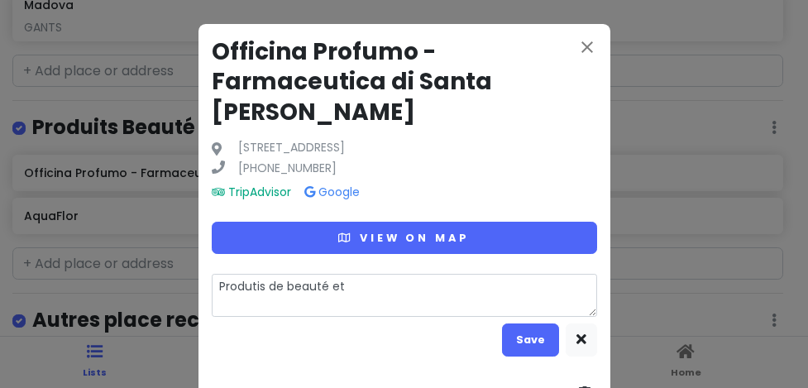
type textarea "Produtis de beauté et"
type textarea "x"
type textarea "Produtis de beauté et p"
type textarea "x"
type textarea "Produtis de beauté et pa"
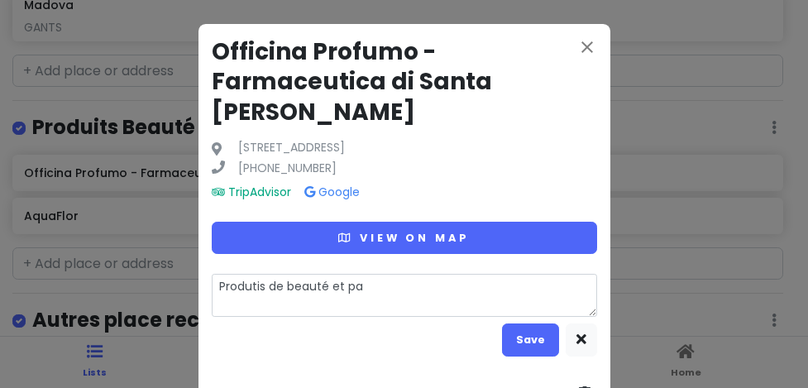
type textarea "x"
type textarea "Produtis de beauté et par"
type textarea "x"
type textarea "Produtis de beauté et parf"
type textarea "x"
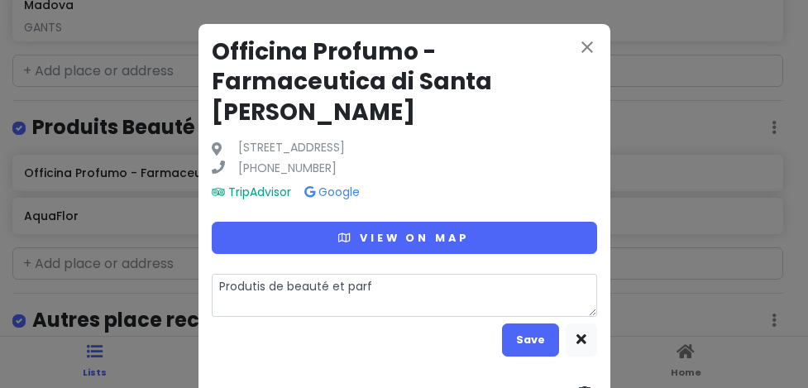
type textarea "Produtis de beauté et parfu"
type textarea "x"
type textarea "Produtis de beauté et parfum"
click at [505, 342] on button "Save" at bounding box center [530, 339] width 57 height 32
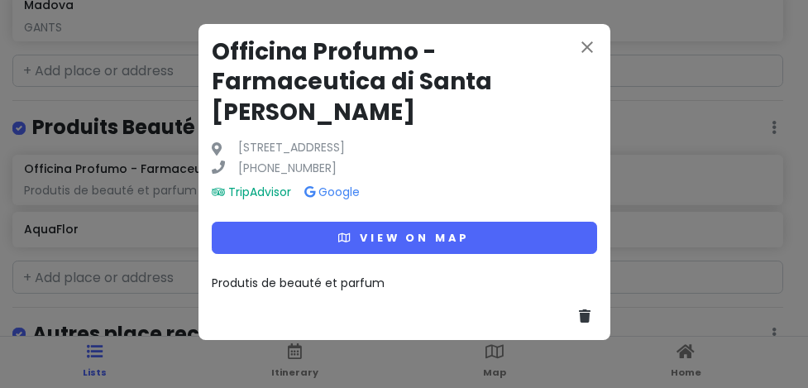
click at [133, 230] on div "close Officina Profumo - Farmaceutica di Santa Maria Novella Via della Scala, 1…" at bounding box center [404, 194] width 808 height 388
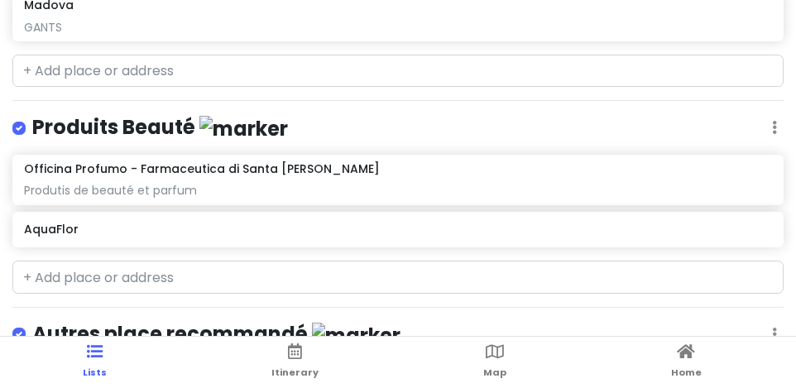
click at [716, 225] on h6 "AquaFlor" at bounding box center [397, 229] width 747 height 15
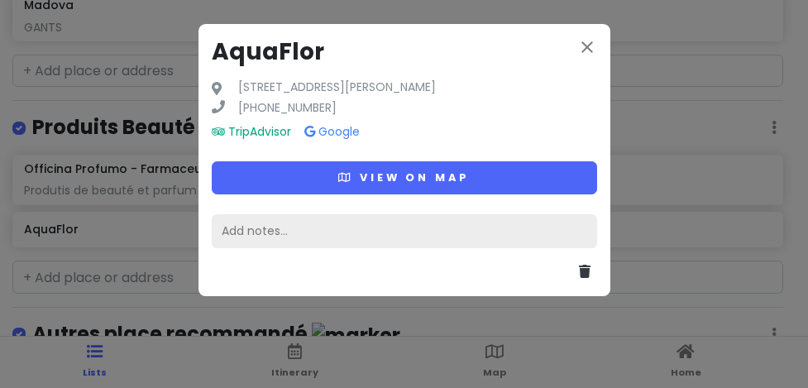
click at [400, 233] on div "Add notes..." at bounding box center [404, 231] width 385 height 35
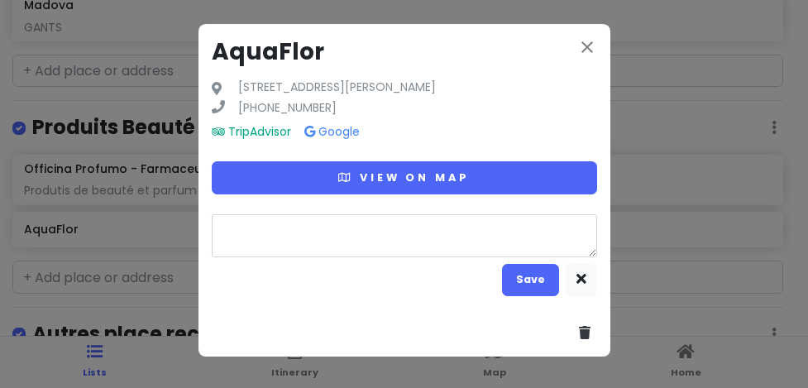
type textarea "x"
type textarea "P"
type textarea "x"
type textarea "Pa"
type textarea "x"
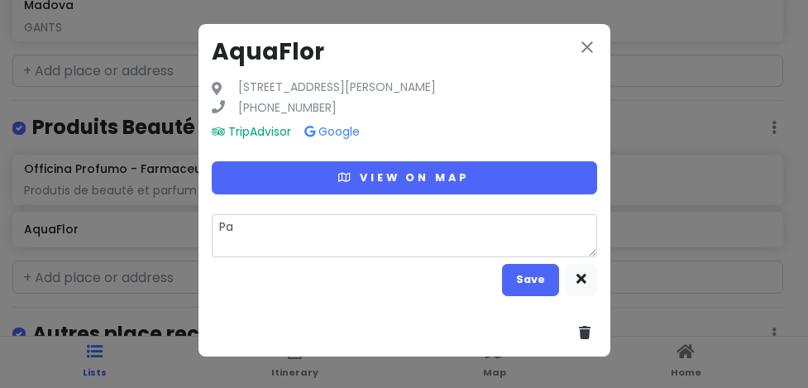
type textarea "Par"
type textarea "x"
type textarea "Parf"
type textarea "x"
type textarea "Parfu"
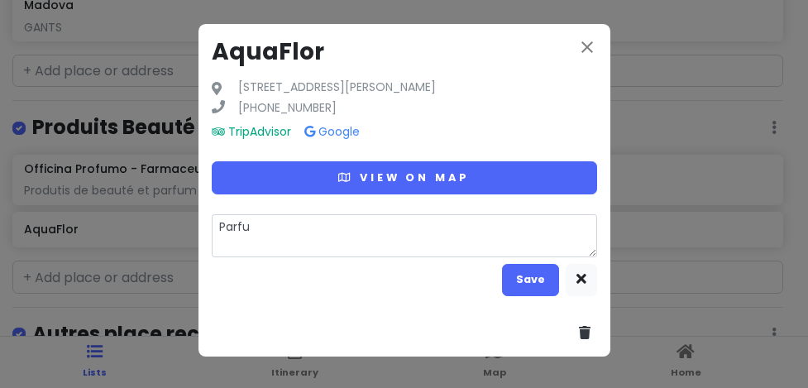
type textarea "x"
type textarea "Parfum"
click at [510, 284] on button "Save" at bounding box center [530, 280] width 57 height 32
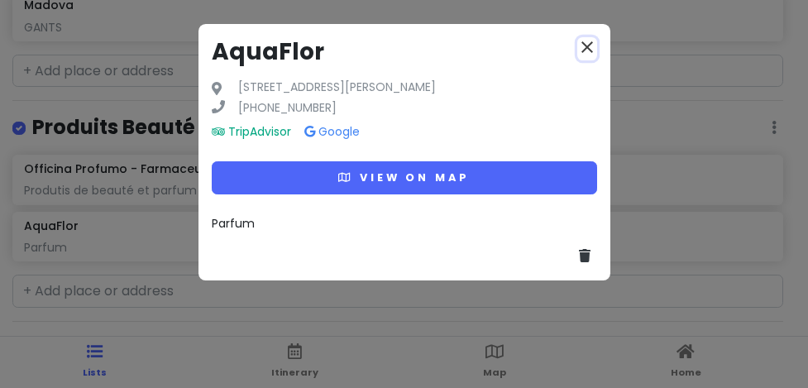
click at [587, 51] on icon "close" at bounding box center [587, 47] width 20 height 20
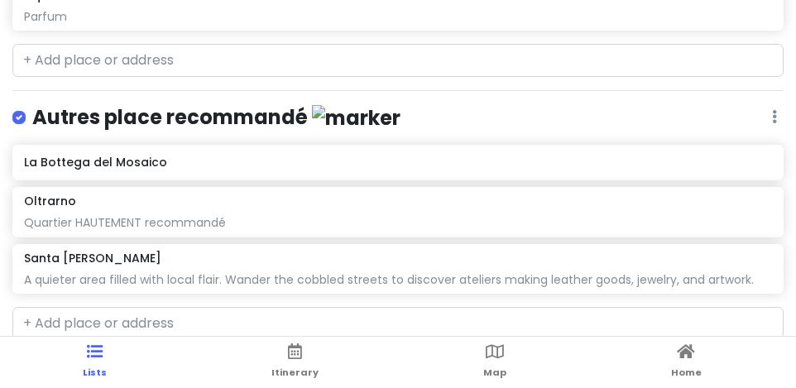
scroll to position [899, 0]
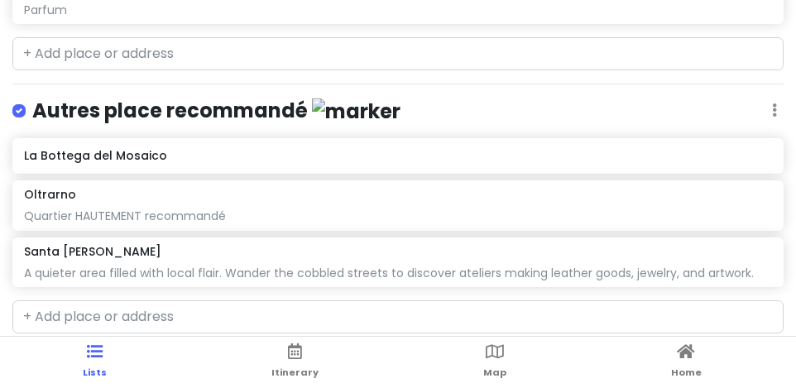
click at [726, 151] on h6 "La Bottega del Mosaico" at bounding box center [397, 155] width 747 height 15
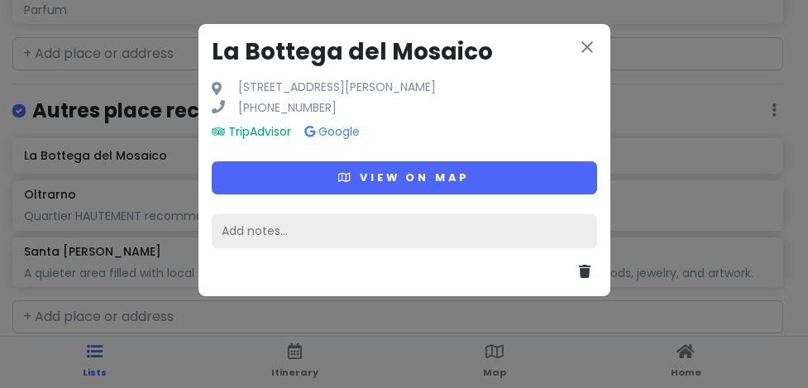
click at [377, 227] on div "Add notes..." at bounding box center [404, 231] width 385 height 35
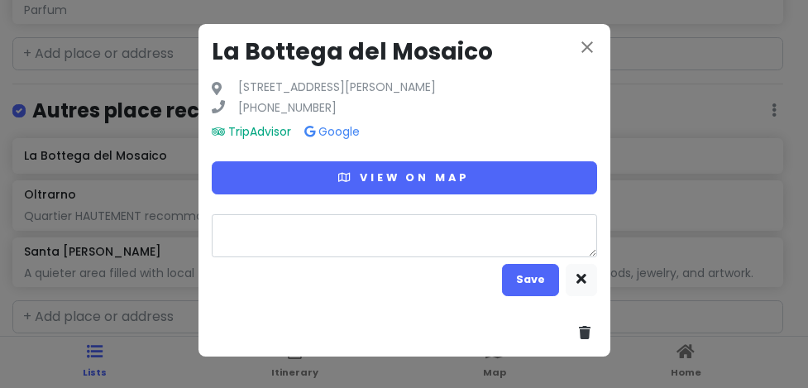
type textarea "x"
type textarea "A"
type textarea "x"
type textarea "Ar"
type textarea "x"
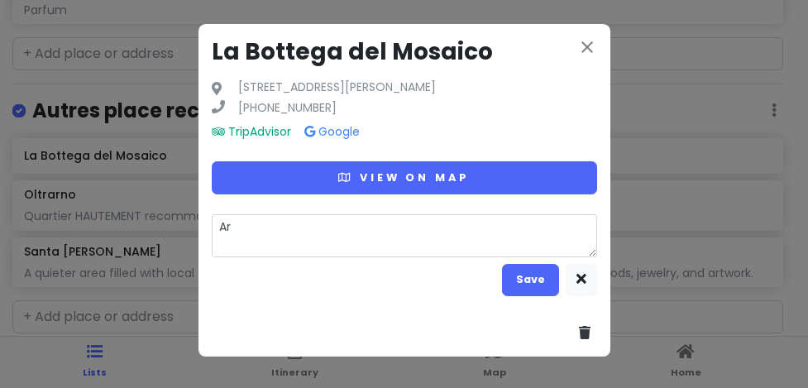
type textarea "Art"
type textarea "x"
type textarea "Art"
type textarea "x"
type textarea "Art d"
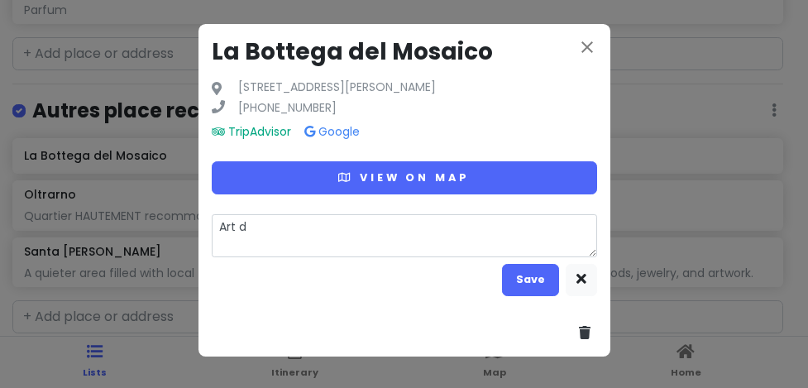
type textarea "x"
type textarea "Art de"
type textarea "x"
type textarea "Art de"
type textarea "x"
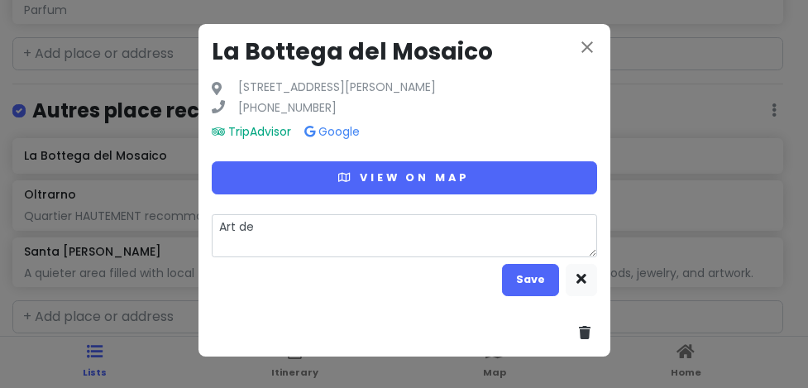
type textarea "Art de l"
type textarea "x"
type textarea "Art de la"
type textarea "x"
type textarea "Art de la"
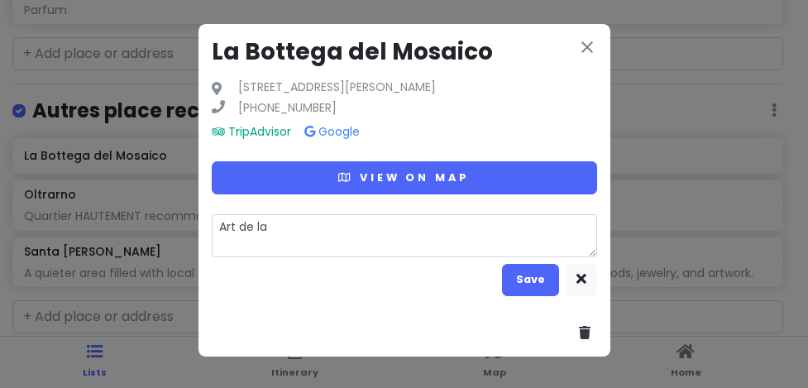
type textarea "x"
type textarea "Art de la m"
type textarea "x"
type textarea "Art de la mo"
type textarea "x"
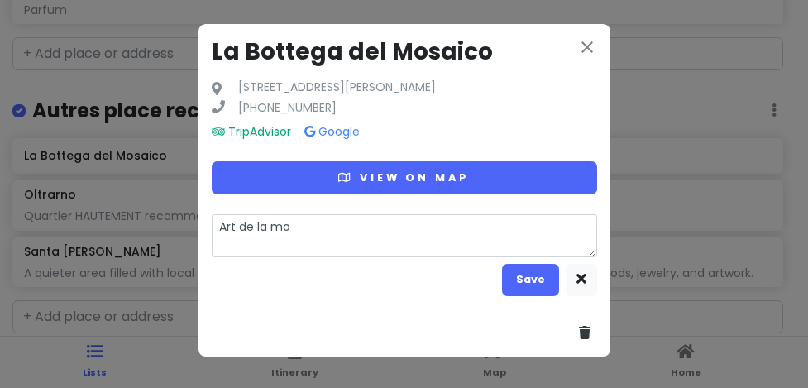
type textarea "Art de la moa"
type textarea "x"
type textarea "Art de la mo"
type textarea "x"
type textarea "Art de la mos"
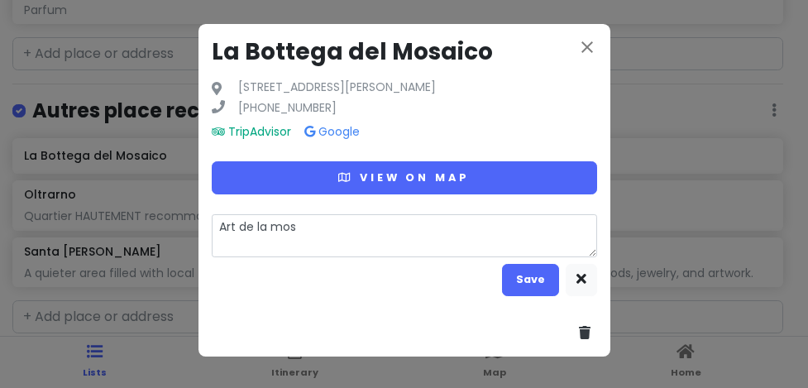
type textarea "x"
type textarea "Art de la mosa"
type textarea "x"
type textarea "Art de la mos"
type textarea "x"
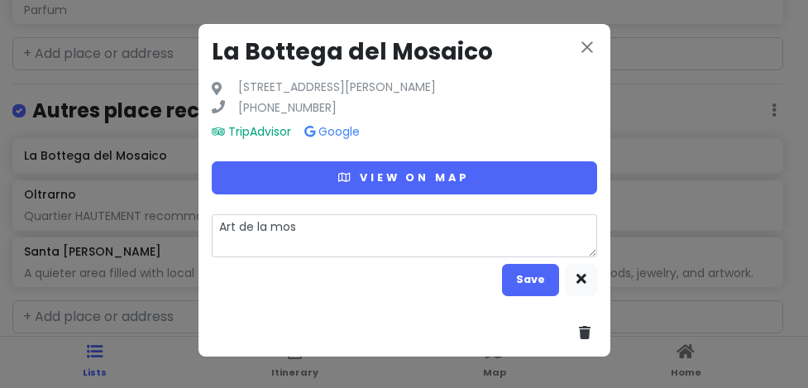
type textarea "Art de la mosï"
type textarea "x"
type textarea "Art de la mosïq"
type textarea "x"
type textarea "Art de la mosïqu"
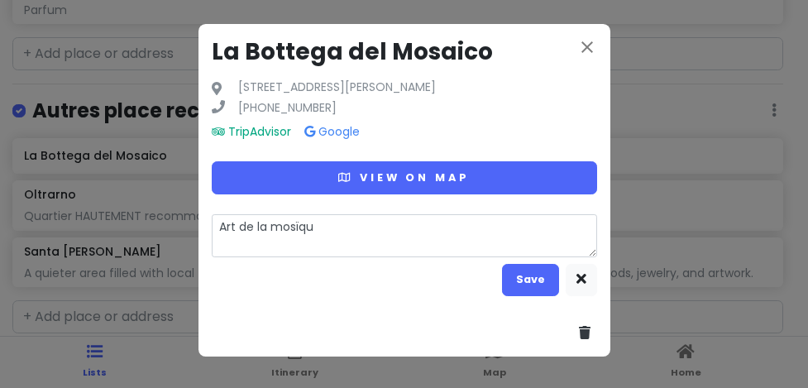
type textarea "x"
type textarea "Art de la mosïque"
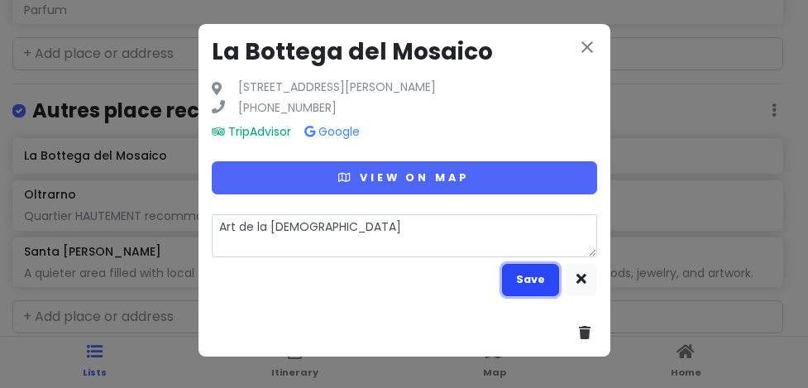
click at [525, 276] on button "Save" at bounding box center [530, 280] width 57 height 32
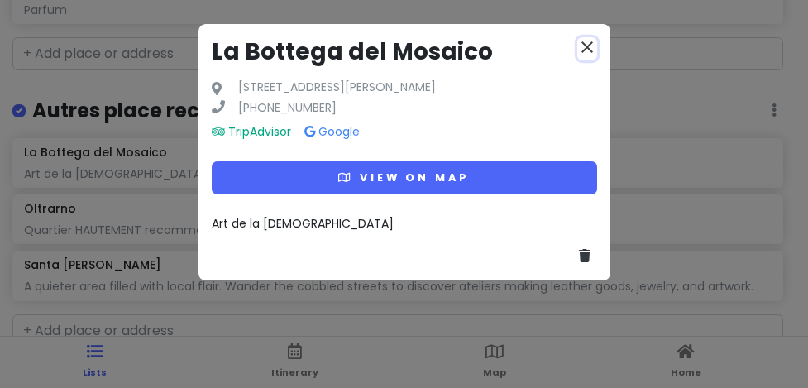
drag, startPoint x: 586, startPoint y: 41, endPoint x: 562, endPoint y: 78, distance: 44.3
click at [586, 41] on icon "close" at bounding box center [587, 47] width 20 height 20
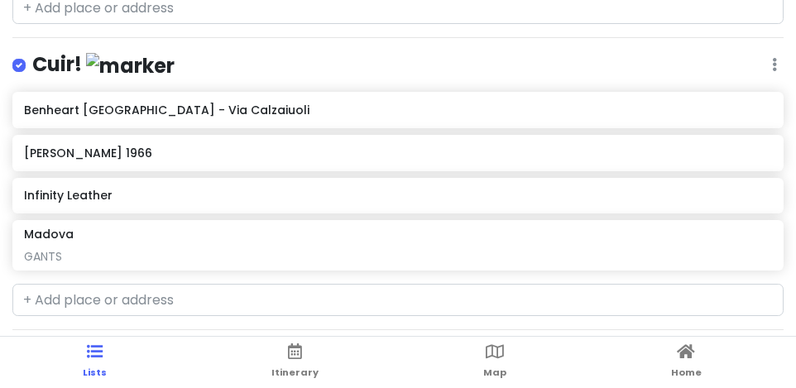
scroll to position [403, 0]
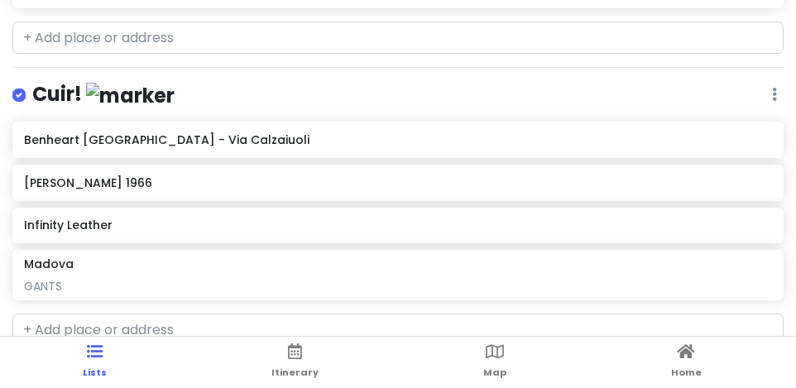
click at [576, 229] on h6 "Infinity Leather" at bounding box center [397, 225] width 747 height 15
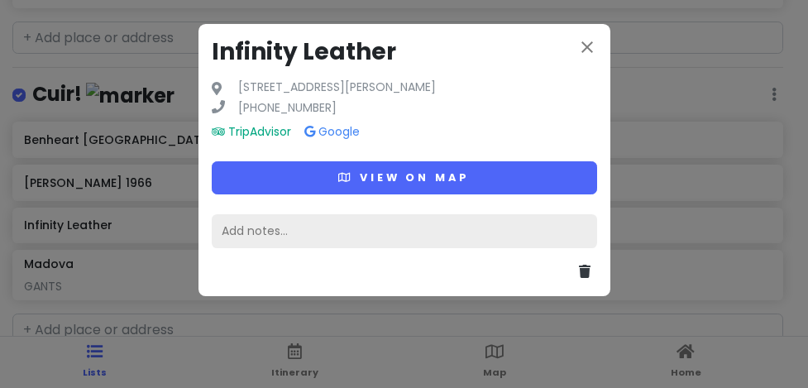
click at [385, 223] on div "Add notes..." at bounding box center [404, 231] width 385 height 35
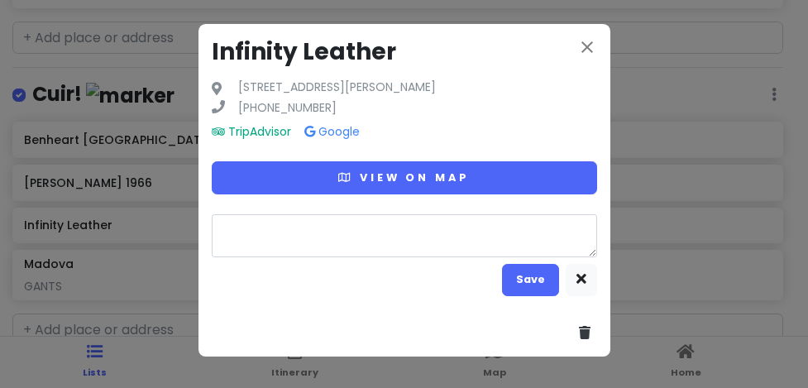
type textarea "x"
type textarea "D"
type textarea "x"
type textarea "DE"
type textarea "x"
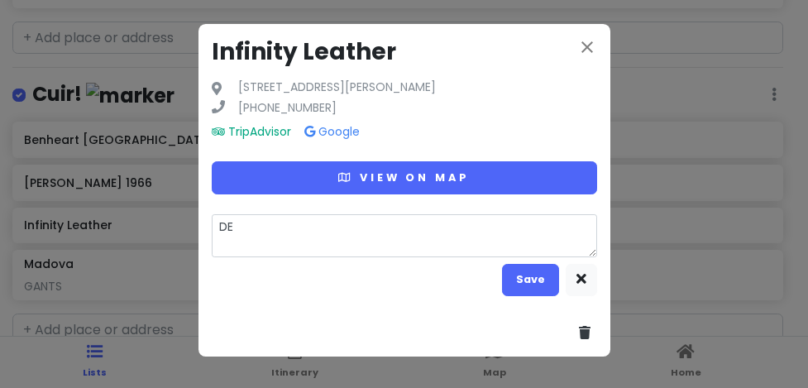
type textarea "DES"
type textarea "x"
type textarea "DES"
type textarea "x"
type textarea "DES A"
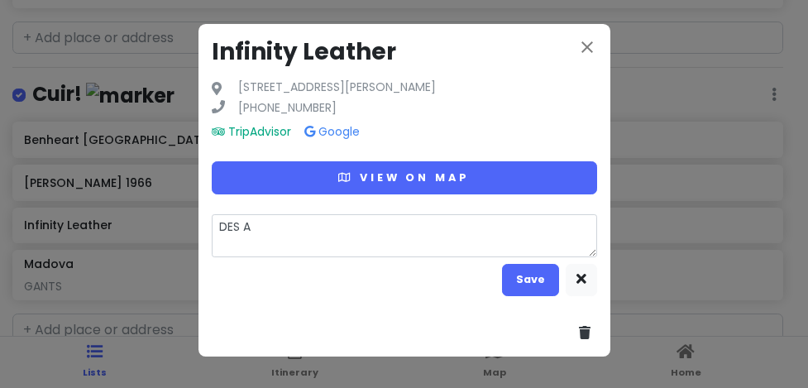
type textarea "x"
type textarea "DES AC"
type textarea "x"
type textarea "DES ACS"
type textarea "x"
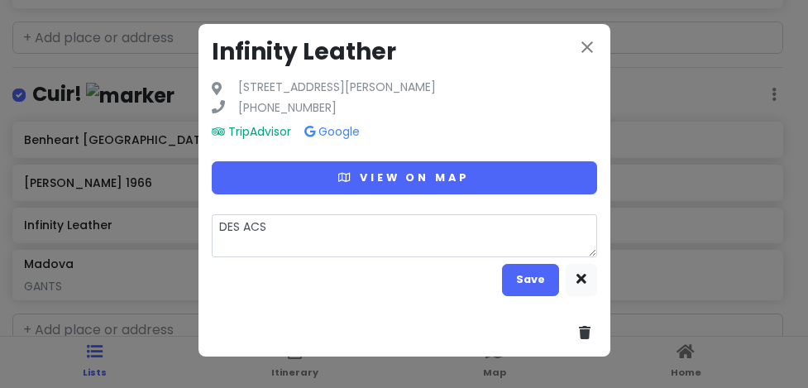
type textarea "DES ACS"
type textarea "x"
type textarea "DES ACS"
type textarea "x"
type textarea "DES AC"
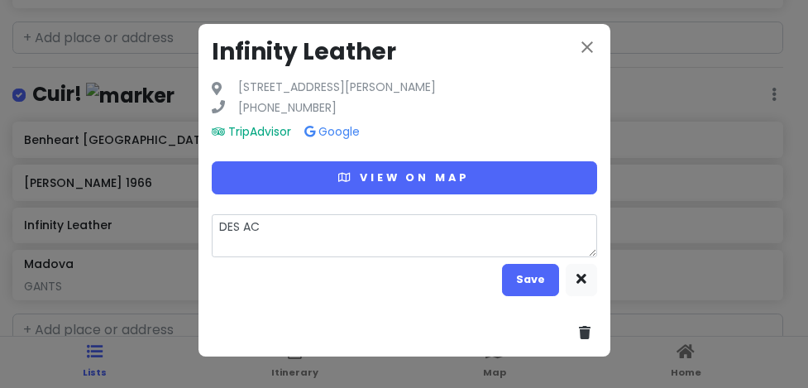
type textarea "x"
type textarea "DES A"
type textarea "x"
type textarea "DES"
type textarea "x"
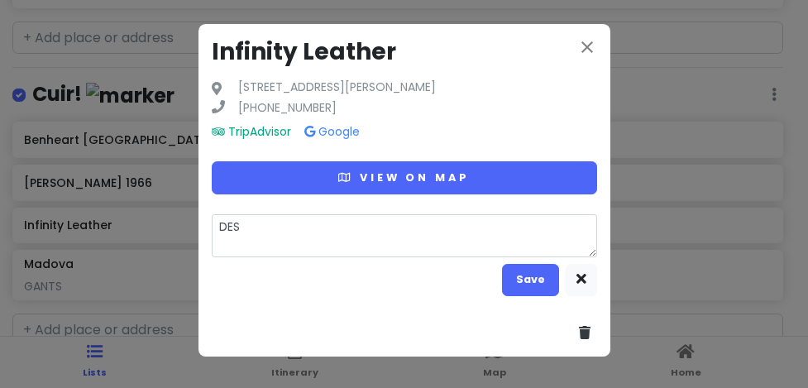
type textarea "DES S"
type textarea "x"
type textarea "DES SA"
type textarea "x"
type textarea "DES SAC"
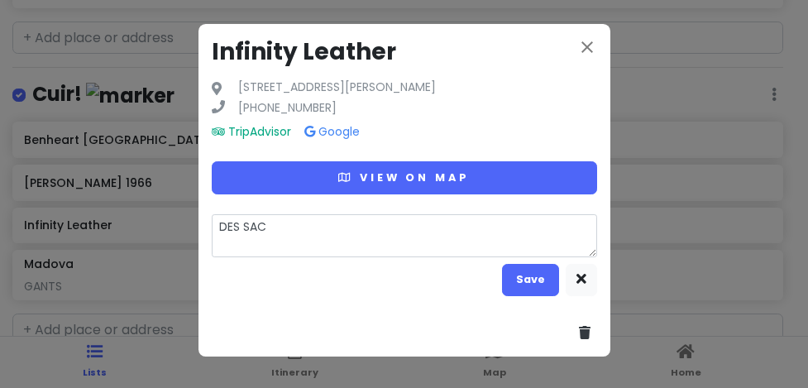
type textarea "x"
type textarea "DES SACS"
type textarea "x"
type textarea "DES SACS"
type textarea "x"
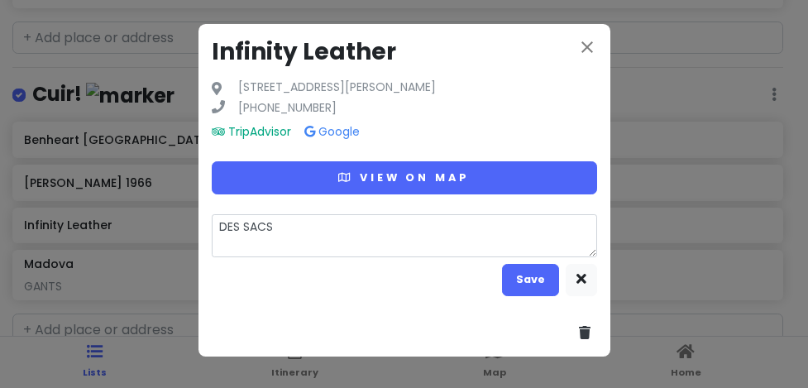
type textarea "DES SACS W"
type textarea "x"
type textarea "DES SACS WO"
type textarea "x"
type textarea "DES SACS WOW"
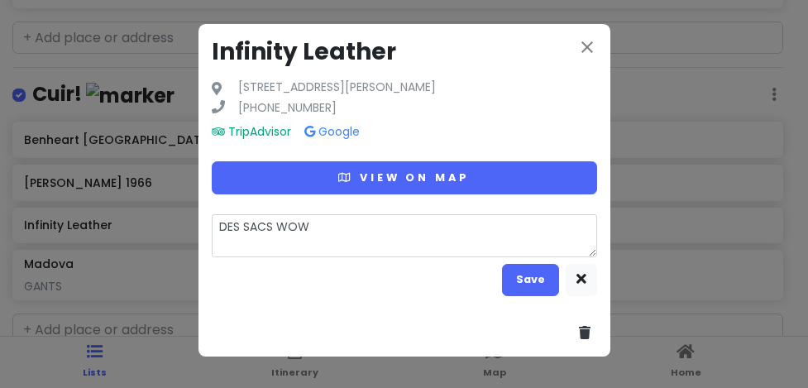
type textarea "x"
type textarea "DES SACS WOWW"
type textarea "x"
type textarea "DES SACS WOWWW"
type textarea "x"
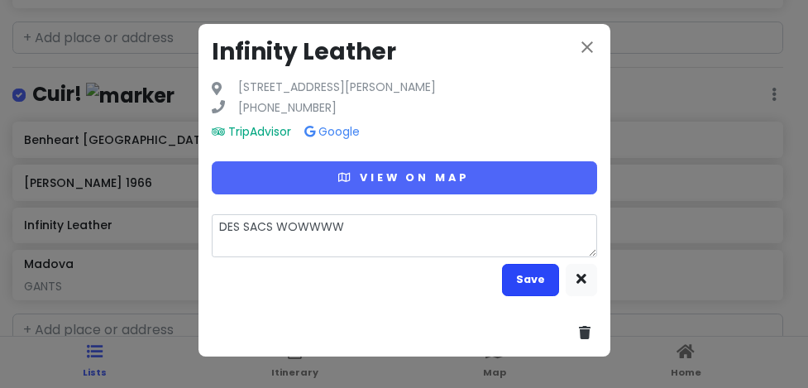
type textarea "DES SACS WOWWWW"
click at [524, 276] on button "Save" at bounding box center [530, 280] width 57 height 32
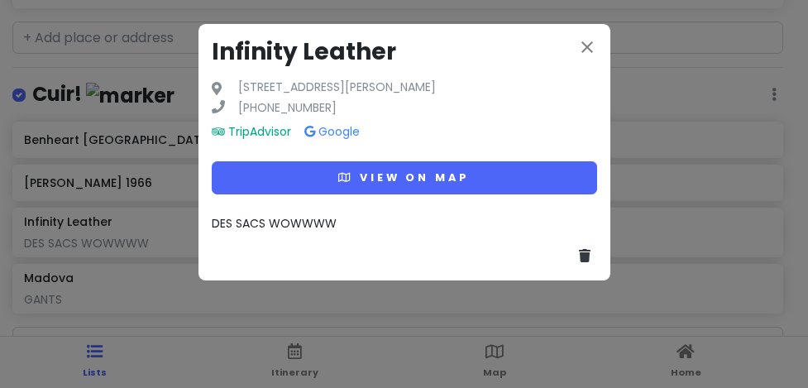
click at [338, 222] on div "DES SACS WOWWWW" at bounding box center [404, 223] width 385 height 18
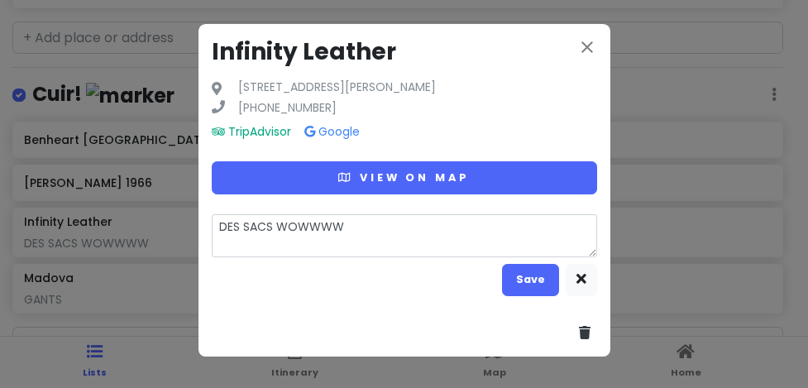
drag, startPoint x: 362, startPoint y: 229, endPoint x: 276, endPoint y: 236, distance: 86.3
click at [276, 236] on textarea "DES SACS WOWWWW" at bounding box center [404, 235] width 385 height 43
type textarea "x"
type textarea "DES SACS"
type textarea "x"
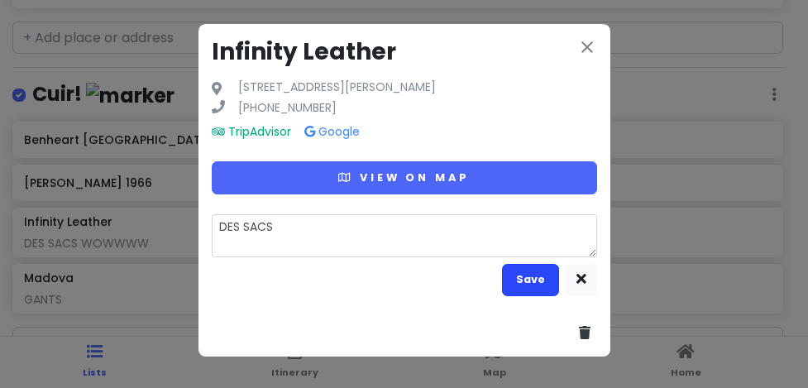
type textarea "DES SACS"
click at [538, 282] on button "Save" at bounding box center [530, 280] width 57 height 32
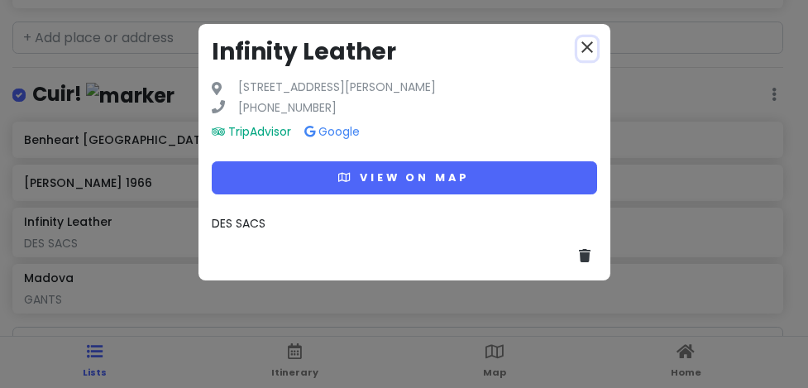
click at [583, 47] on icon "close" at bounding box center [587, 47] width 20 height 20
